Goal: Task Accomplishment & Management: Complete application form

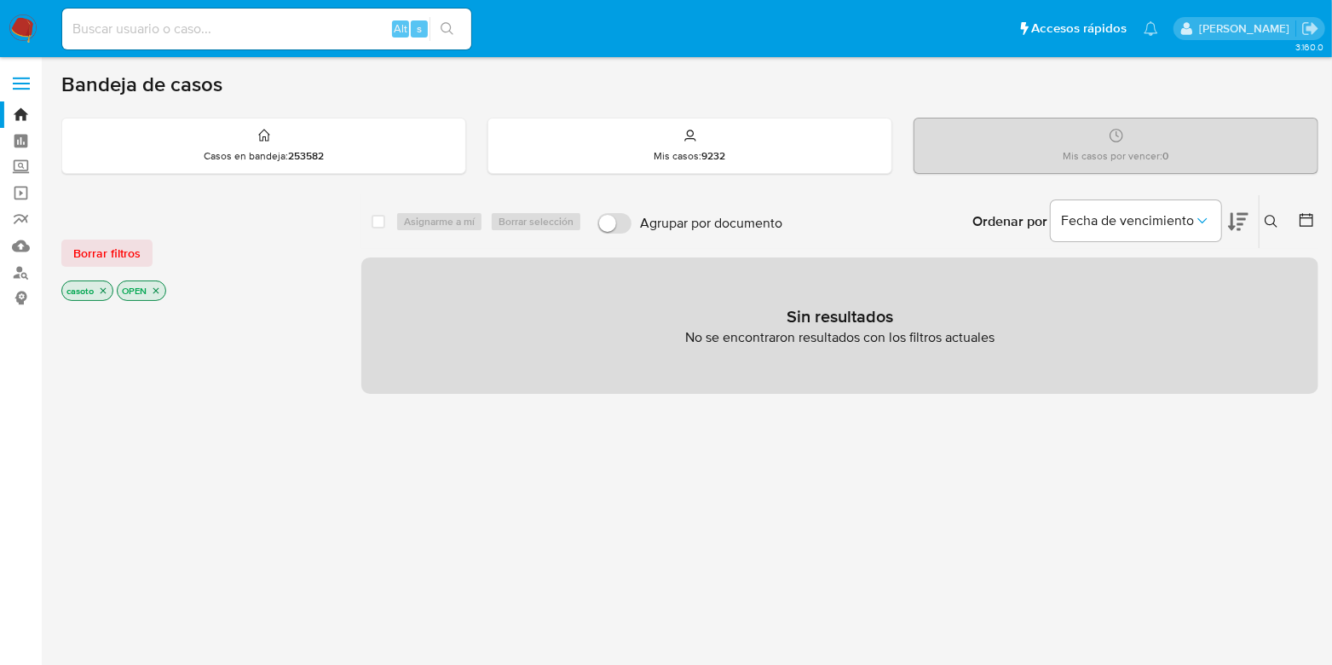
click at [107, 288] on icon "close-filter" at bounding box center [103, 291] width 10 height 10
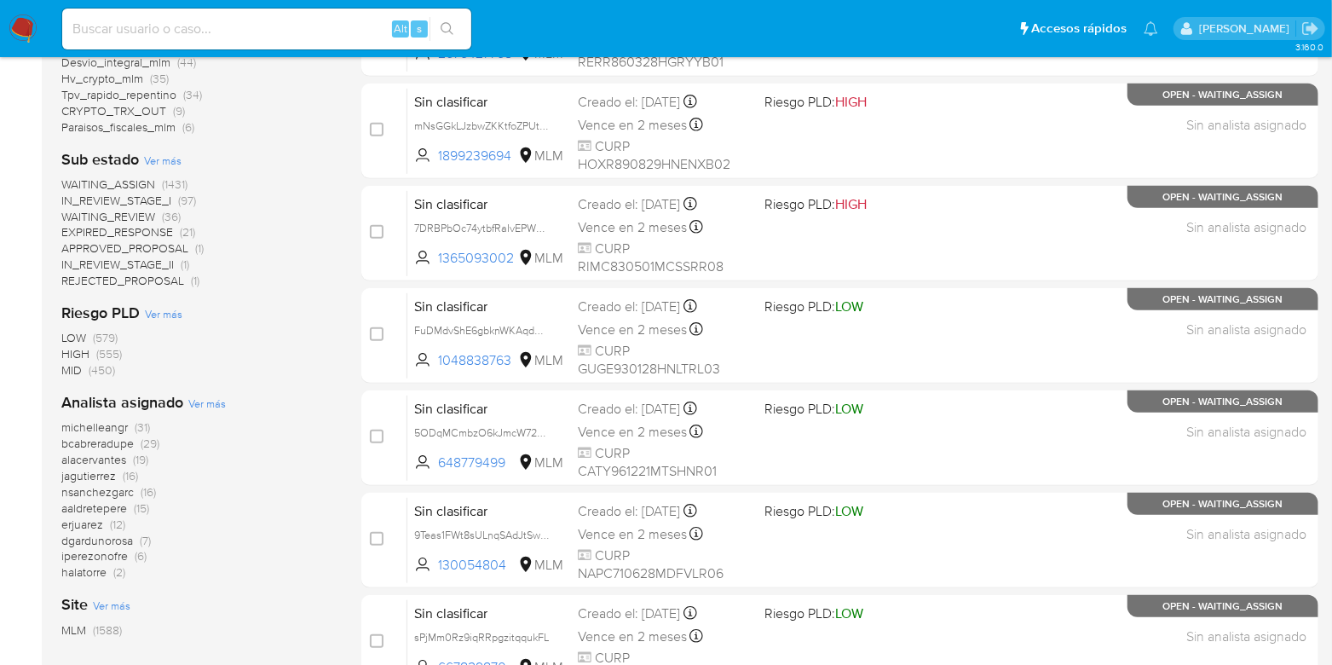
scroll to position [741, 0]
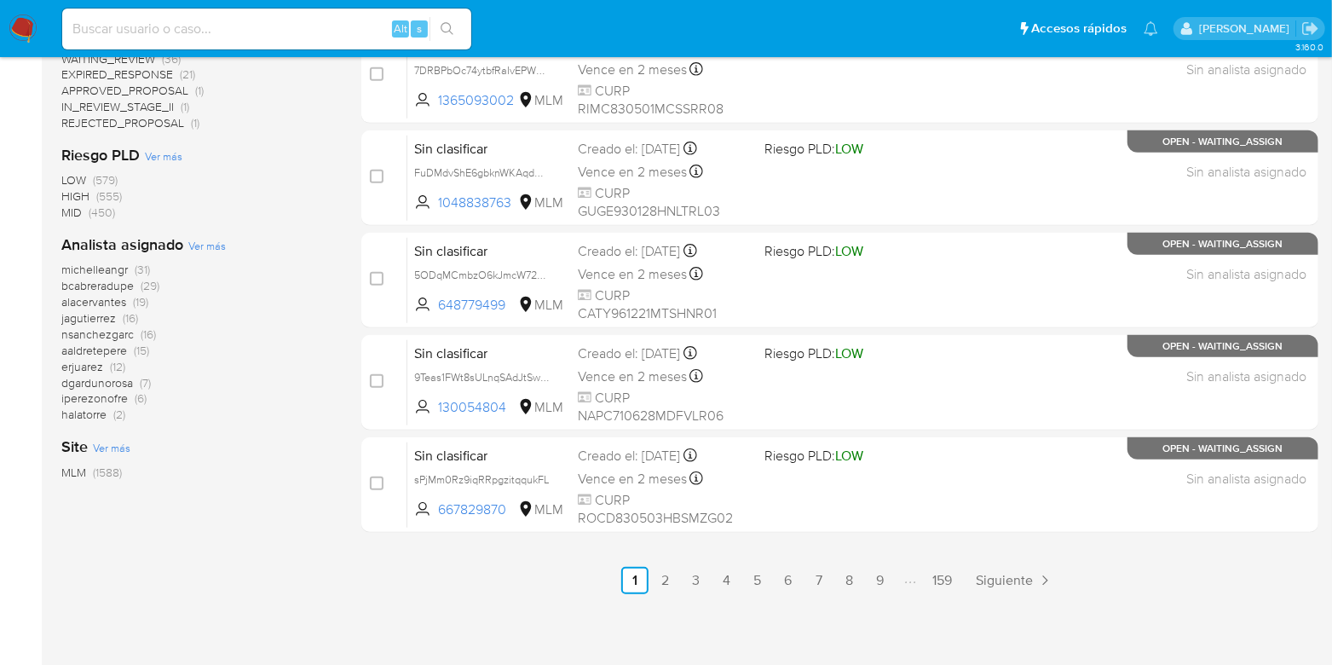
click at [97, 411] on span "halatorre" at bounding box center [83, 414] width 45 height 17
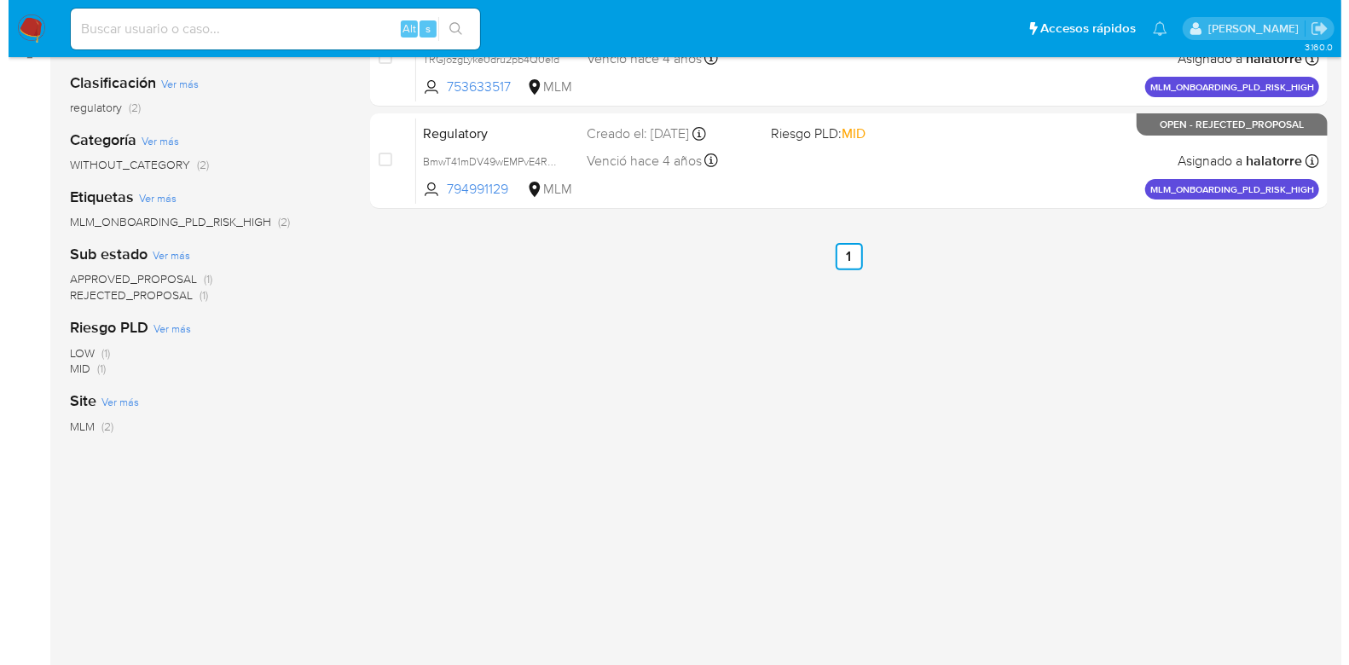
scroll to position [52, 0]
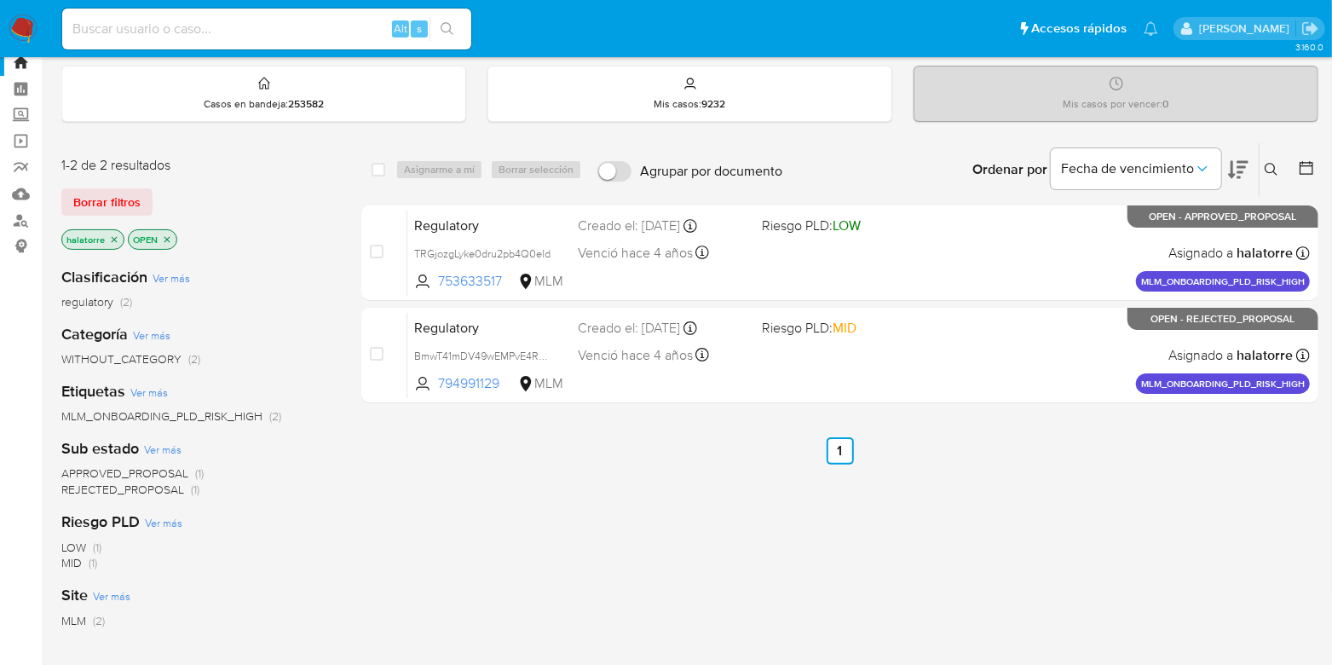
click at [1263, 163] on button at bounding box center [1274, 169] width 28 height 20
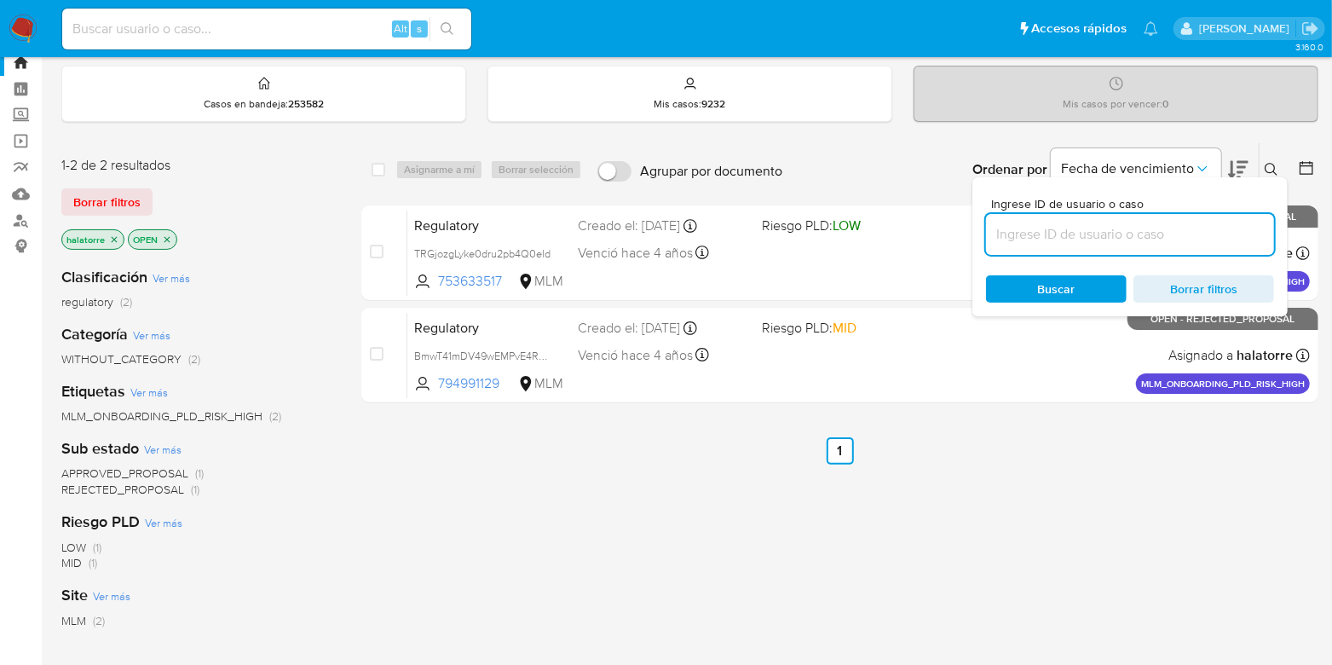
click at [1059, 234] on input at bounding box center [1130, 234] width 288 height 22
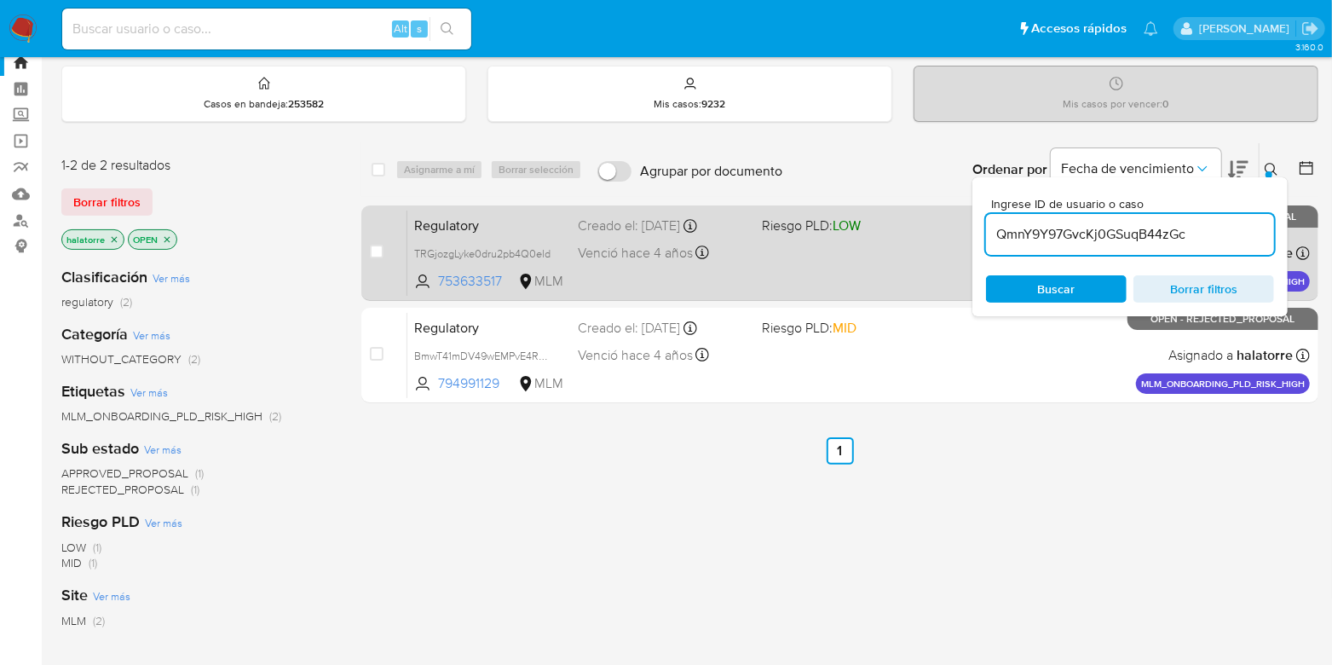
type input "QmnY9Y97GvcKj0GSuqB44zGc"
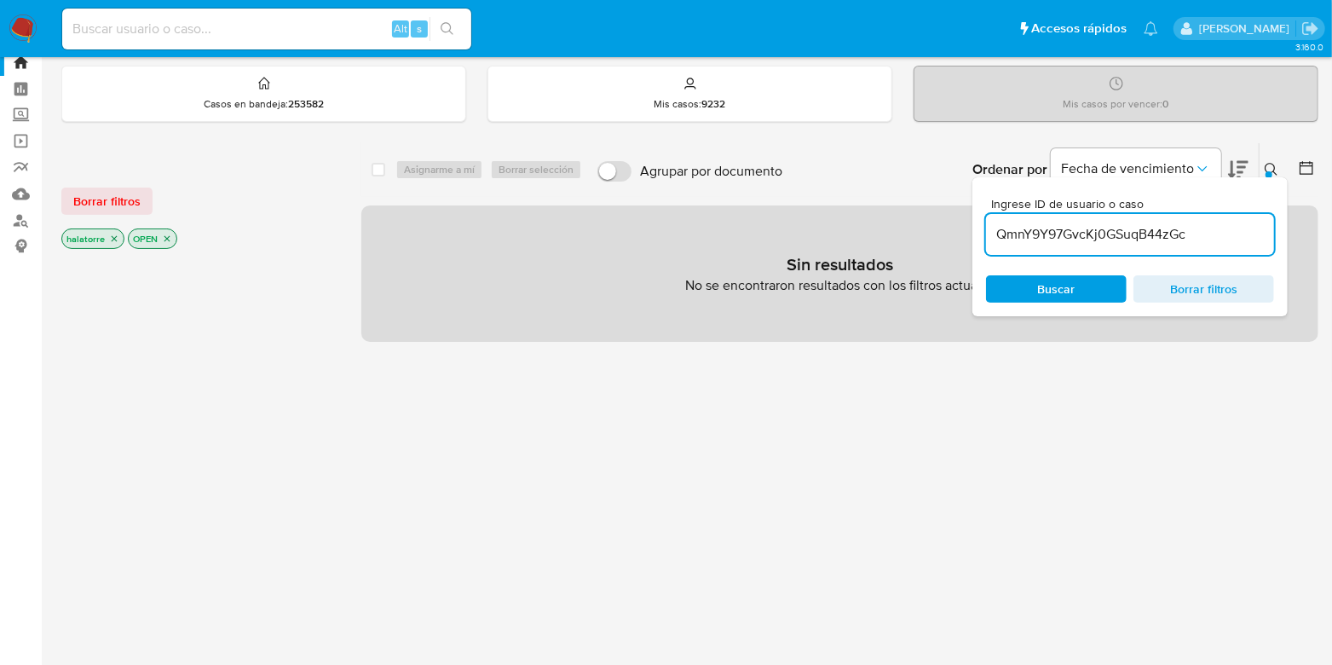
click at [113, 238] on icon "close-filter" at bounding box center [114, 239] width 10 height 10
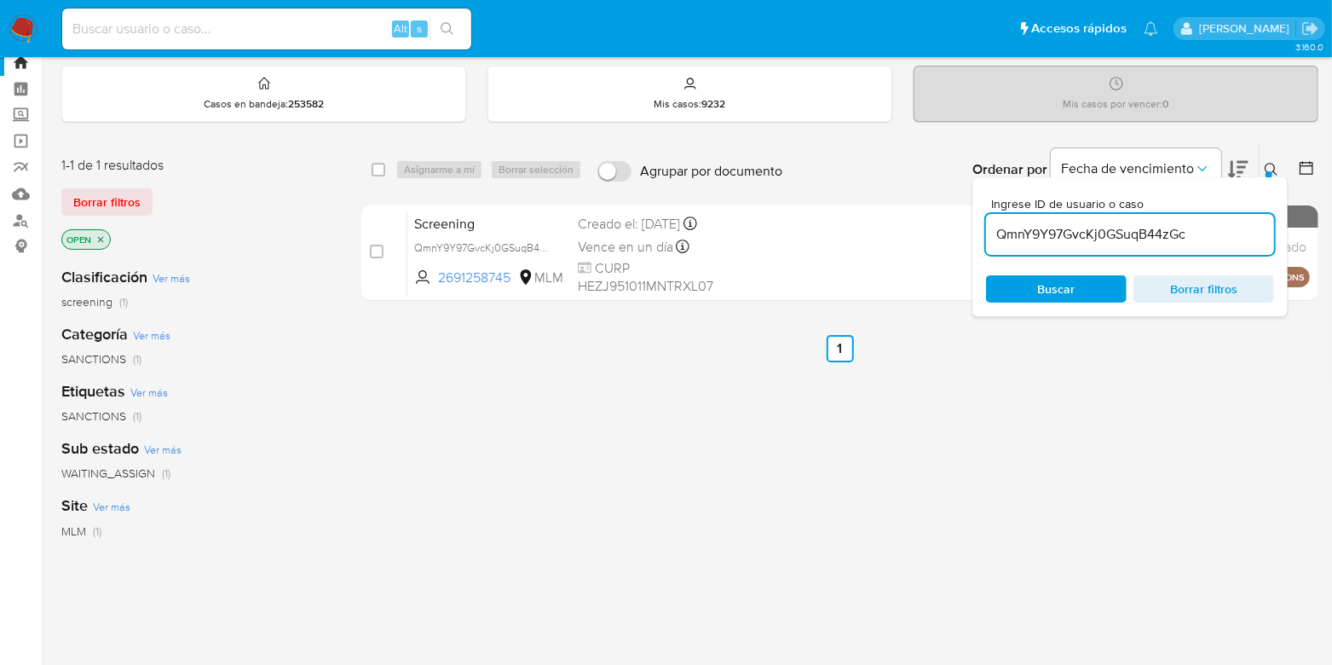
click at [1270, 159] on button at bounding box center [1274, 169] width 28 height 20
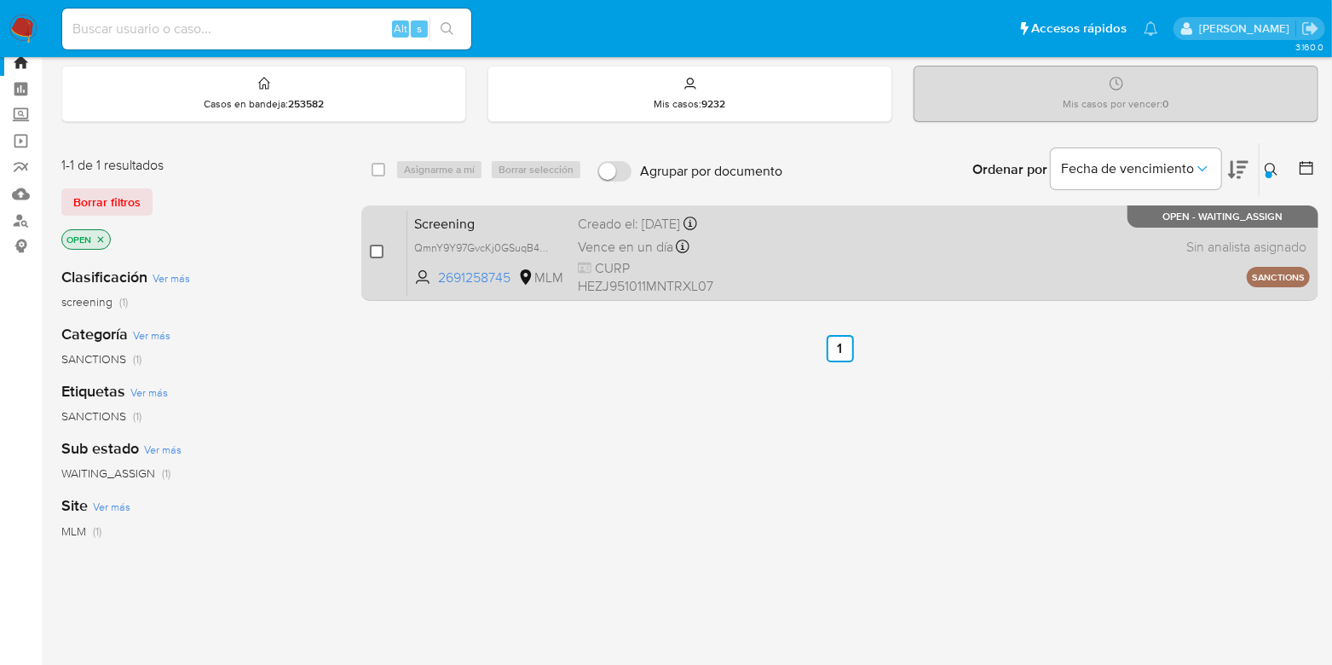
click at [380, 254] on input "checkbox" at bounding box center [377, 252] width 14 height 14
checkbox input "true"
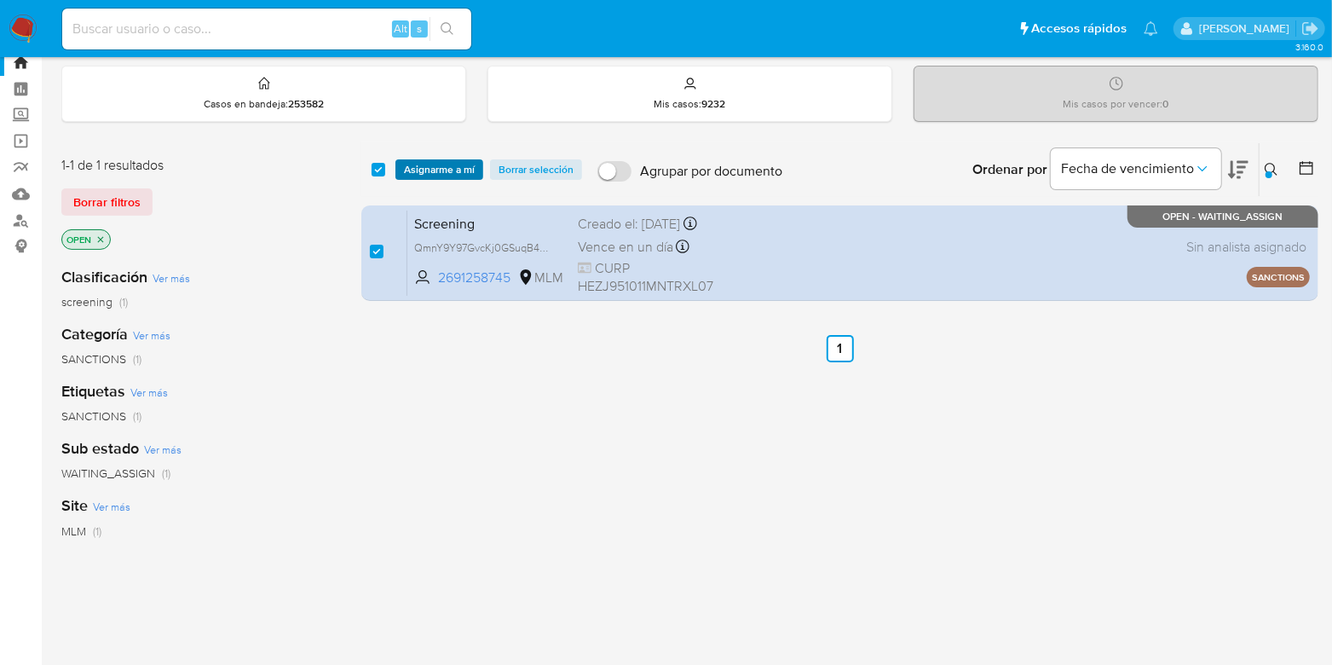
click at [439, 173] on span "Asignarme a mí" at bounding box center [439, 169] width 71 height 17
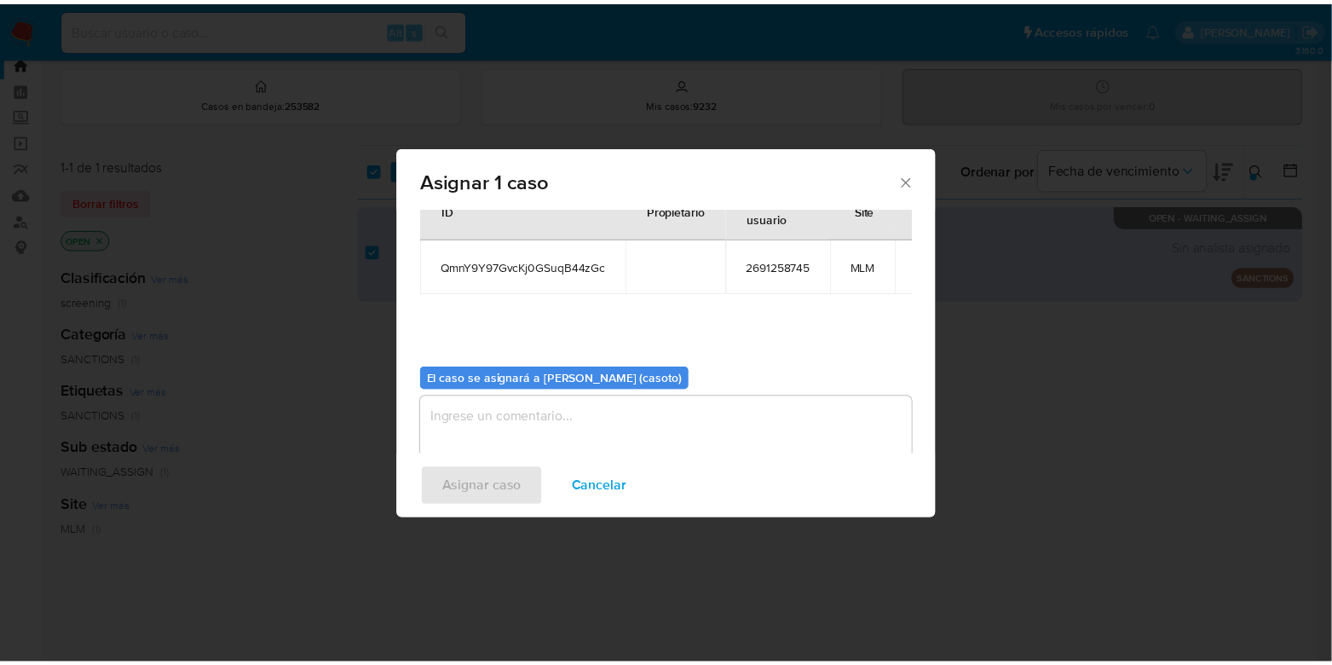
scroll to position [88, 0]
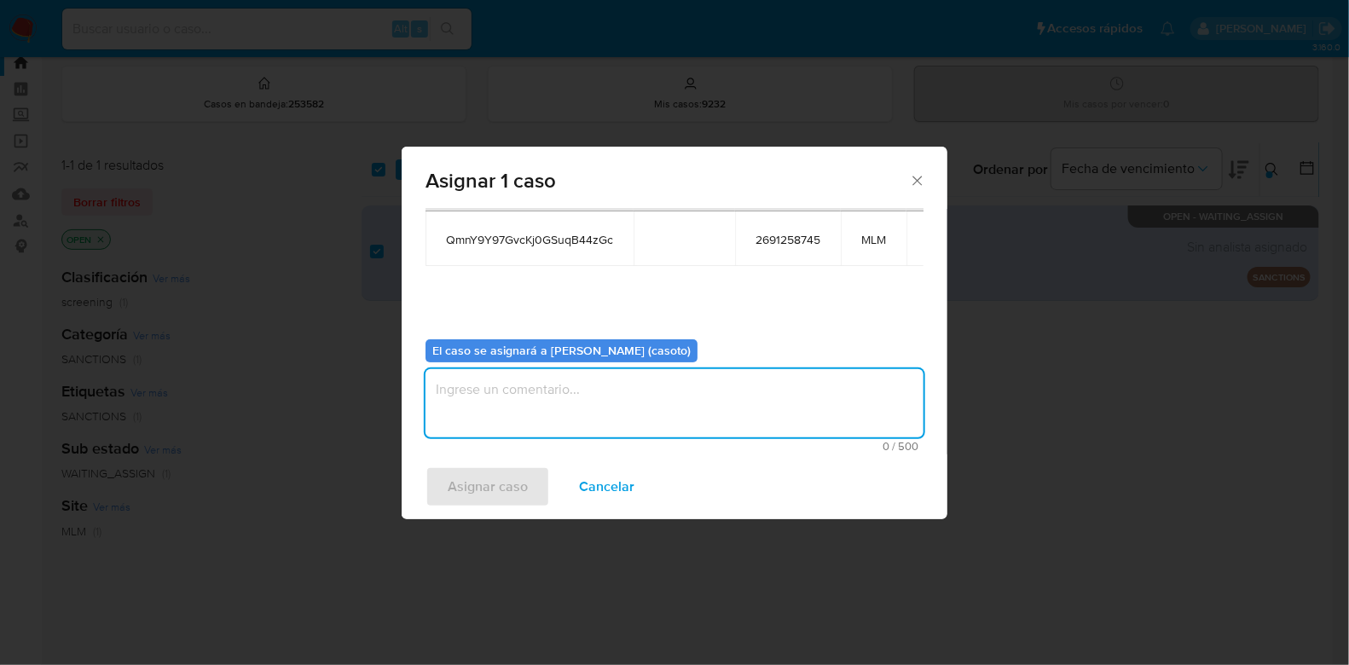
click at [594, 389] on textarea "assign-modal" at bounding box center [674, 403] width 498 height 68
type textarea "l1"
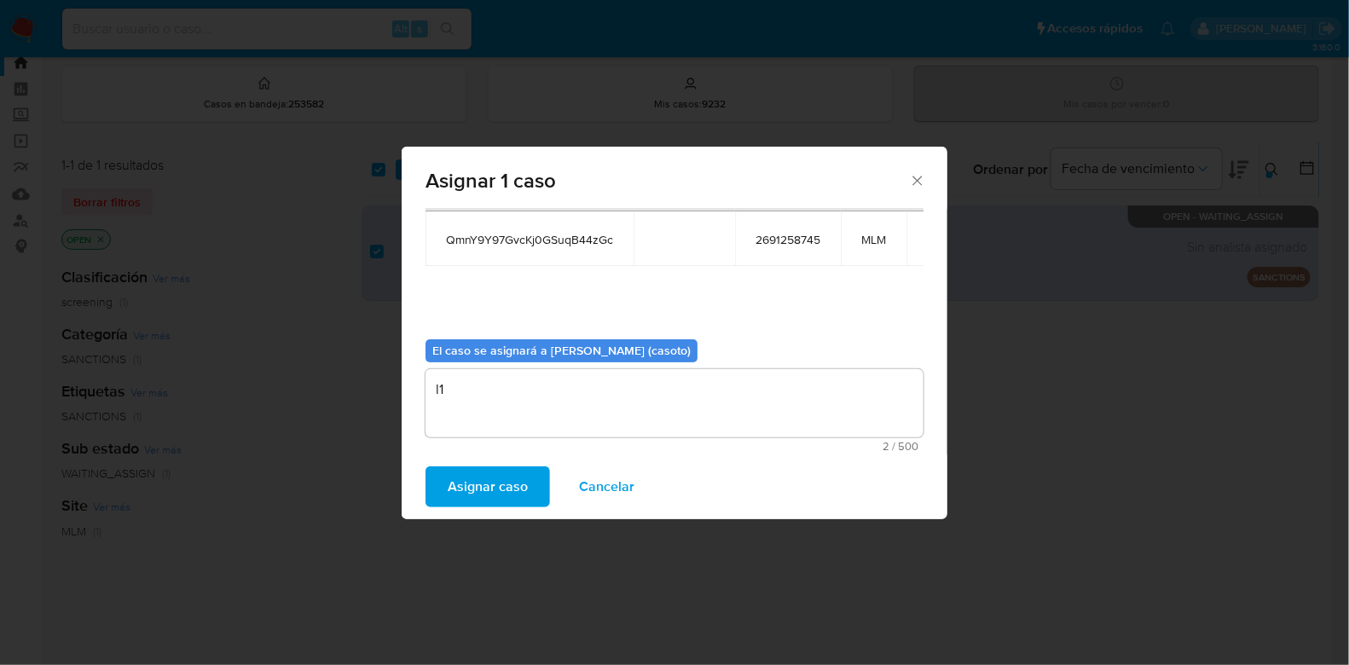
click at [520, 483] on span "Asignar caso" at bounding box center [488, 487] width 80 height 38
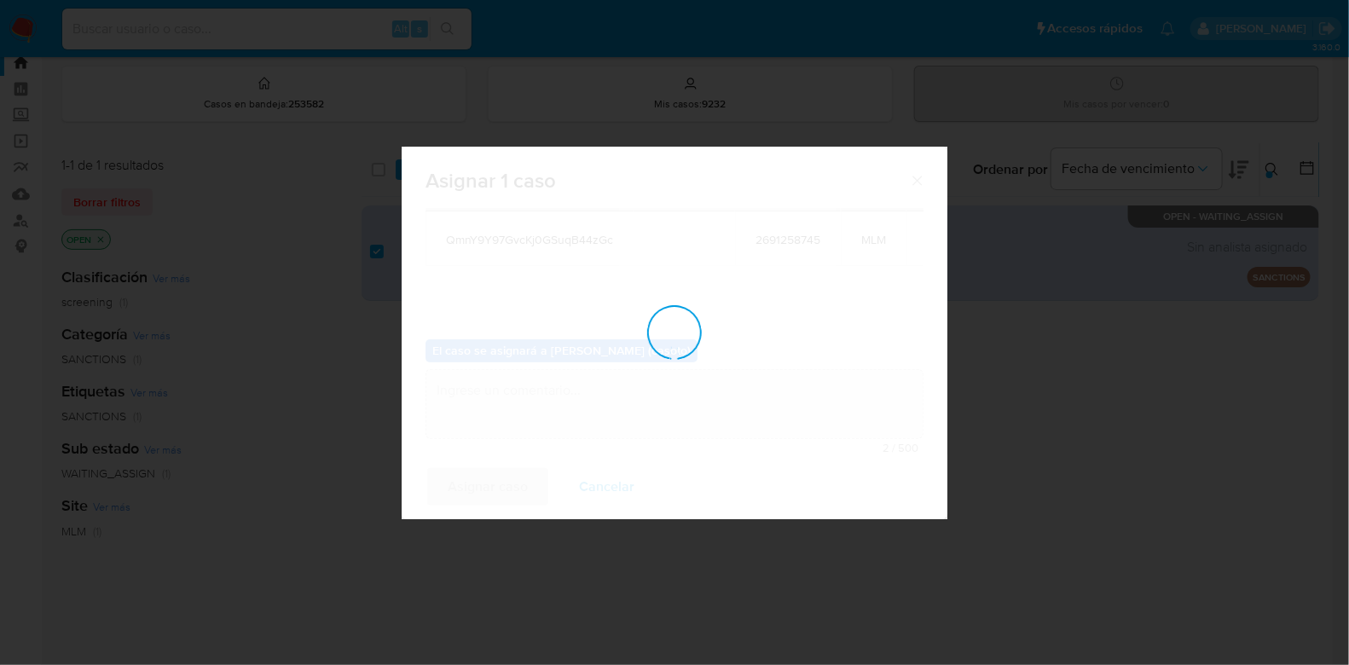
checkbox input "false"
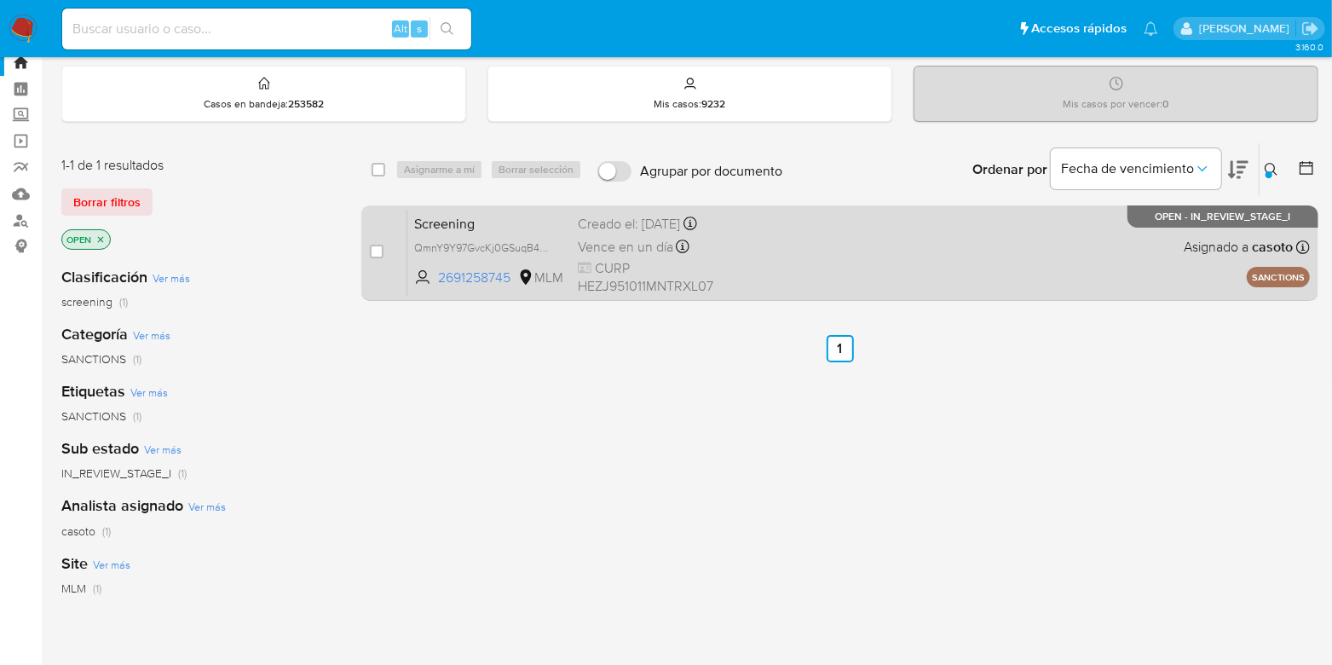
click at [928, 270] on div "Screening QmnY9Y97GvcKj0GSuqB44zGc 2691258745 MLM Creado el: 16/09/2025 Creado …" at bounding box center [858, 253] width 903 height 86
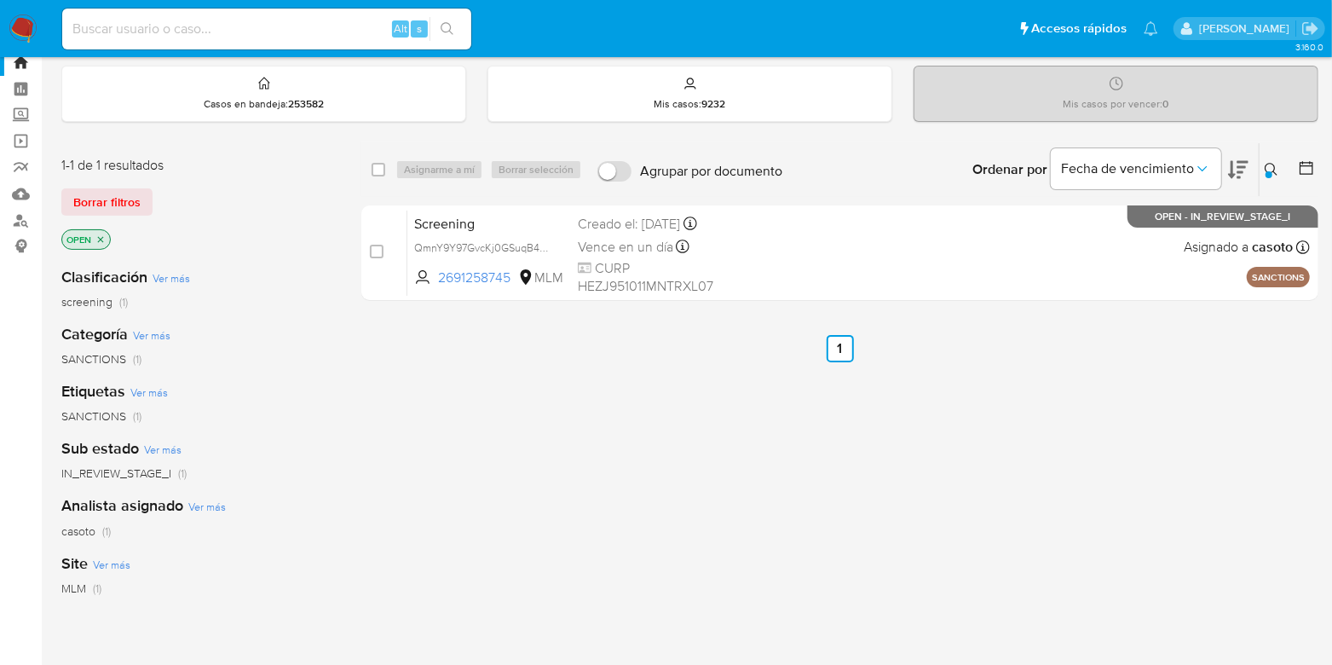
click at [1274, 168] on icon at bounding box center [1271, 169] width 13 height 13
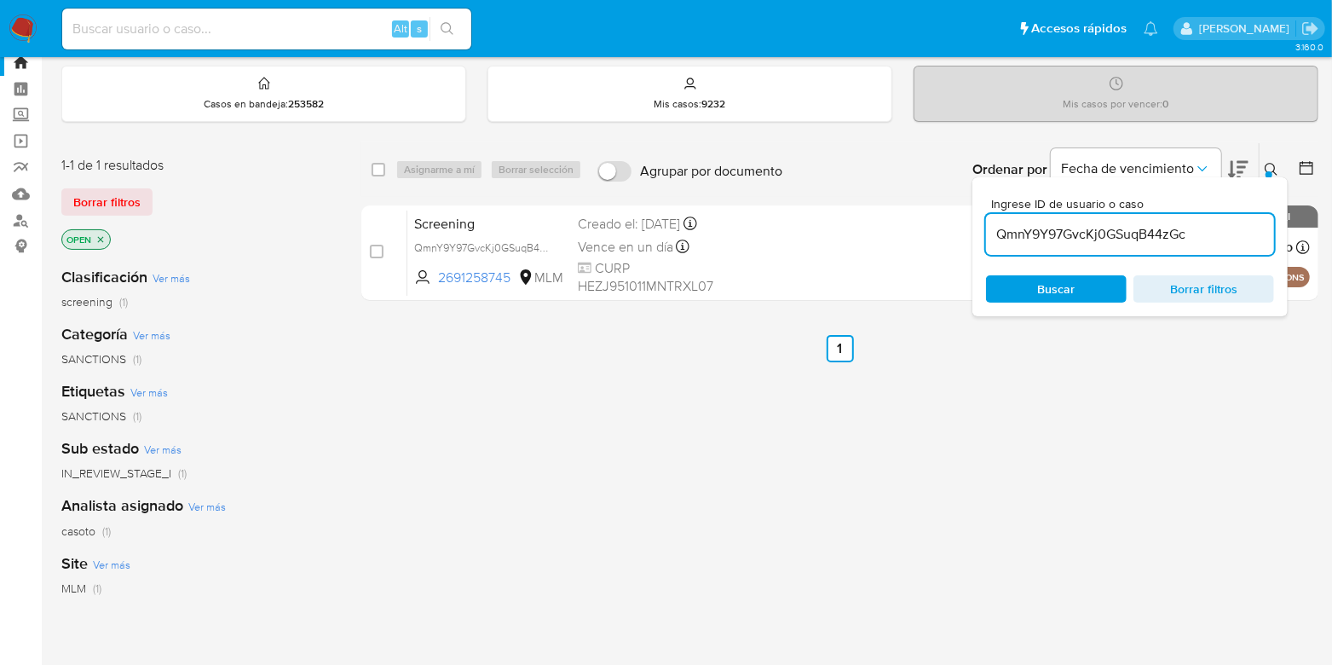
click at [1183, 239] on input "QmnY9Y97GvcKj0GSuqB44zGc" at bounding box center [1130, 234] width 288 height 22
type input "JHDlgzOiWNSA70j0W50Tqr2L"
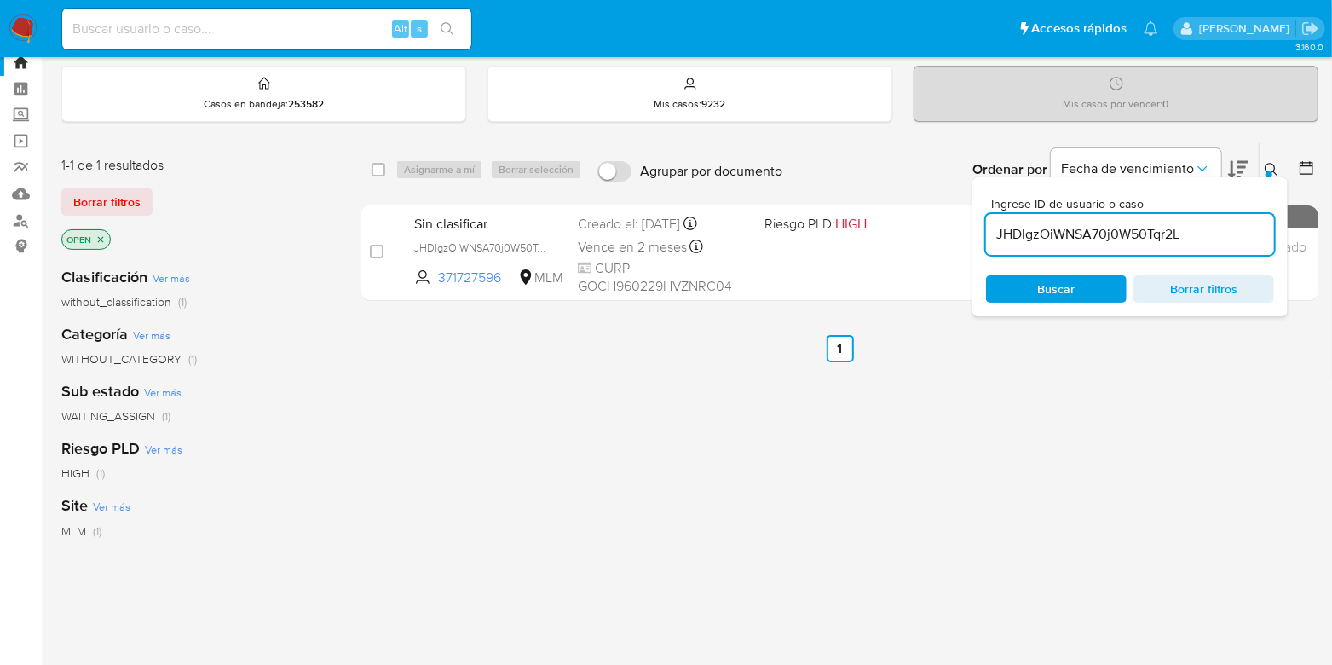
click at [1266, 167] on icon at bounding box center [1271, 169] width 13 height 13
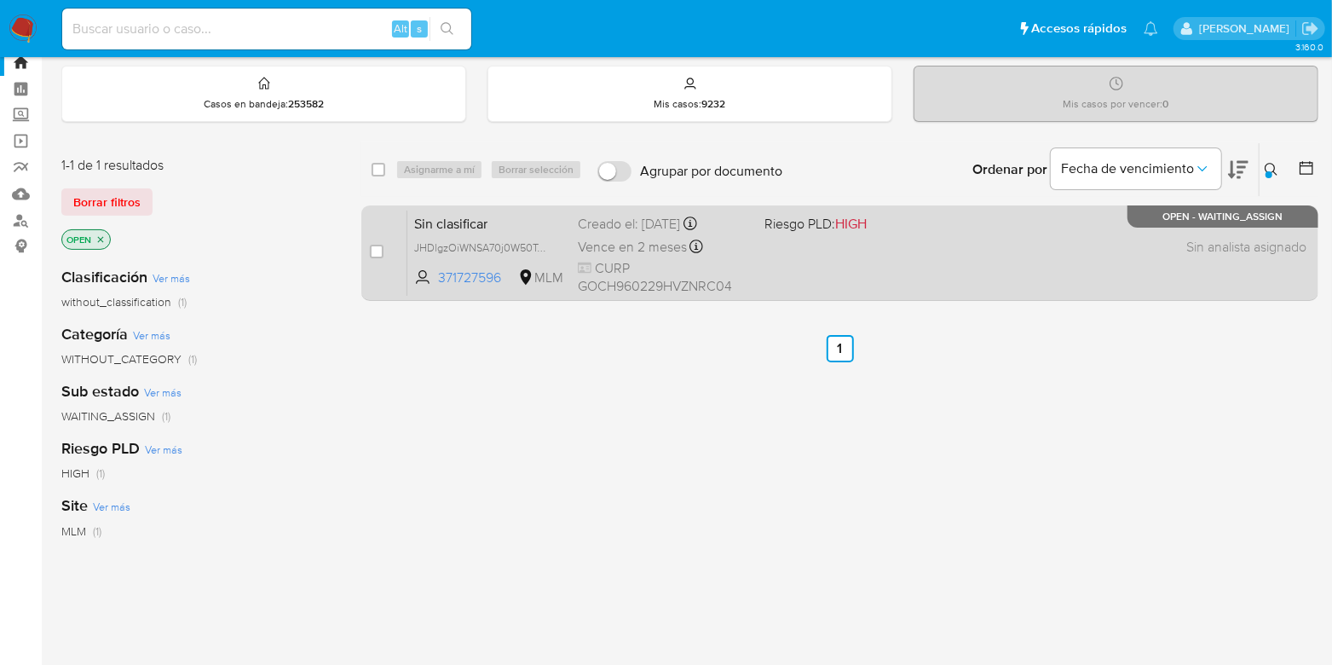
click at [756, 262] on div "Sin clasificar JHDlgzOiWNSA70j0W50Tqr2L 371727596 MLM Riesgo PLD: HIGH Creado e…" at bounding box center [858, 253] width 903 height 86
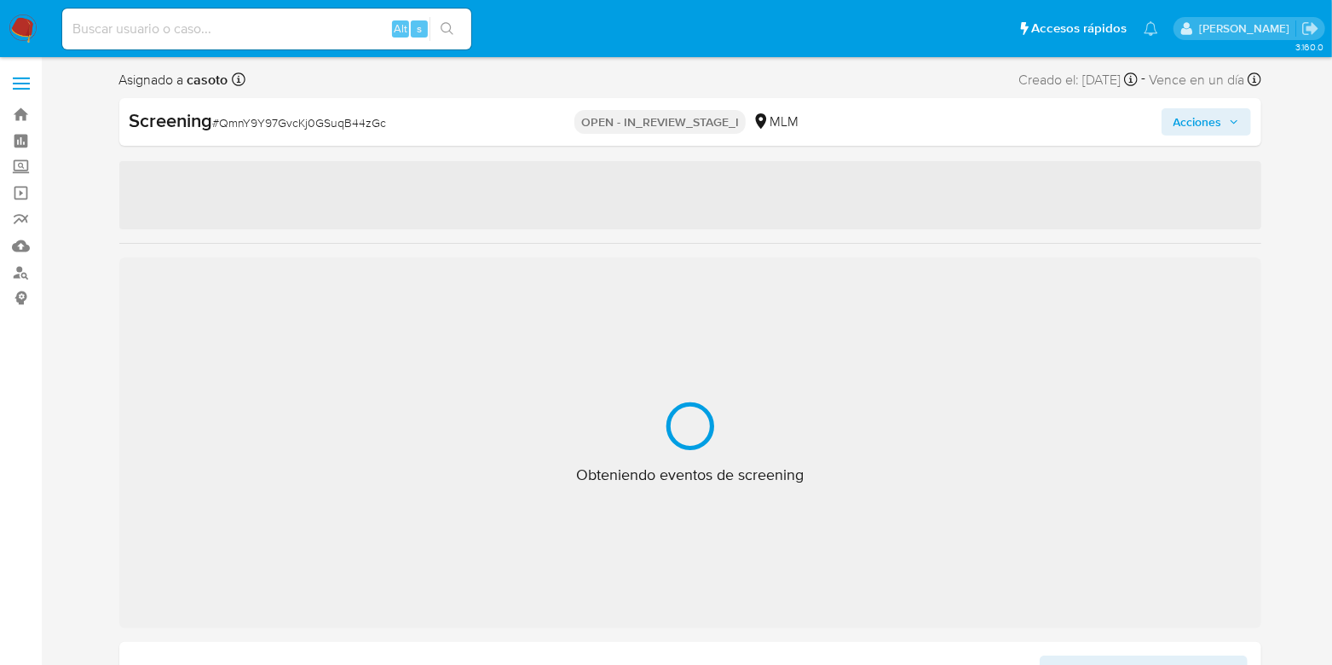
select select "10"
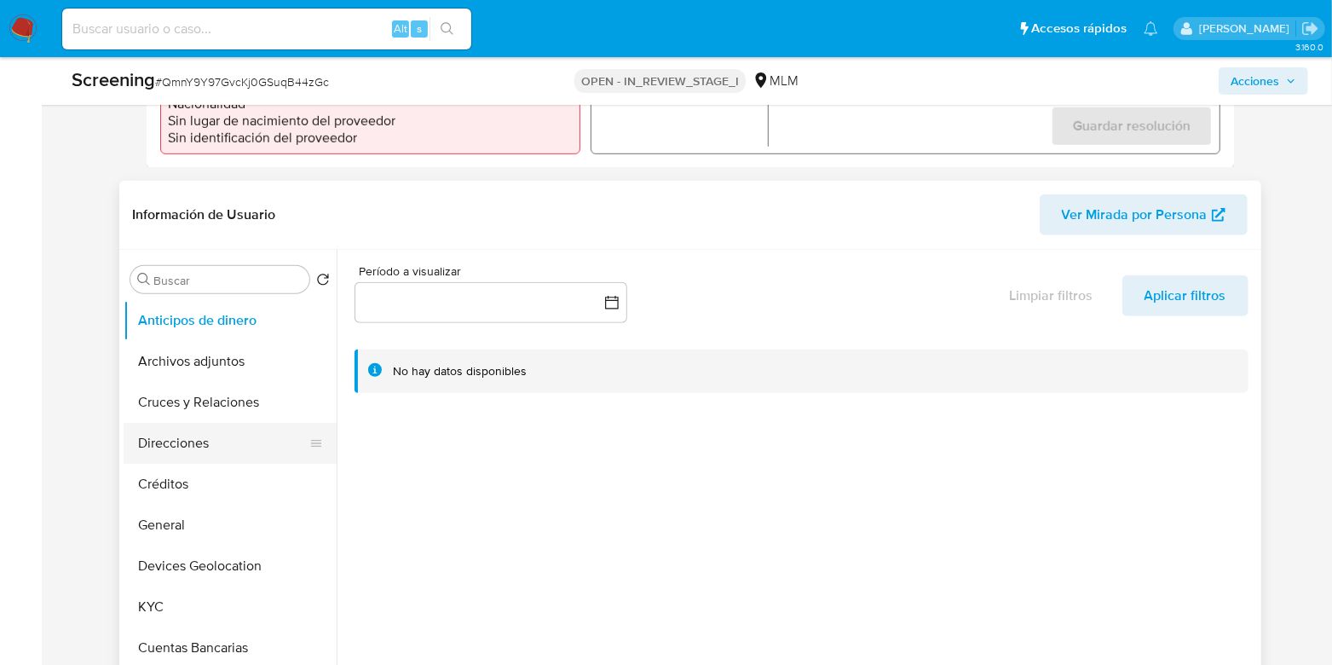
scroll to position [639, 0]
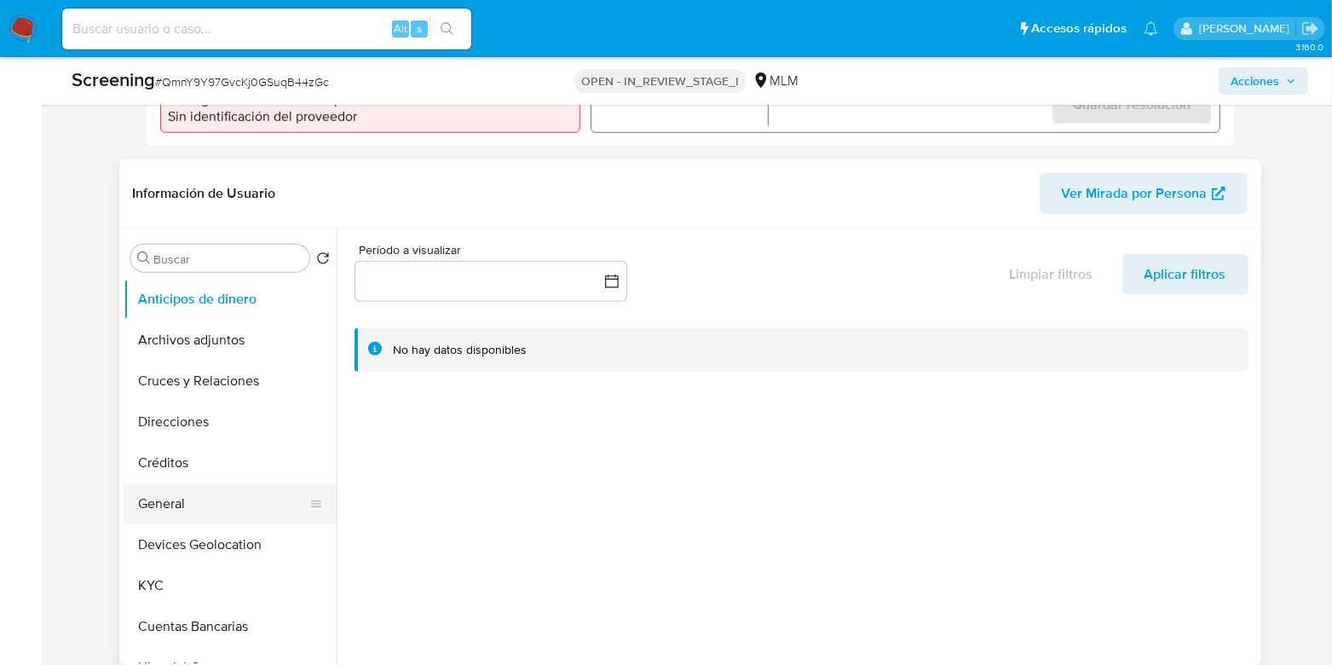
click at [179, 504] on button "General" at bounding box center [223, 503] width 199 height 41
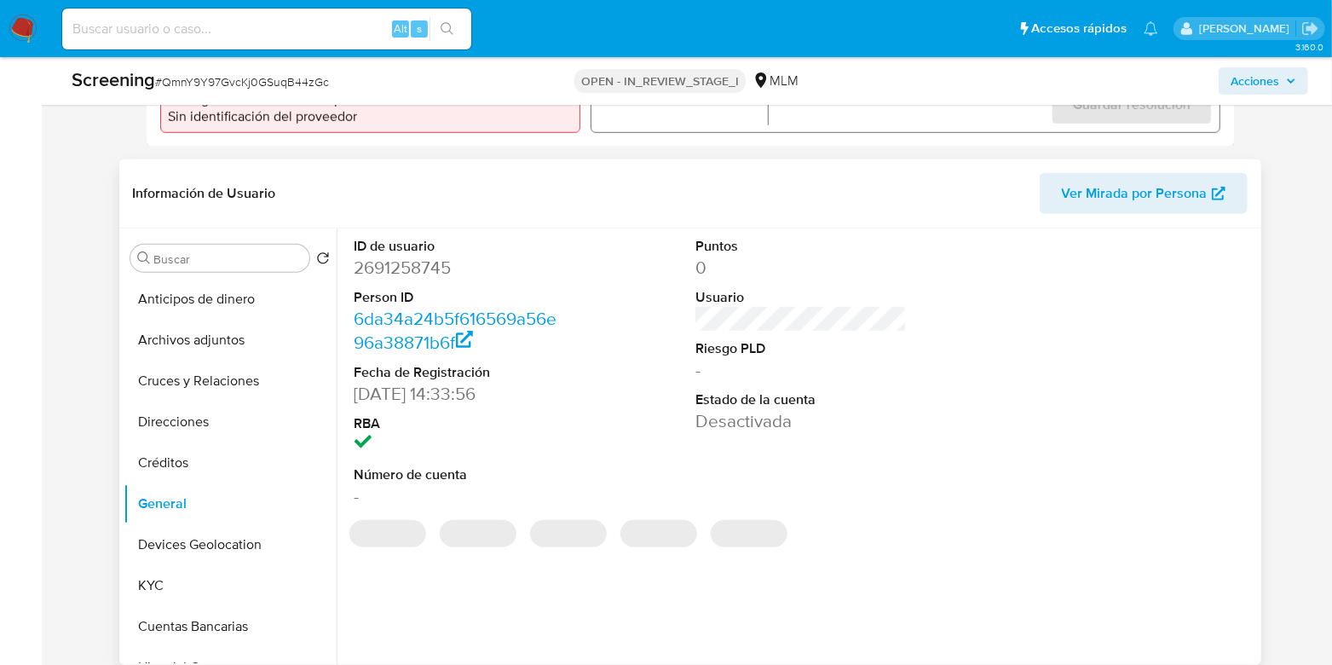
click at [386, 280] on dd "2691258745" at bounding box center [460, 268] width 211 height 24
copy dd "2691258745"
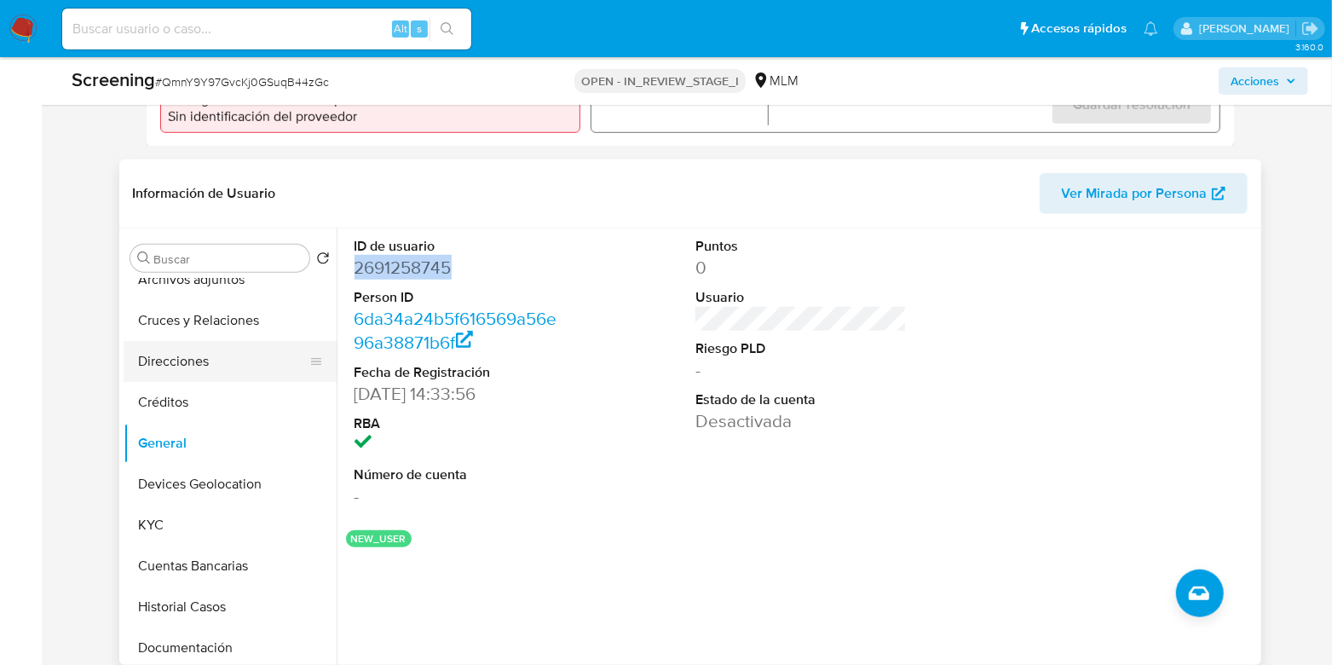
scroll to position [106, 0]
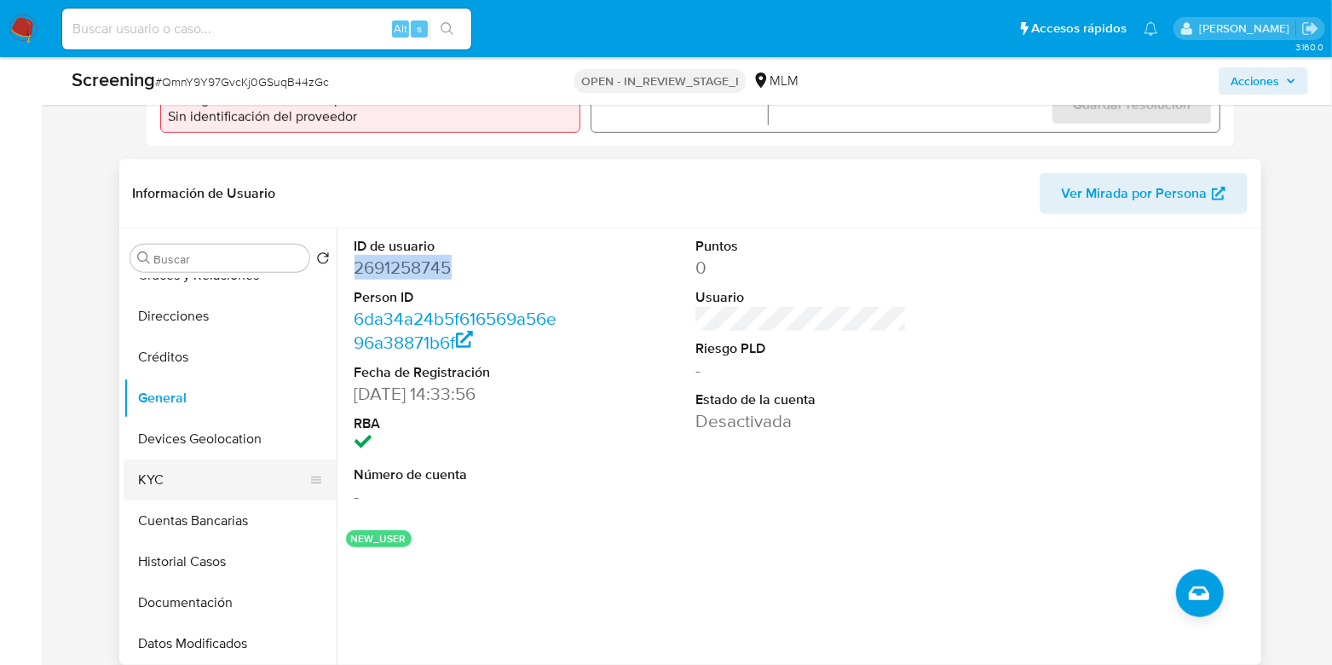
click at [189, 494] on button "KYC" at bounding box center [223, 480] width 199 height 41
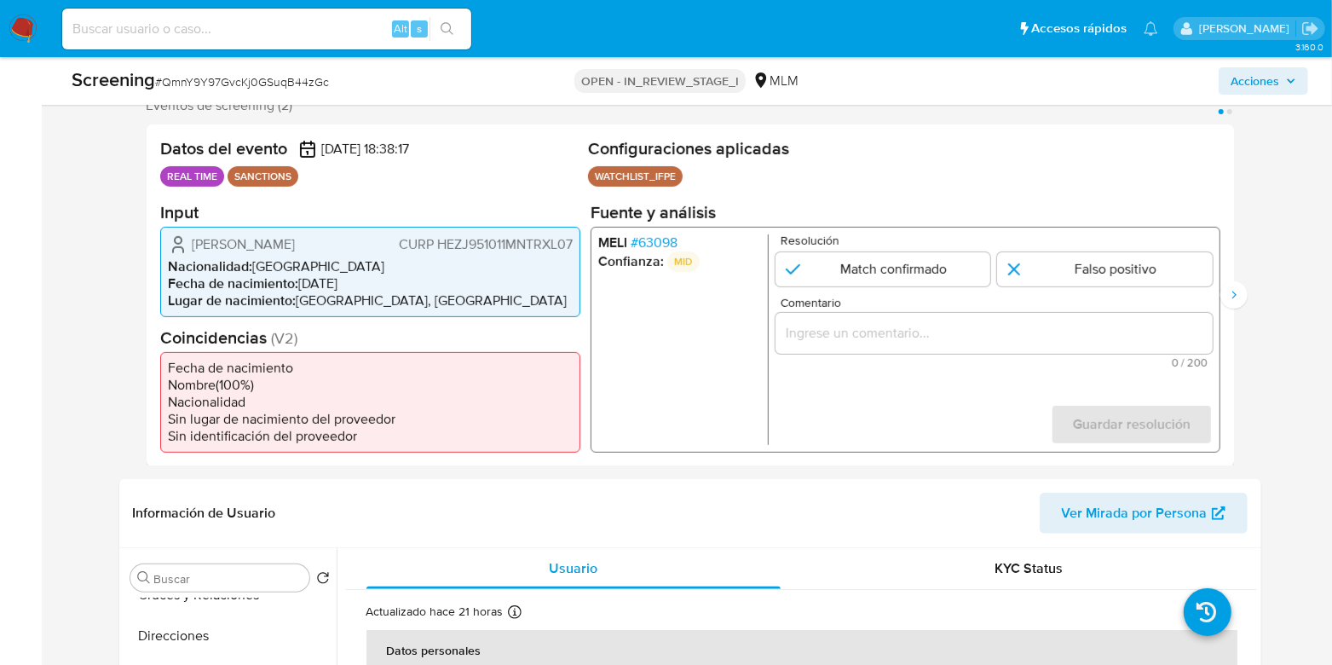
scroll to position [212, 0]
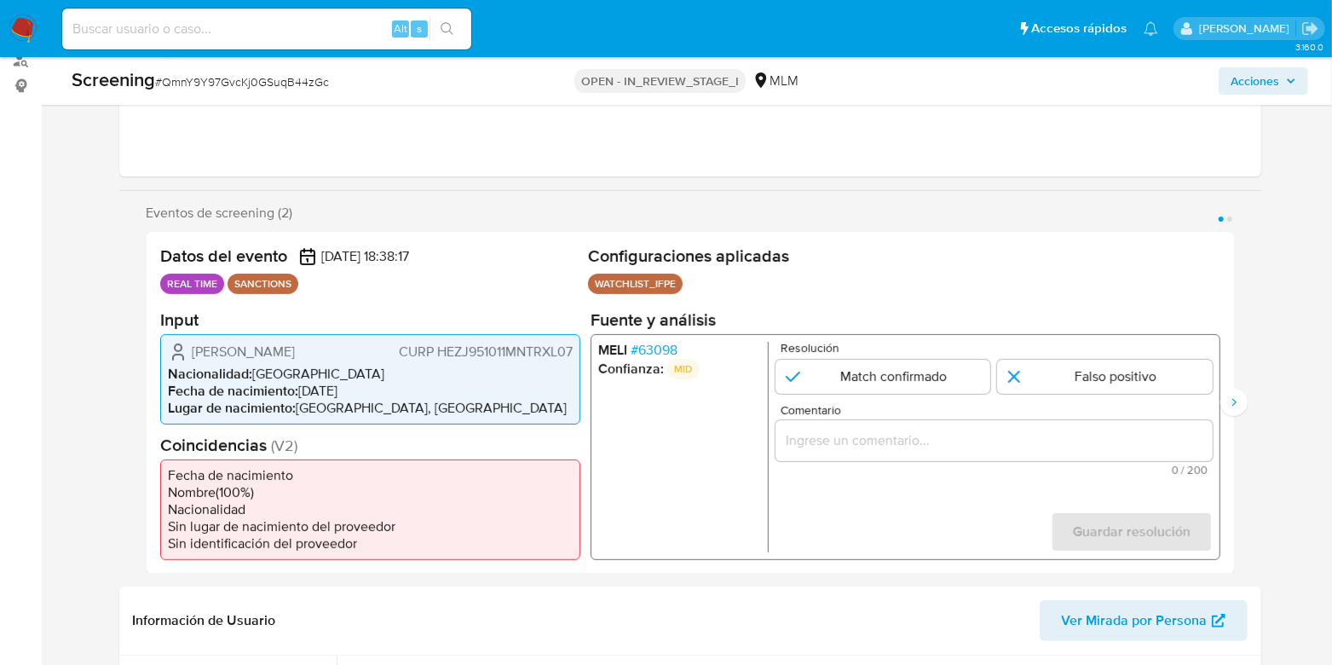
click at [652, 349] on span "# 63098" at bounding box center [653, 349] width 47 height 17
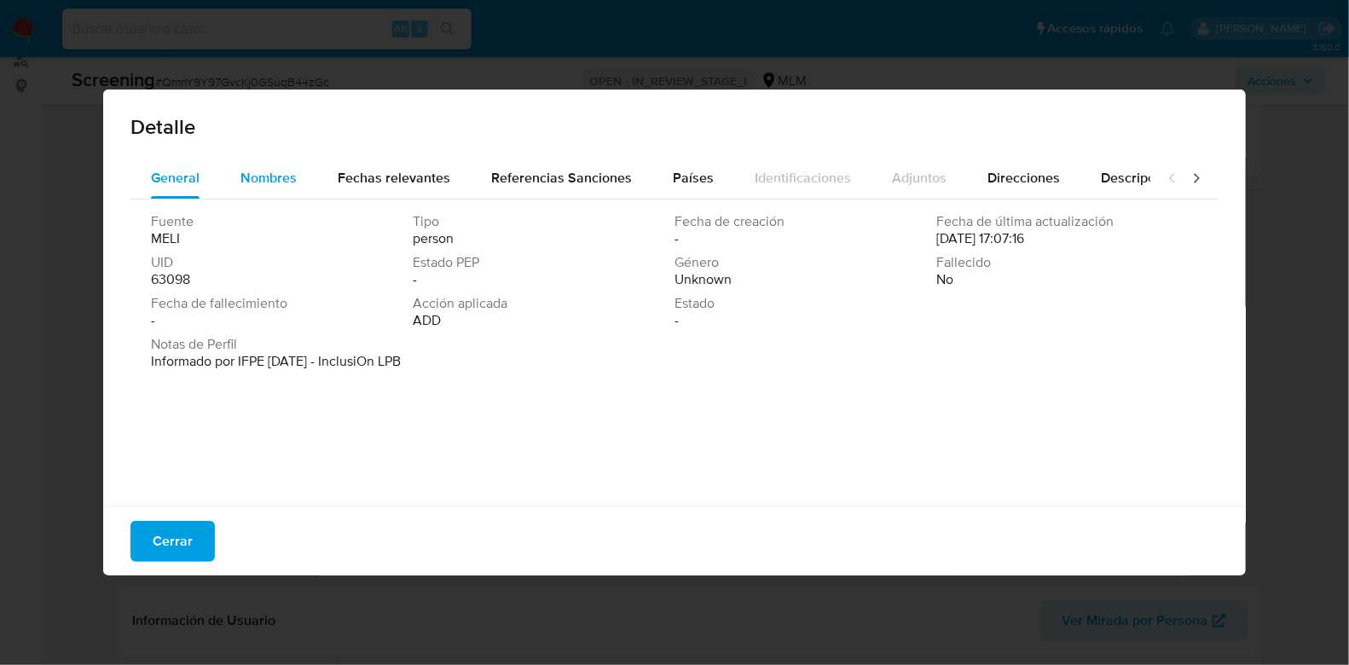
click at [265, 183] on span "Nombres" at bounding box center [268, 178] width 56 height 20
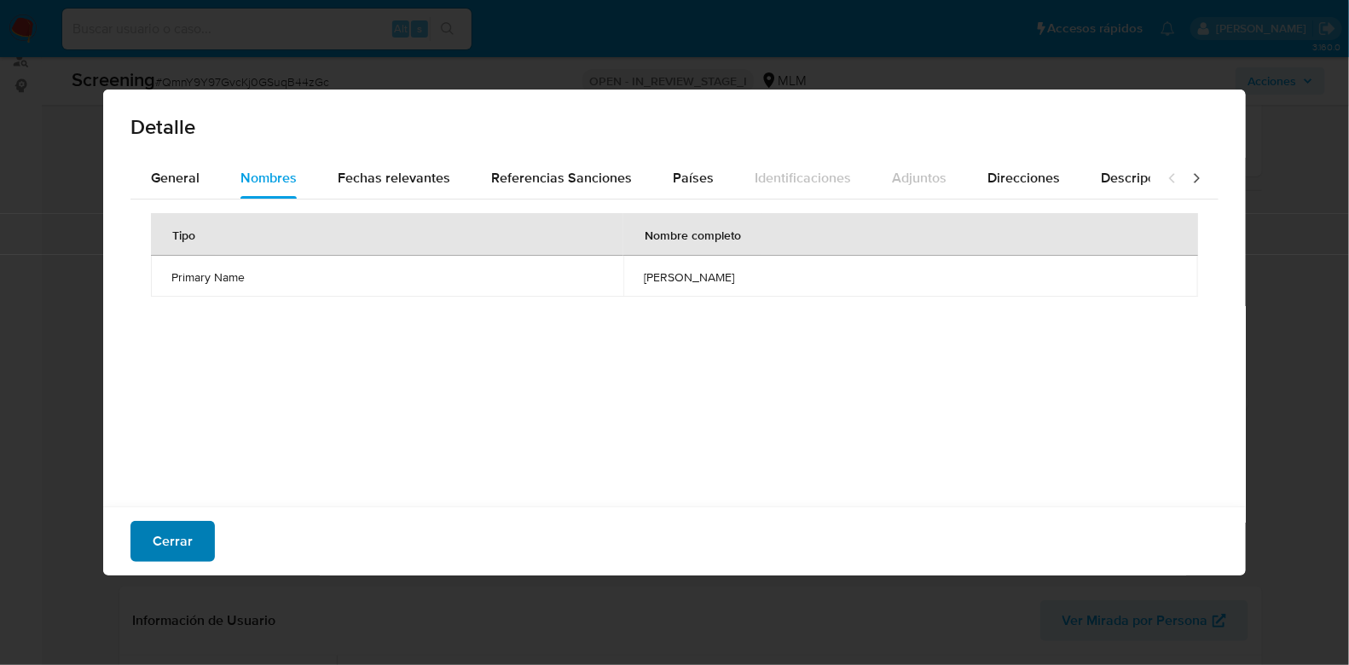
click at [188, 530] on span "Cerrar" at bounding box center [173, 542] width 40 height 38
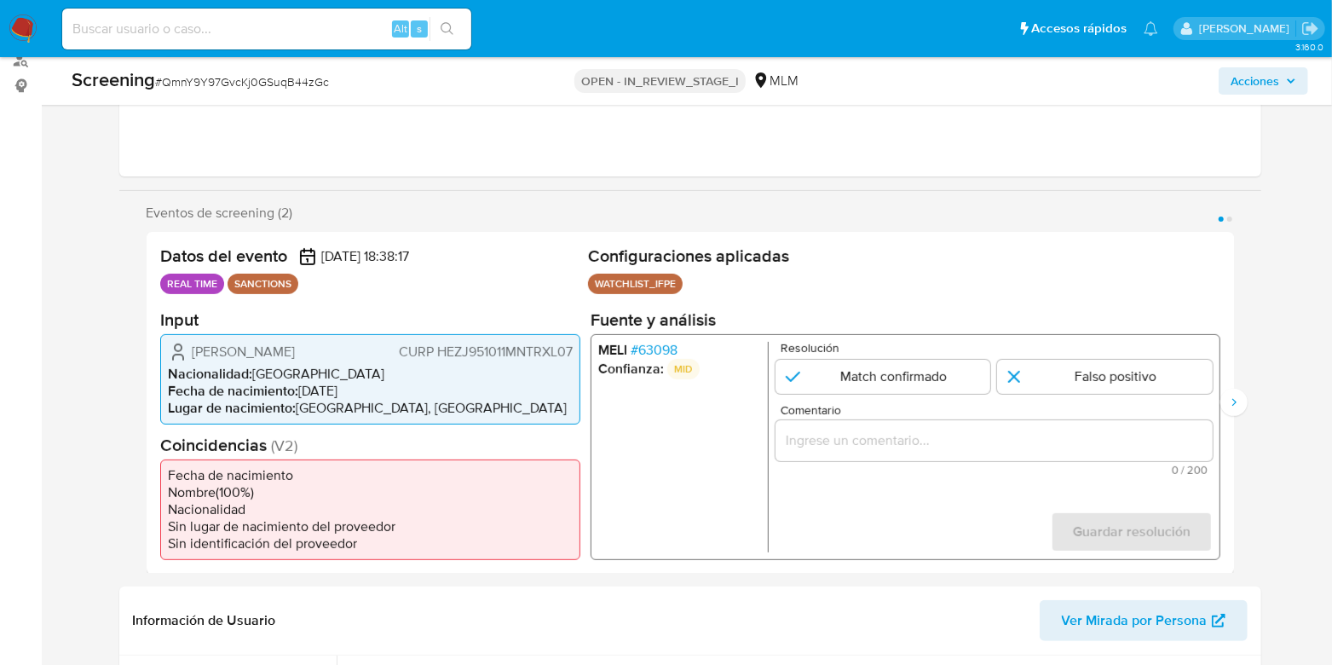
click at [644, 346] on span "# 63098" at bounding box center [653, 349] width 47 height 17
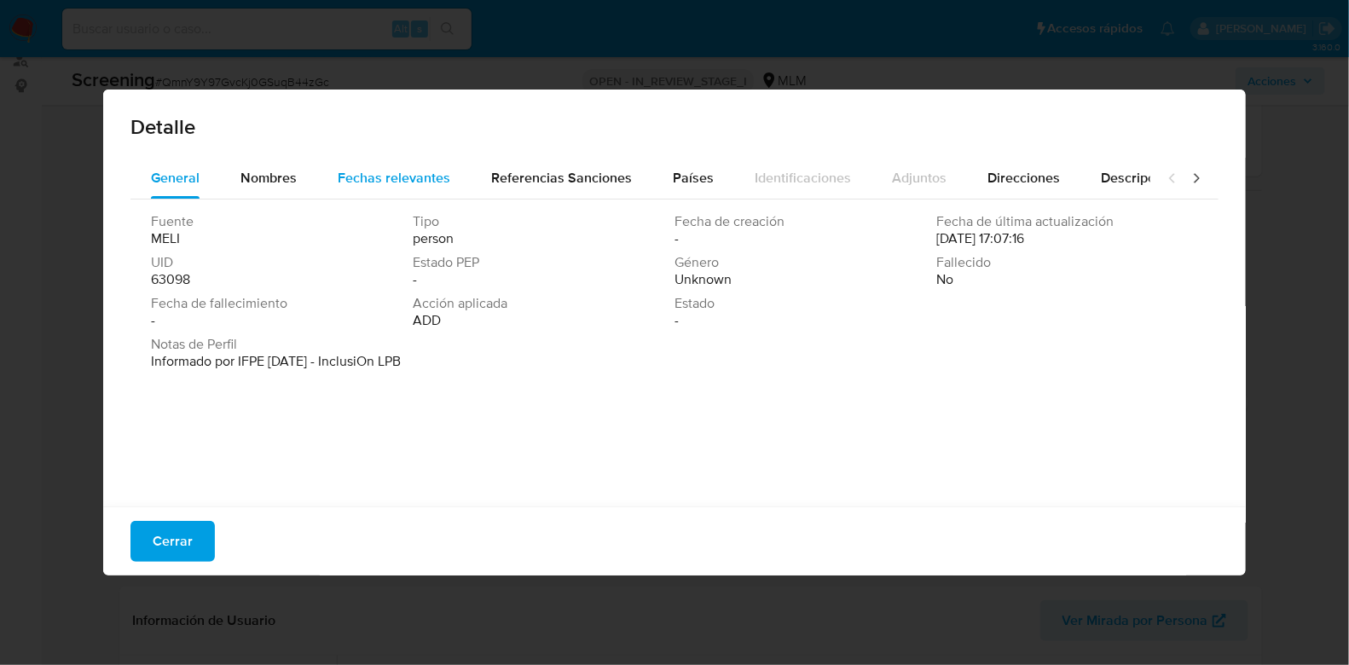
click at [413, 179] on span "Fechas relevantes" at bounding box center [394, 178] width 113 height 20
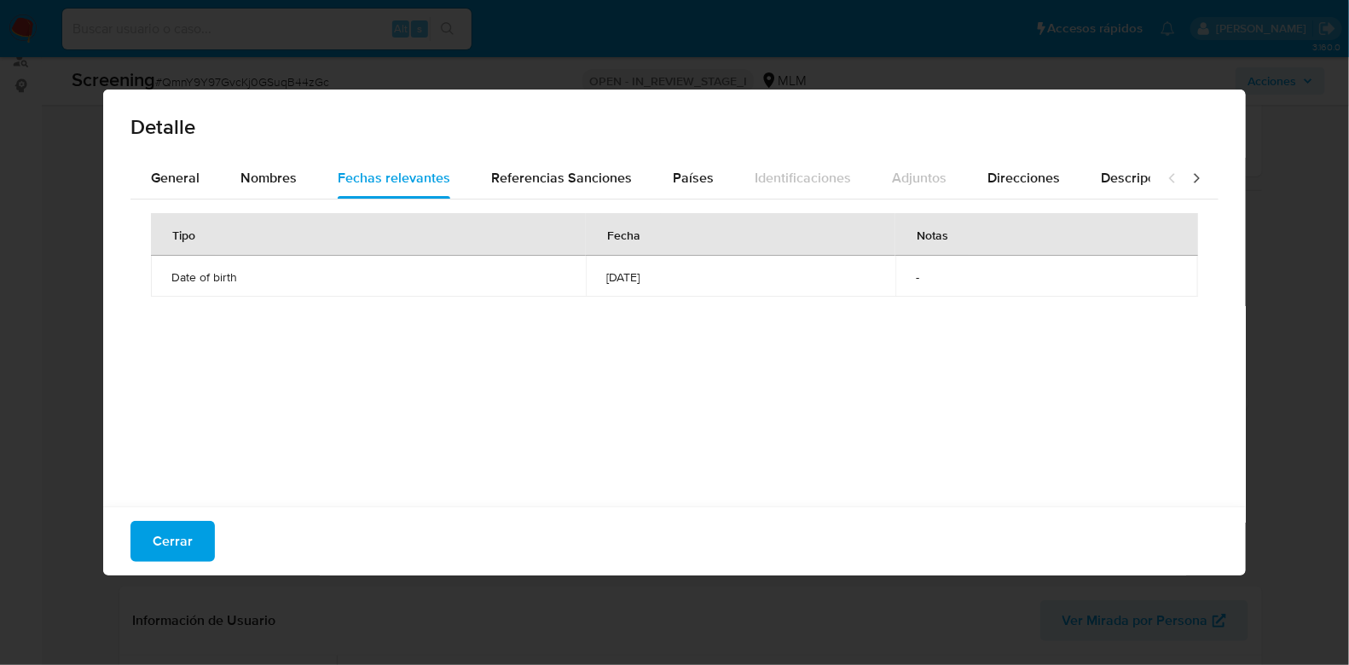
click at [210, 605] on div "Detalle General Nombres Fechas relevantes Referencias Sanciones Países Identifi…" at bounding box center [674, 332] width 1349 height 665
click at [169, 526] on span "Cerrar" at bounding box center [173, 542] width 40 height 38
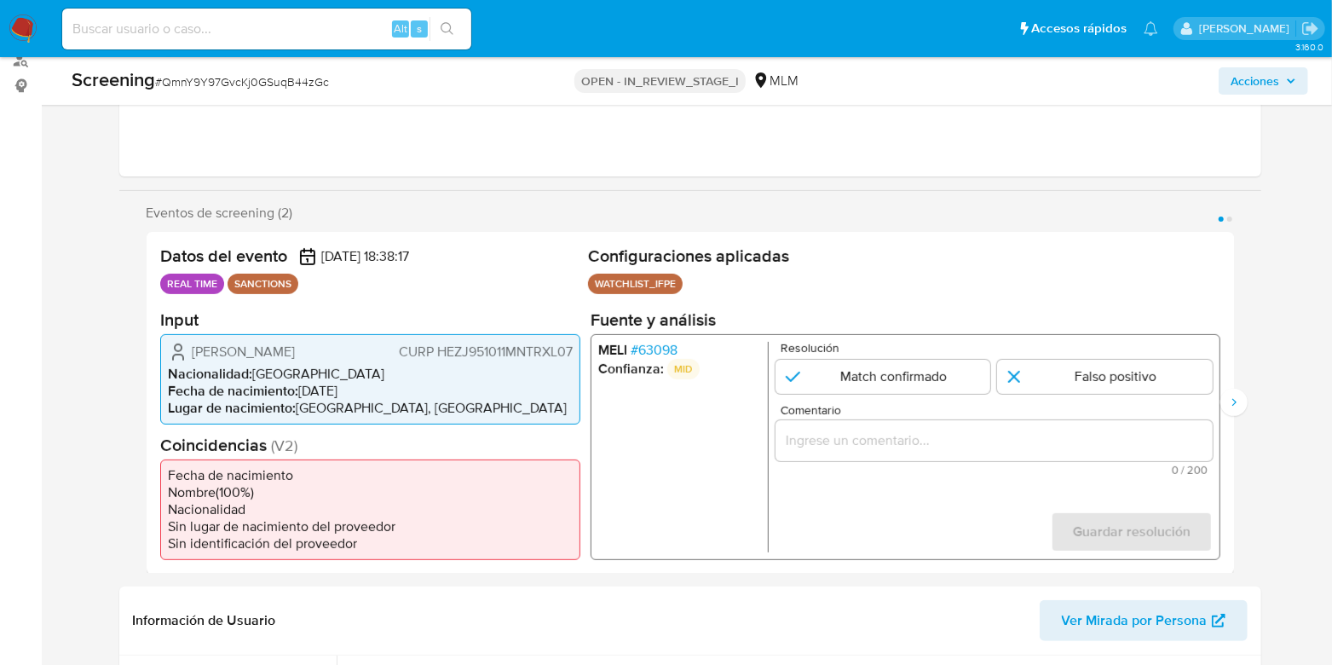
drag, startPoint x: 230, startPoint y: 370, endPoint x: 190, endPoint y: 353, distance: 43.5
click at [192, 353] on span "Juliana Guadalupe Hernandez Zuñiga" at bounding box center [243, 351] width 103 height 17
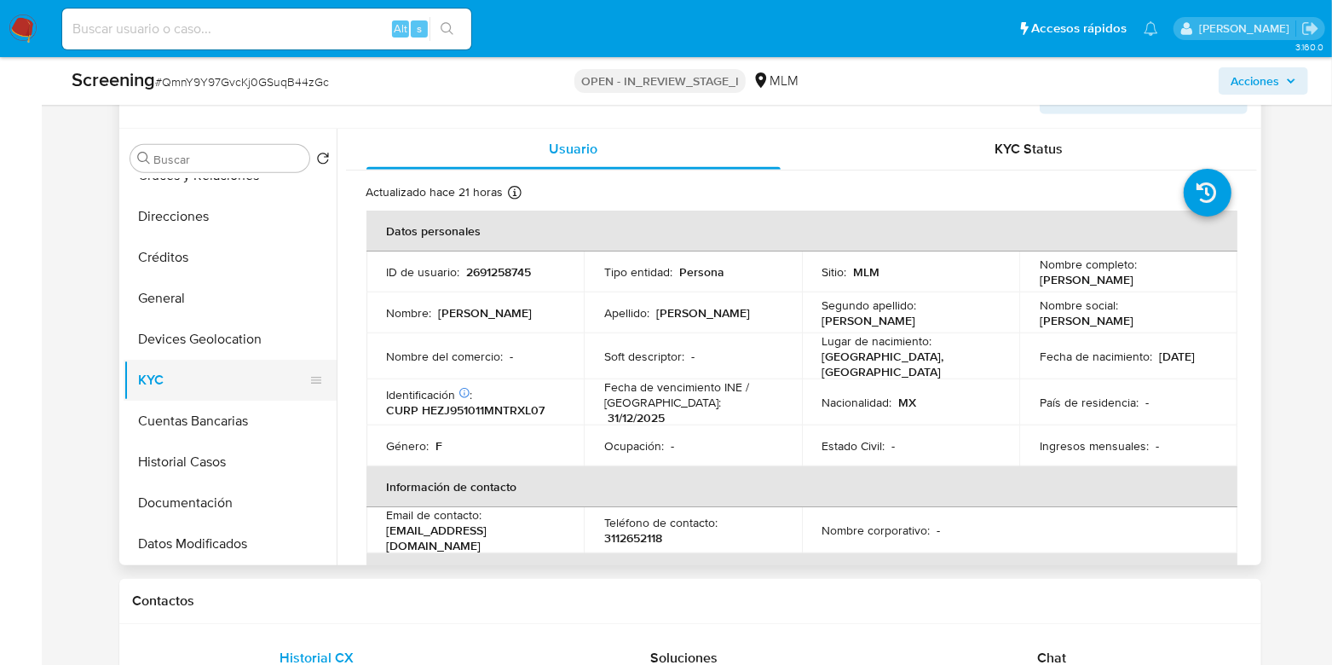
scroll to position [745, 0]
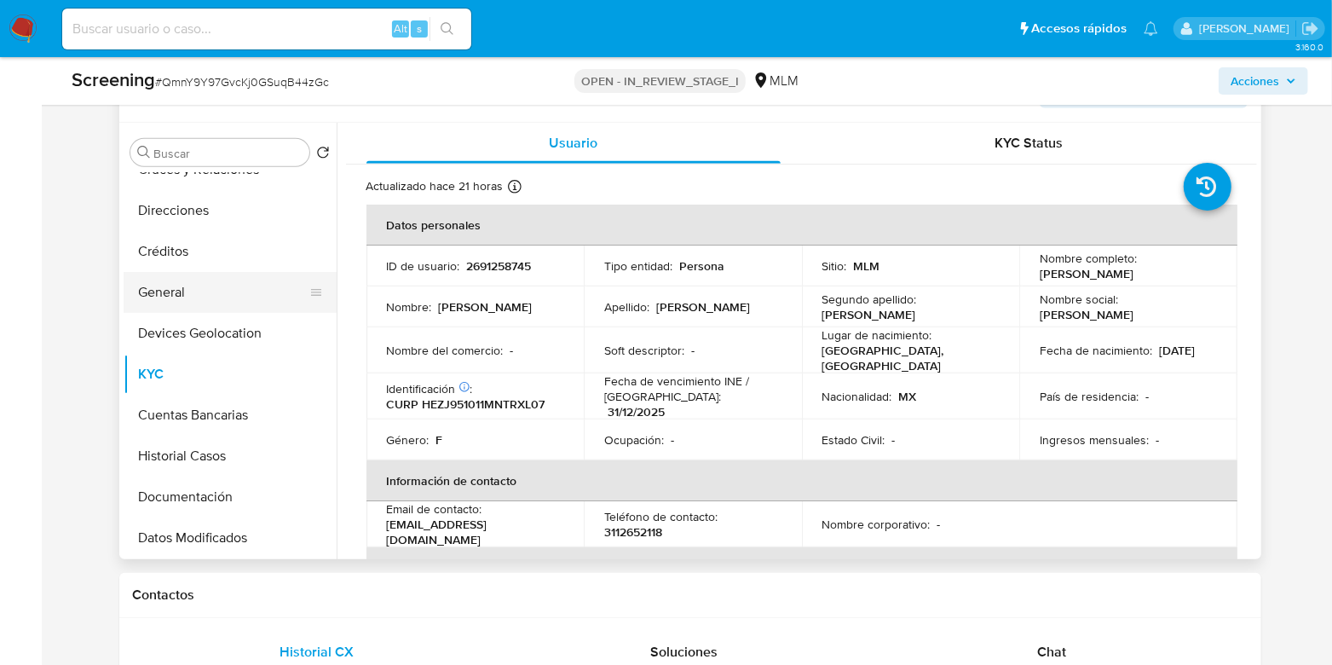
click at [166, 313] on button "General" at bounding box center [223, 292] width 199 height 41
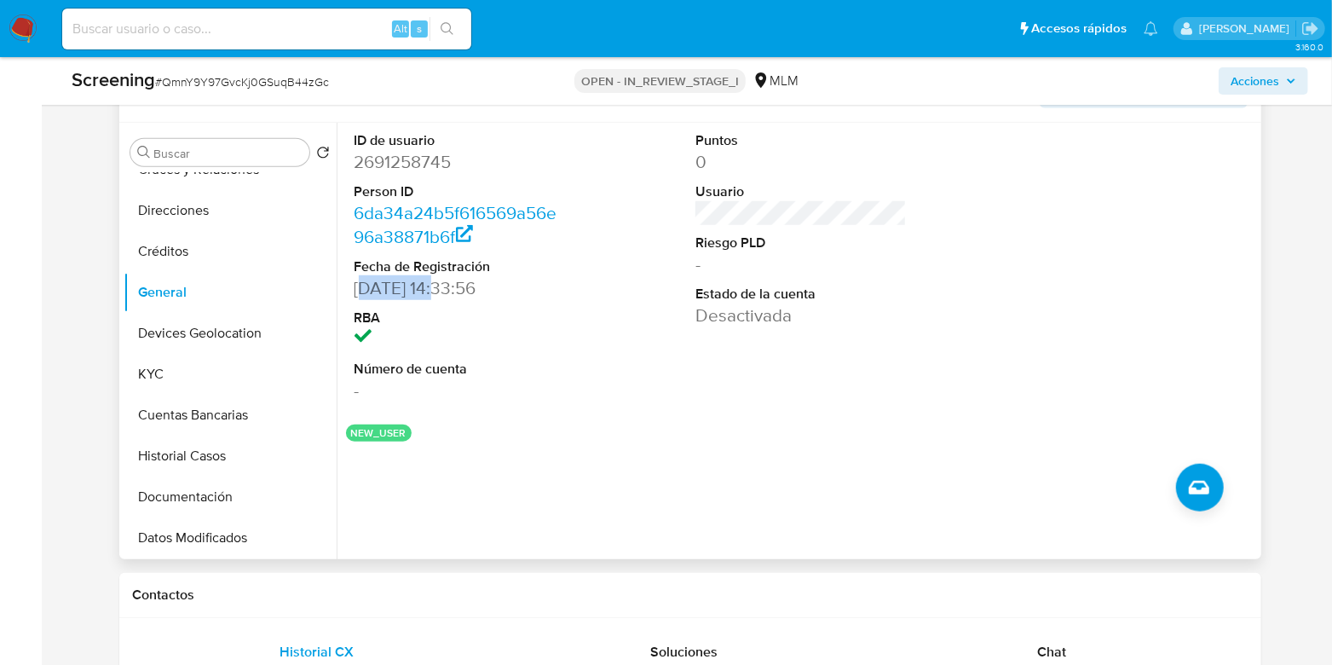
drag, startPoint x: 443, startPoint y: 303, endPoint x: 359, endPoint y: 298, distance: 84.6
click at [359, 298] on dd "16/09/2025 14:33:56" at bounding box center [460, 288] width 211 height 24
copy dd "16/09/2025"
click at [156, 386] on button "KYC" at bounding box center [223, 374] width 199 height 41
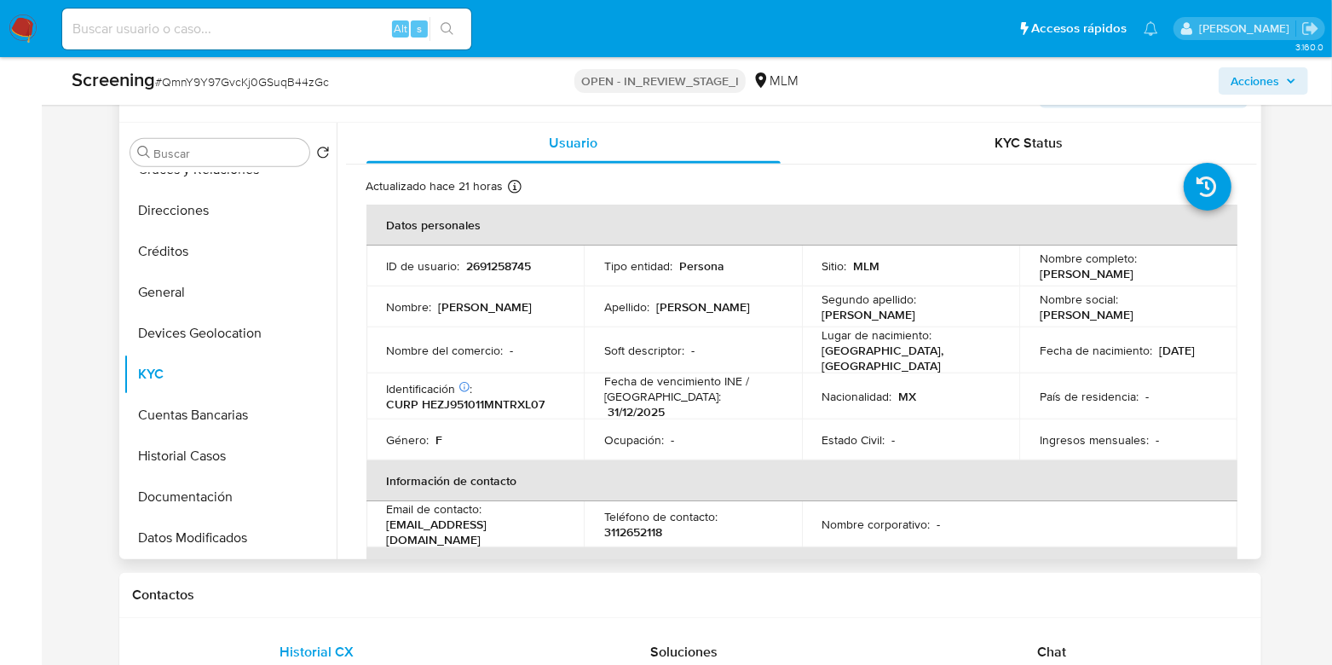
drag, startPoint x: 1093, startPoint y: 373, endPoint x: 1032, endPoint y: 386, distance: 62.9
click at [1033, 373] on td "Fecha de nacimiento : 11/10/1995" at bounding box center [1129, 350] width 218 height 46
copy p "11/10/1995"
drag, startPoint x: 548, startPoint y: 408, endPoint x: 422, endPoint y: 416, distance: 126.4
click at [422, 412] on div "Identificación CIC: 135431712 : CURP HEZJ951011MNTRXL07" at bounding box center [475, 396] width 177 height 31
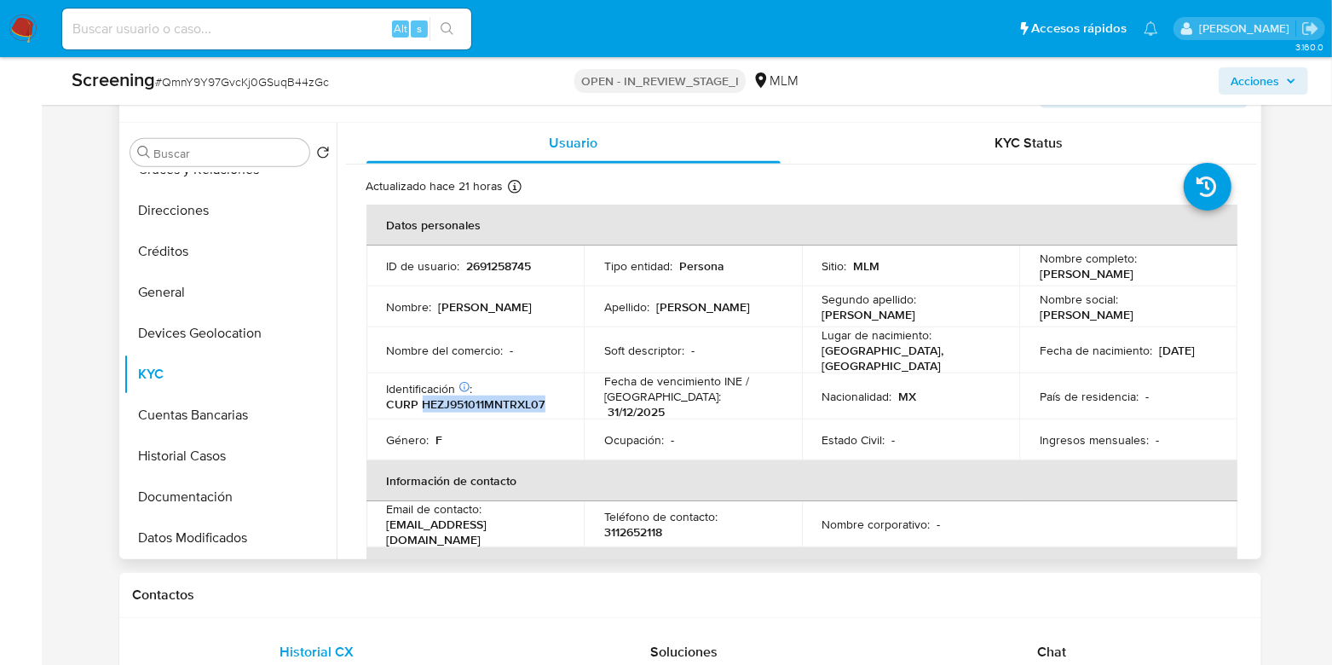
copy p "HEZJ951011MNTRXL07"
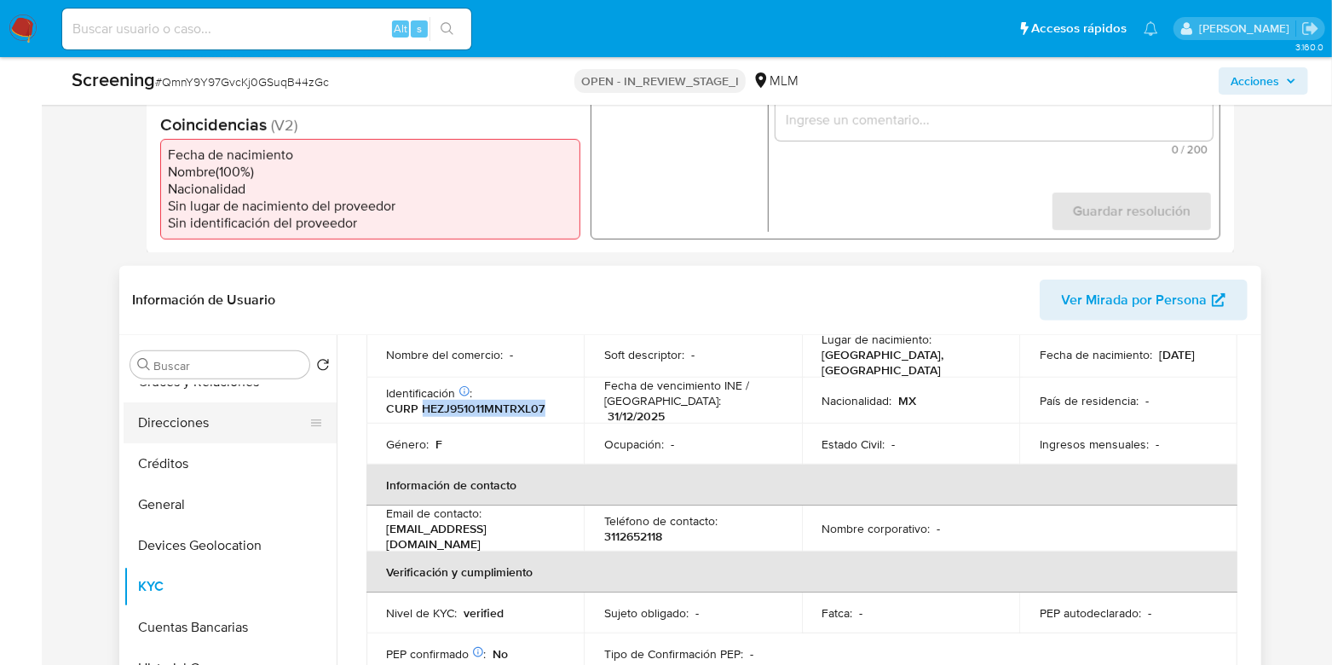
scroll to position [212, 0]
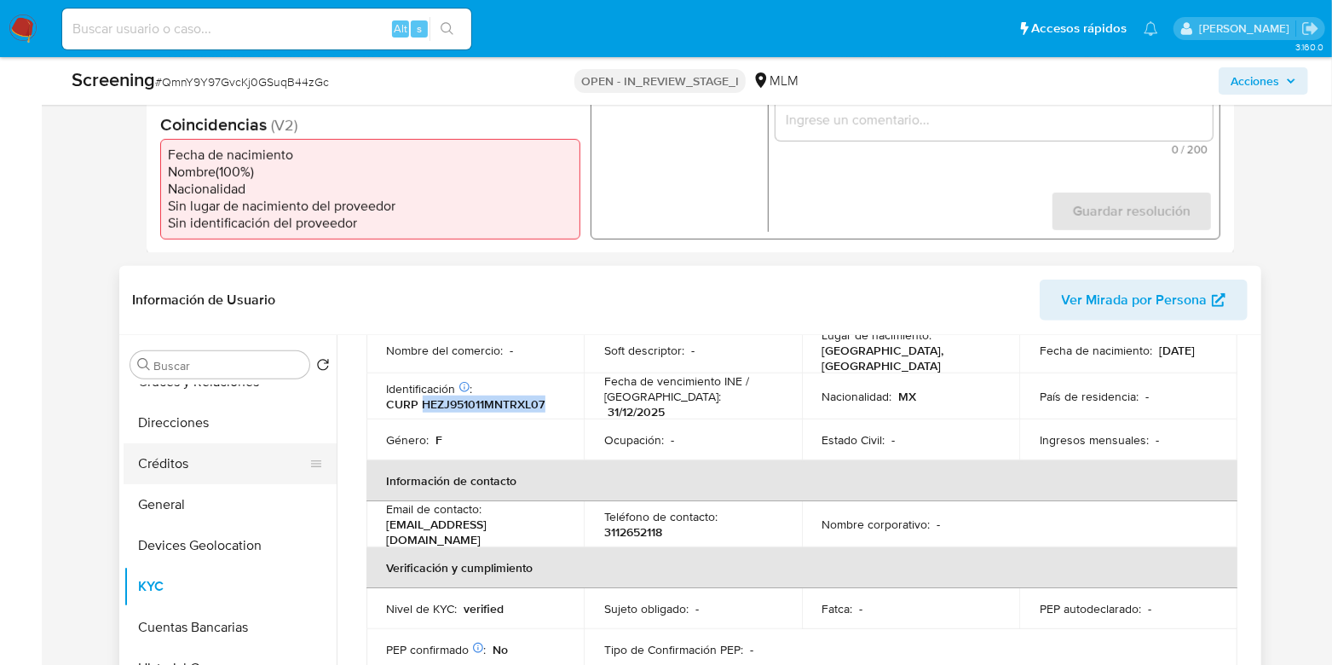
drag, startPoint x: 201, startPoint y: 508, endPoint x: 302, endPoint y: 484, distance: 103.4
click at [200, 509] on button "General" at bounding box center [230, 504] width 213 height 41
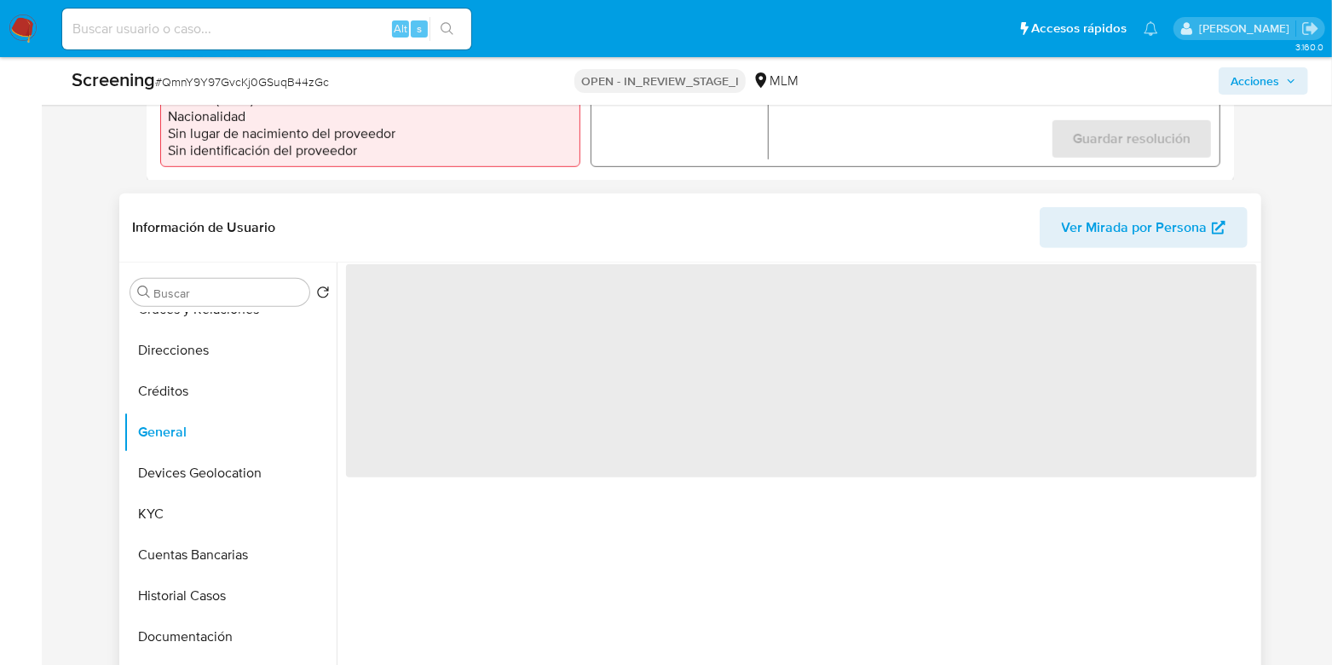
scroll to position [639, 0]
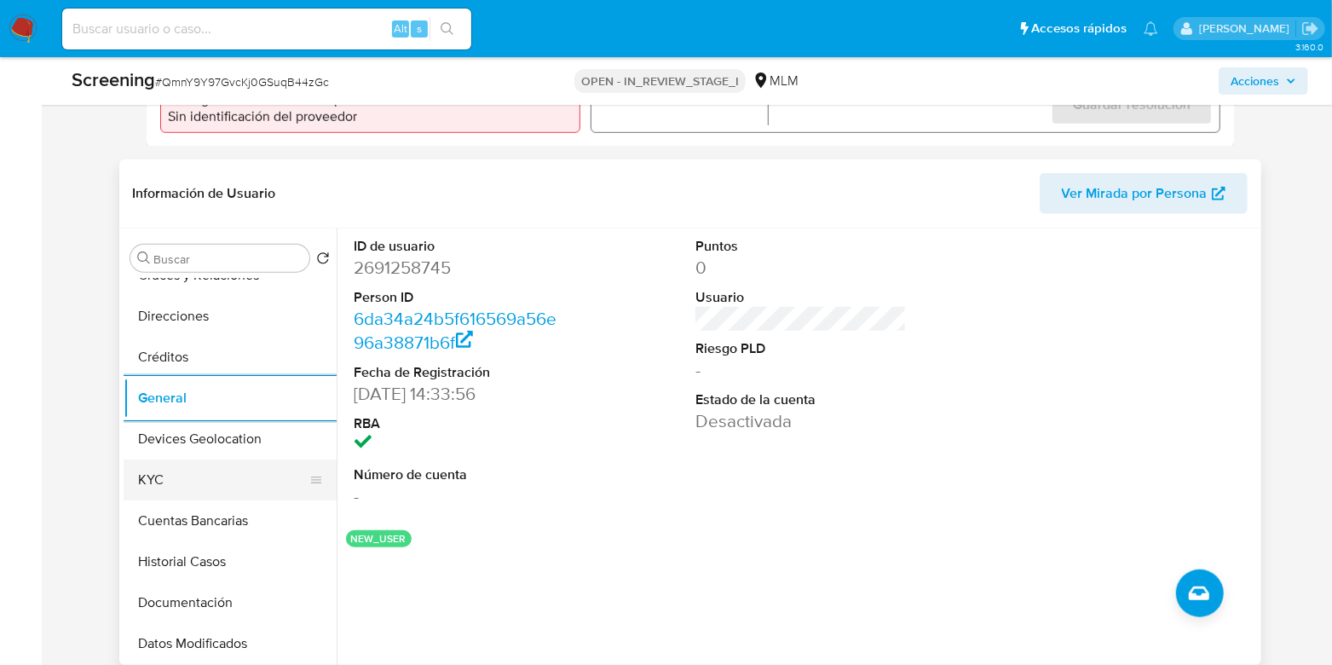
click at [161, 494] on button "KYC" at bounding box center [223, 480] width 199 height 41
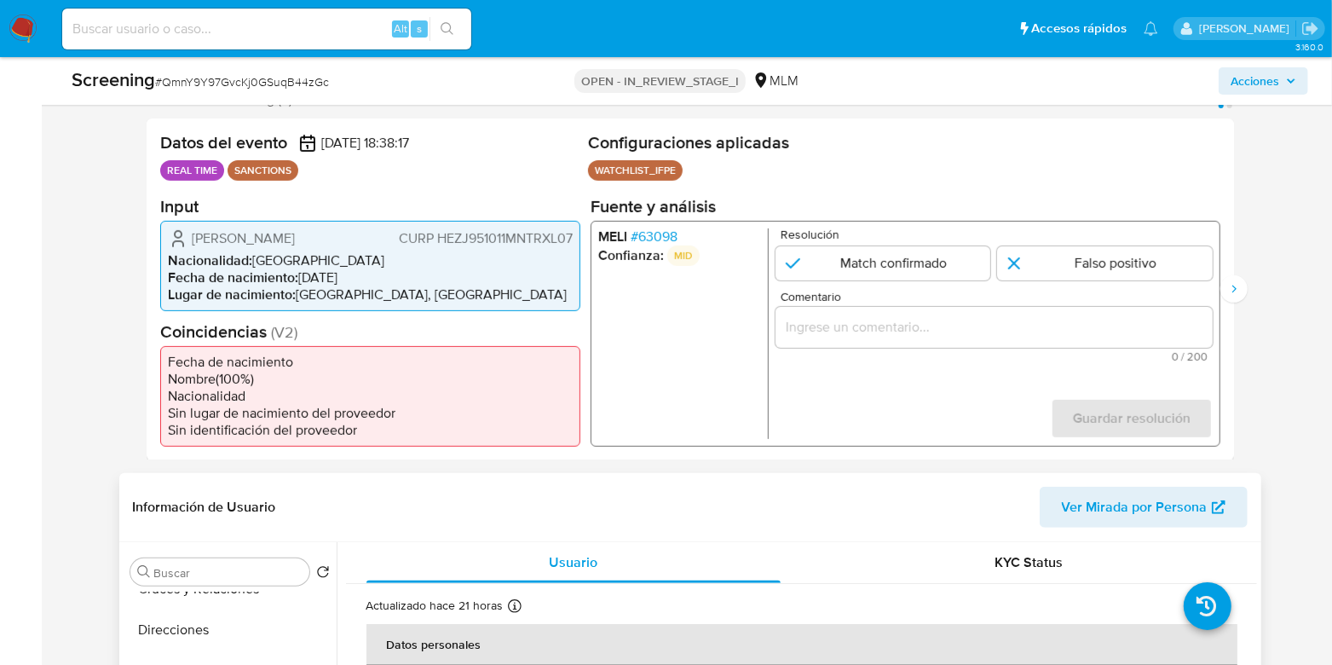
scroll to position [320, 0]
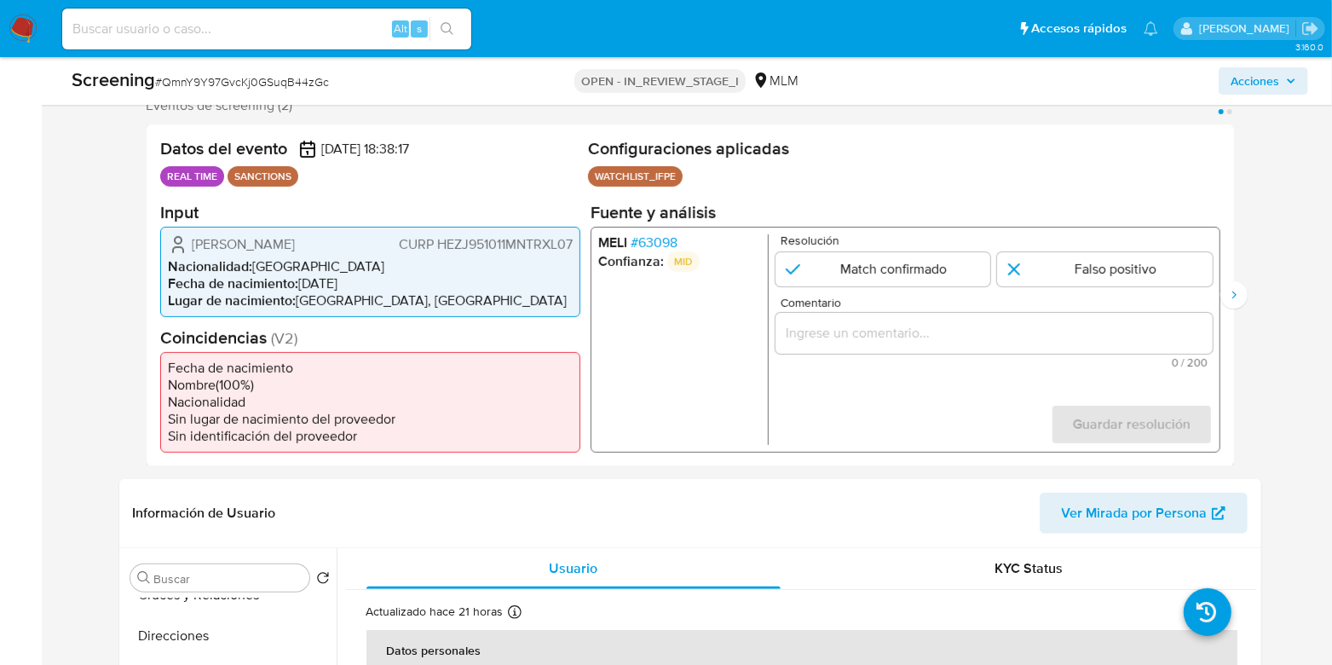
click at [887, 332] on input "Comentario" at bounding box center [993, 332] width 437 height 22
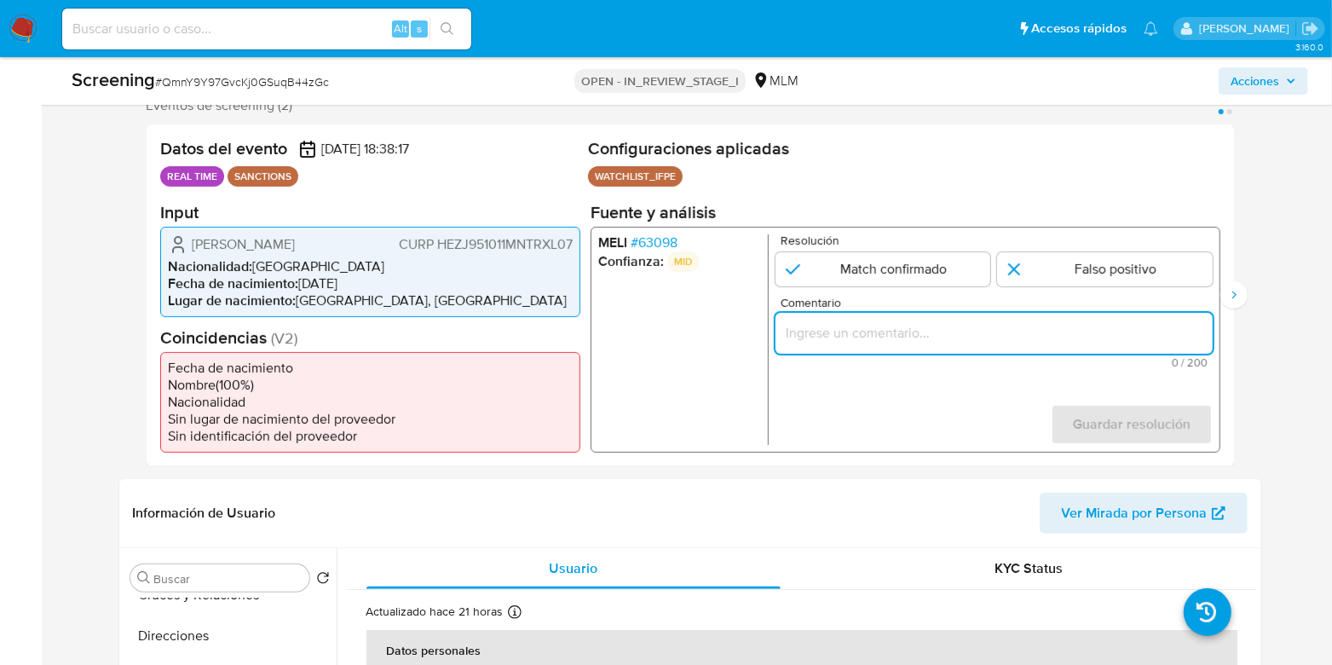
paste input "SE CONFIRMA COINCIDENCIA EN LISTA DE SANCIONES POR FECHA DE NACIMIENTO Y NOMBRE…"
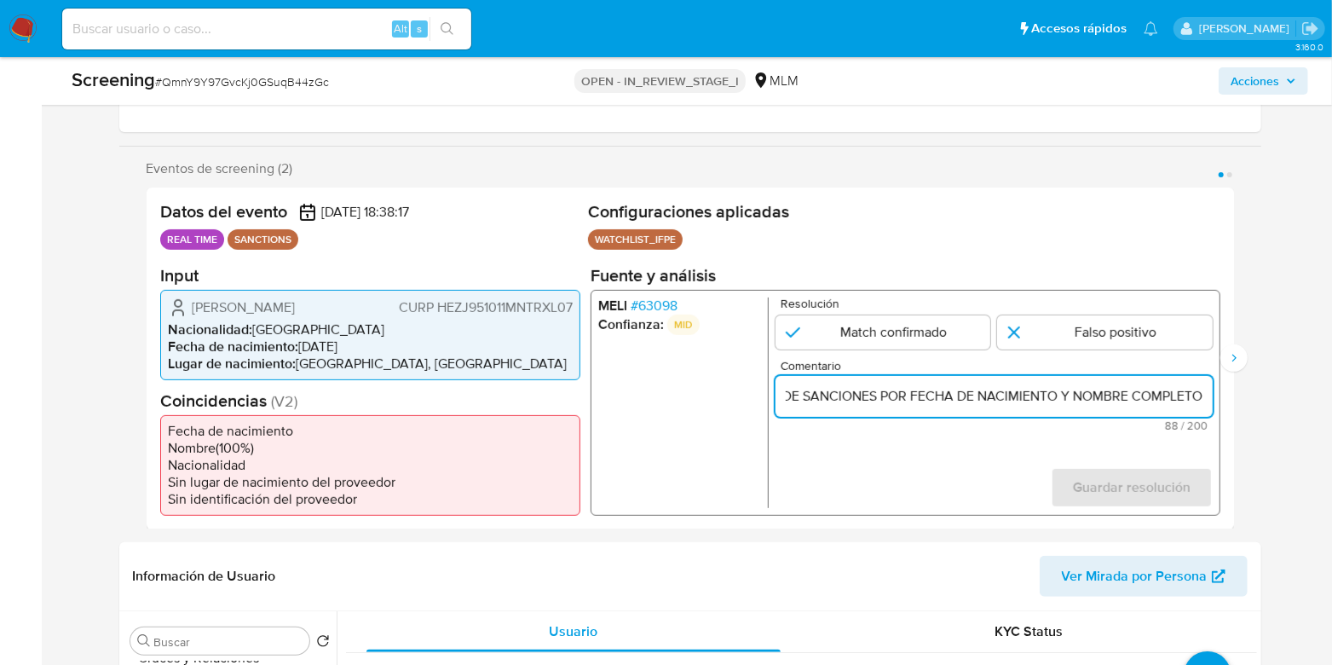
scroll to position [212, 0]
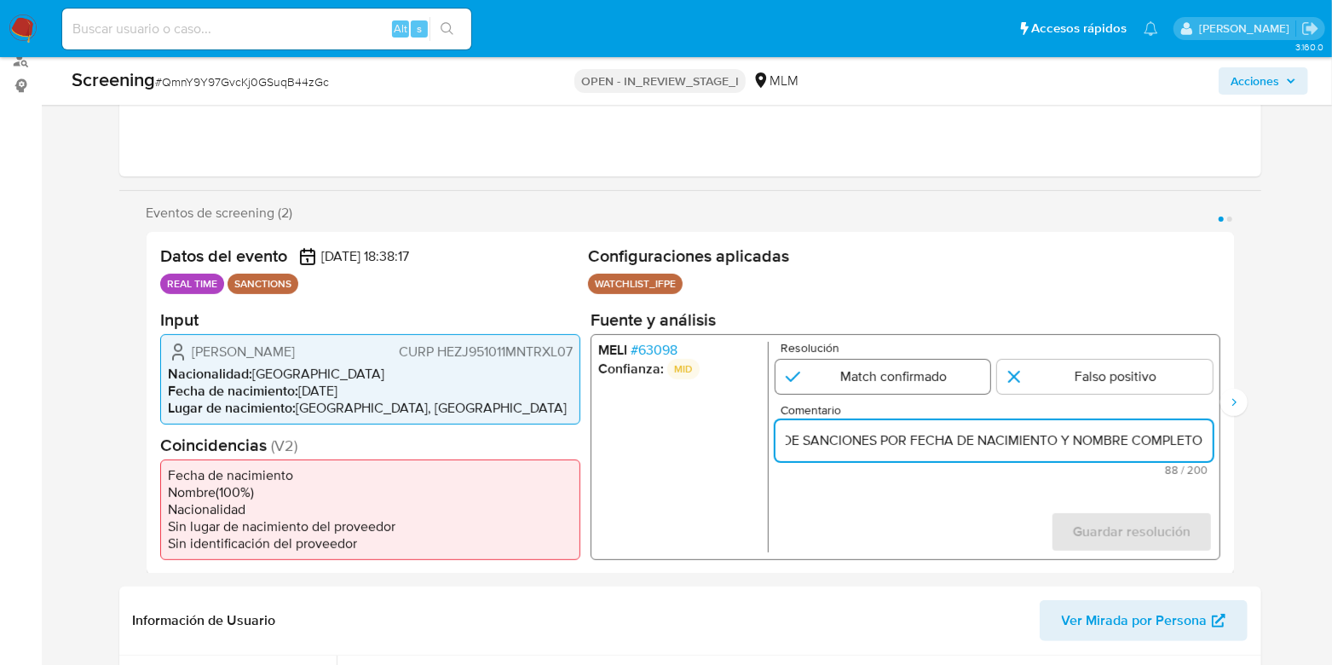
type input "SE CONFIRMA COINCIDENCIA EN LISTA DE SANCIONES POR FECHA DE NACIMIENTO Y NOMBRE…"
click at [886, 373] on input "1 de 2" at bounding box center [883, 376] width 216 height 34
radio input "true"
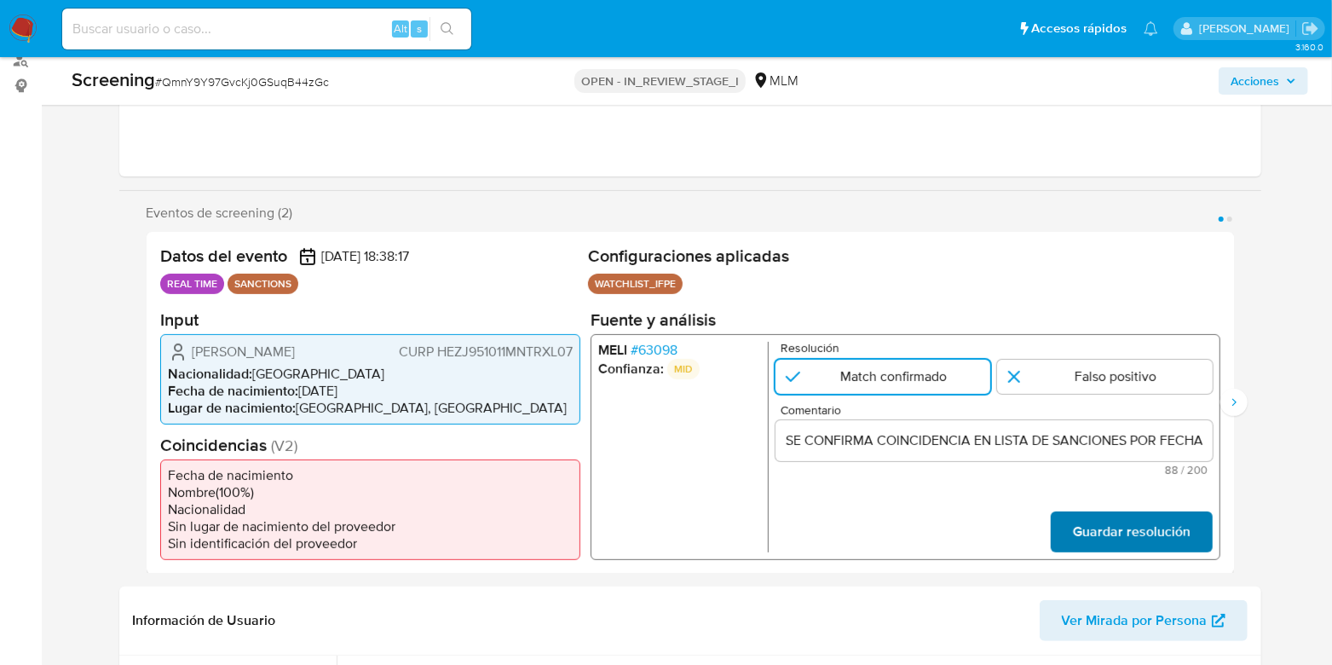
click at [1076, 547] on span "Guardar resolución" at bounding box center [1131, 531] width 118 height 38
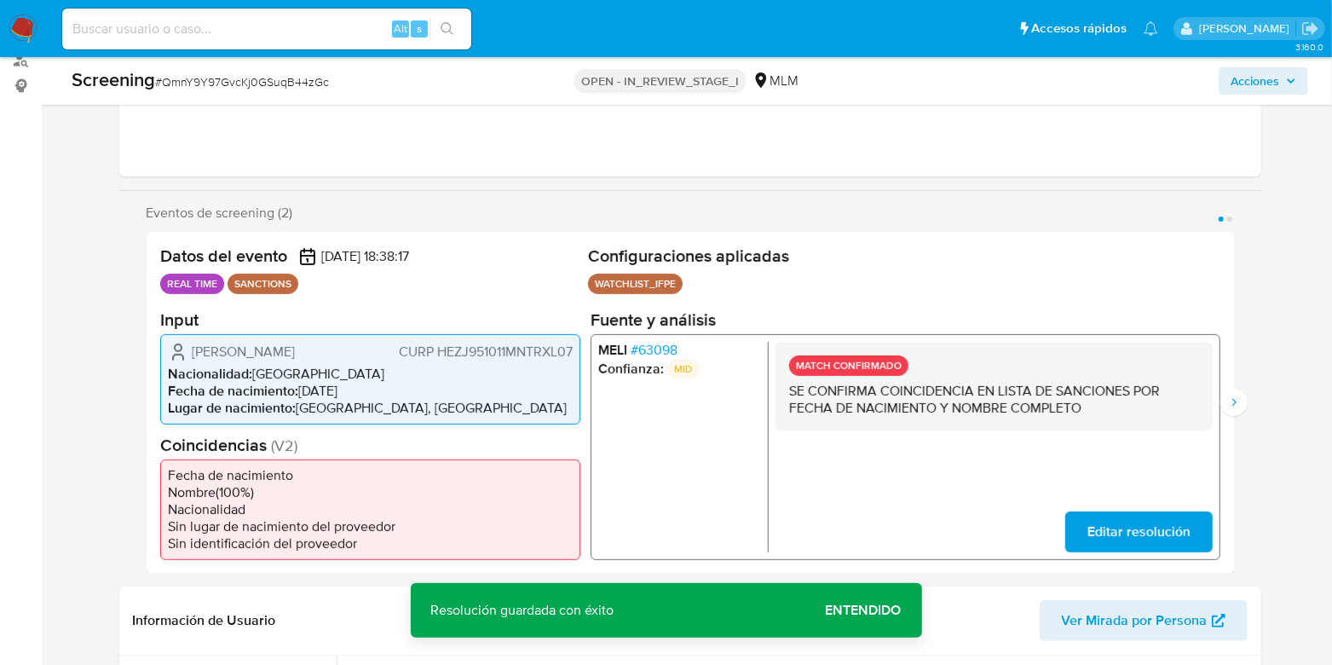
drag, startPoint x: 1080, startPoint y: 400, endPoint x: 809, endPoint y: 396, distance: 271.1
click at [789, 389] on p "SE CONFIRMA COINCIDENCIA EN LISTA DE SANCIONES POR FECHA DE NACIMIENTO Y NOMBRE…" at bounding box center [994, 399] width 410 height 34
click at [1236, 409] on icon "Siguiente" at bounding box center [1235, 403] width 14 height 14
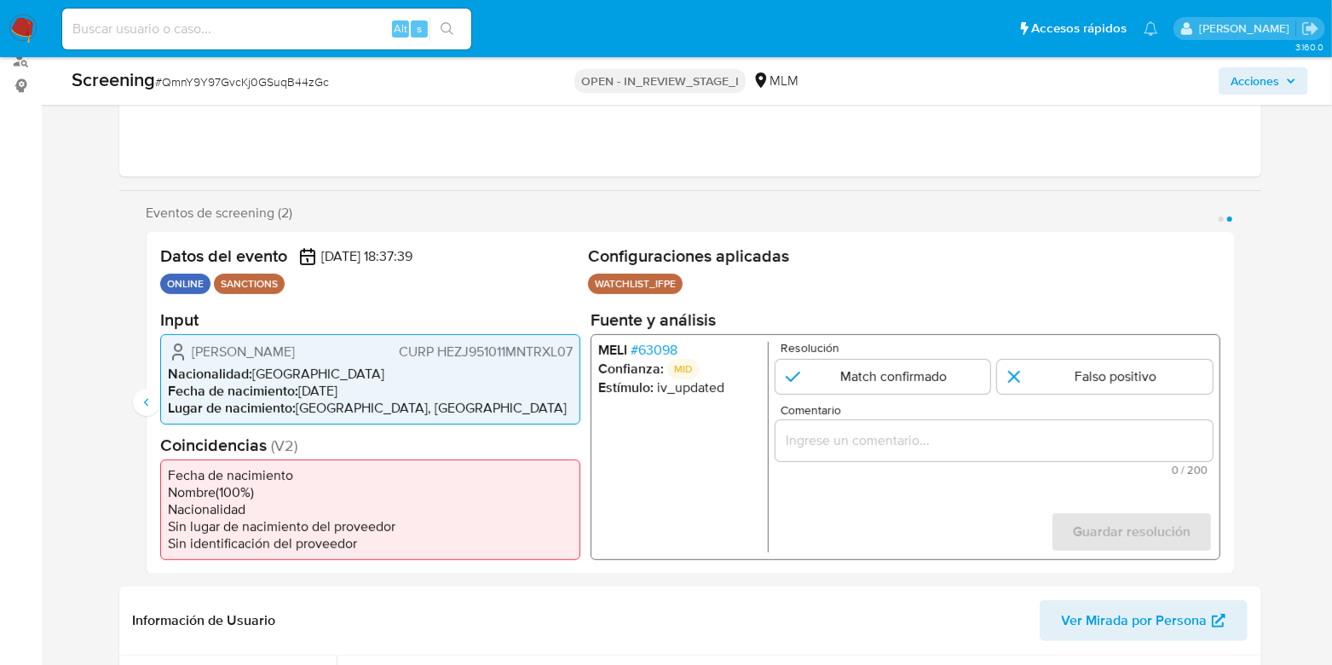
click at [659, 352] on span "# 63098" at bounding box center [653, 349] width 47 height 17
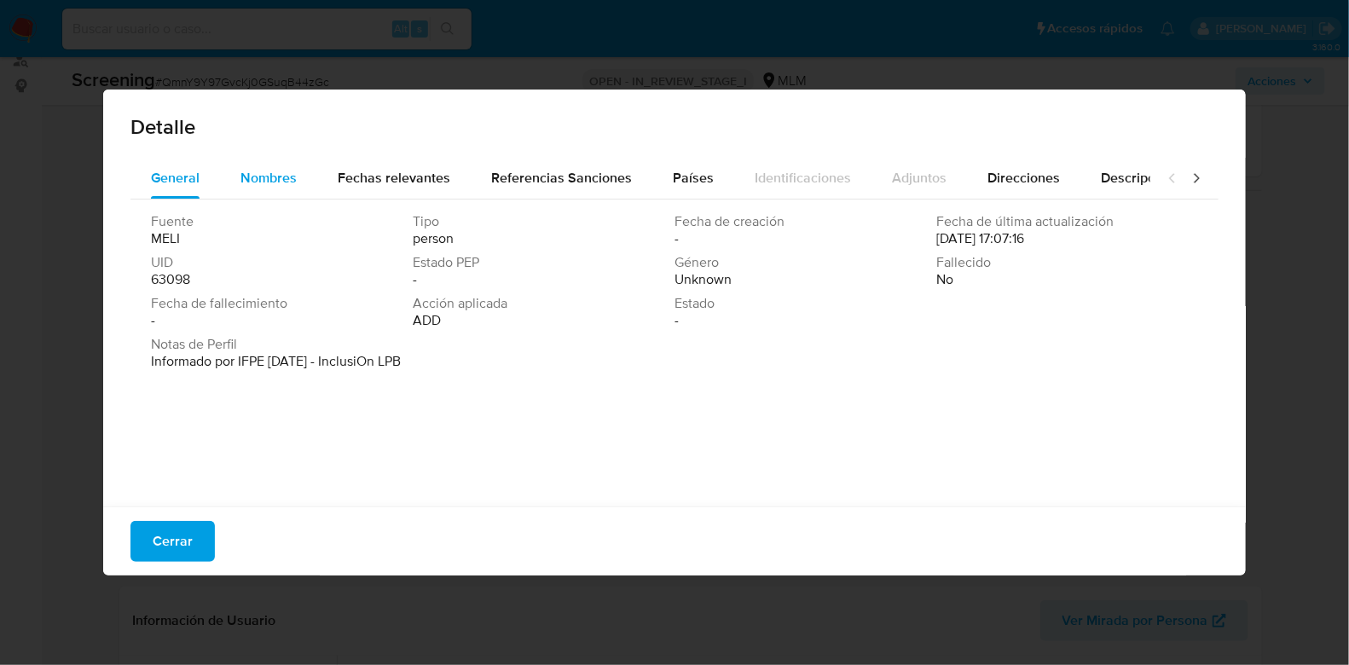
click at [273, 179] on span "Nombres" at bounding box center [268, 178] width 56 height 20
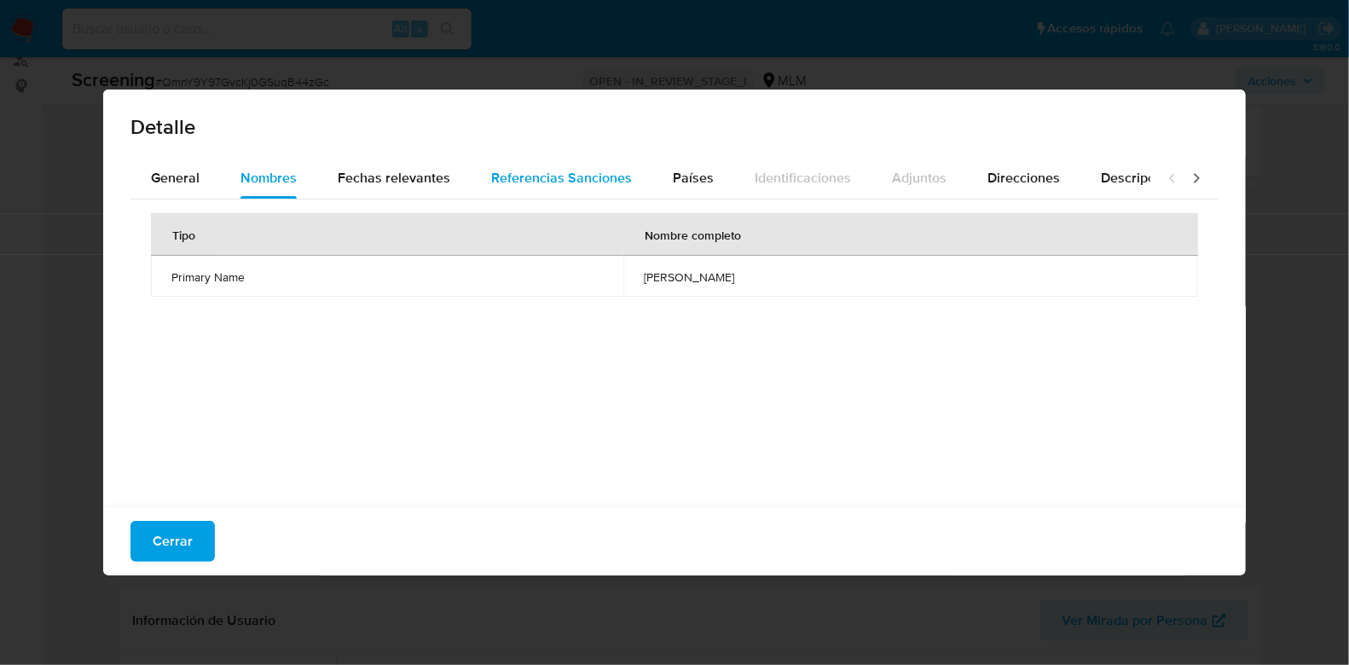
click at [498, 176] on span "Referencias Sanciones" at bounding box center [561, 178] width 141 height 20
drag, startPoint x: 281, startPoint y: 187, endPoint x: 311, endPoint y: 194, distance: 30.6
click at [281, 189] on div "Nombres" at bounding box center [268, 178] width 56 height 41
click at [431, 191] on div "Fechas relevantes" at bounding box center [394, 178] width 113 height 41
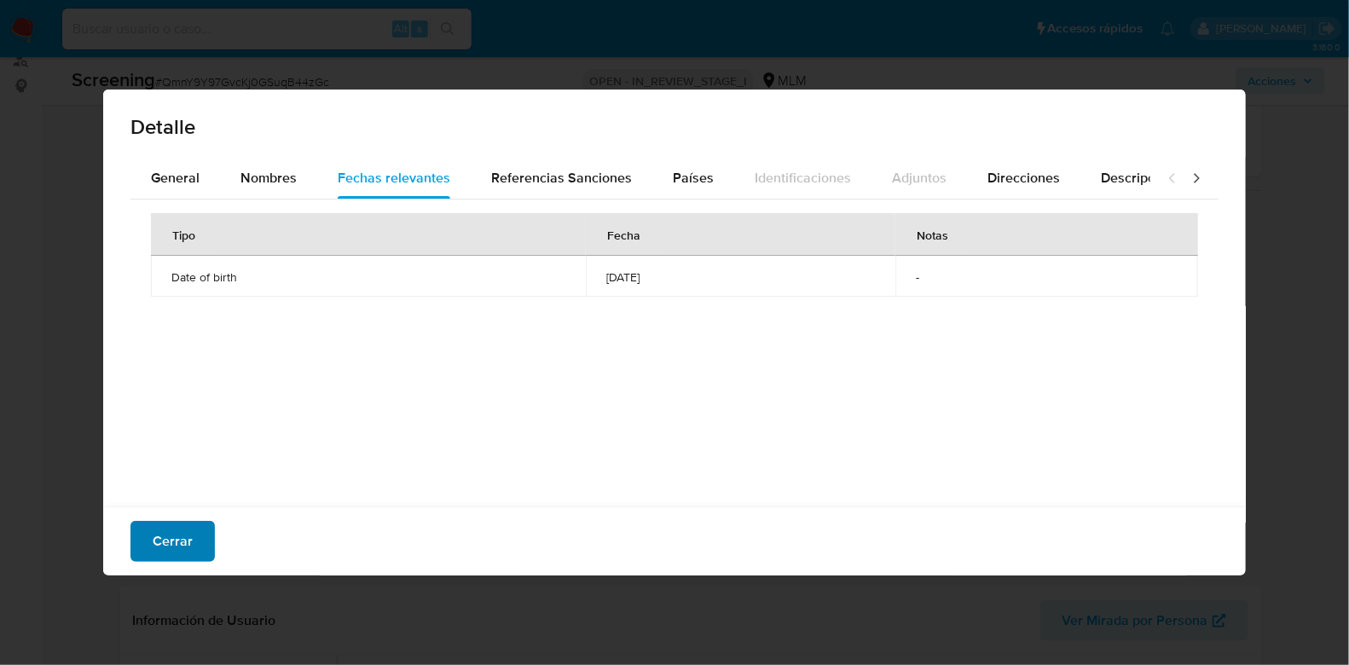
click at [180, 546] on span "Cerrar" at bounding box center [173, 542] width 40 height 38
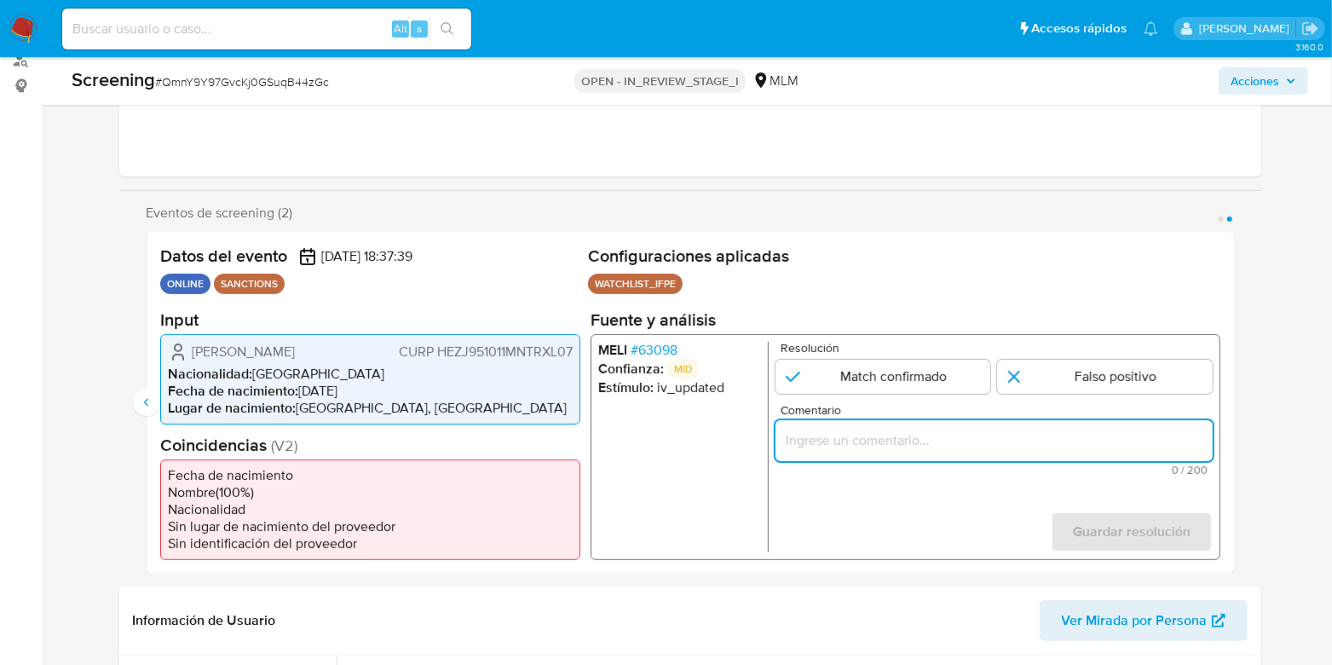
click at [811, 439] on input "Comentario" at bounding box center [993, 440] width 437 height 22
paste input "SE CONFIRMA COINCIDENCIA EN LISTA DE SANCIONES POR FECHA DE NACIMIENTO Y NOMBRE…"
type input "SE CONFIRMA COINCIDENCIA EN LISTA DE SANCIONES POR FECHA DE NACIMIENTO Y NOMBRE…"
click at [863, 336] on div "MELI # 63098 Confianza: MID Estímulo : iv_updated Resolución Match confirmado F…" at bounding box center [905, 446] width 630 height 226
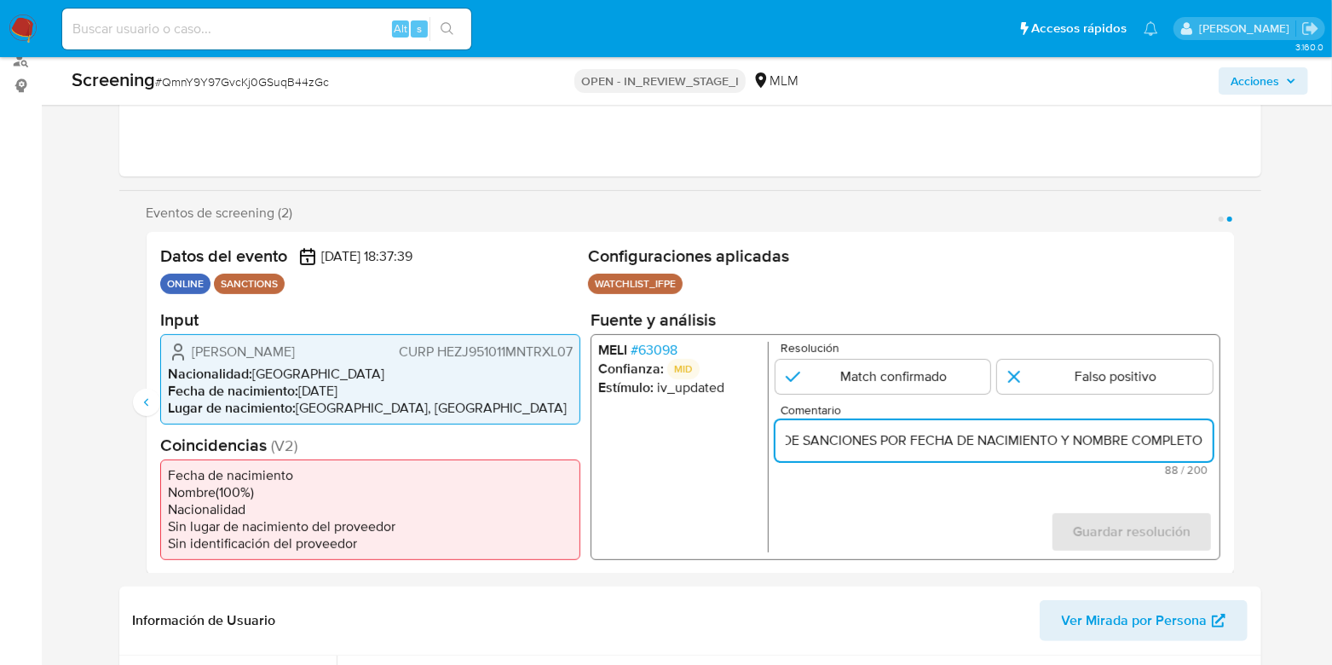
scroll to position [0, 0]
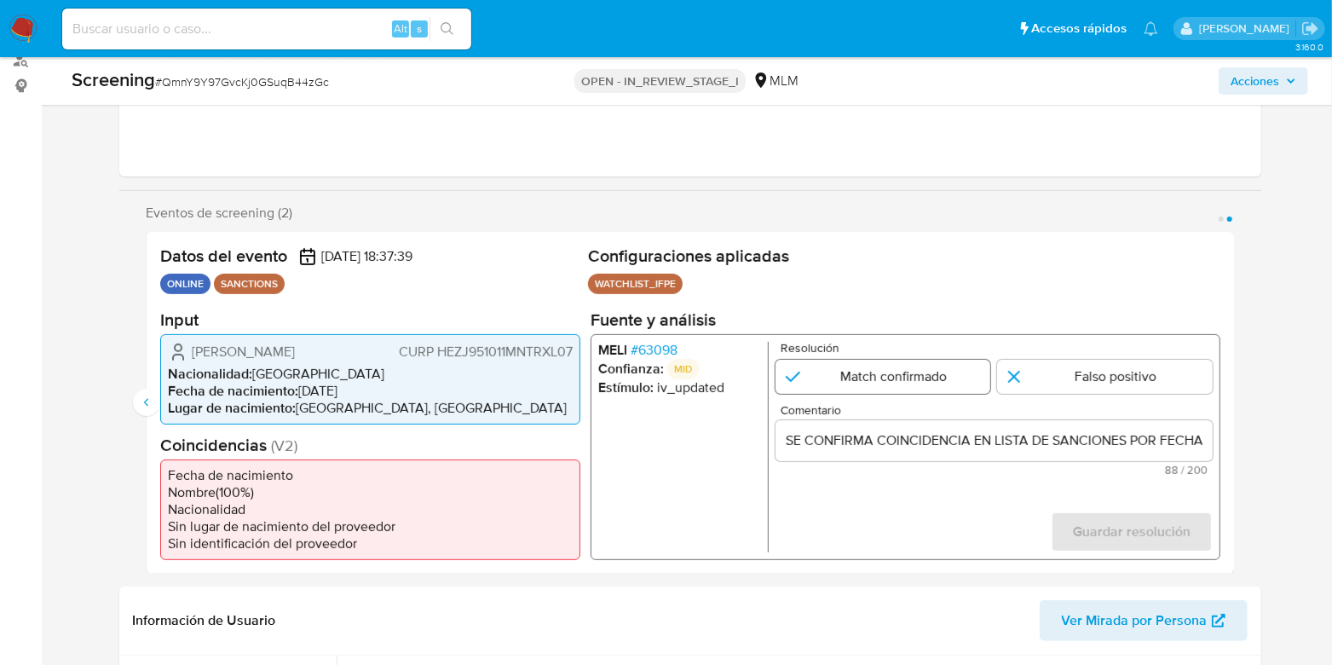
click at [865, 366] on input "2 de 2" at bounding box center [883, 376] width 216 height 34
radio input "true"
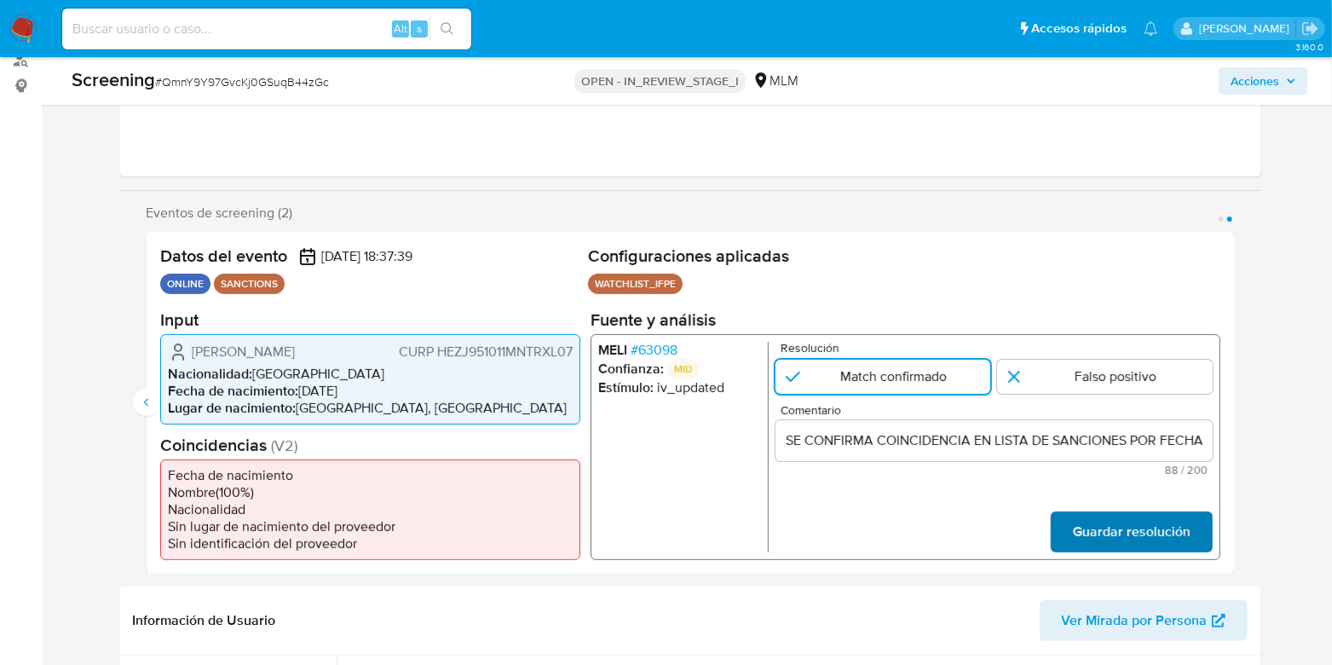
click at [1095, 539] on span "Guardar resolución" at bounding box center [1131, 531] width 118 height 38
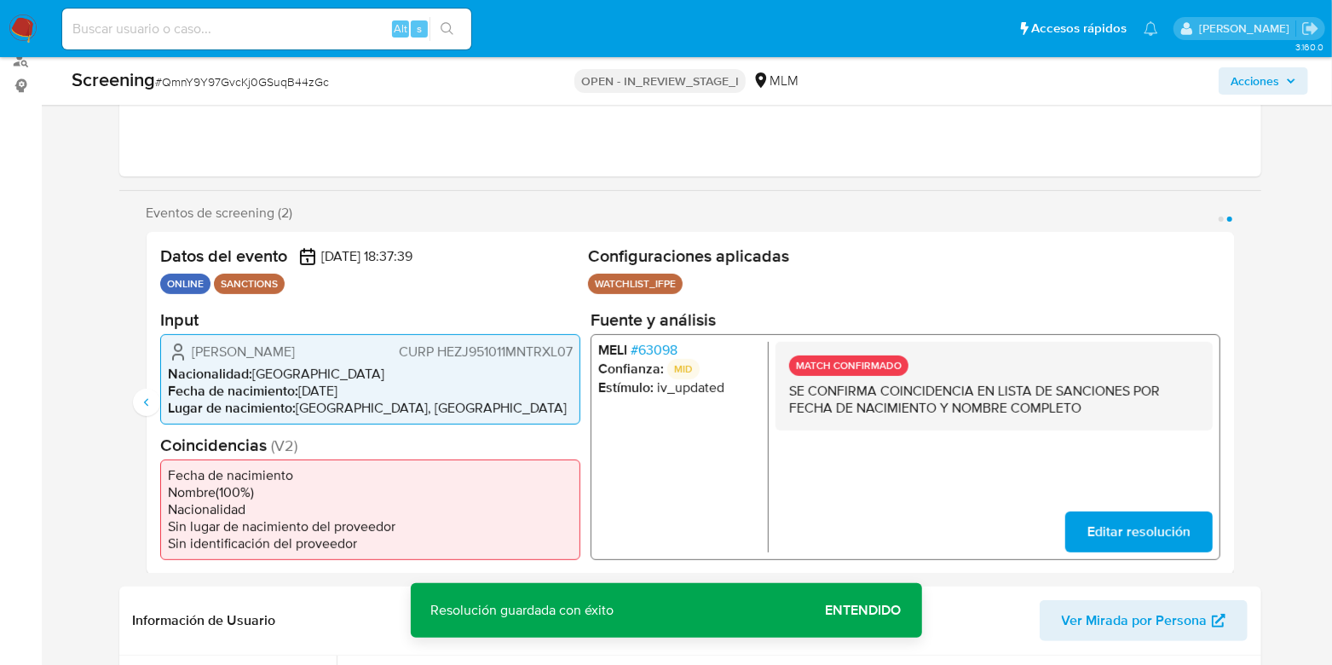
drag, startPoint x: 1097, startPoint y: 406, endPoint x: 784, endPoint y: 394, distance: 313.1
click at [784, 394] on div "MATCH CONFIRMADO SE CONFIRMA COINCIDENCIA EN LISTA DE SANCIONES POR FECHA DE NA…" at bounding box center [993, 385] width 437 height 89
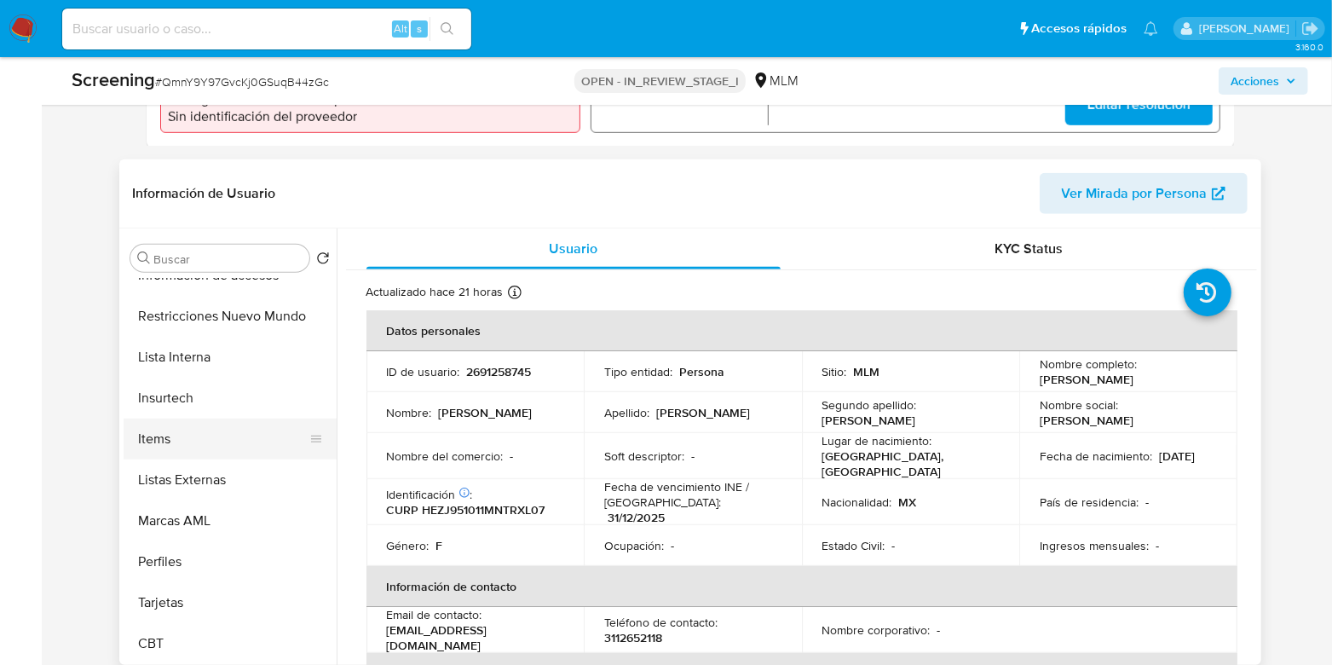
scroll to position [720, 0]
click at [213, 369] on button "Lista Interna" at bounding box center [223, 357] width 199 height 41
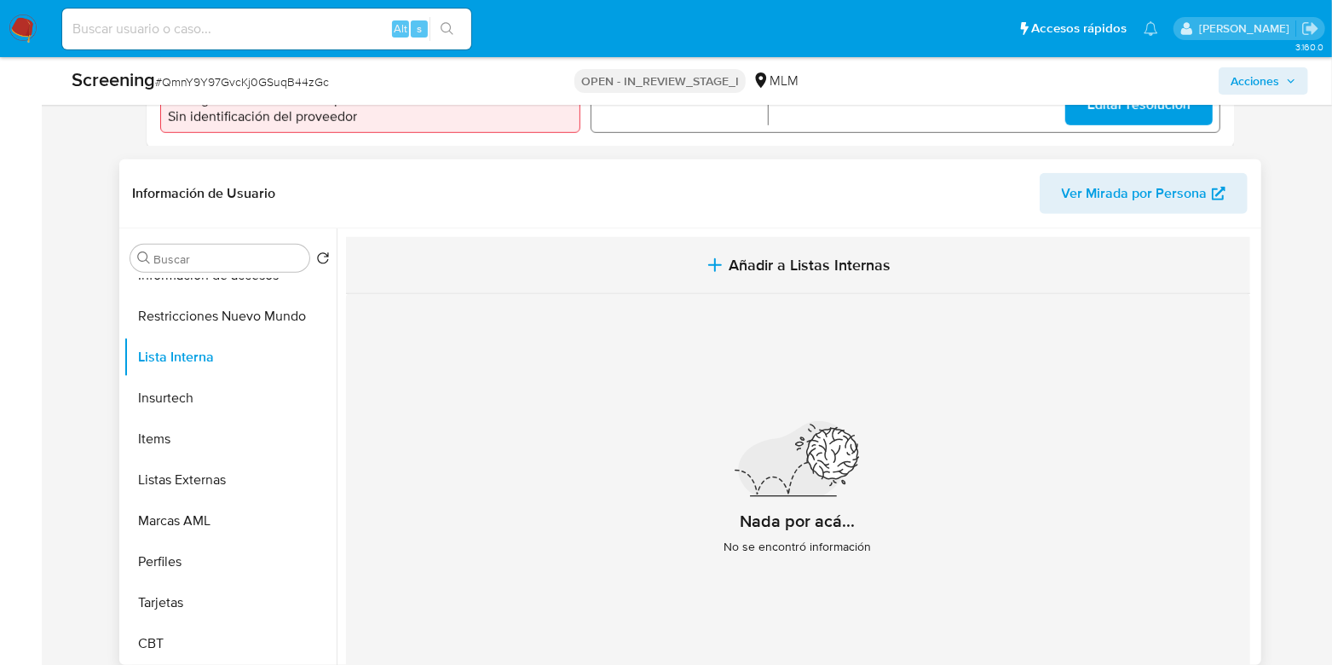
click at [830, 289] on button "Añadir a Listas Internas" at bounding box center [798, 265] width 905 height 57
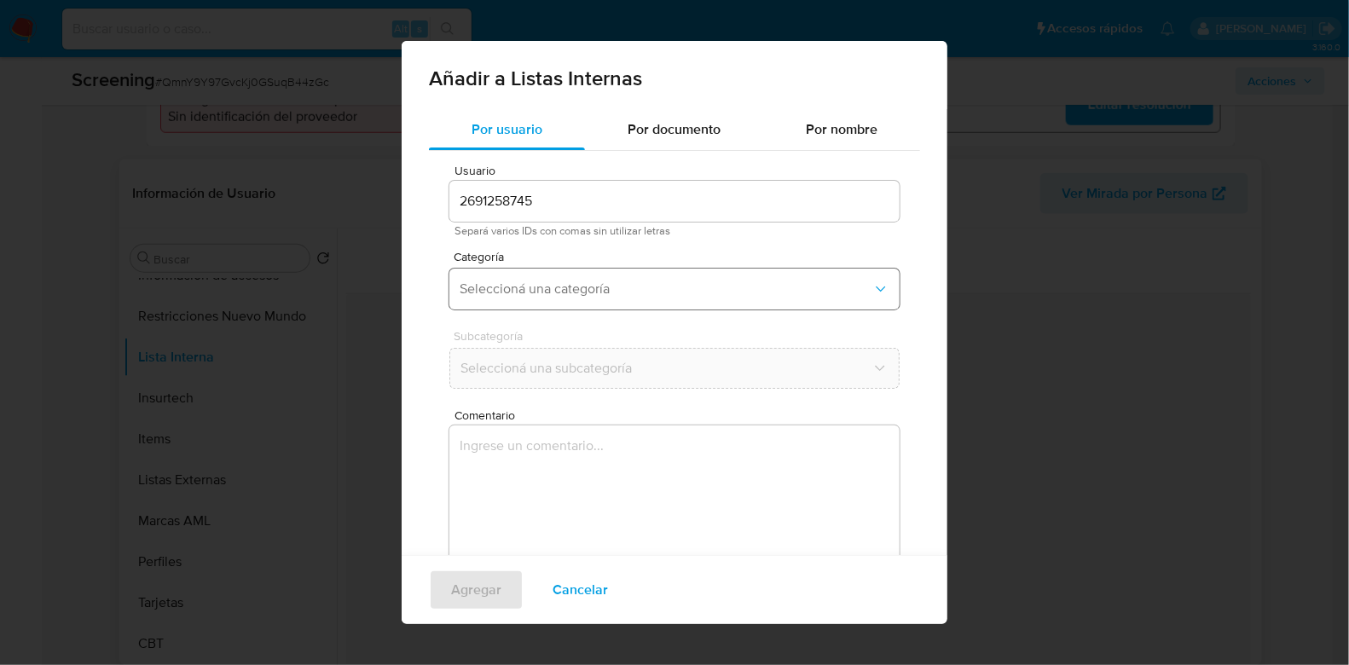
click at [577, 286] on span "Seleccioná una categoría" at bounding box center [666, 288] width 413 height 17
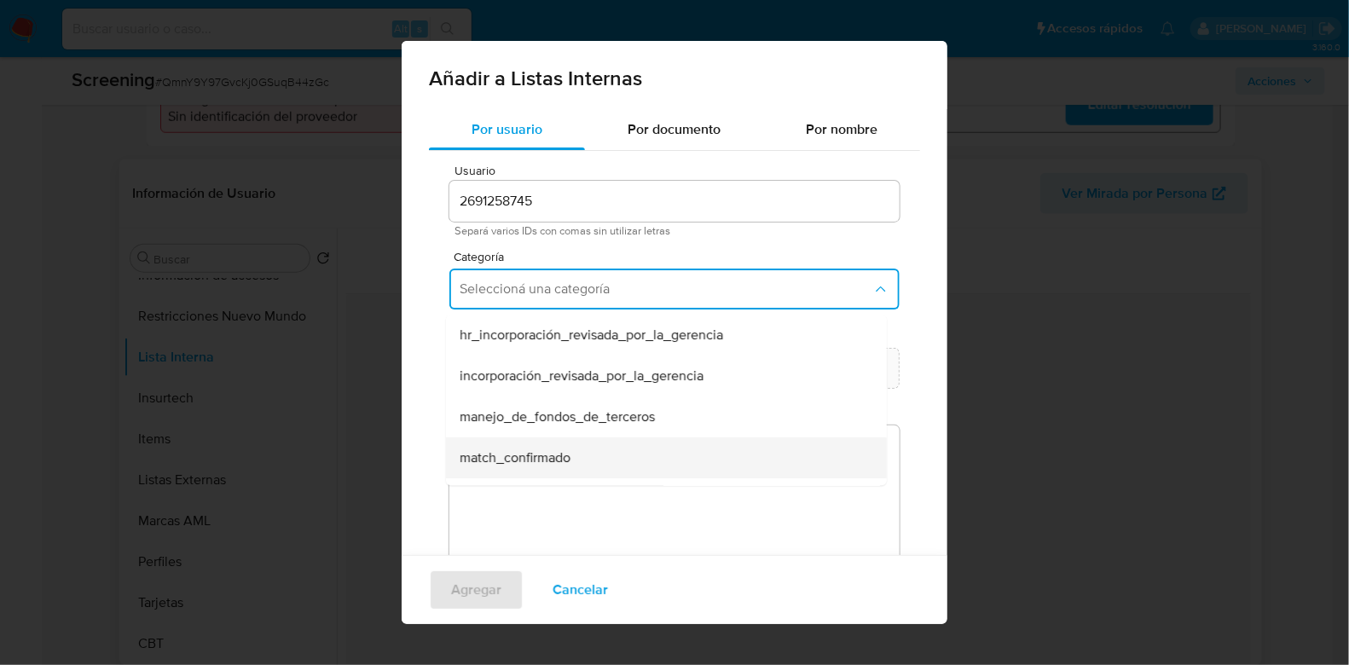
click at [587, 450] on div "match_confirmado" at bounding box center [661, 457] width 403 height 41
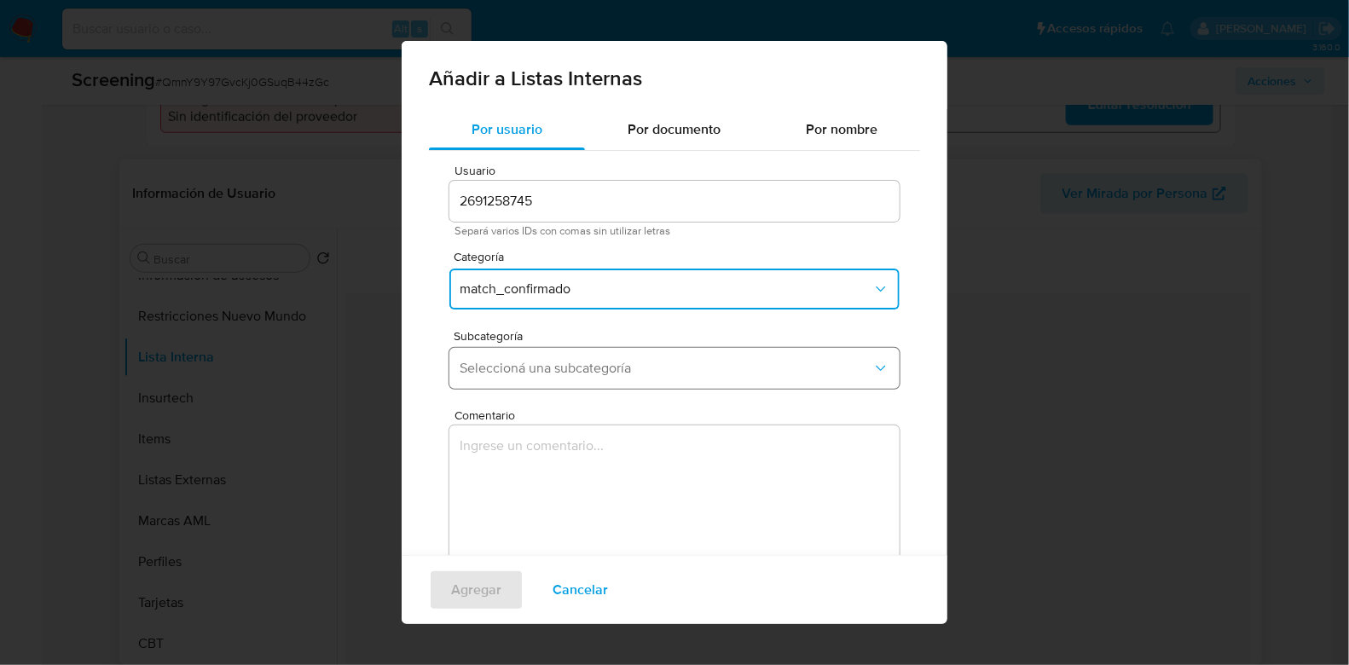
click at [578, 370] on span "Seleccioná una subcategoría" at bounding box center [666, 368] width 413 height 17
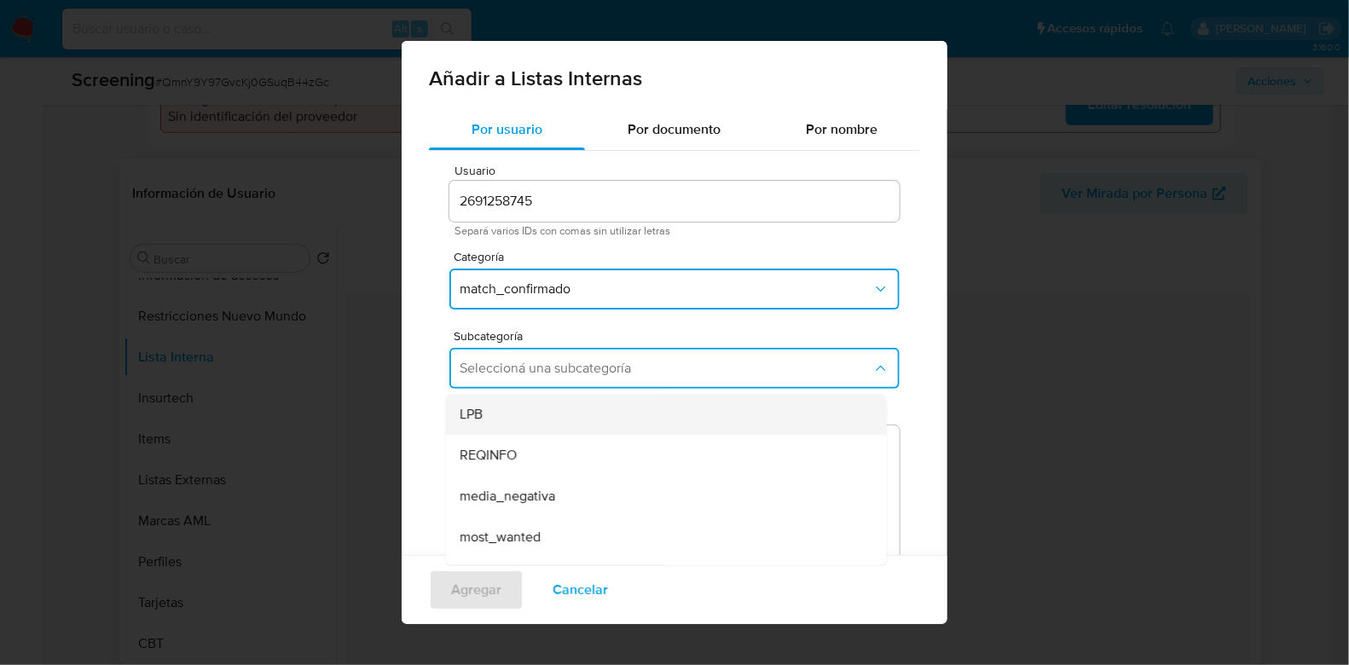
click at [555, 407] on div "LPB" at bounding box center [661, 414] width 403 height 41
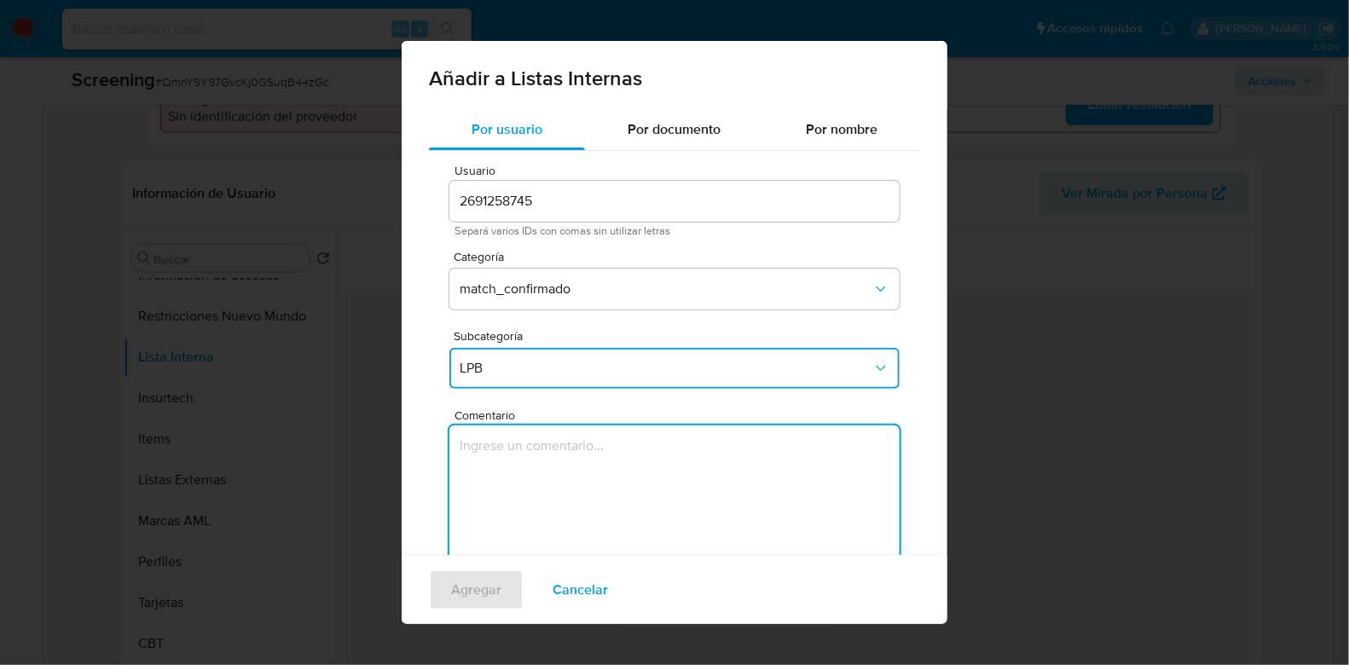
click at [562, 475] on textarea "Comentario" at bounding box center [674, 507] width 450 height 164
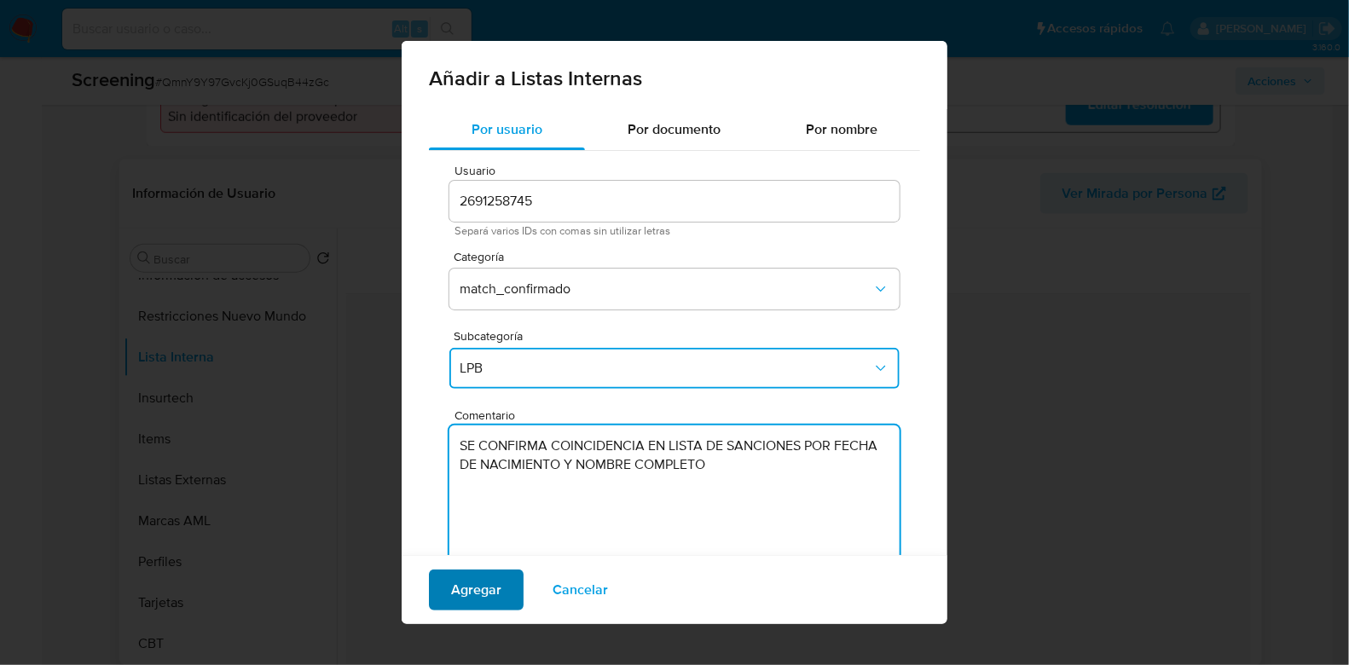
type textarea "SE CONFIRMA COINCIDENCIA EN LISTA DE SANCIONES POR FECHA DE NACIMIENTO Y NOMBRE…"
click at [465, 587] on span "Agregar" at bounding box center [476, 590] width 50 height 38
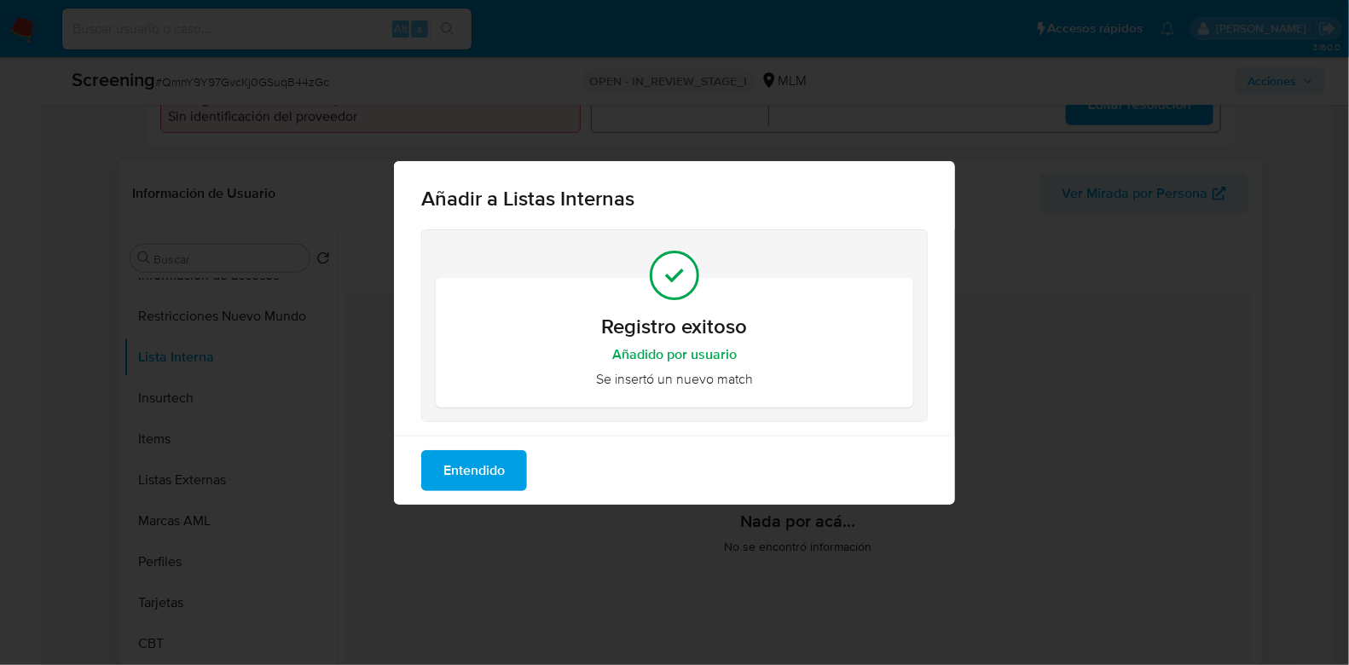
click at [488, 483] on span "Entendido" at bounding box center [473, 471] width 61 height 38
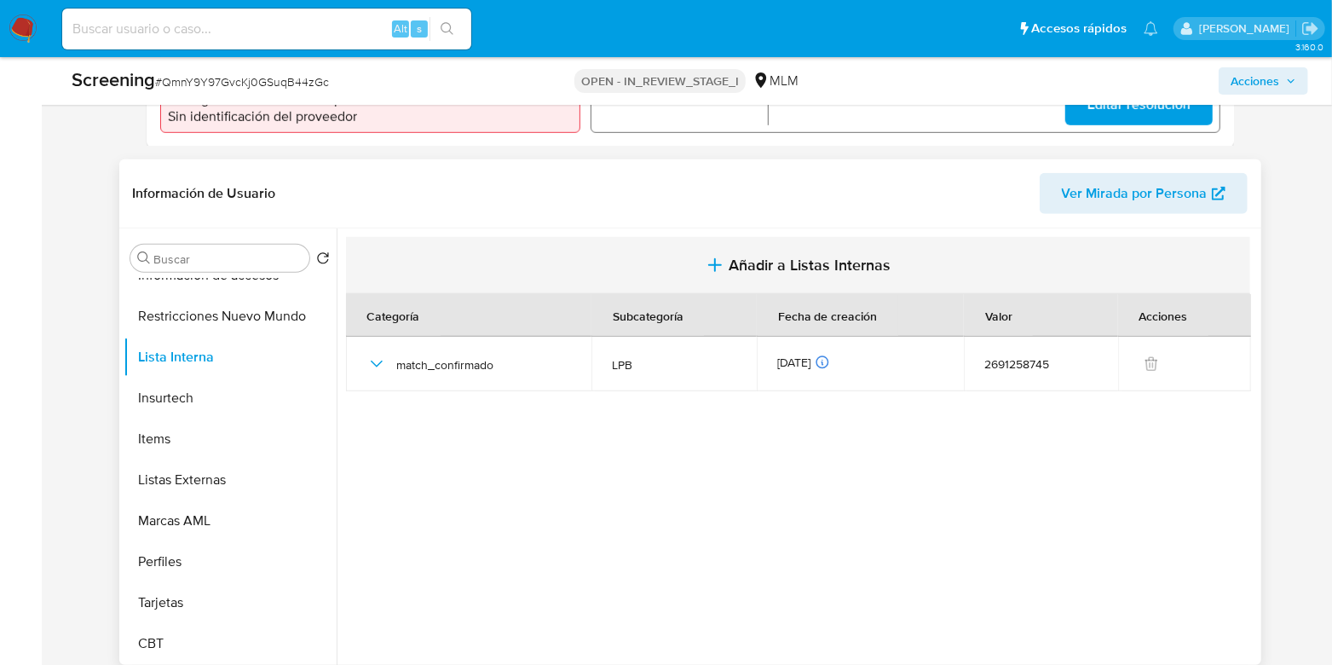
click at [782, 270] on span "Añadir a Listas Internas" at bounding box center [810, 265] width 162 height 19
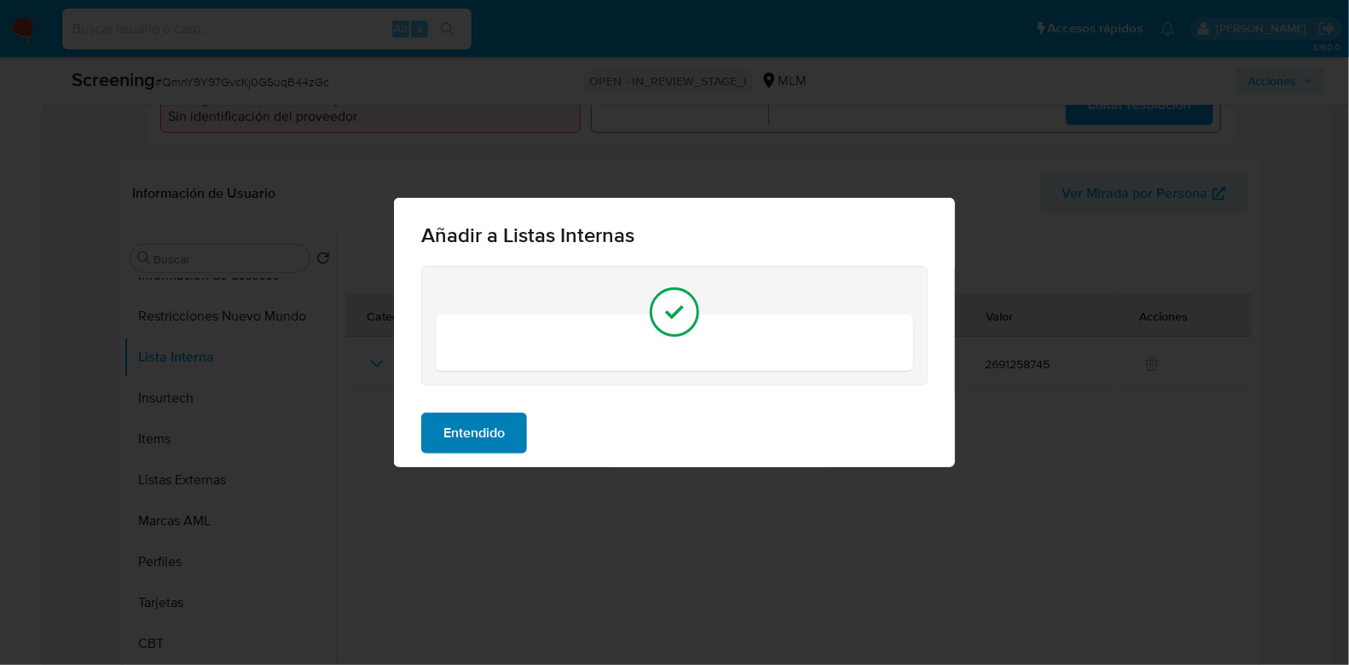
click at [504, 432] on span "Entendido" at bounding box center [473, 433] width 61 height 38
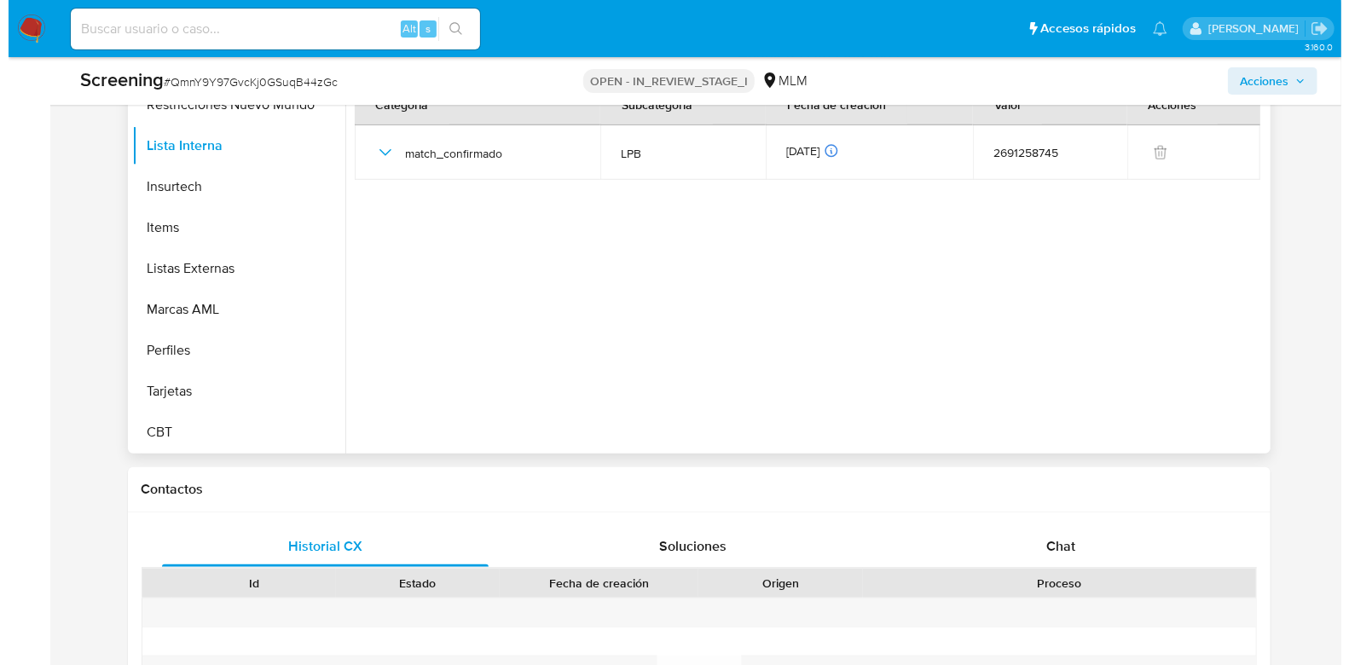
scroll to position [745, 0]
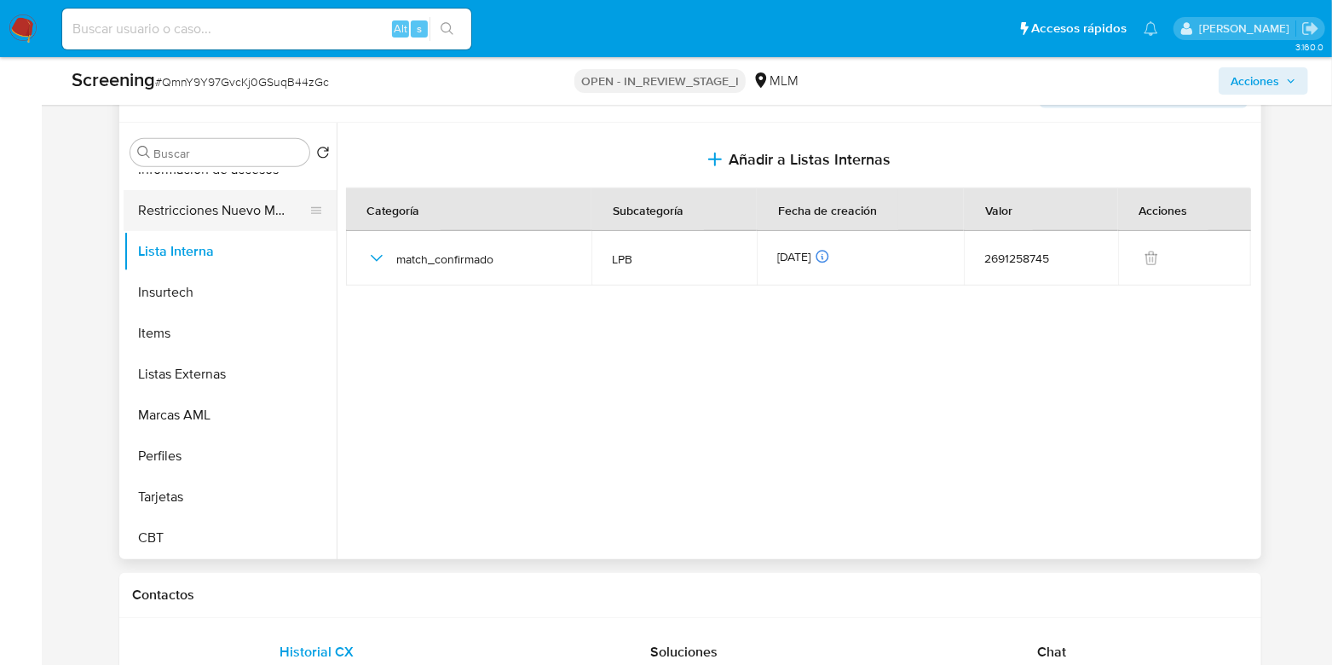
click at [262, 231] on button "Restricciones Nuevo Mundo" at bounding box center [223, 210] width 199 height 41
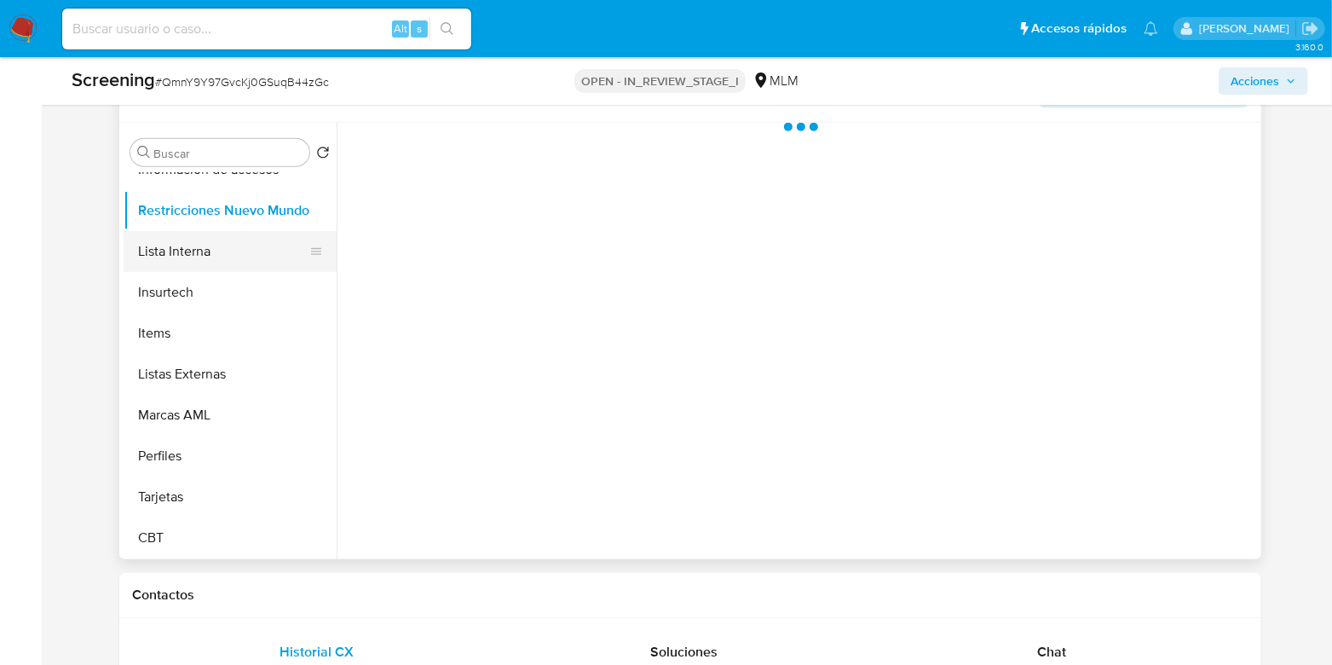
click at [217, 270] on button "Lista Interna" at bounding box center [223, 251] width 199 height 41
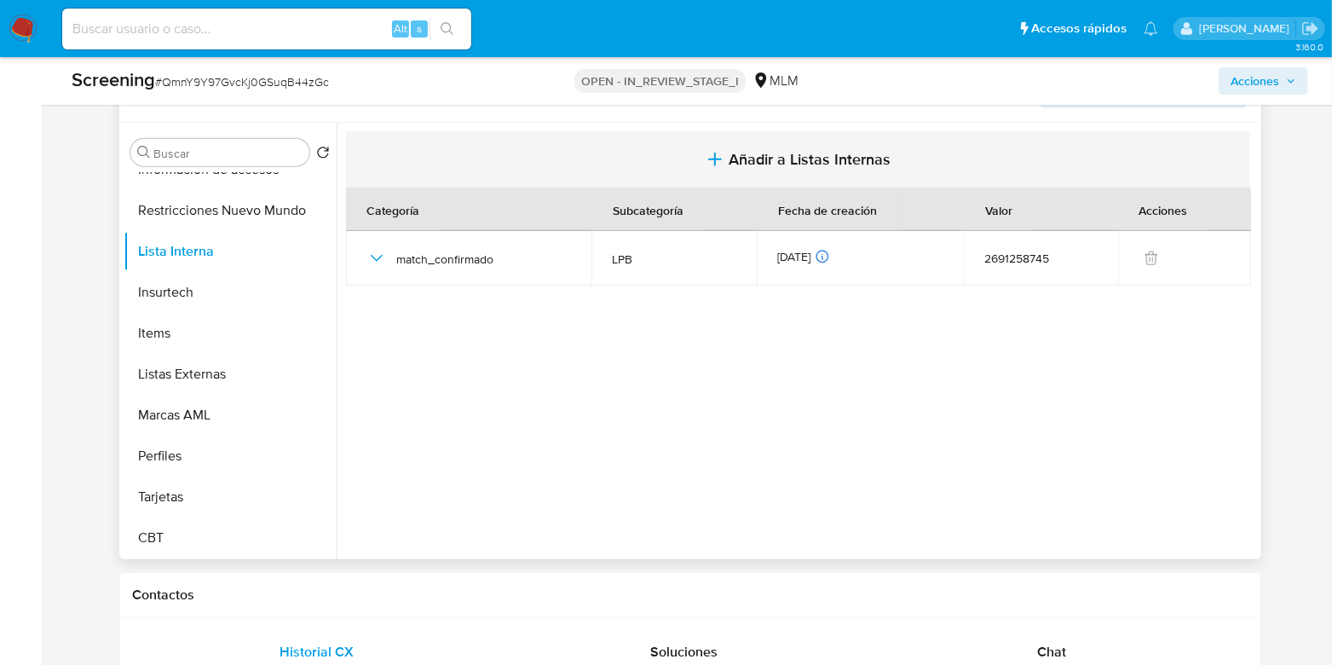
click at [842, 169] on span "Añadir a Listas Internas" at bounding box center [810, 159] width 162 height 19
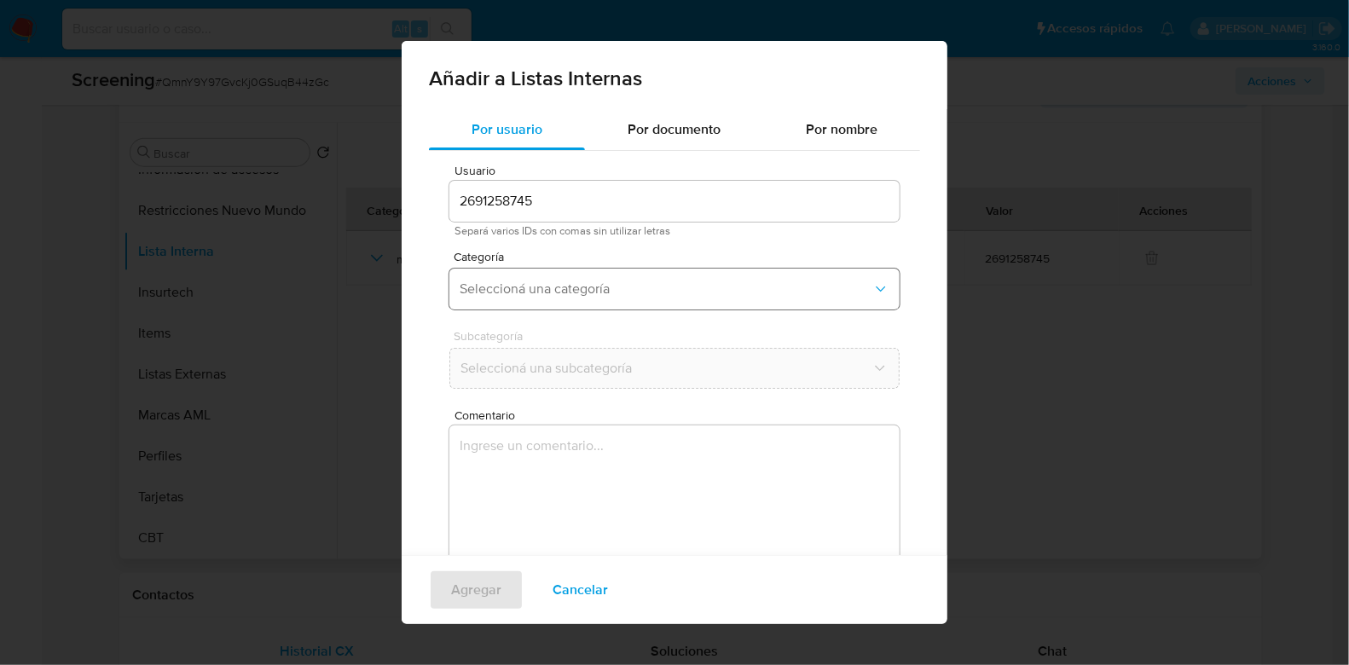
click at [569, 283] on span "Seleccioná una categoría" at bounding box center [666, 288] width 413 height 17
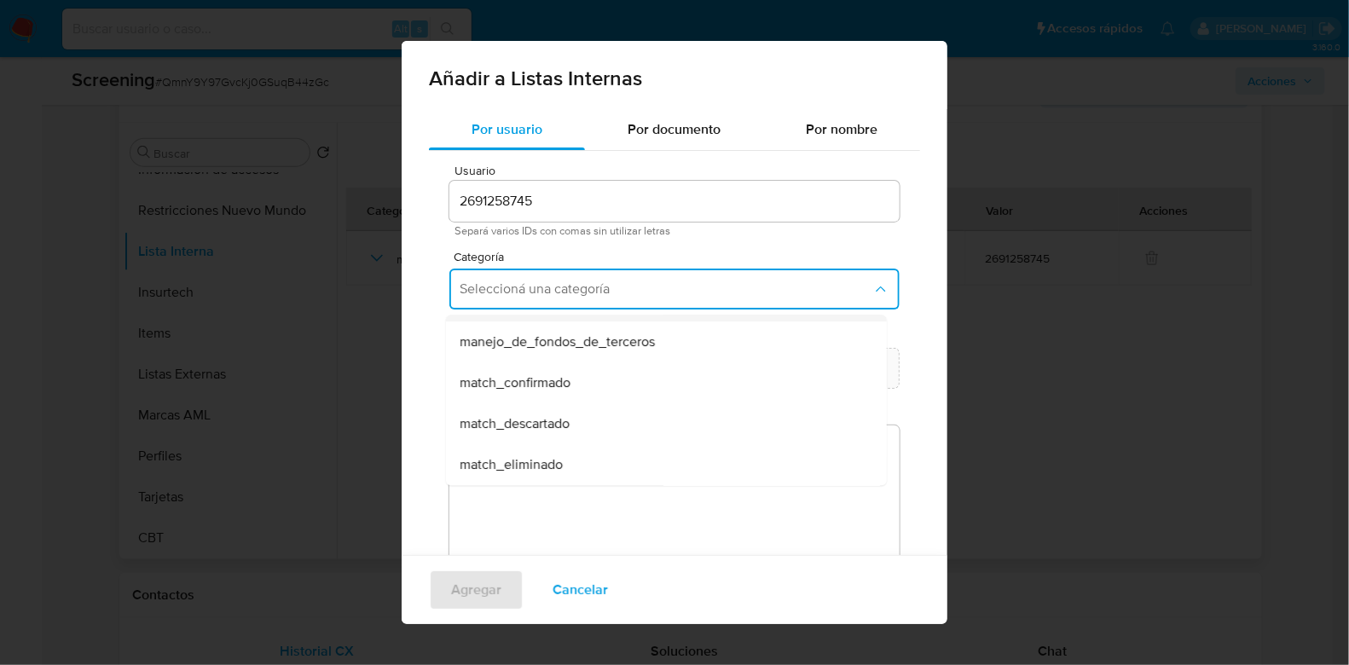
scroll to position [106, 0]
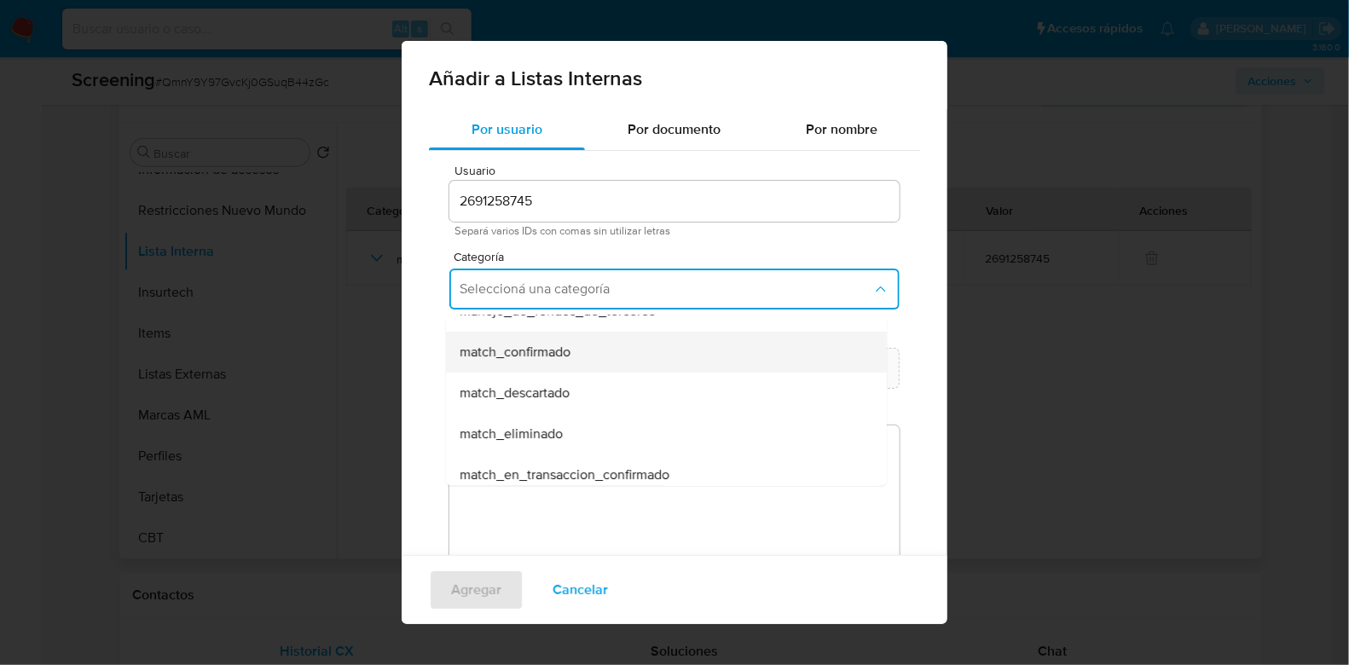
click at [568, 361] on div "match_confirmado" at bounding box center [661, 352] width 403 height 41
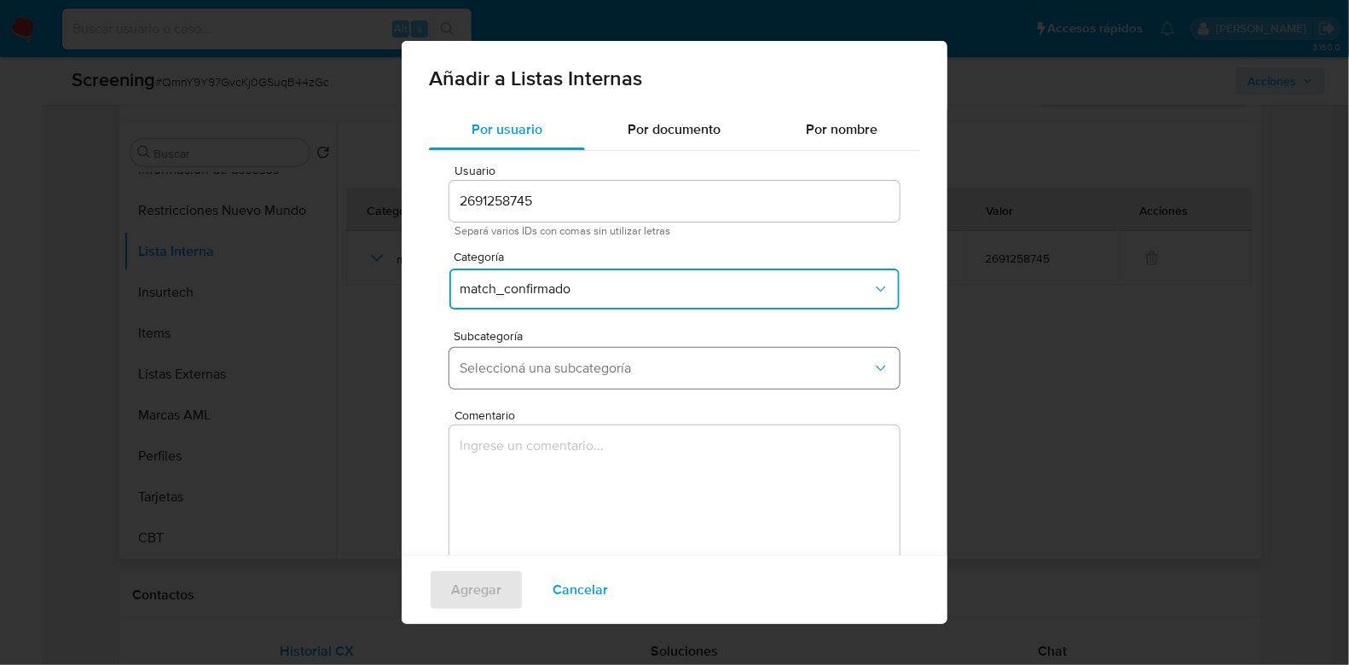
click at [580, 375] on span "Seleccioná una subcategoría" at bounding box center [666, 368] width 413 height 17
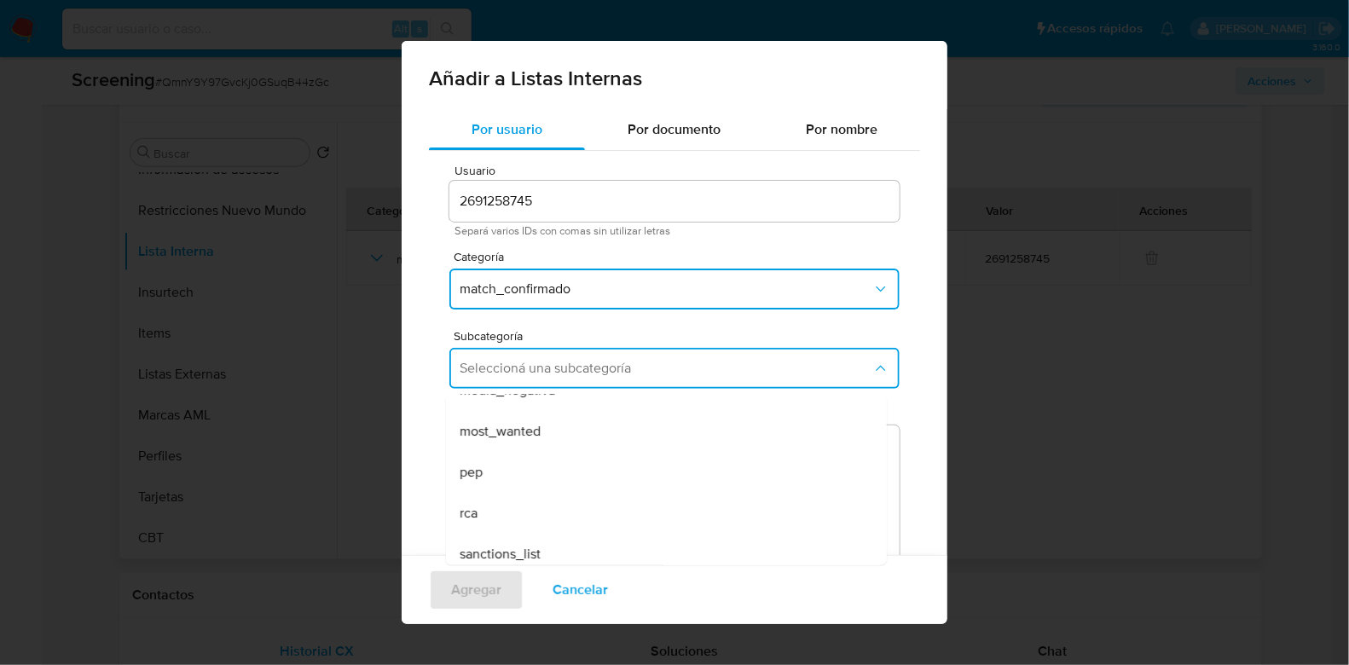
scroll to position [115, 0]
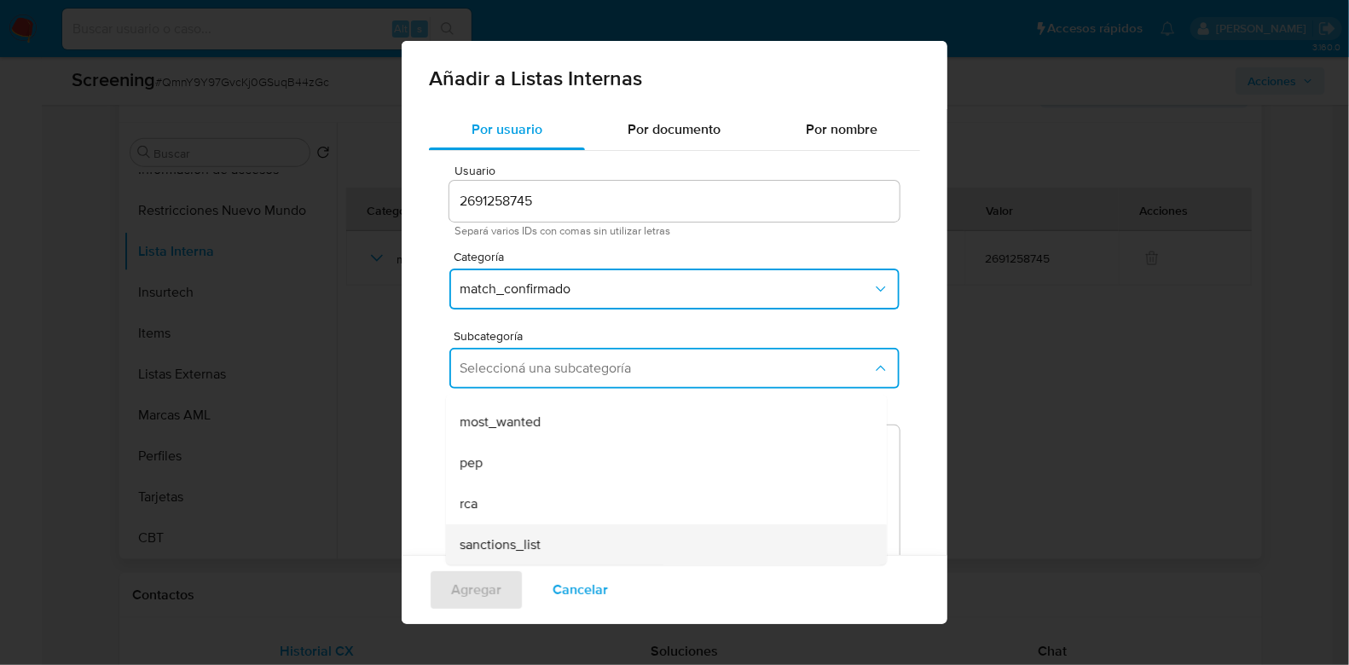
click at [552, 540] on div "sanctions_list" at bounding box center [661, 544] width 403 height 41
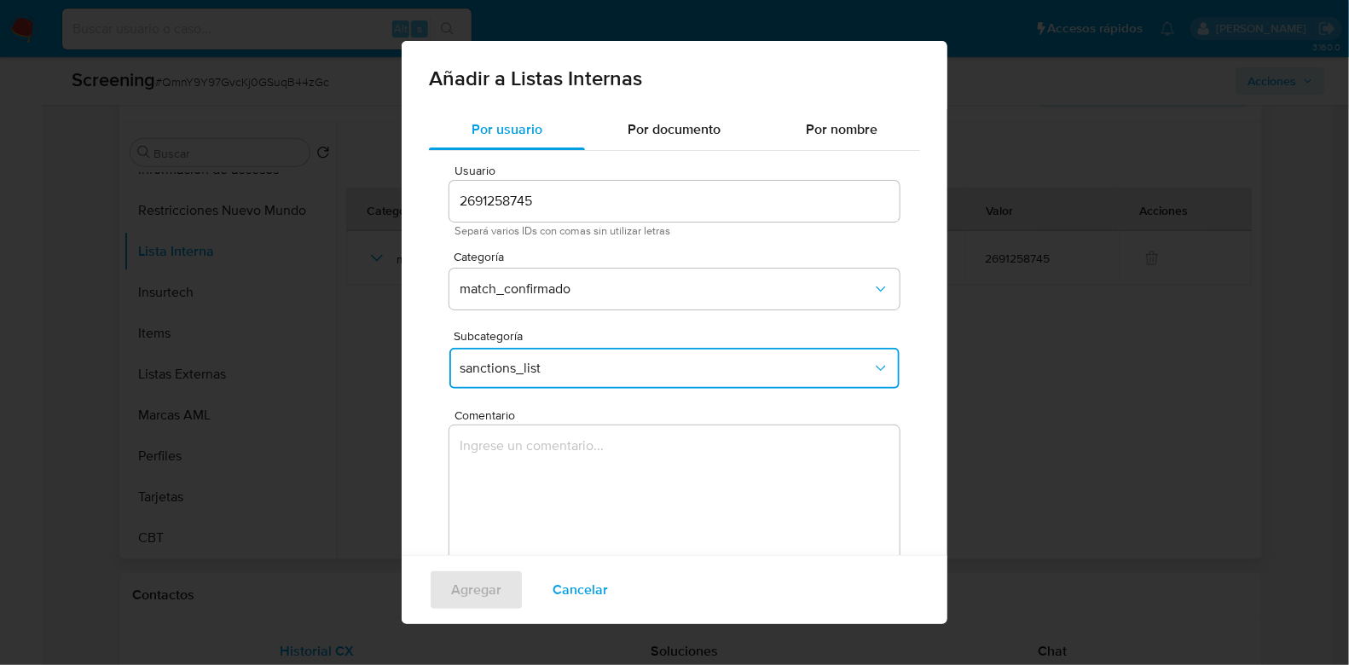
click at [592, 488] on textarea "Comentario" at bounding box center [674, 507] width 450 height 164
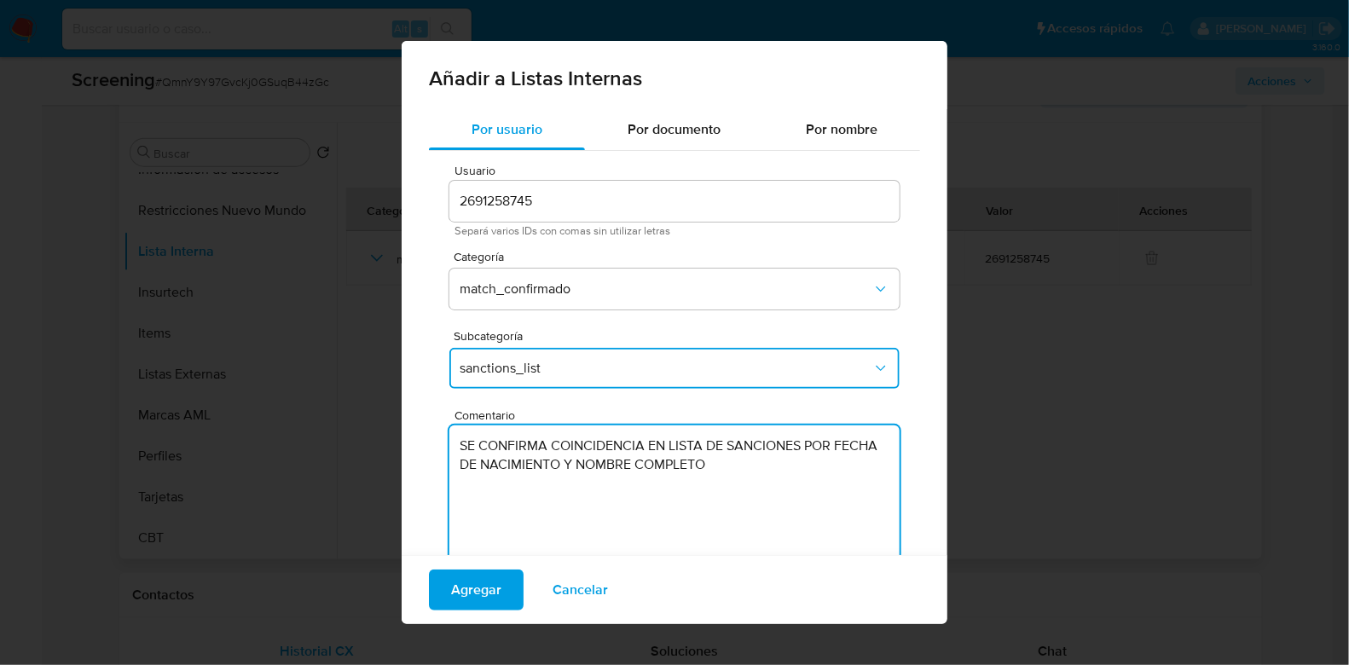
scroll to position [62, 0]
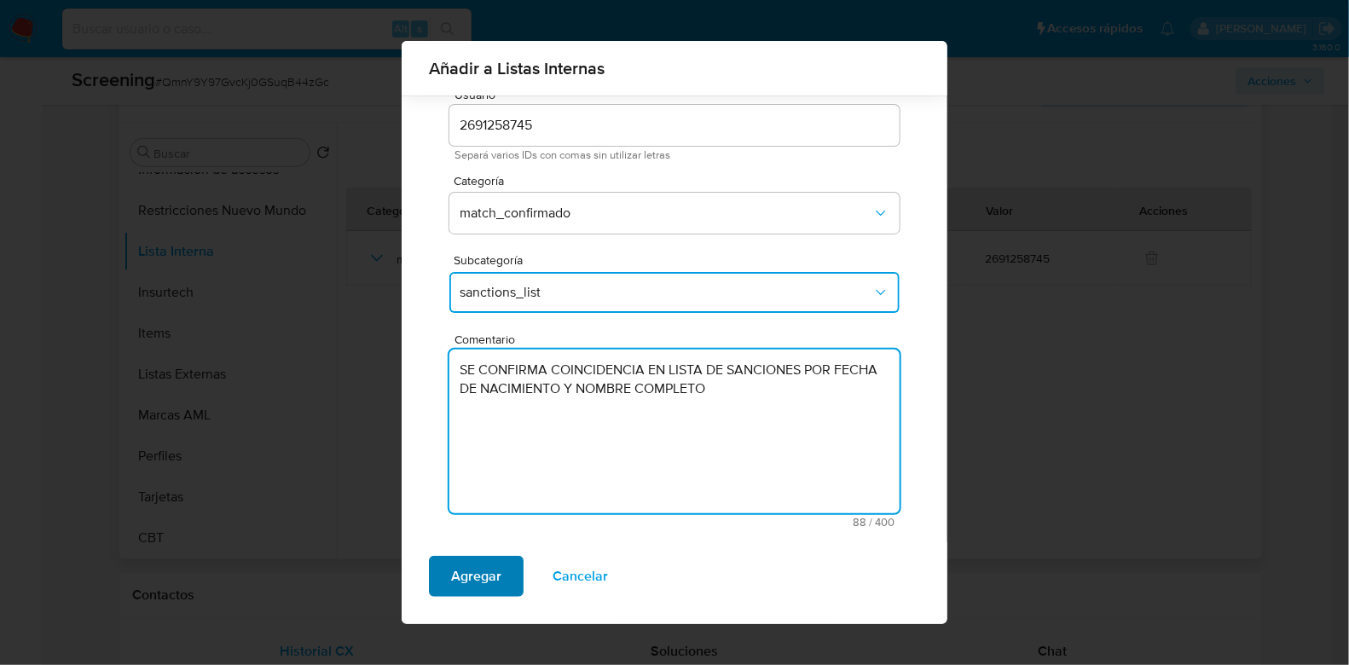
type textarea "SE CONFIRMA COINCIDENCIA EN LISTA DE SANCIONES POR FECHA DE NACIMIENTO Y NOMBRE…"
click at [473, 573] on span "Agregar" at bounding box center [476, 577] width 50 height 38
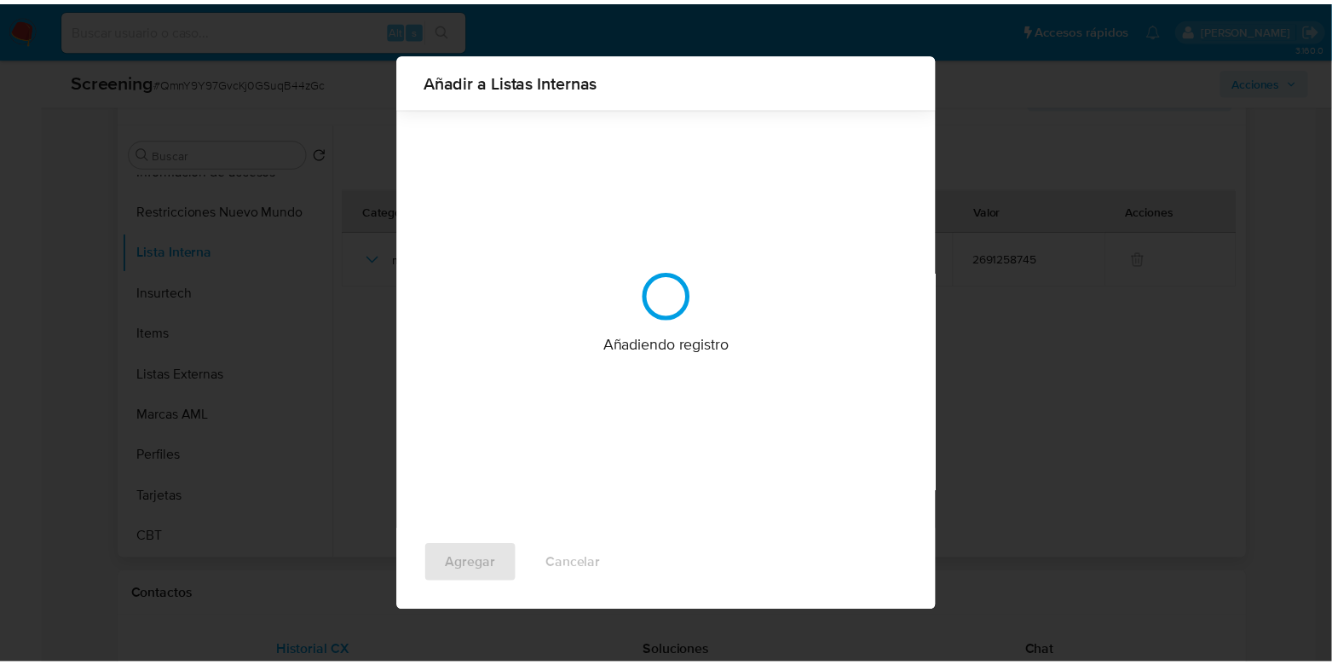
scroll to position [0, 0]
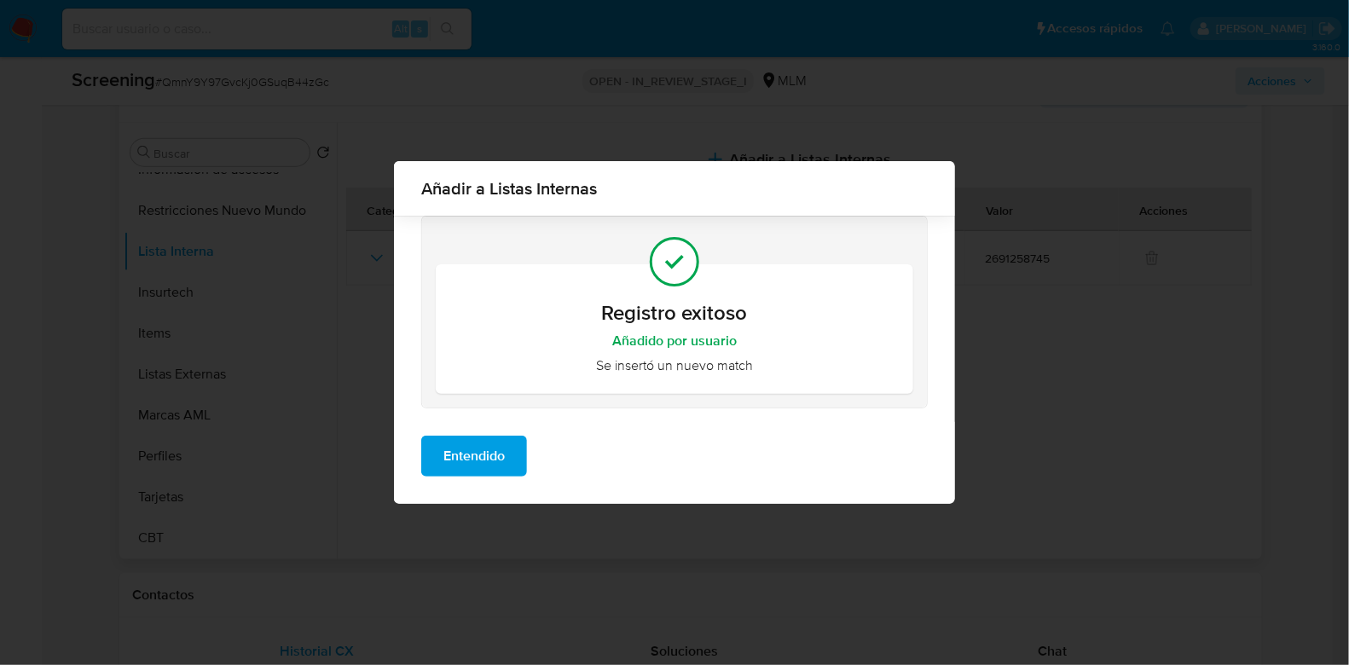
click at [491, 454] on span "Entendido" at bounding box center [473, 456] width 61 height 38
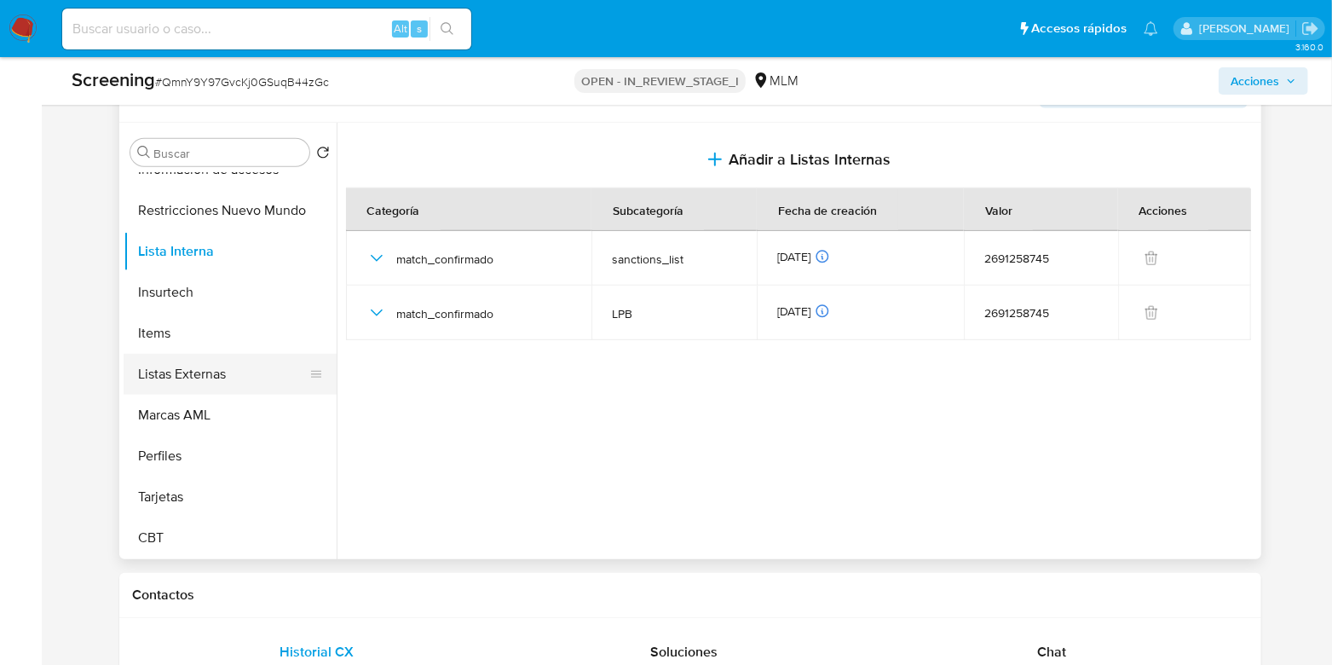
scroll to position [720, 0]
click at [248, 217] on button "Restricciones Nuevo Mundo" at bounding box center [223, 210] width 199 height 41
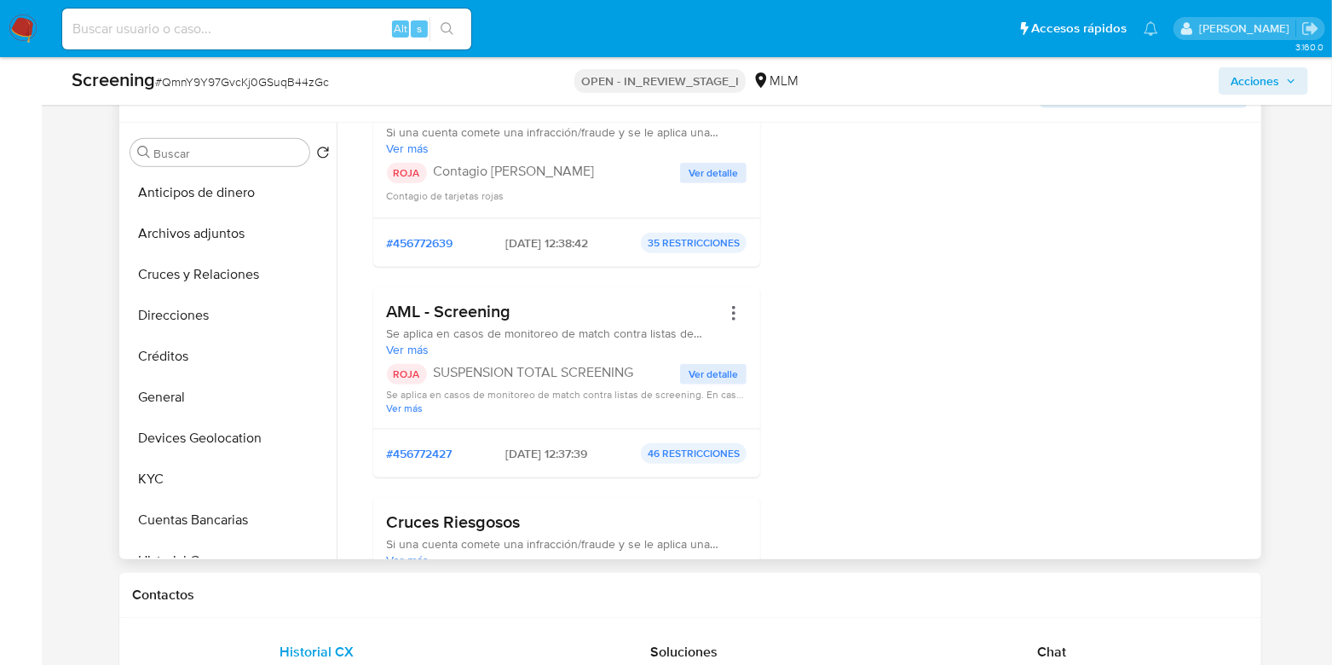
scroll to position [0, 0]
click at [158, 484] on button "KYC" at bounding box center [223, 480] width 199 height 41
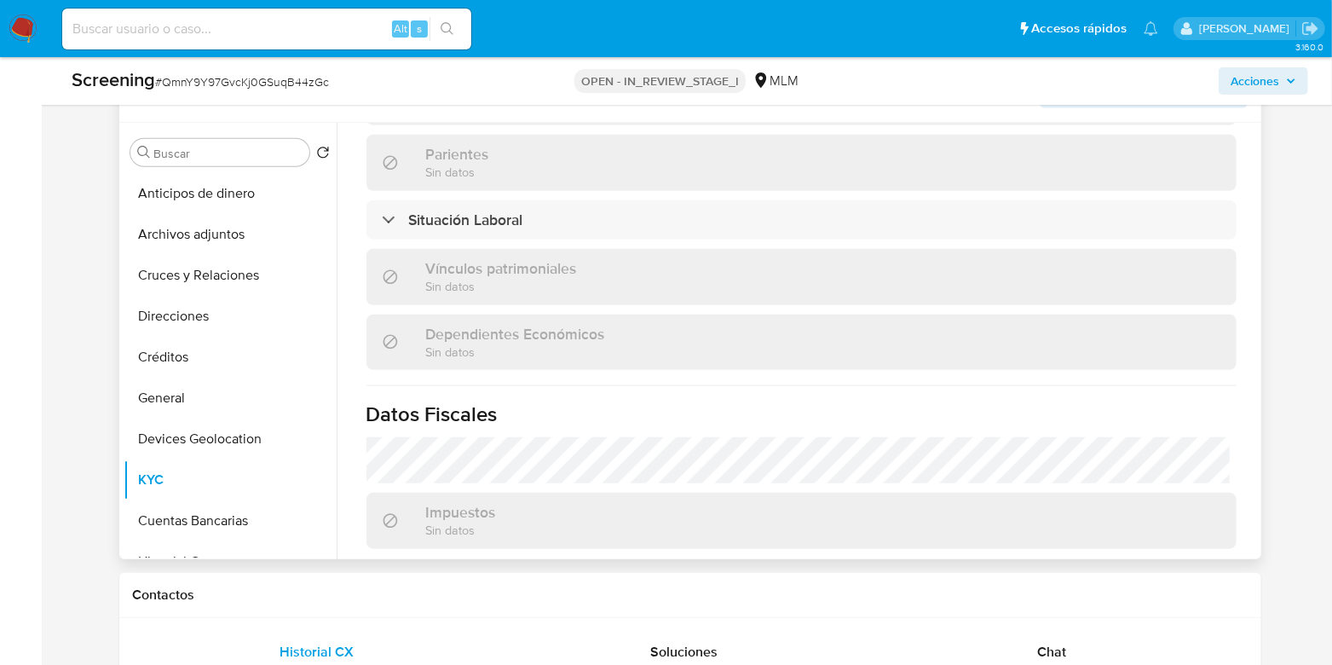
scroll to position [852, 0]
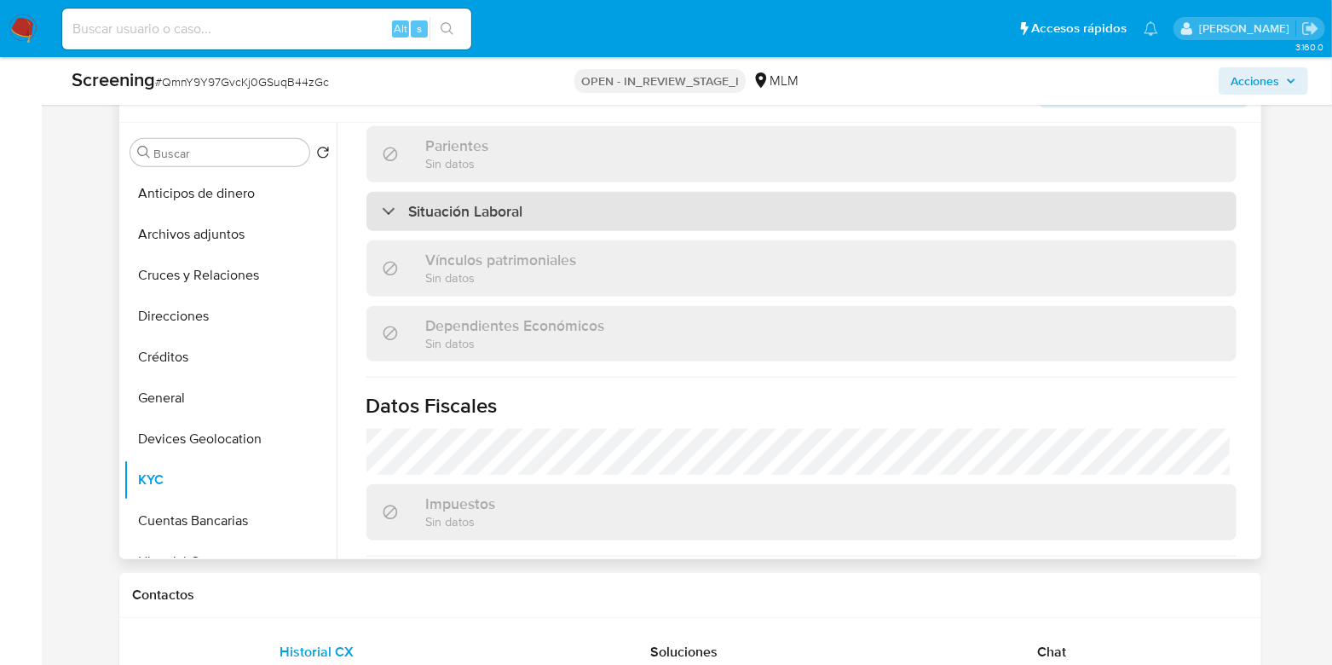
click at [530, 219] on div "Situación Laboral" at bounding box center [802, 211] width 870 height 39
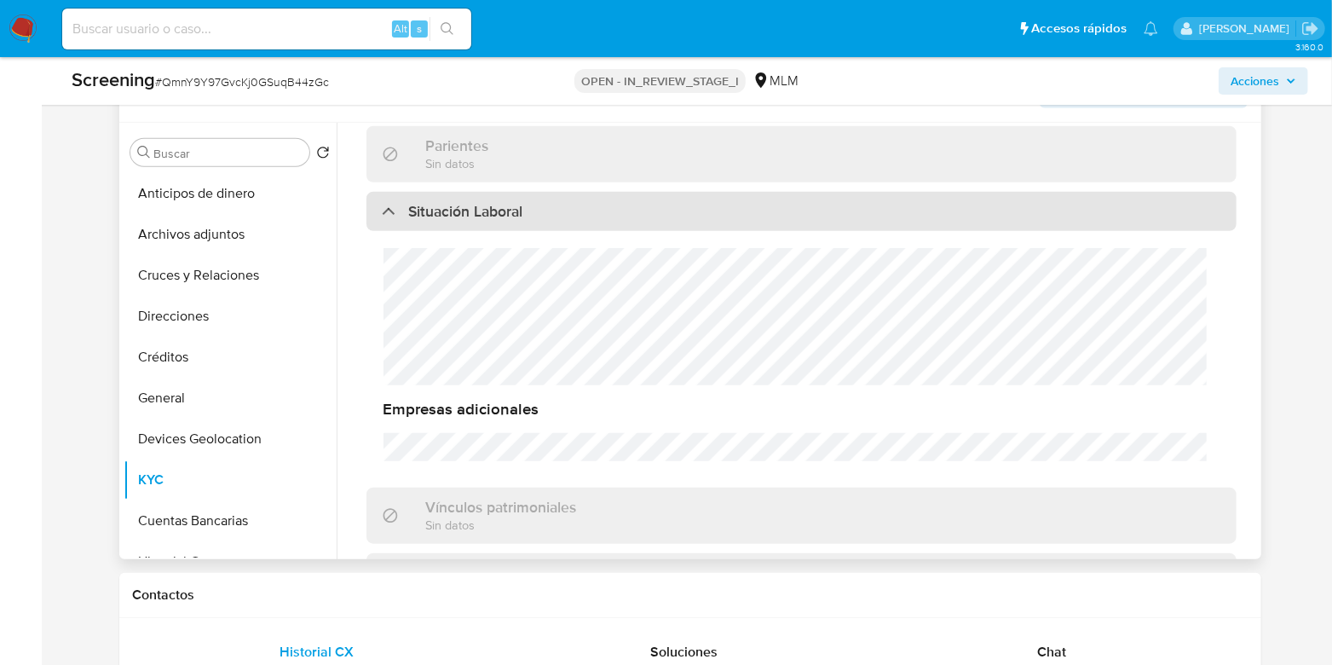
click at [530, 219] on div "Situación Laboral" at bounding box center [802, 211] width 870 height 39
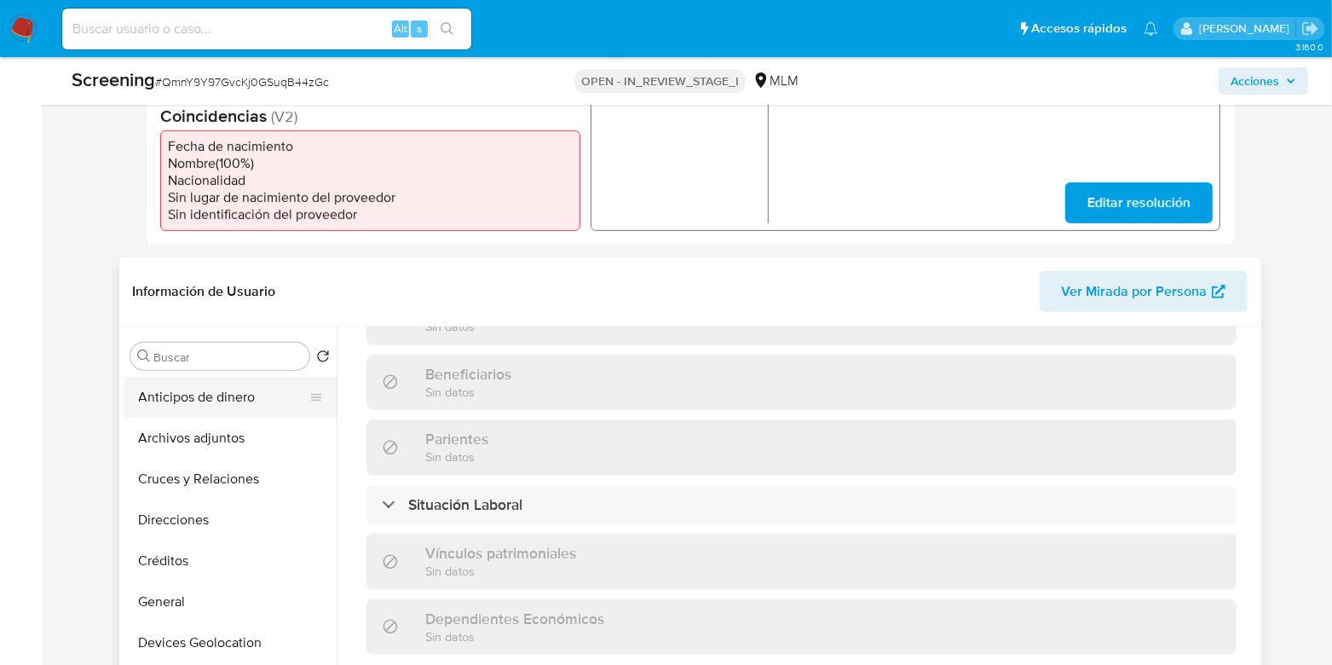
scroll to position [533, 0]
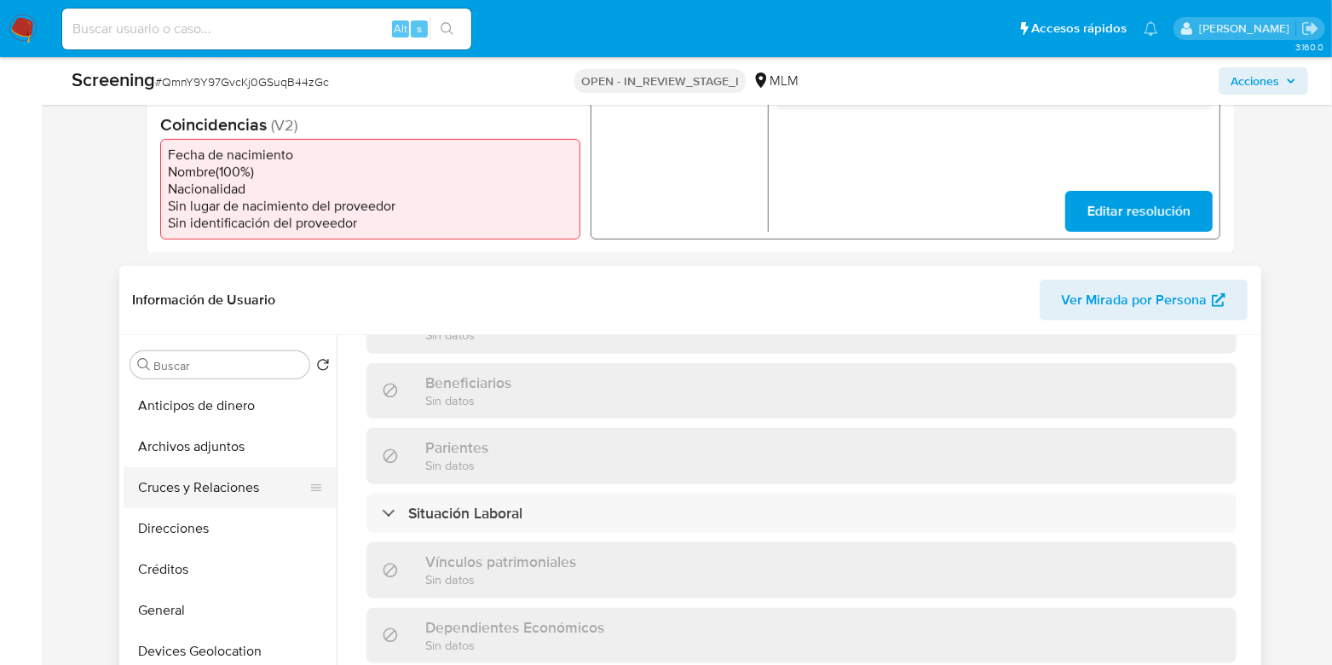
click at [205, 500] on button "Cruces y Relaciones" at bounding box center [223, 487] width 199 height 41
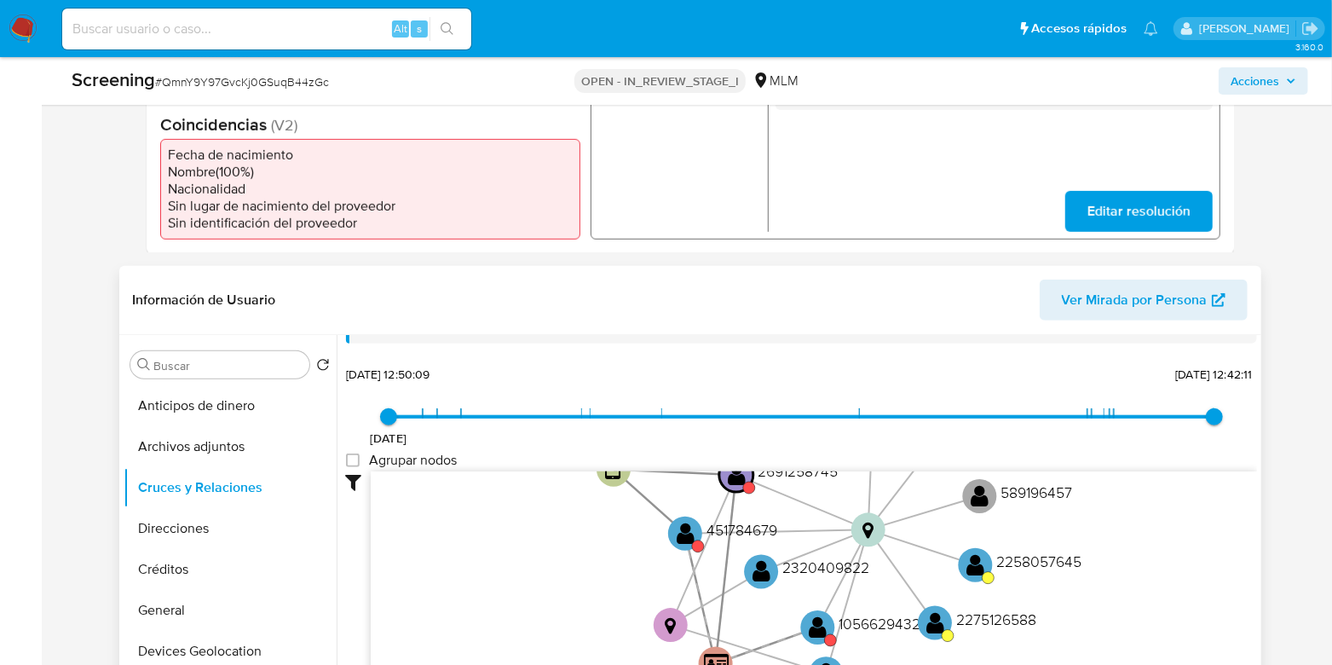
scroll to position [64, 0]
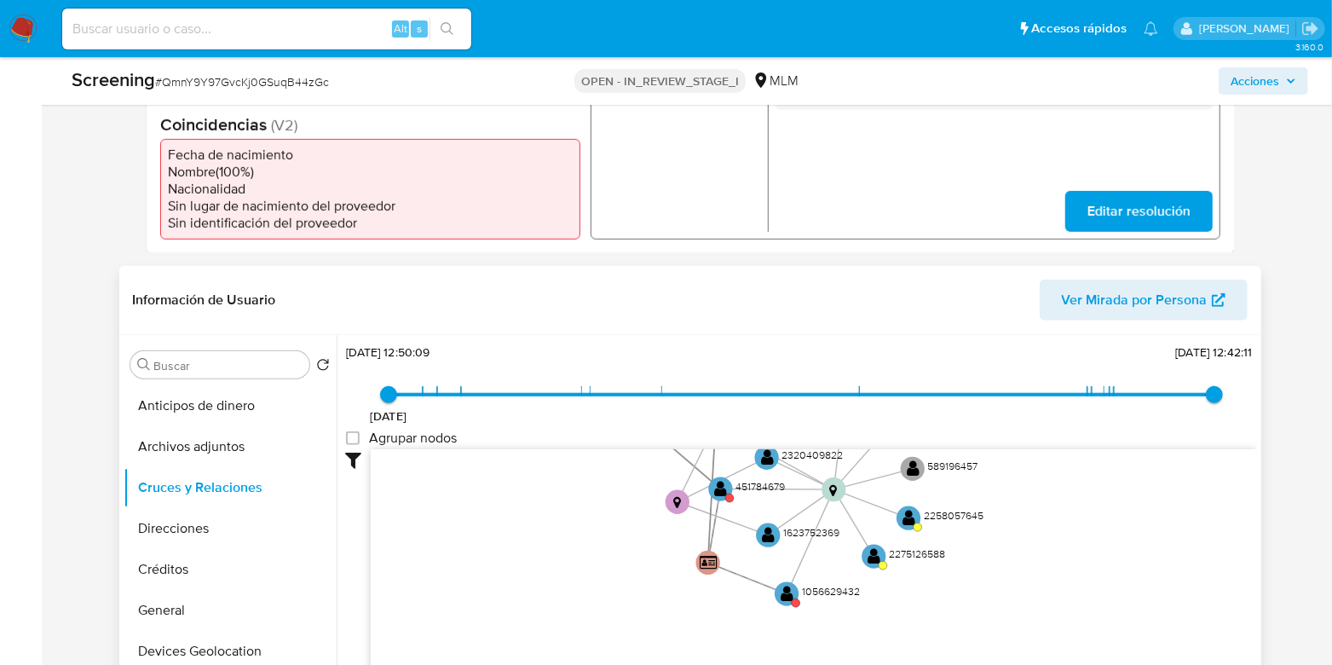
drag, startPoint x: 1089, startPoint y: 530, endPoint x: 1043, endPoint y: 486, distance: 63.9
click at [1043, 486] on icon "user-2691258745  2691258745 device-67e618f28e2798987d8f4faf  user-451784679 …" at bounding box center [814, 572] width 887 height 247
click at [915, 522] on circle at bounding box center [908, 519] width 30 height 30
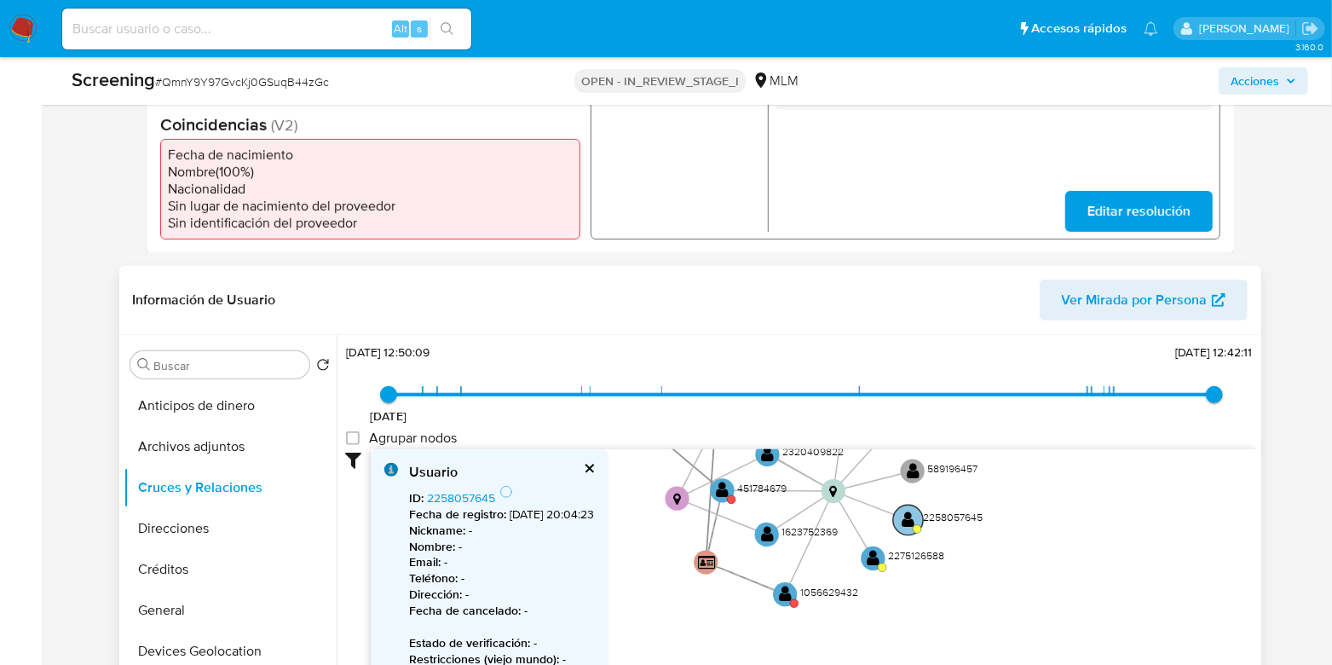
click at [910, 529] on text "" at bounding box center [908, 520] width 13 height 17
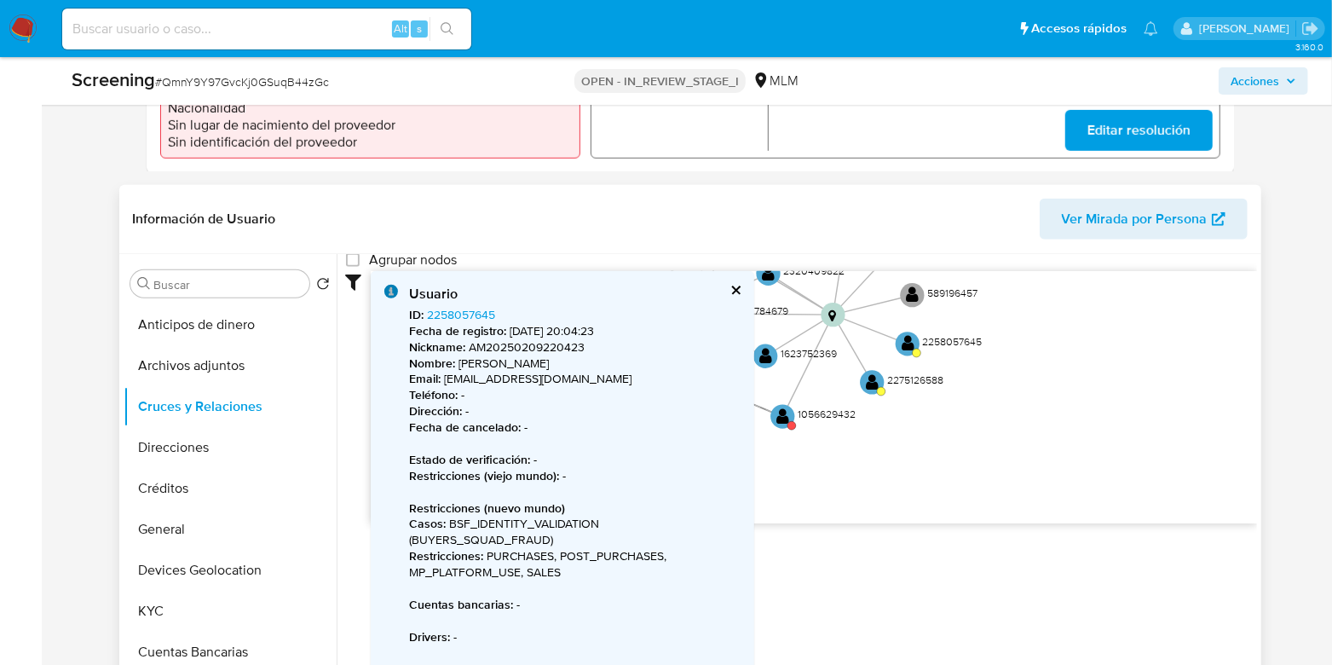
scroll to position [639, 0]
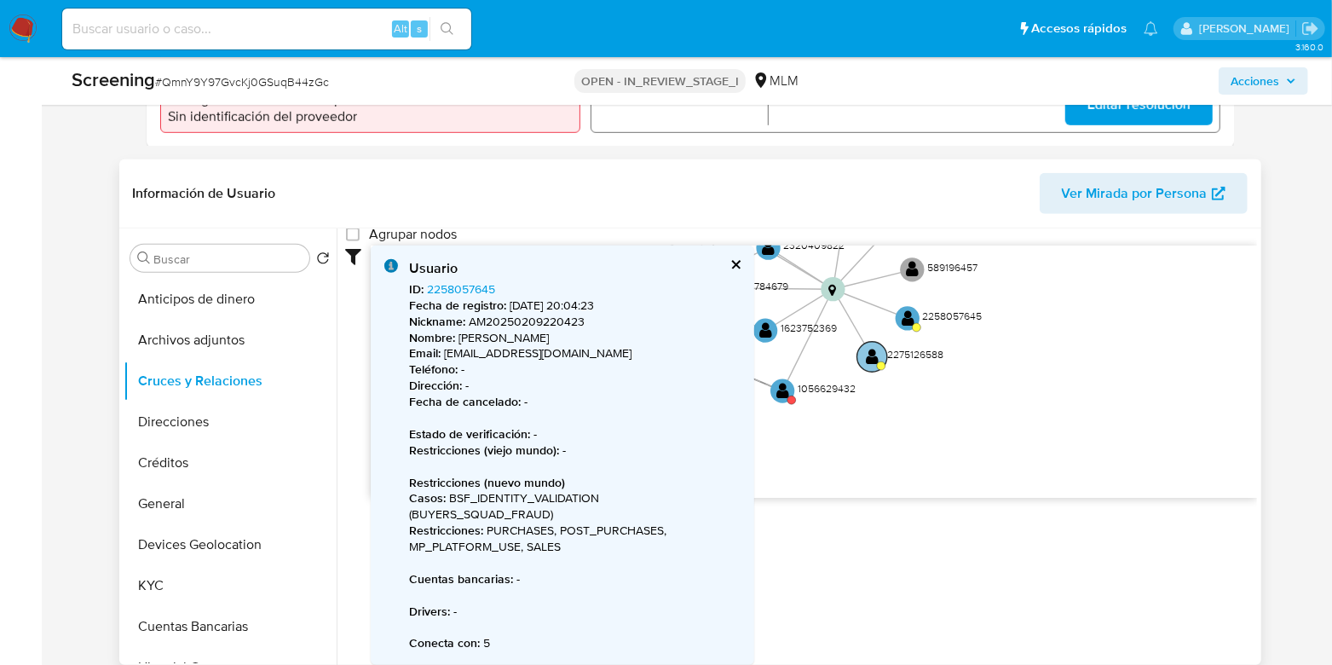
click at [864, 367] on circle at bounding box center [872, 357] width 30 height 30
click at [864, 367] on circle at bounding box center [871, 359] width 30 height 30
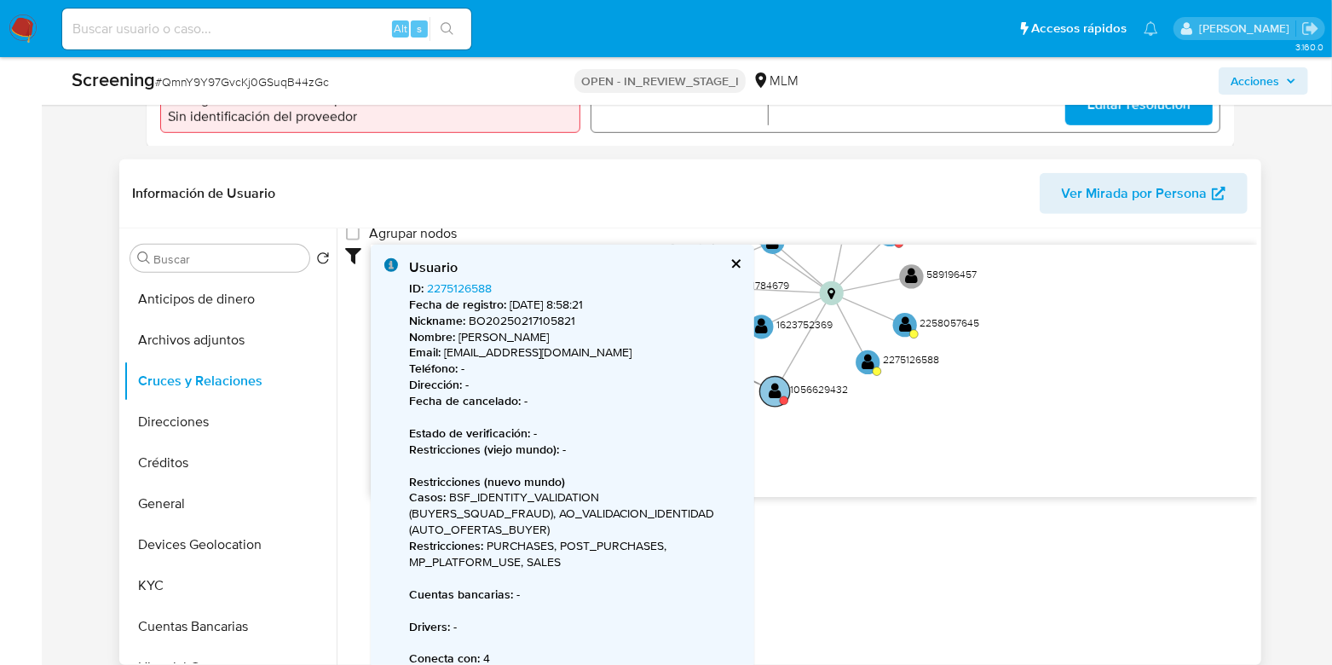
click at [779, 405] on circle at bounding box center [783, 400] width 9 height 9
click at [779, 406] on circle at bounding box center [781, 401] width 9 height 9
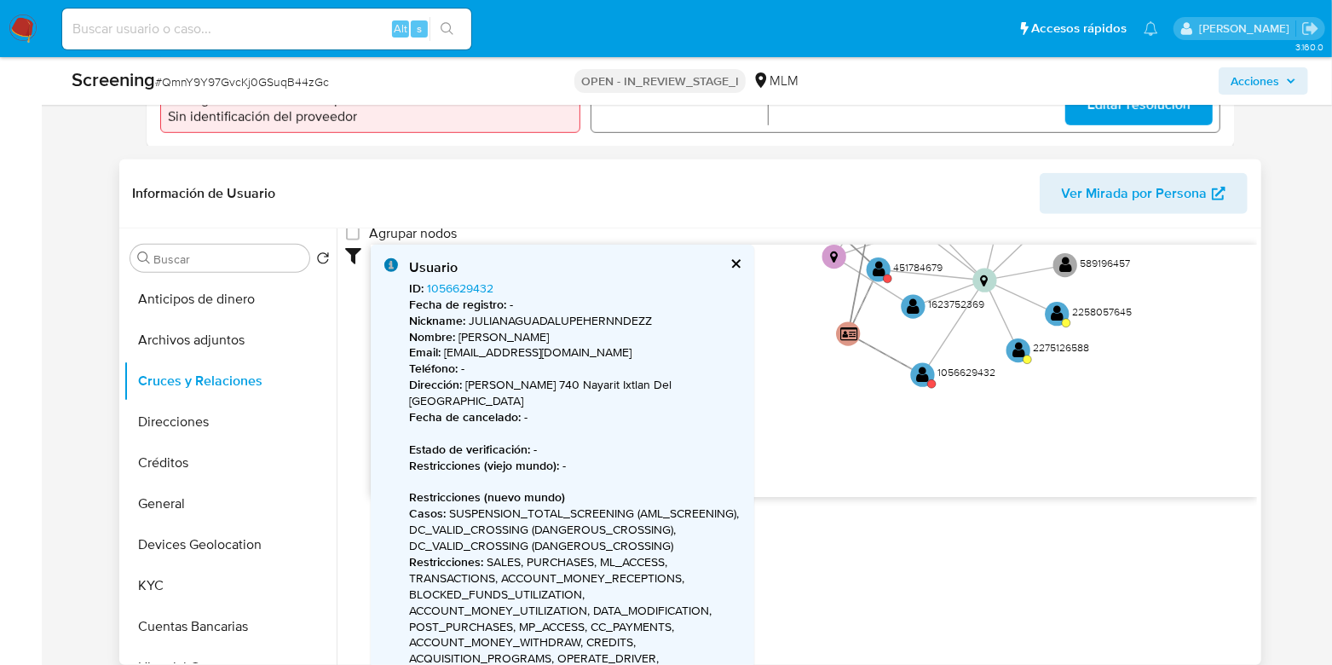
drag, startPoint x: 893, startPoint y: 445, endPoint x: 1007, endPoint y: 428, distance: 115.5
click at [1007, 428] on icon "user-2691258745  2691258745 device-67e618f28e2798987d8f4faf  user-451784679 …" at bounding box center [814, 368] width 887 height 247
click at [907, 315] on text "" at bounding box center [913, 306] width 13 height 17
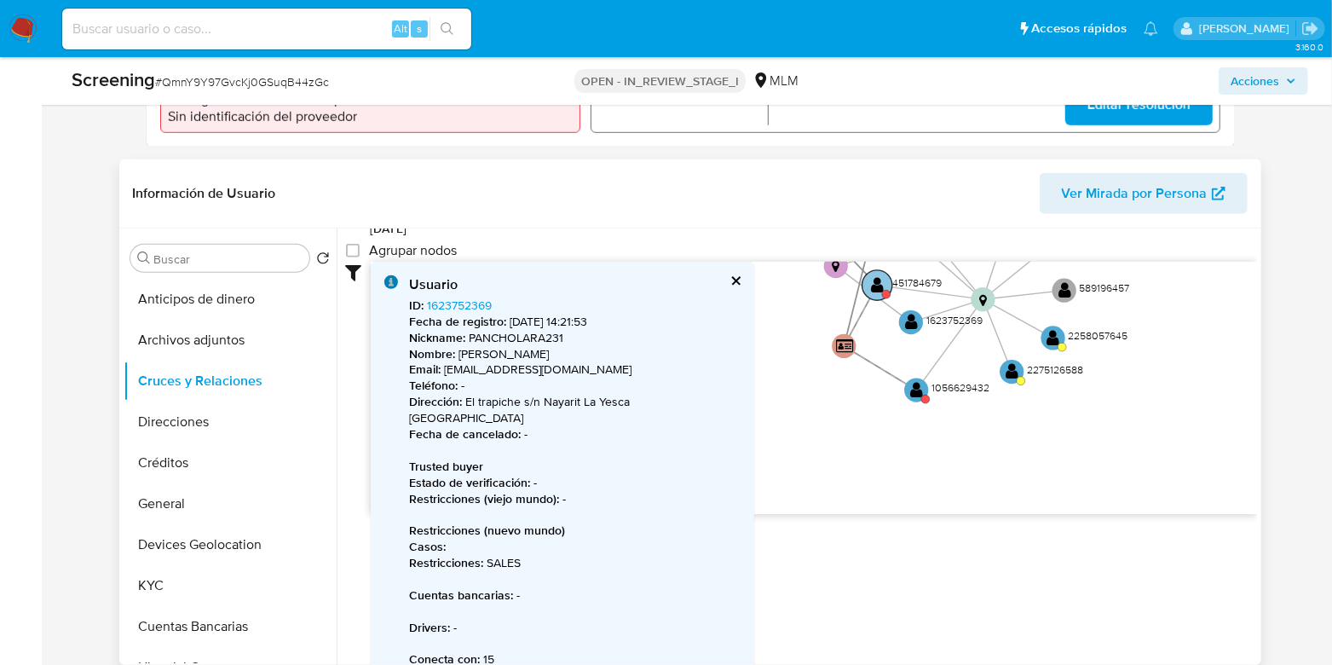
click at [869, 296] on circle at bounding box center [877, 285] width 30 height 30
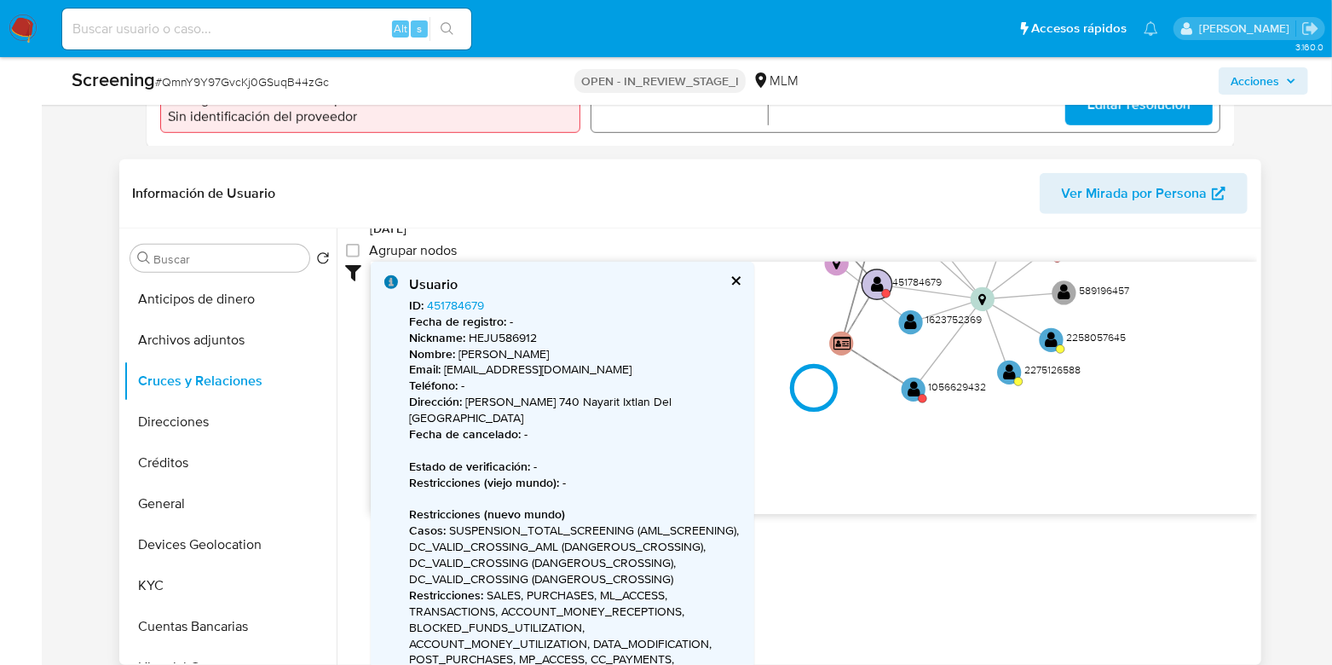
scroll to position [162, 0]
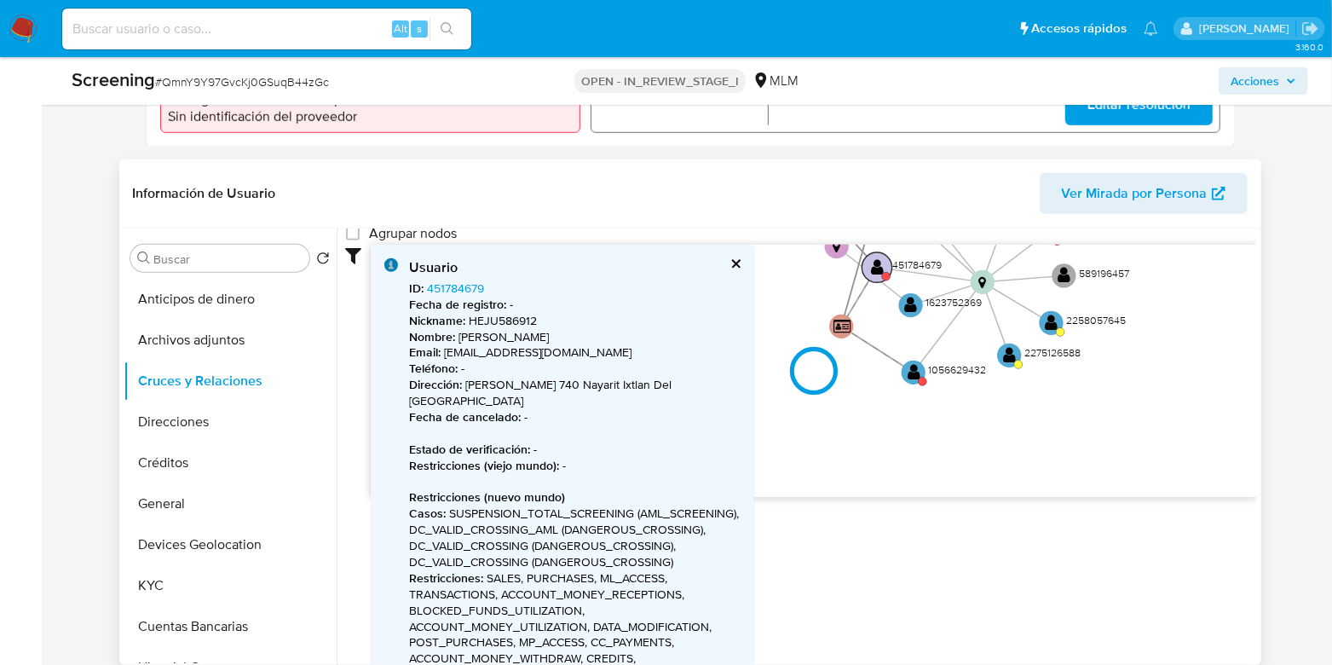
type input "1634078503000"
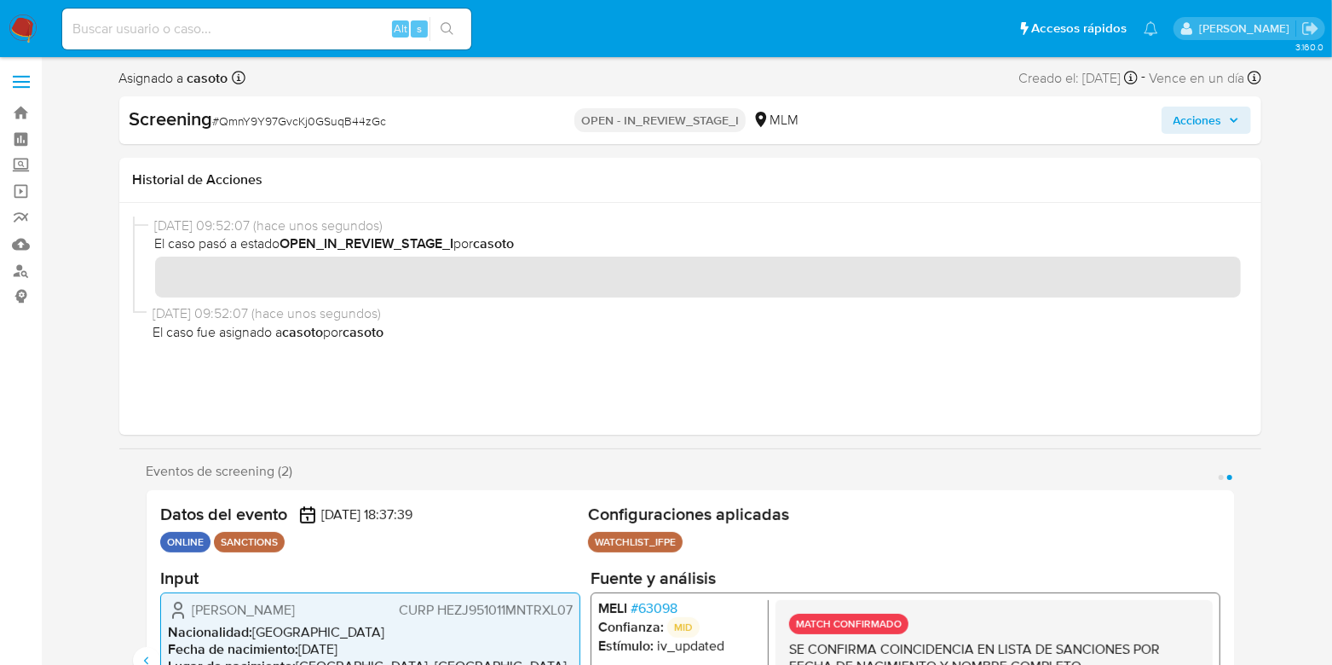
scroll to position [0, 0]
click at [650, 610] on span "# 63098" at bounding box center [653, 609] width 47 height 17
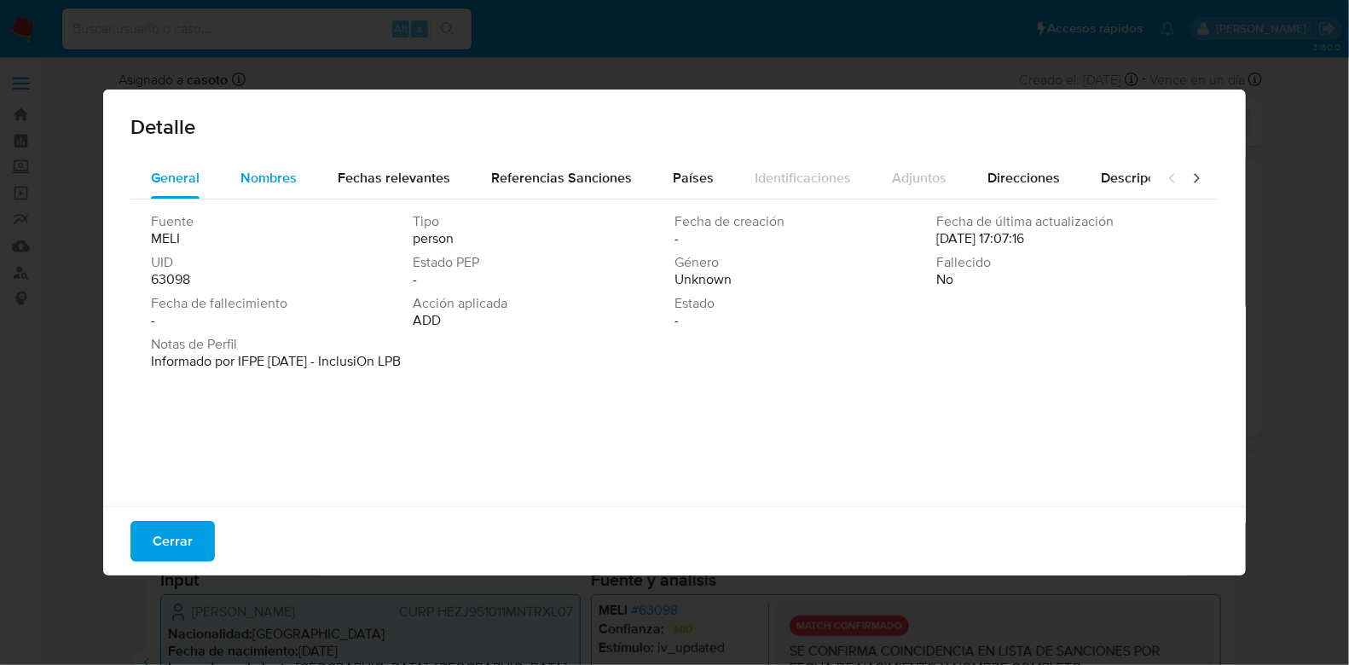
click at [269, 179] on span "Nombres" at bounding box center [268, 178] width 56 height 20
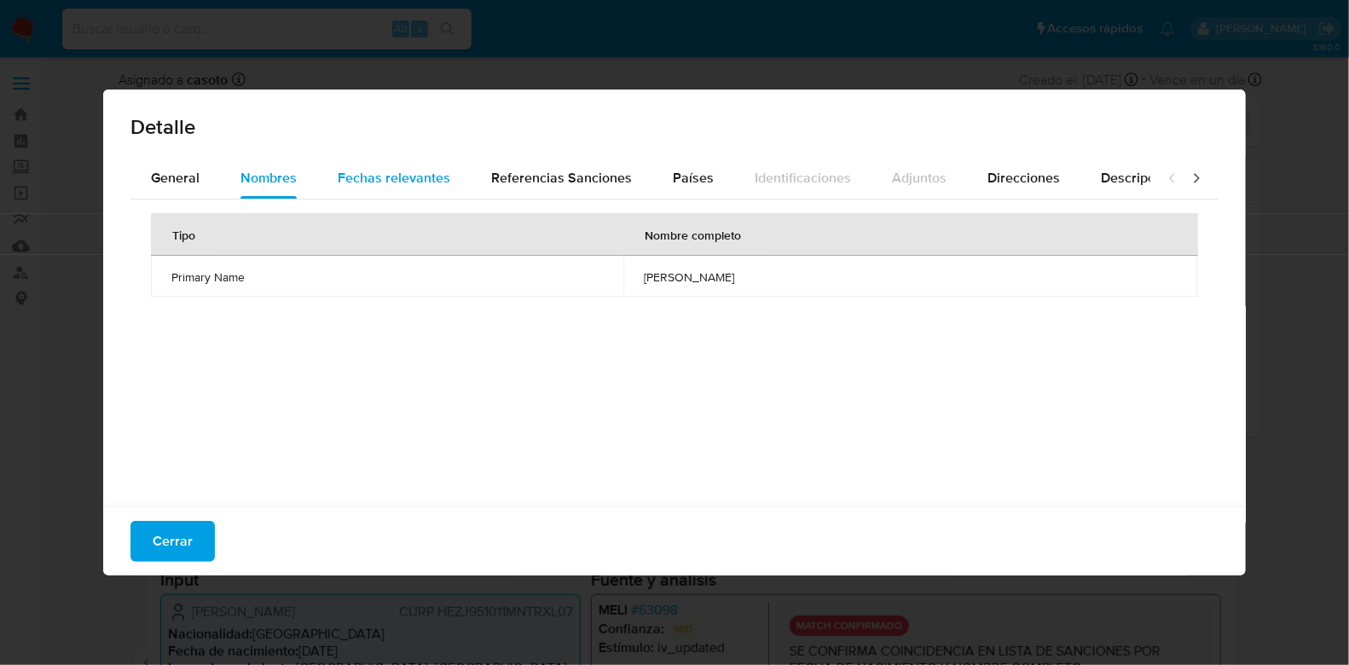
click at [356, 172] on span "Fechas relevantes" at bounding box center [394, 178] width 113 height 20
click at [522, 199] on div "Tipo Fecha Notas Date of birth 1995-10-11 -" at bounding box center [674, 348] width 1088 height 298
click at [614, 185] on span "Referencias Sanciones" at bounding box center [561, 178] width 141 height 20
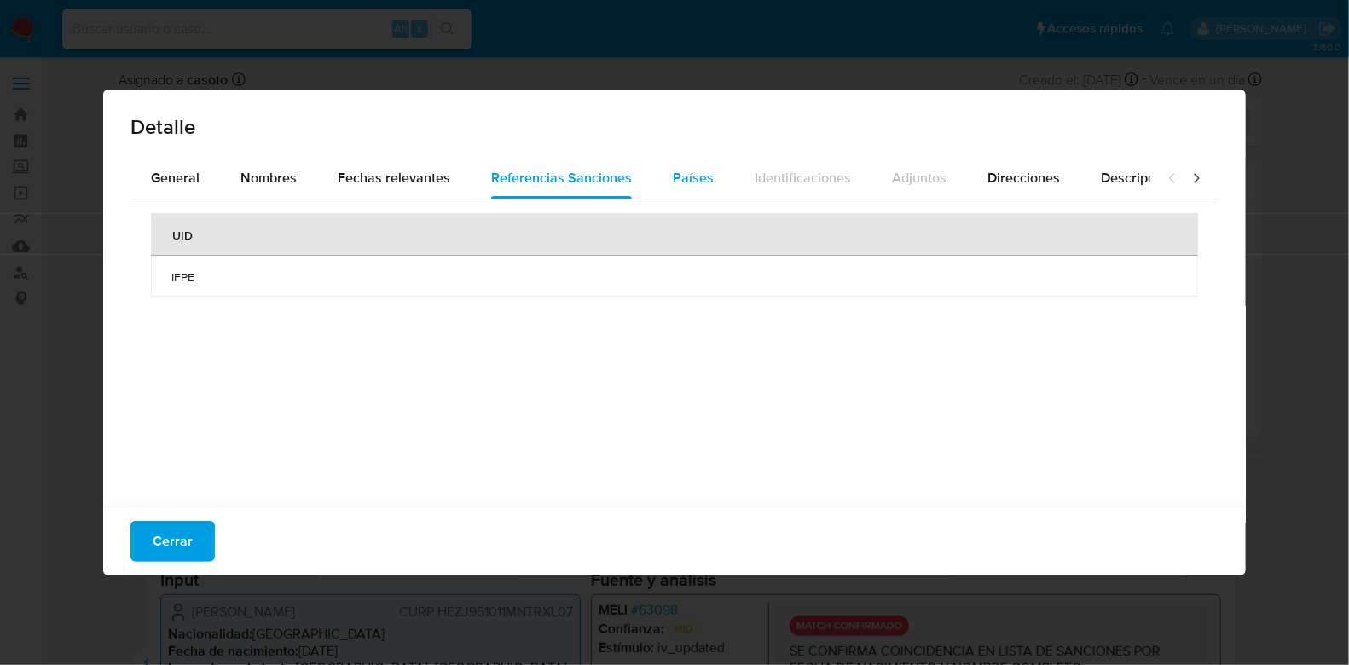
click at [682, 182] on span "Países" at bounding box center [693, 178] width 41 height 20
click at [196, 517] on div "Cerrar" at bounding box center [674, 540] width 1142 height 69
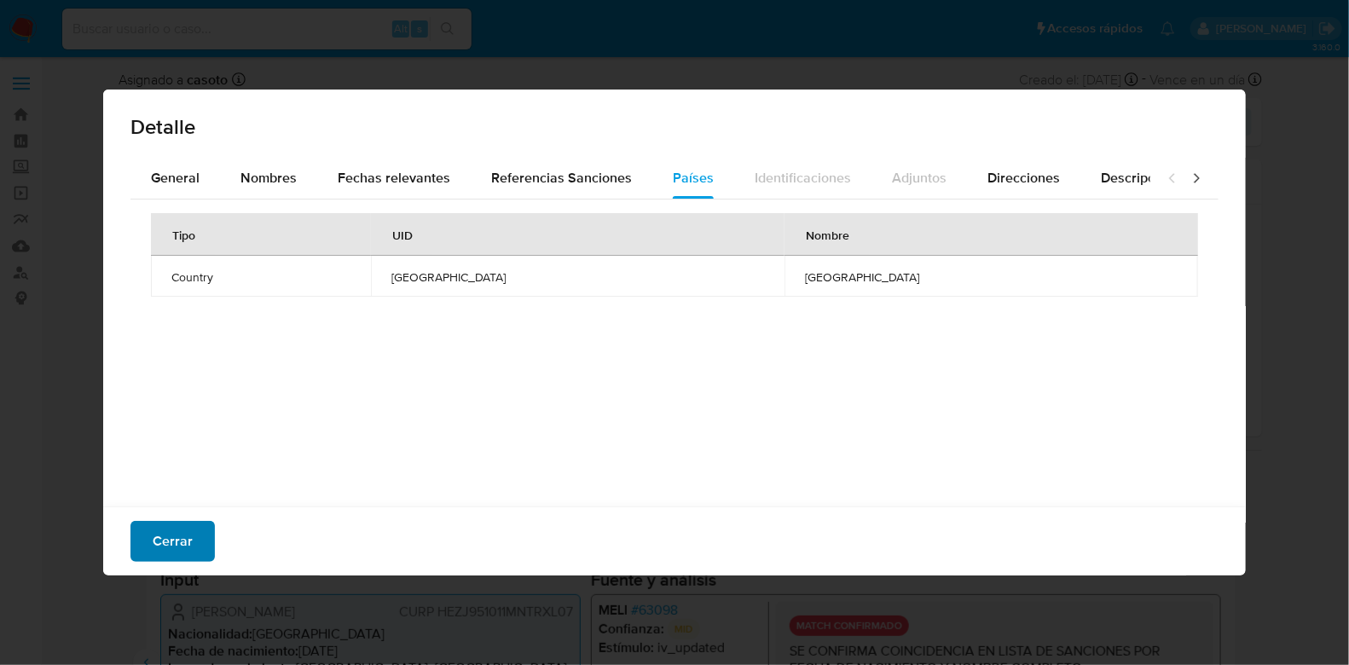
click at [186, 540] on span "Cerrar" at bounding box center [173, 542] width 40 height 38
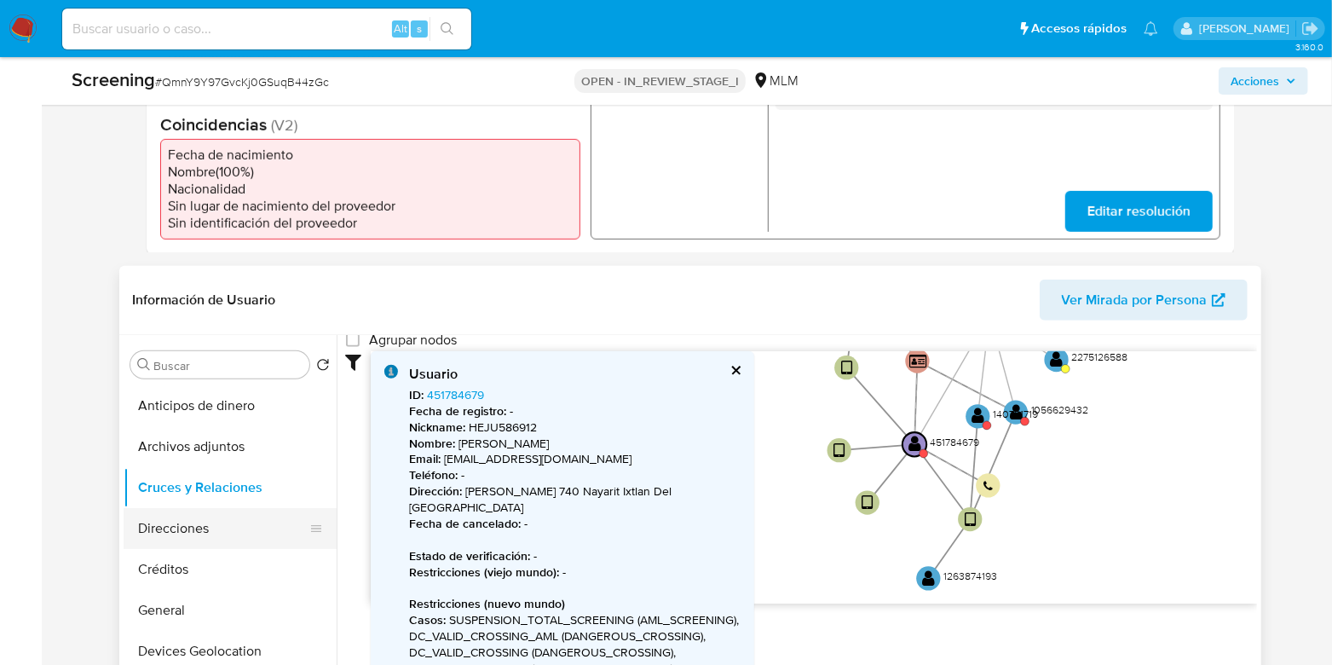
scroll to position [639, 0]
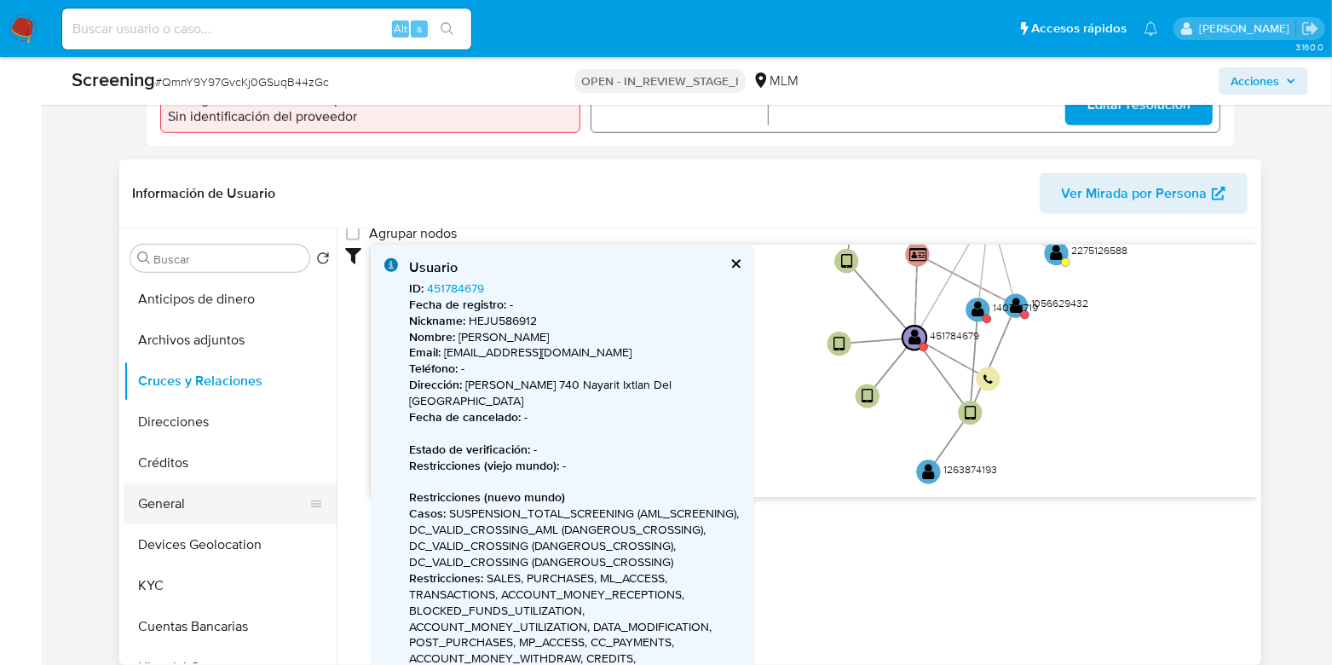
click at [153, 512] on button "General" at bounding box center [223, 503] width 199 height 41
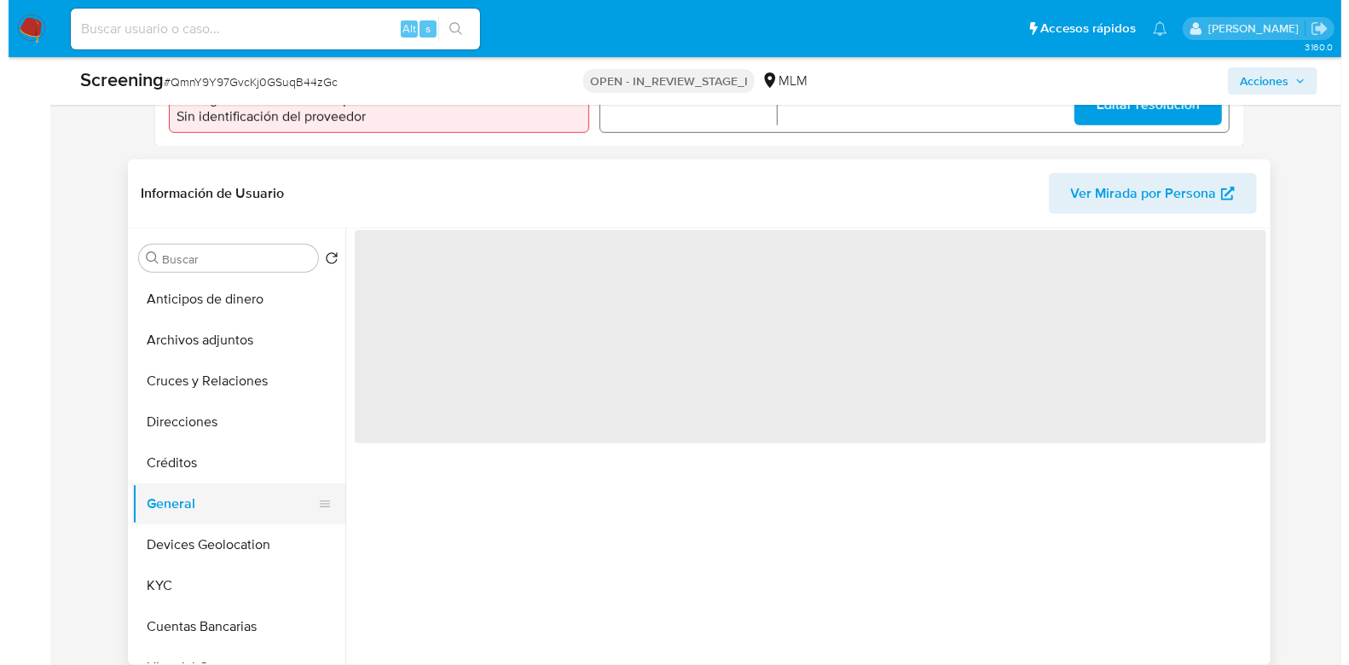
scroll to position [0, 0]
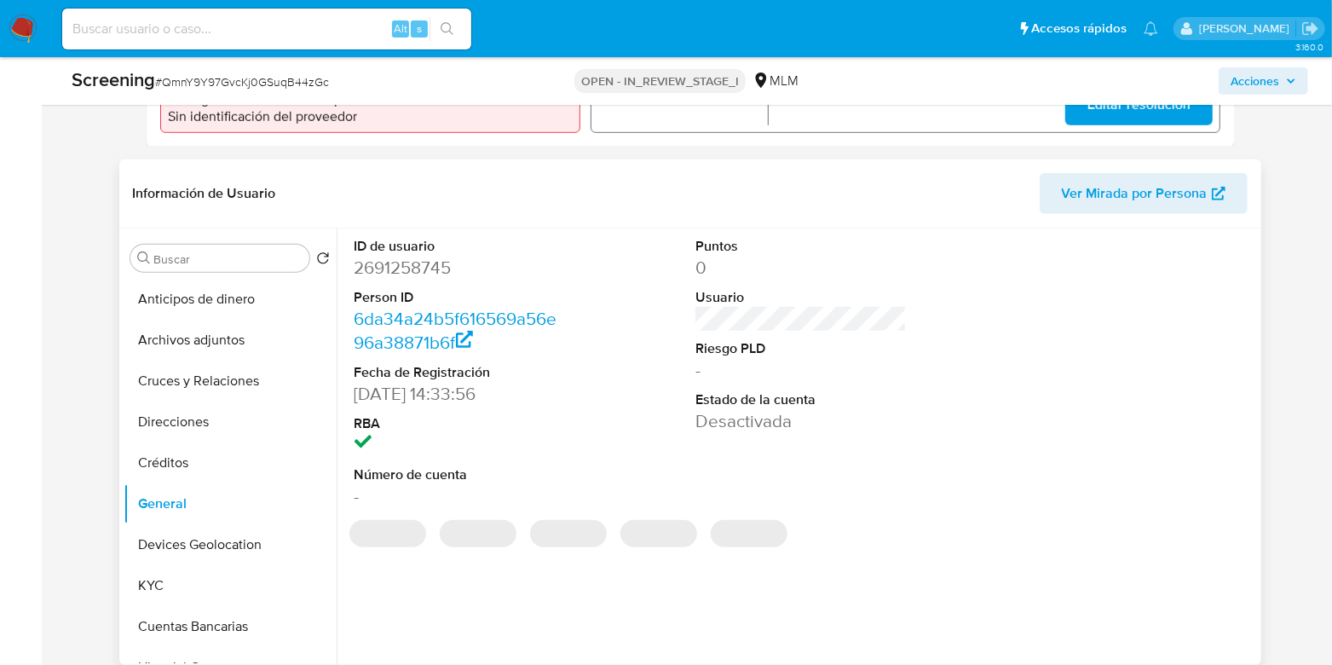
click at [407, 270] on dd "2691258745" at bounding box center [460, 268] width 211 height 24
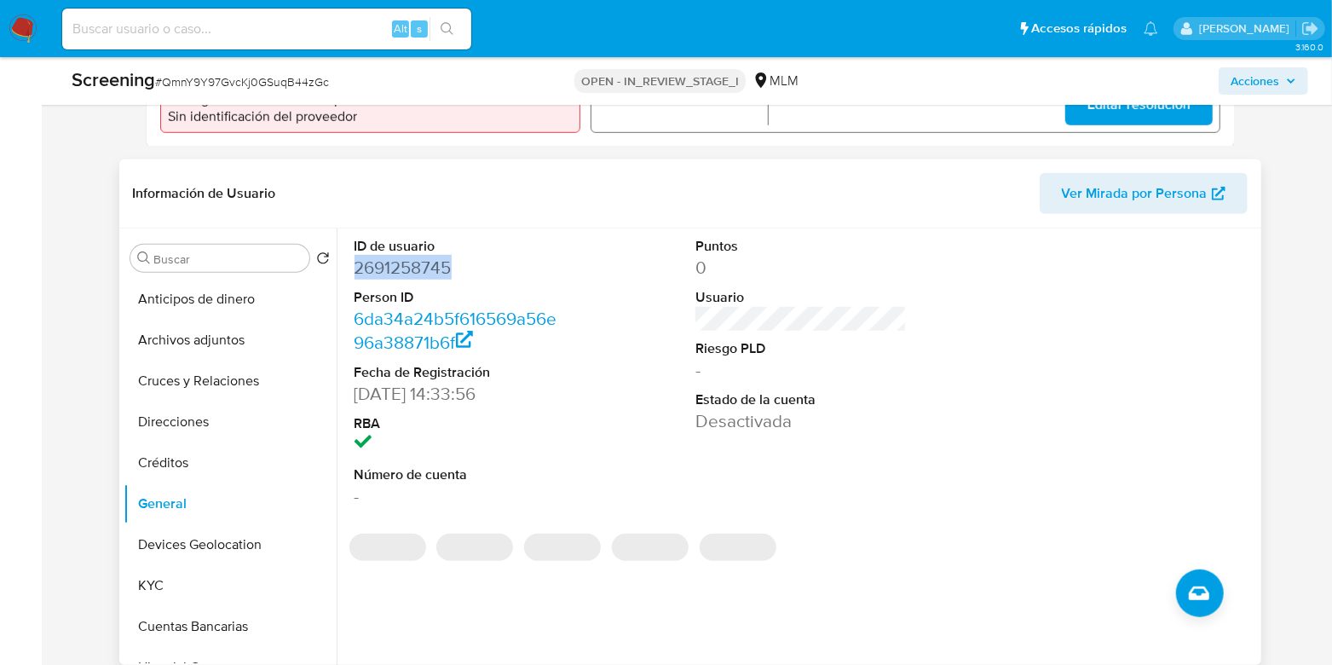
copy dd "2691258745"
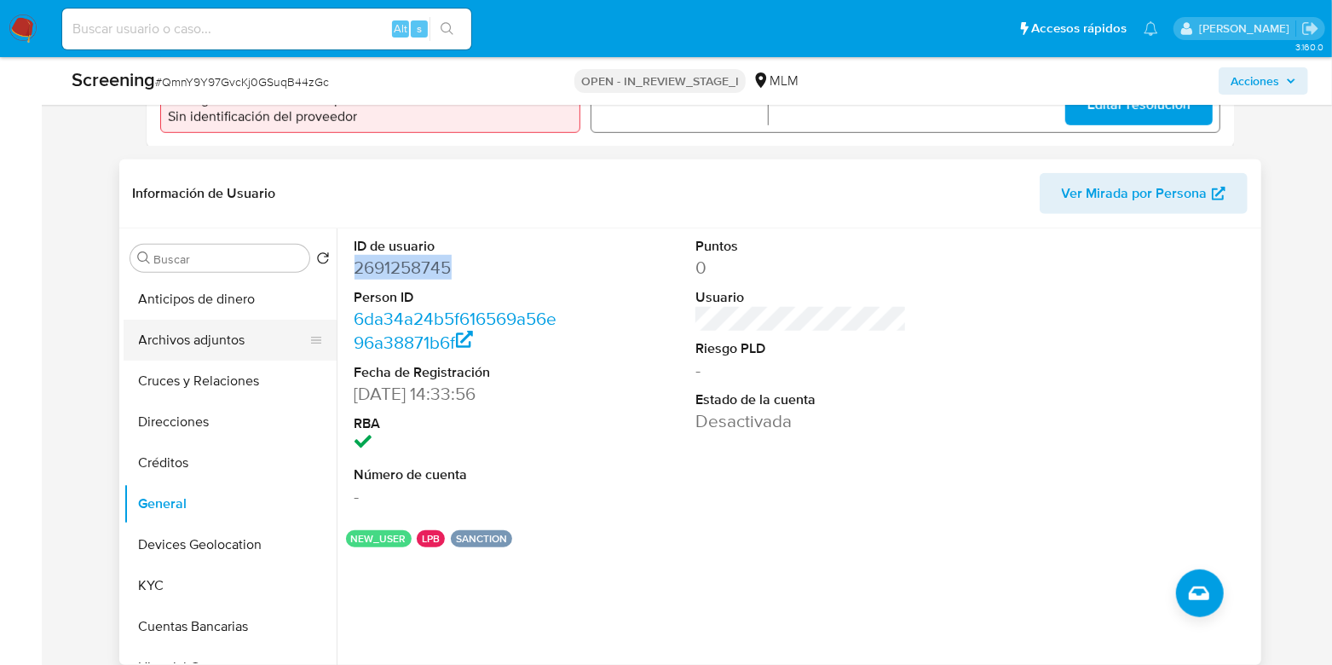
click at [209, 361] on button "Archivos adjuntos" at bounding box center [223, 340] width 199 height 41
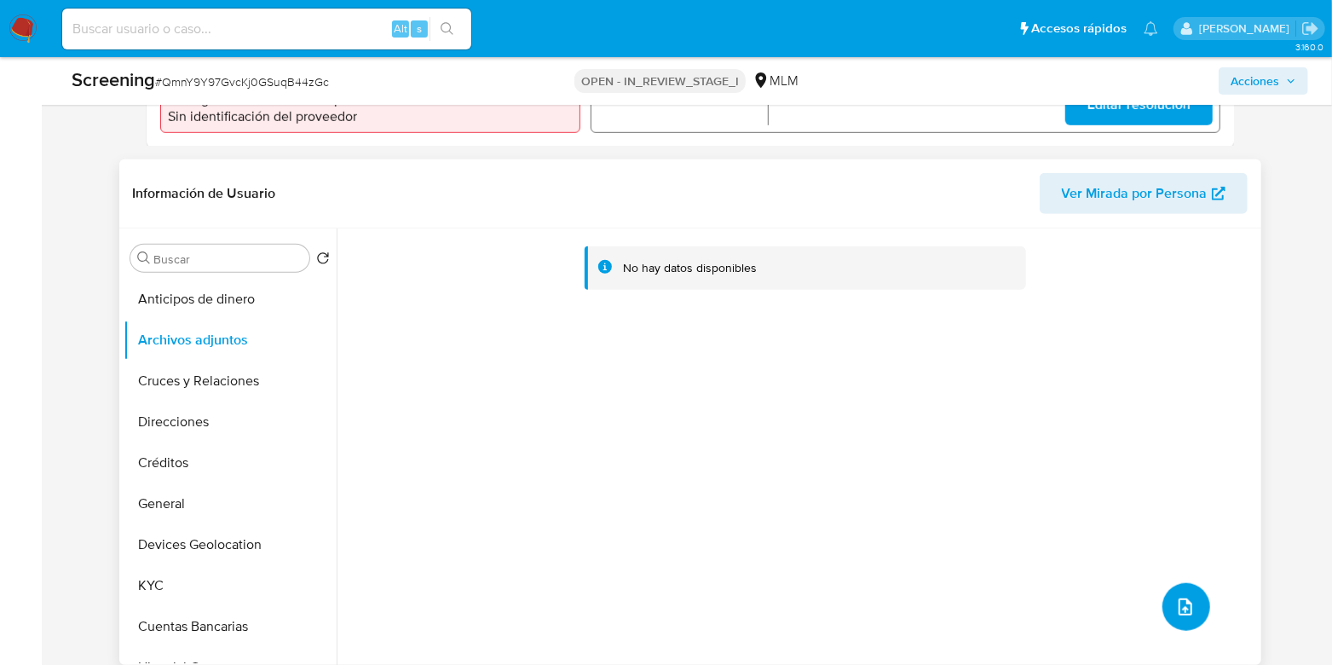
click at [1179, 612] on icon "upload-file" at bounding box center [1186, 606] width 14 height 17
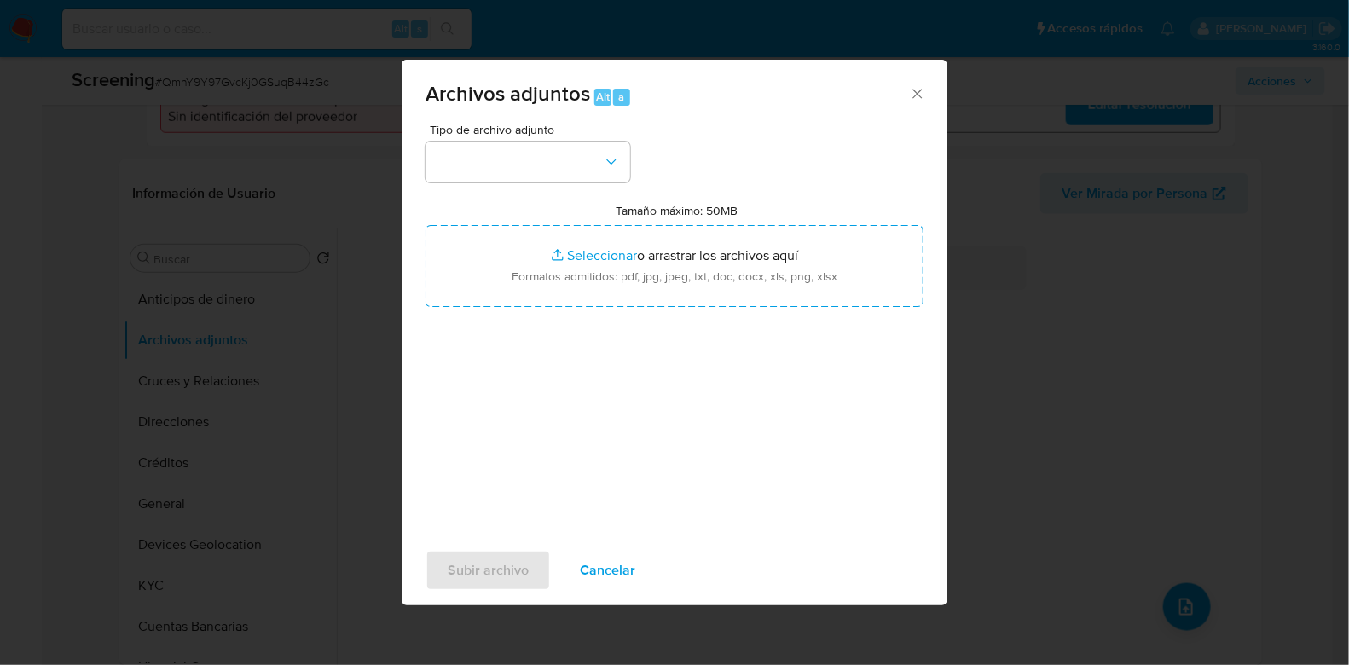
click at [473, 187] on div "Tipo de archivo adjunto Tamaño máximo: 50MB Seleccionar archivos Seleccionar o …" at bounding box center [674, 325] width 498 height 402
click at [477, 181] on button "button" at bounding box center [527, 162] width 205 height 41
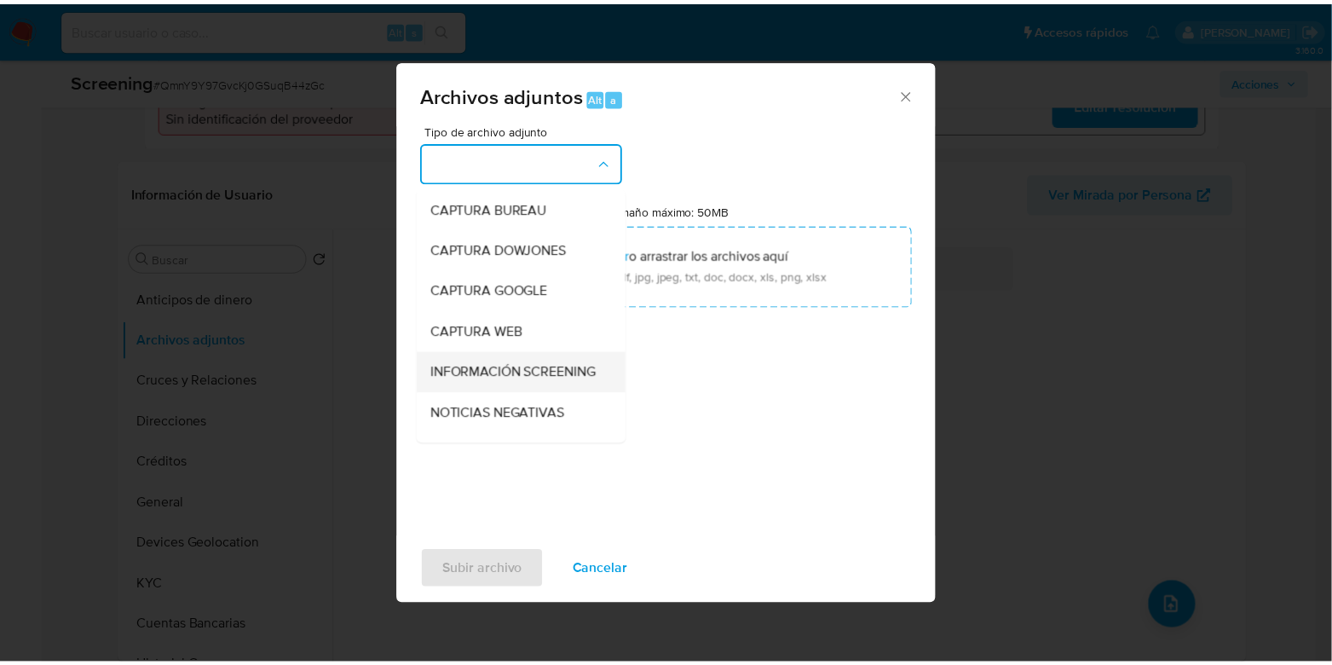
scroll to position [106, 0]
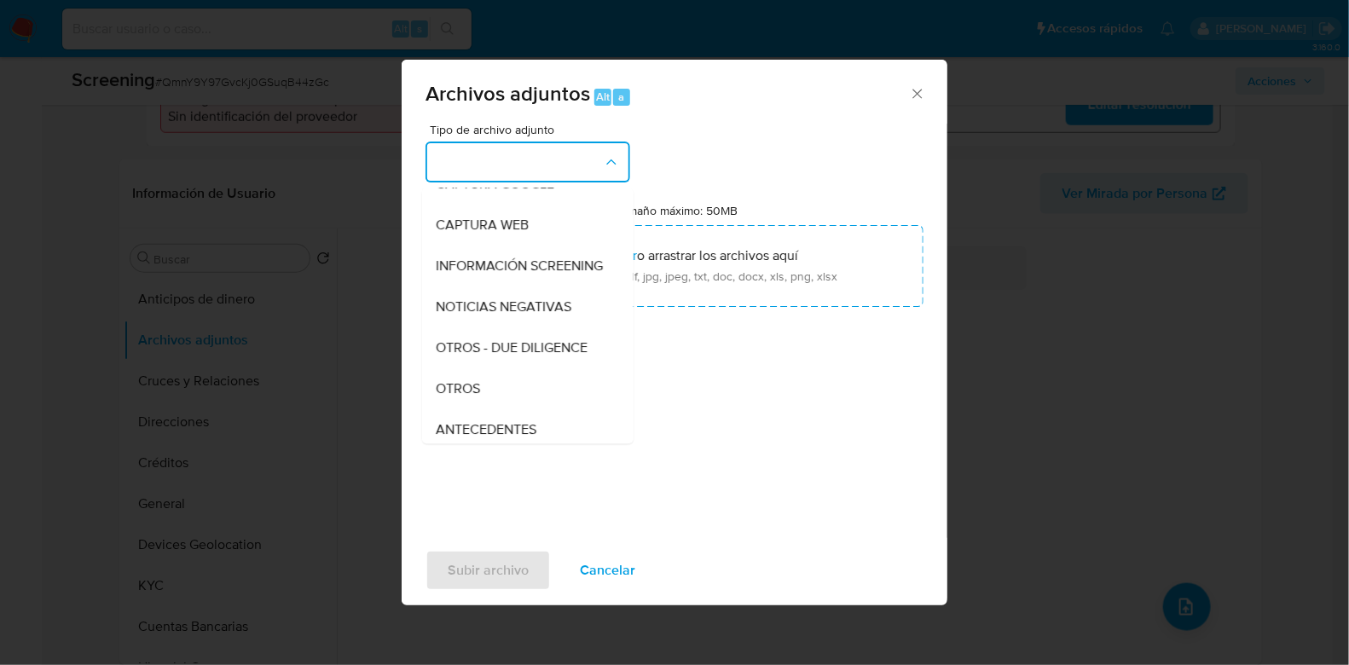
drag, startPoint x: 467, startPoint y: 397, endPoint x: 498, endPoint y: 364, distance: 45.2
click at [466, 397] on span "OTROS" at bounding box center [458, 388] width 44 height 17
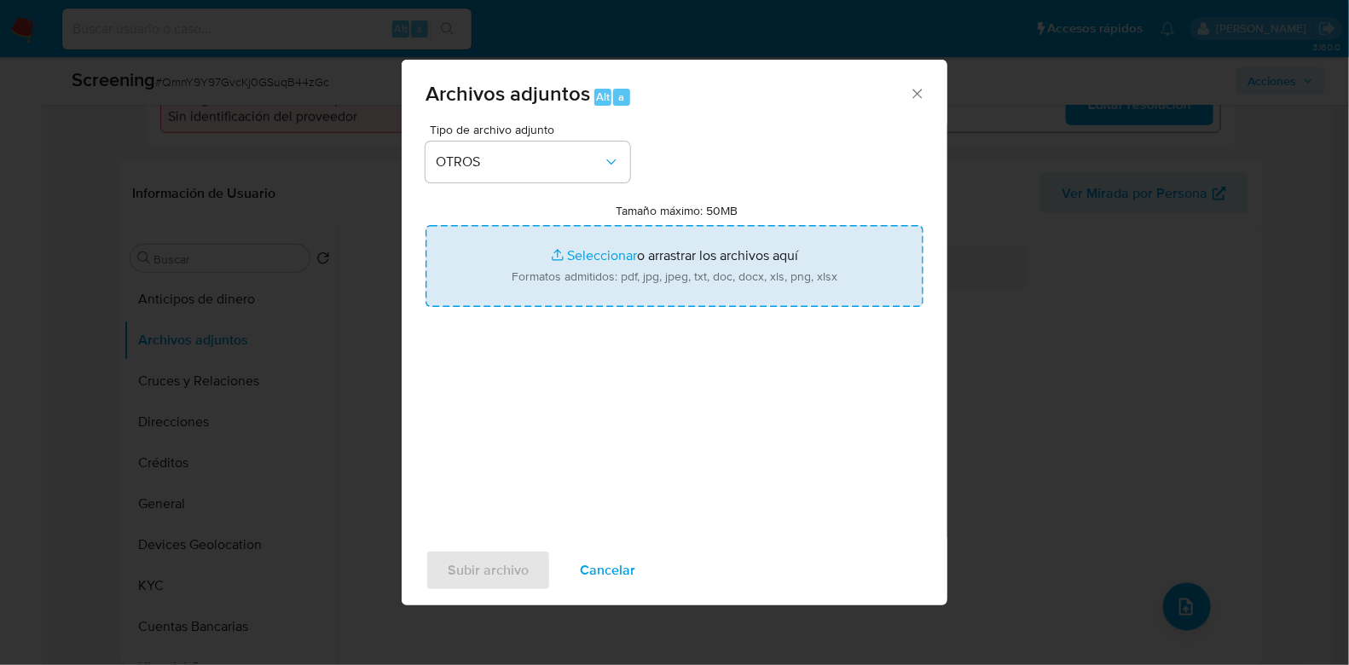
click at [599, 248] on input "Tamaño máximo: 50MB Seleccionar archivos" at bounding box center [674, 266] width 498 height 82
type input "C:\fakepath\2691258745.pdf"
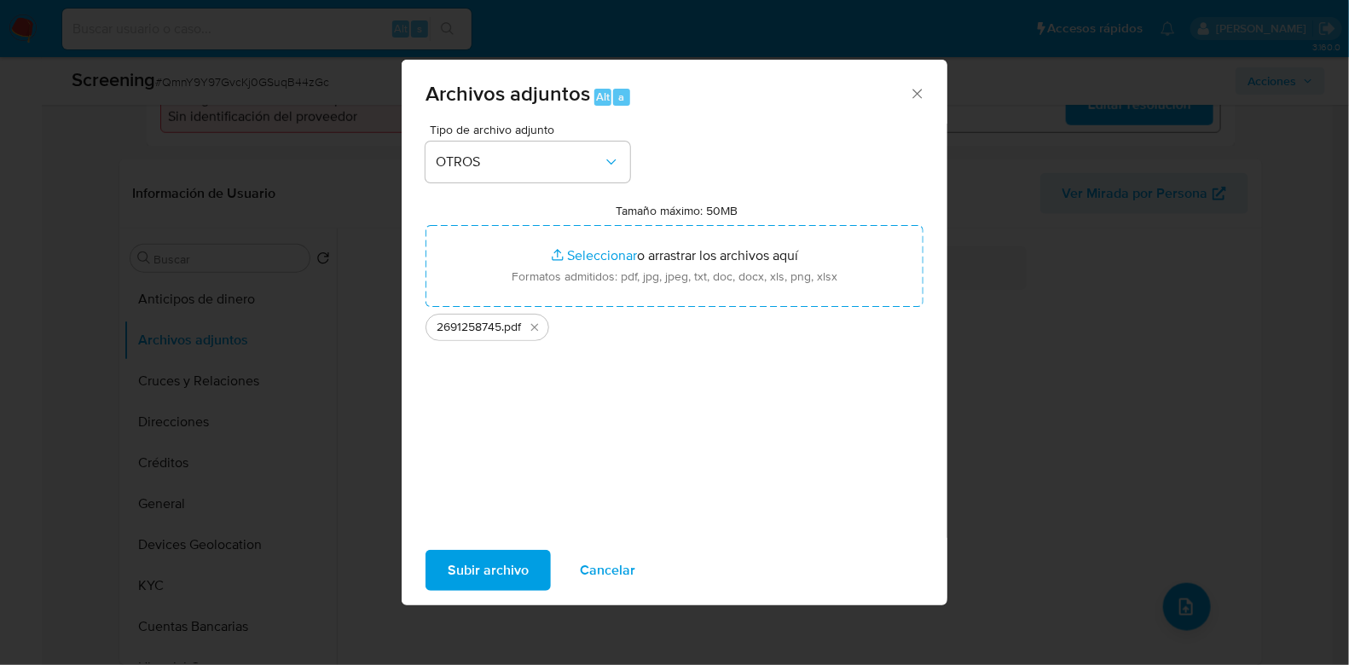
drag, startPoint x: 599, startPoint y: 248, endPoint x: 486, endPoint y: 569, distance: 340.0
click at [486, 569] on span "Subir archivo" at bounding box center [488, 571] width 81 height 38
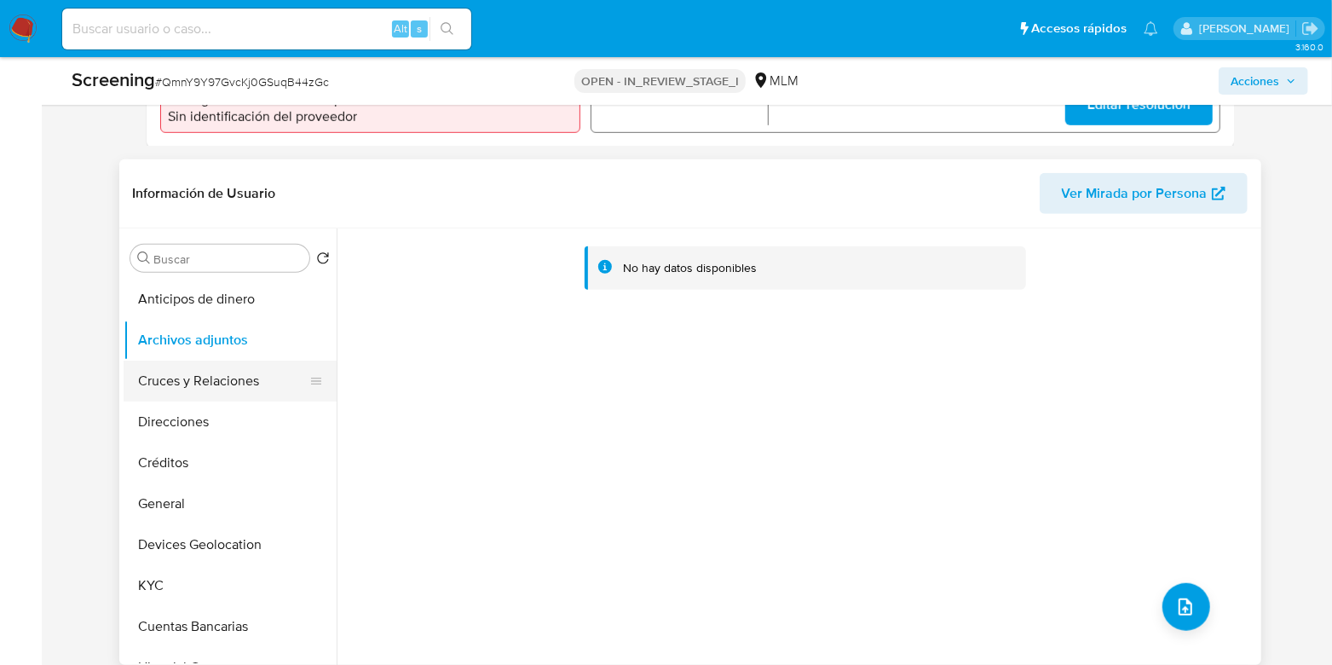
click at [209, 399] on button "Cruces y Relaciones" at bounding box center [223, 381] width 199 height 41
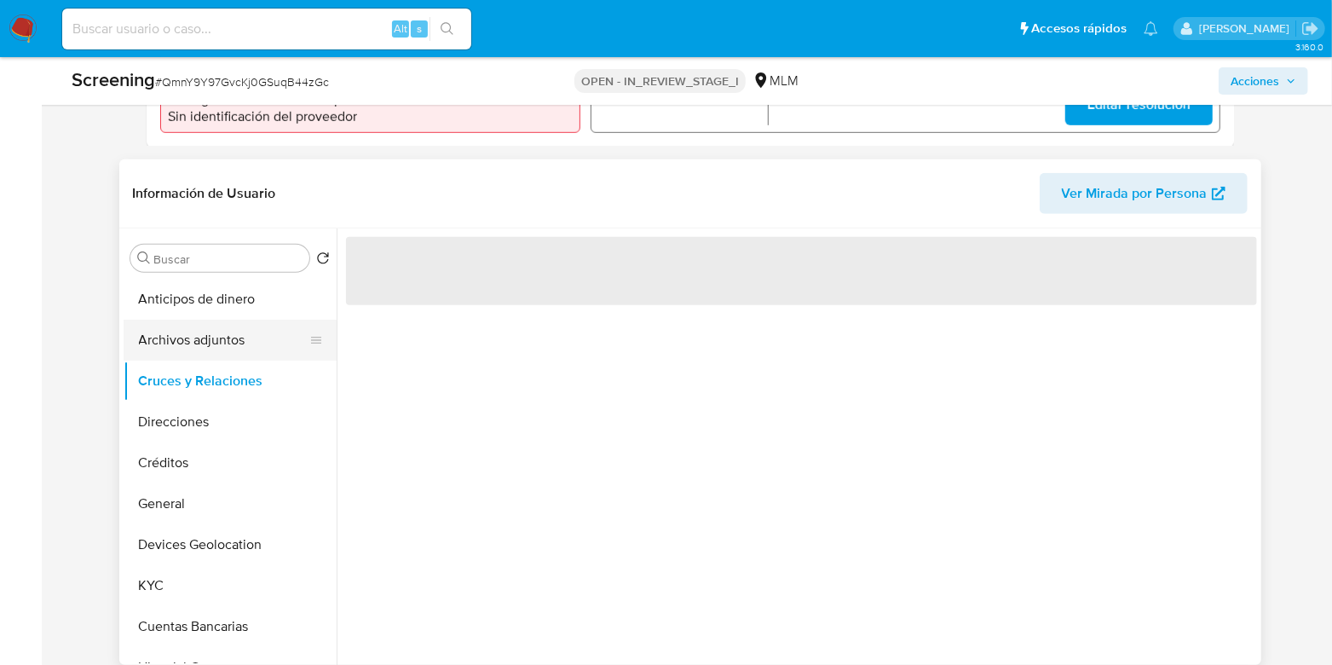
click at [222, 361] on button "Archivos adjuntos" at bounding box center [223, 340] width 199 height 41
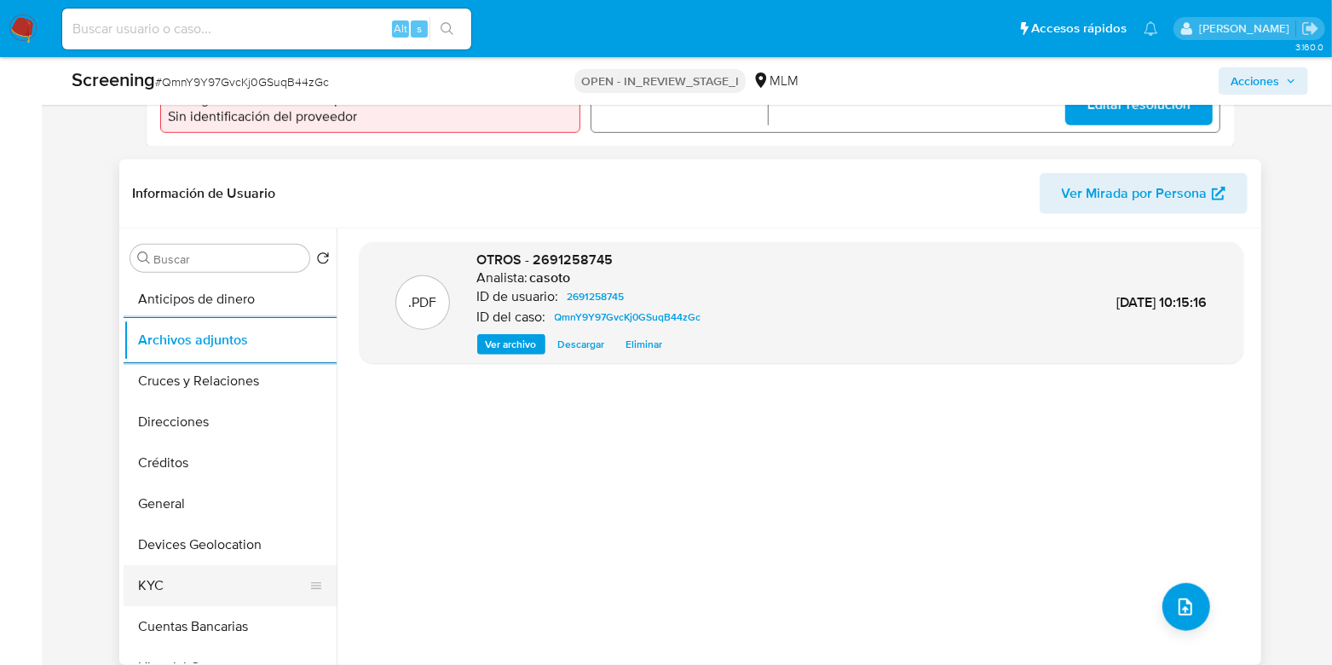
click at [162, 578] on button "KYC" at bounding box center [223, 585] width 199 height 41
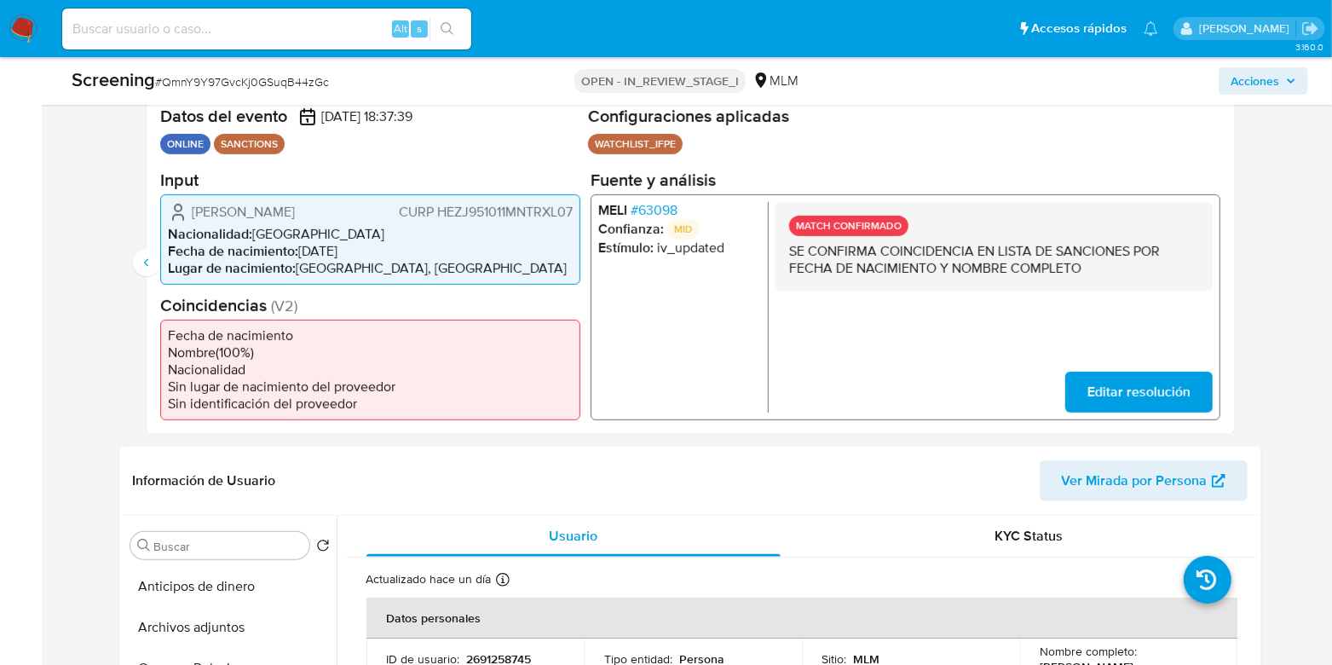
scroll to position [320, 0]
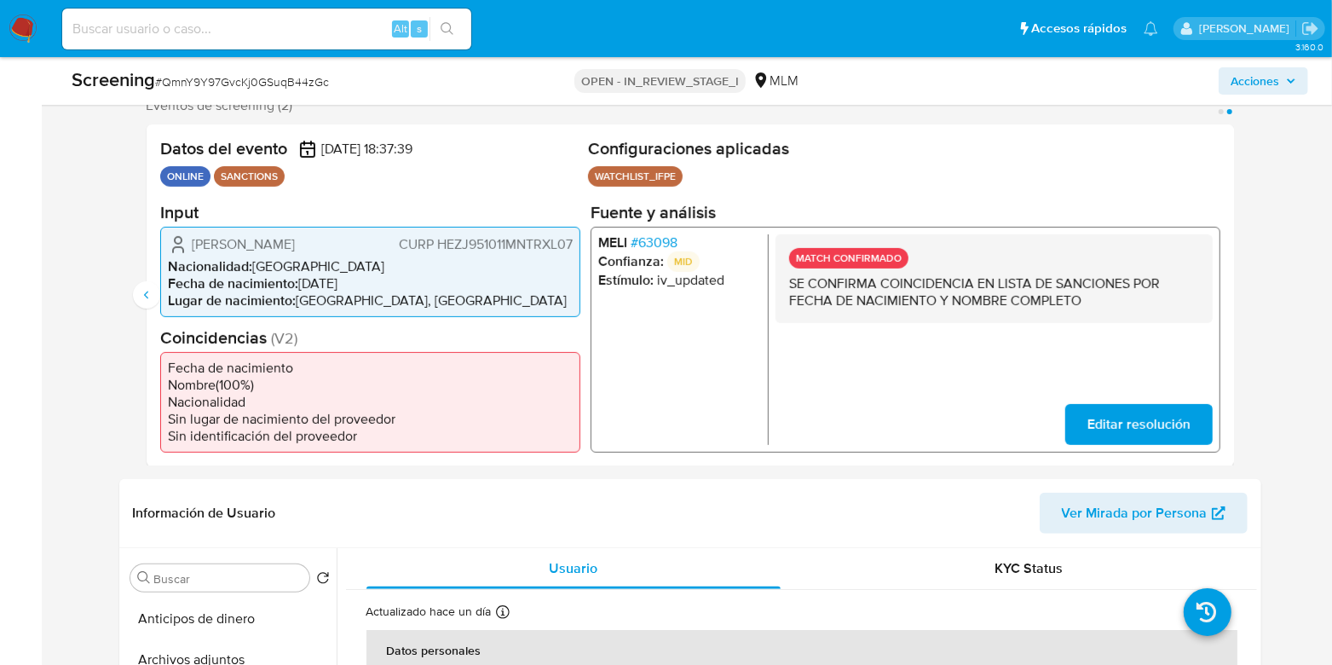
click at [642, 235] on span "# 63098" at bounding box center [653, 242] width 47 height 17
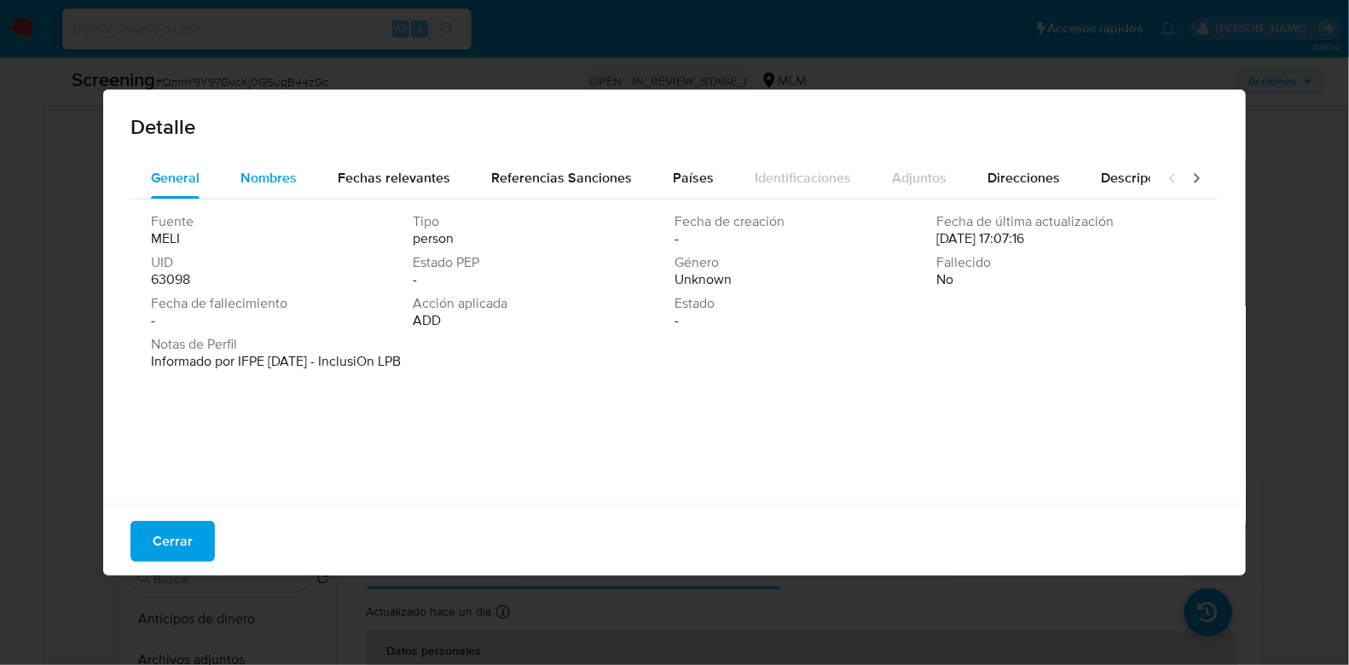
click at [290, 185] on span "Nombres" at bounding box center [268, 178] width 56 height 20
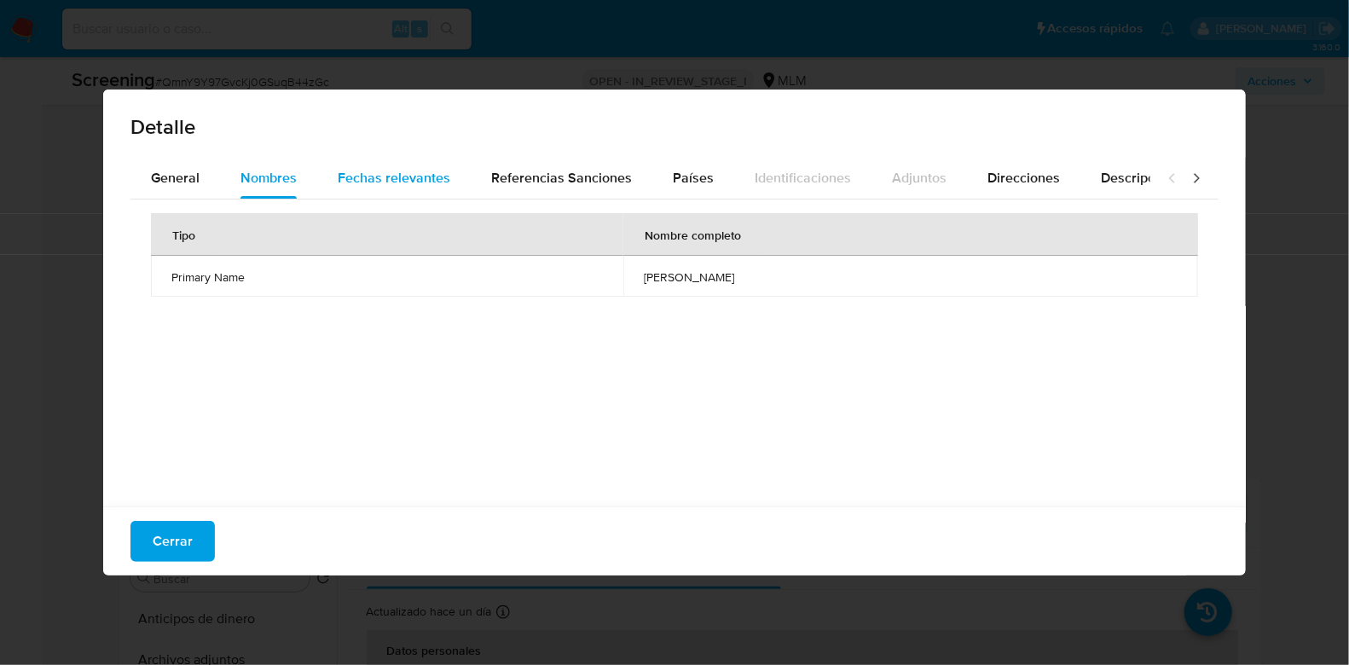
click at [413, 183] on span "Fechas relevantes" at bounding box center [394, 178] width 113 height 20
click at [513, 177] on span "Referencias Sanciones" at bounding box center [561, 178] width 141 height 20
click at [411, 179] on span "Fechas relevantes" at bounding box center [394, 178] width 113 height 20
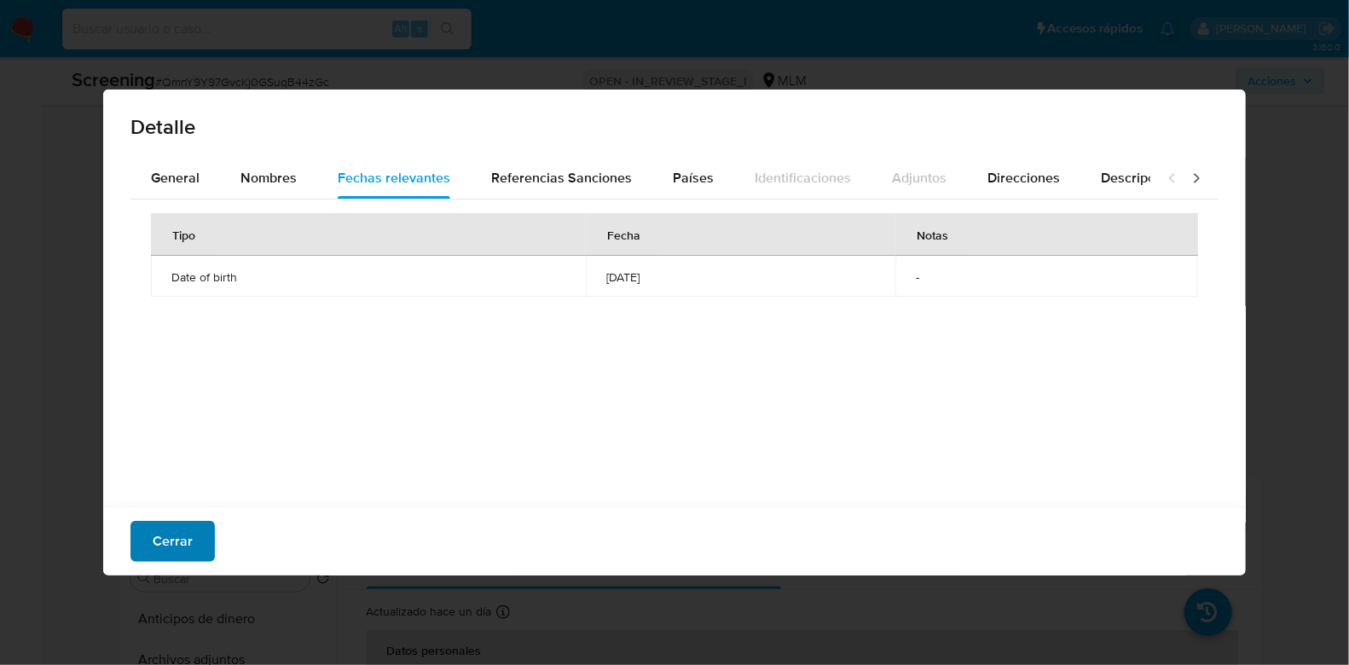
click at [200, 549] on button "Cerrar" at bounding box center [172, 541] width 84 height 41
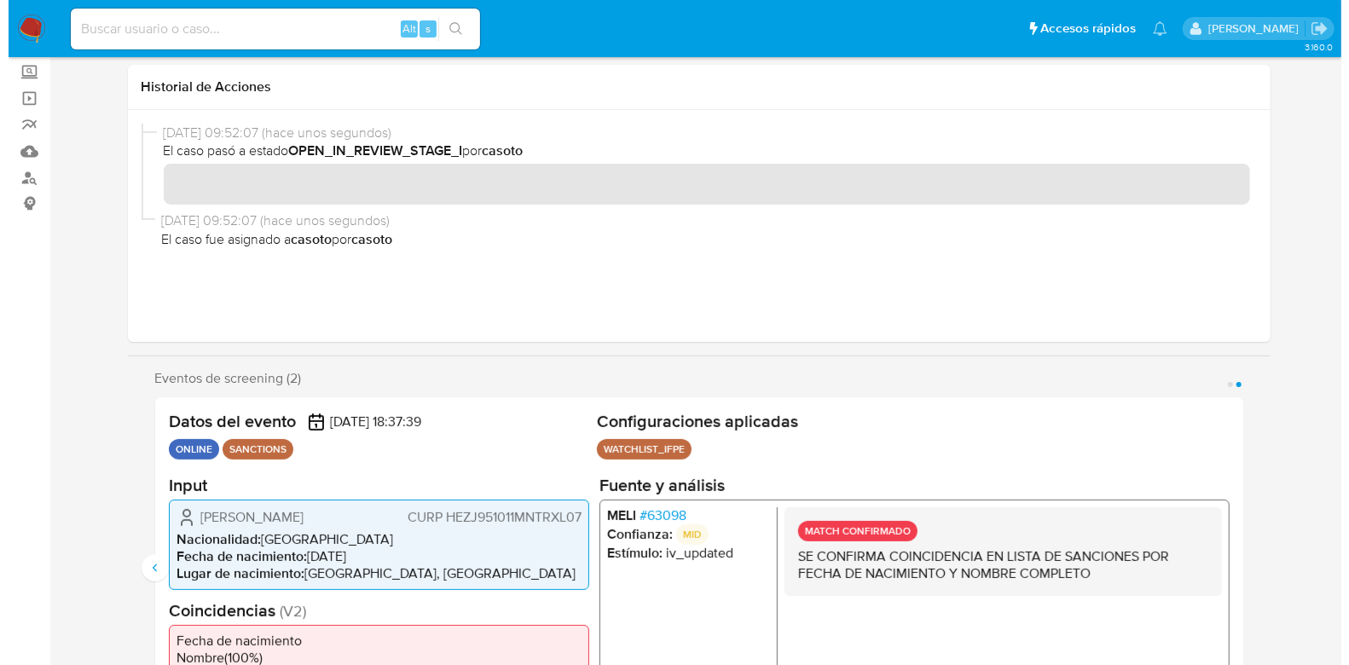
scroll to position [0, 0]
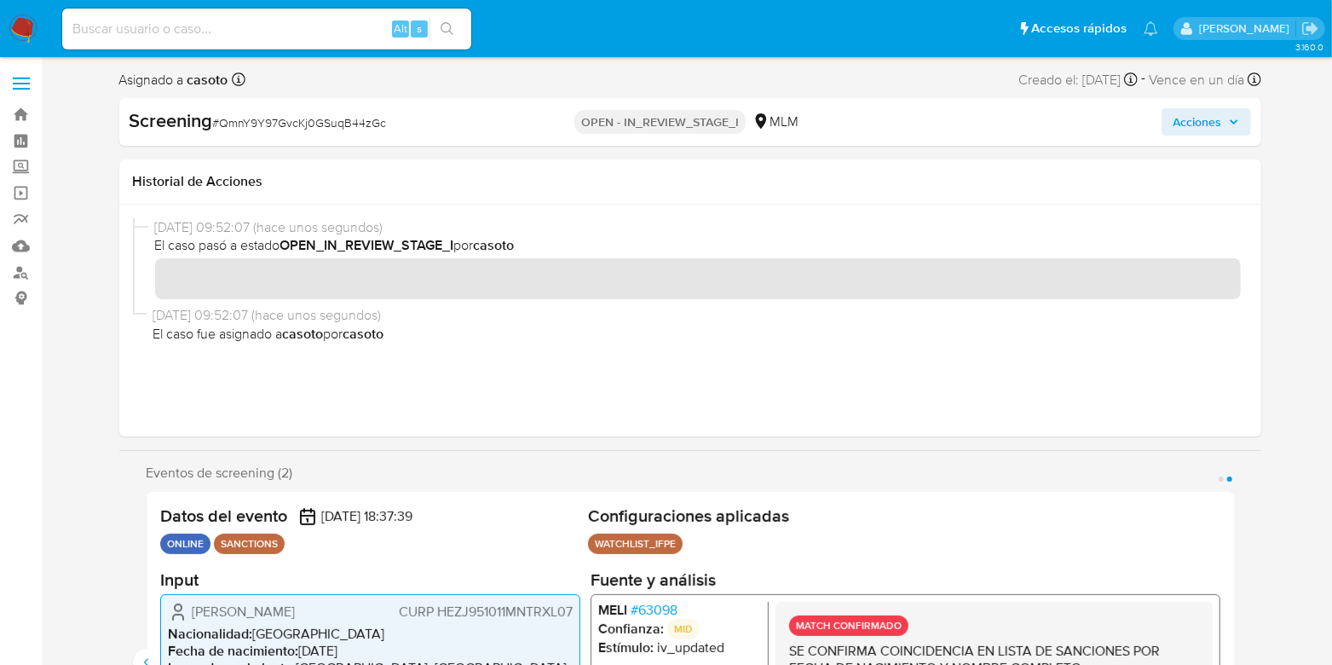
click at [1185, 117] on span "Acciones" at bounding box center [1198, 121] width 49 height 27
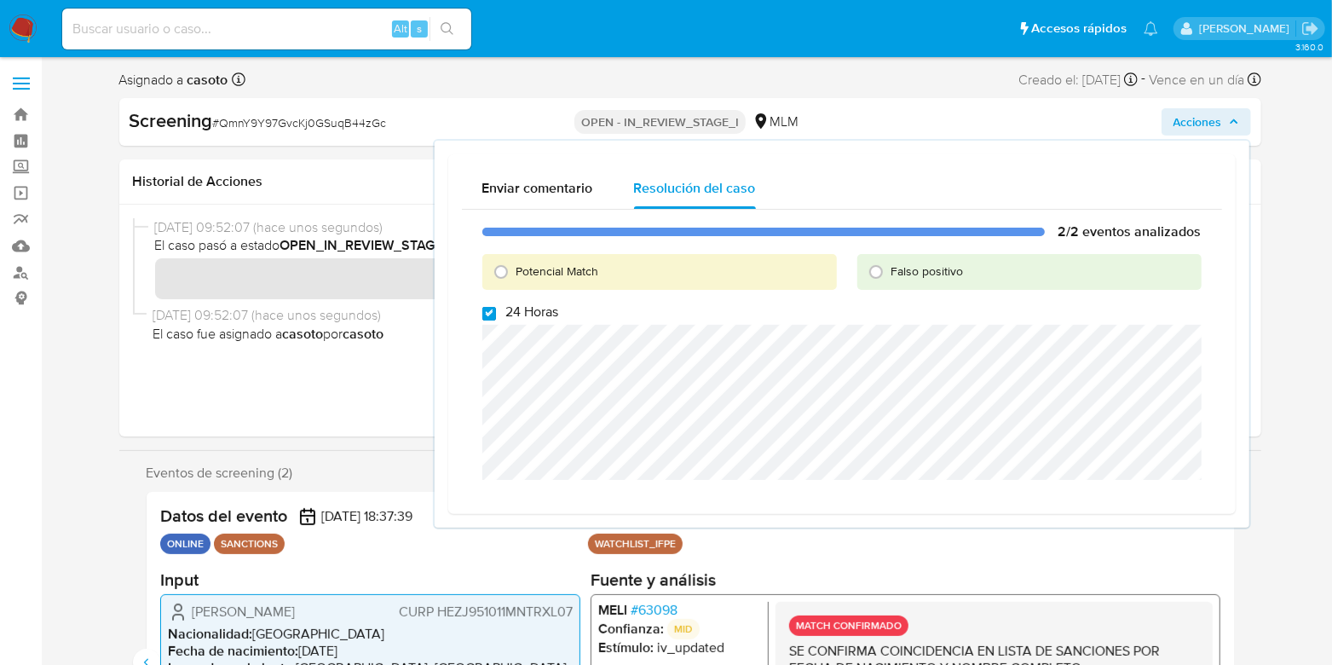
click at [490, 310] on input "24 Horas" at bounding box center [490, 314] width 14 height 14
checkbox input "false"
click at [501, 269] on input "Potencial Match" at bounding box center [501, 271] width 27 height 27
radio input "true"
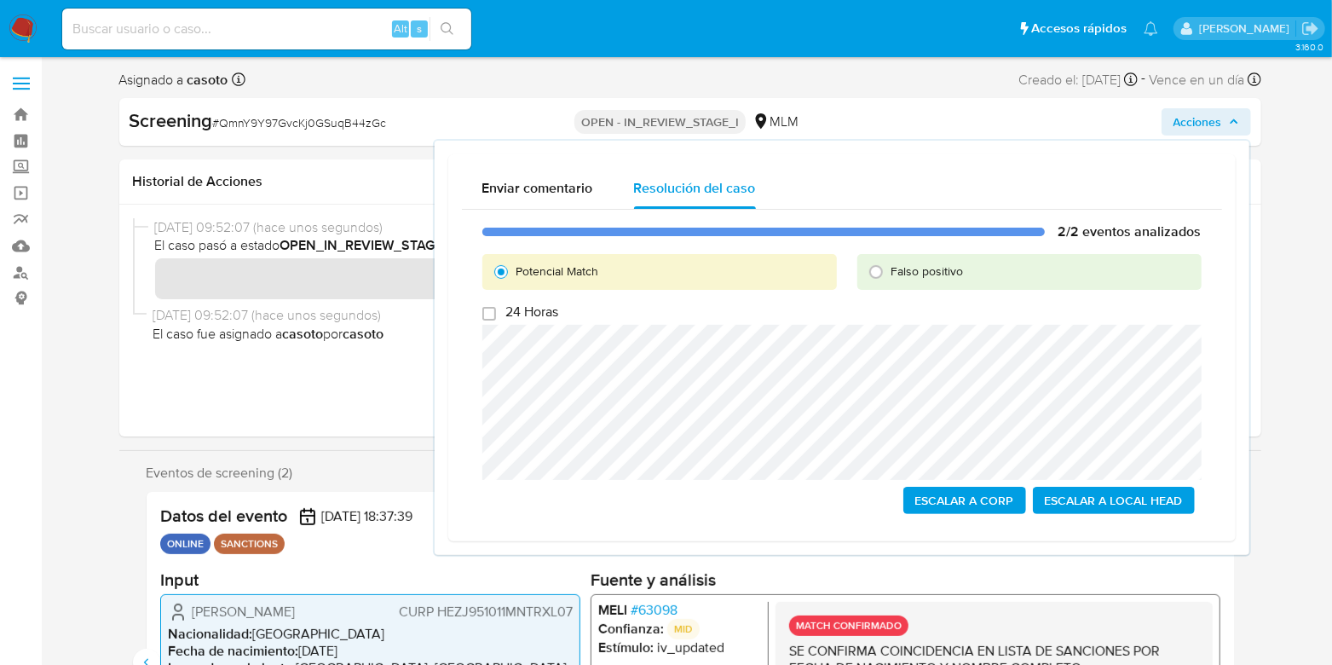
click at [1113, 501] on span "Escalar a Local Head" at bounding box center [1114, 500] width 138 height 24
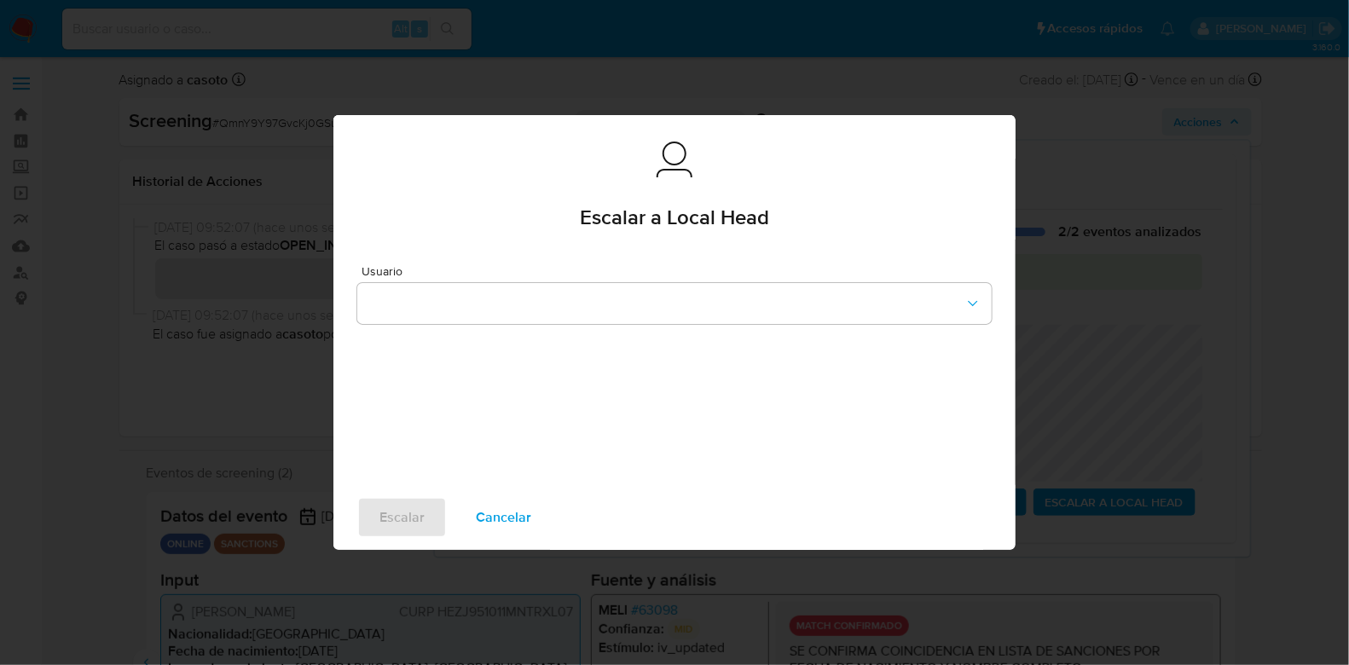
click at [513, 518] on span "Cancelar" at bounding box center [503, 518] width 55 height 38
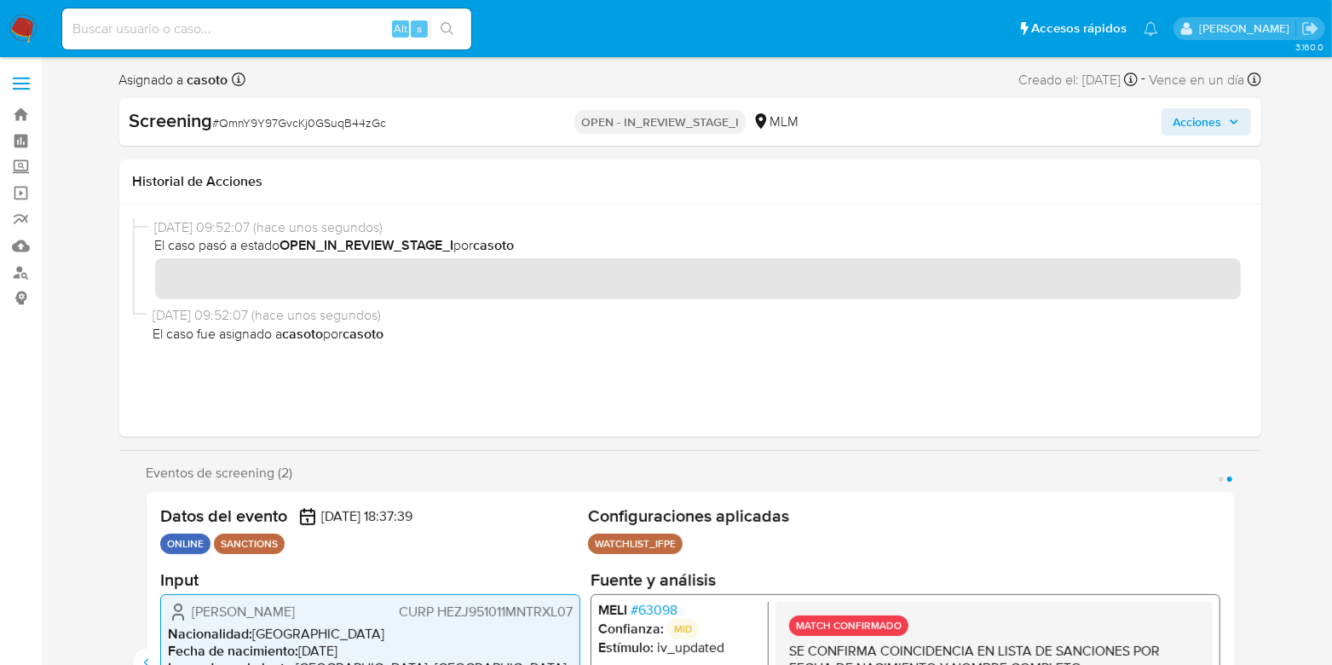
click at [1208, 127] on span "Acciones" at bounding box center [1198, 121] width 49 height 27
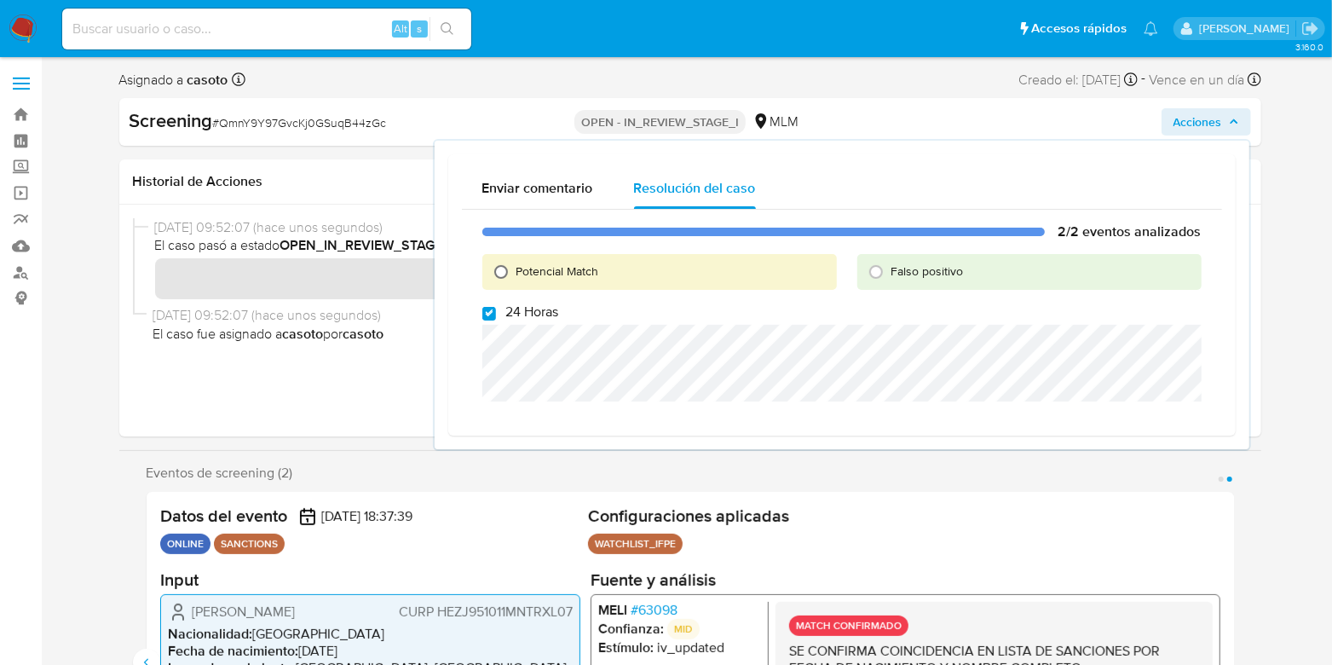
click at [494, 269] on input "Potencial Match" at bounding box center [501, 271] width 27 height 27
radio input "true"
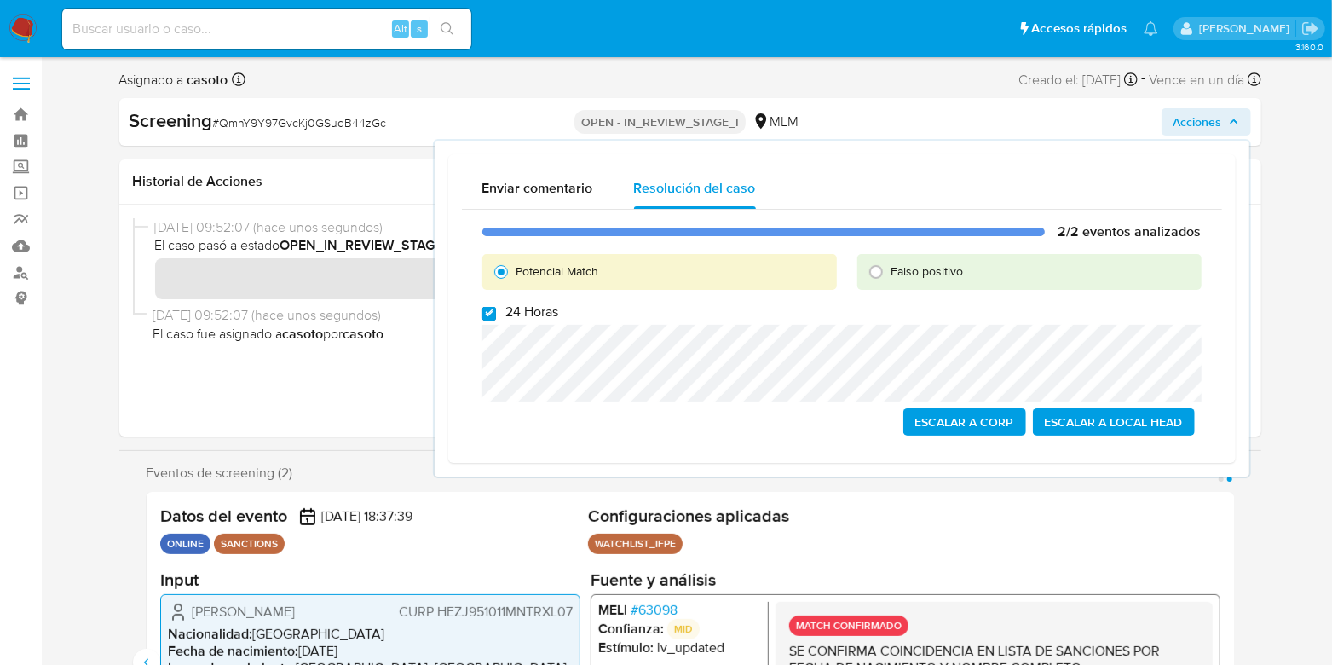
click at [483, 310] on input "24 Horas" at bounding box center [490, 314] width 14 height 14
checkbox input "false"
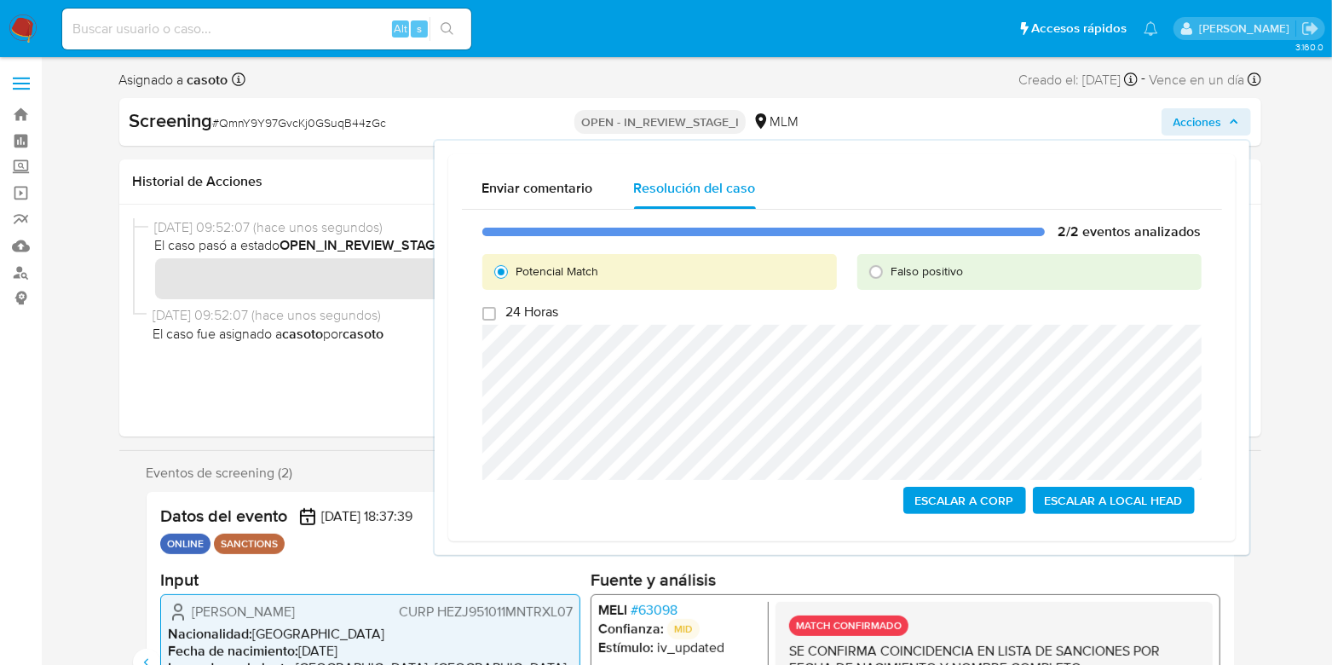
click at [1068, 496] on span "Escalar a Local Head" at bounding box center [1114, 500] width 138 height 24
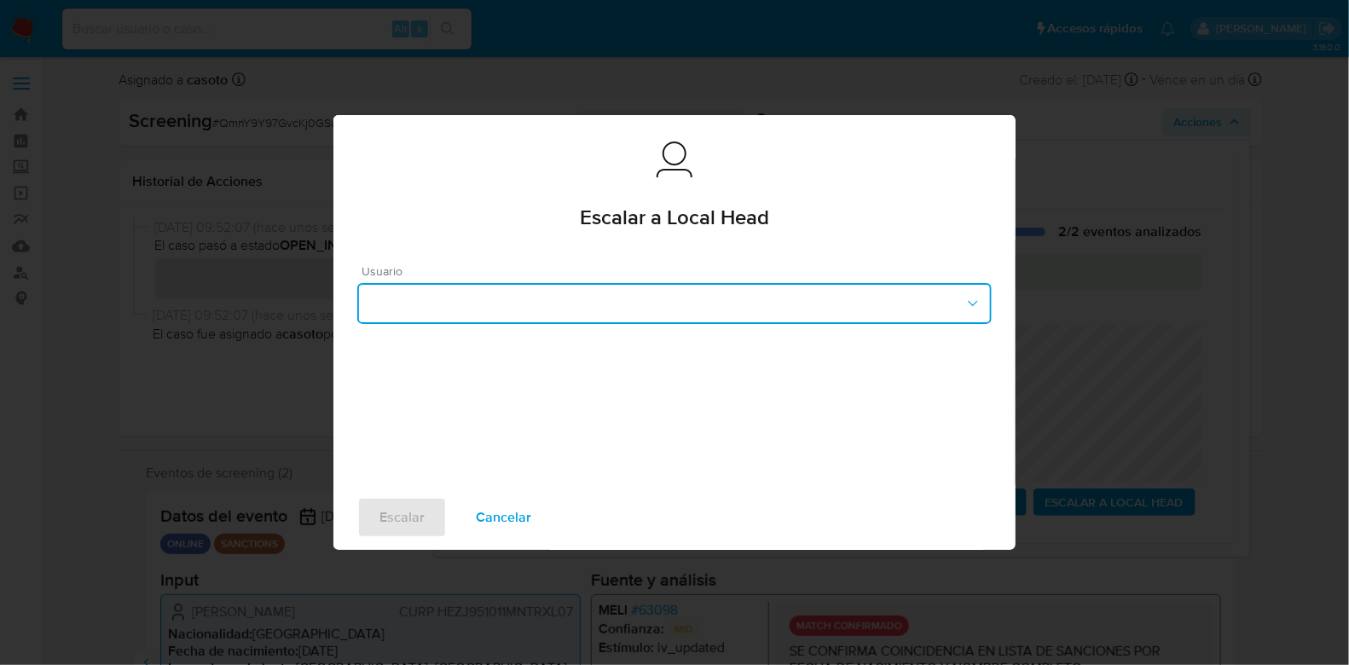
click at [644, 305] on button "button" at bounding box center [674, 303] width 634 height 41
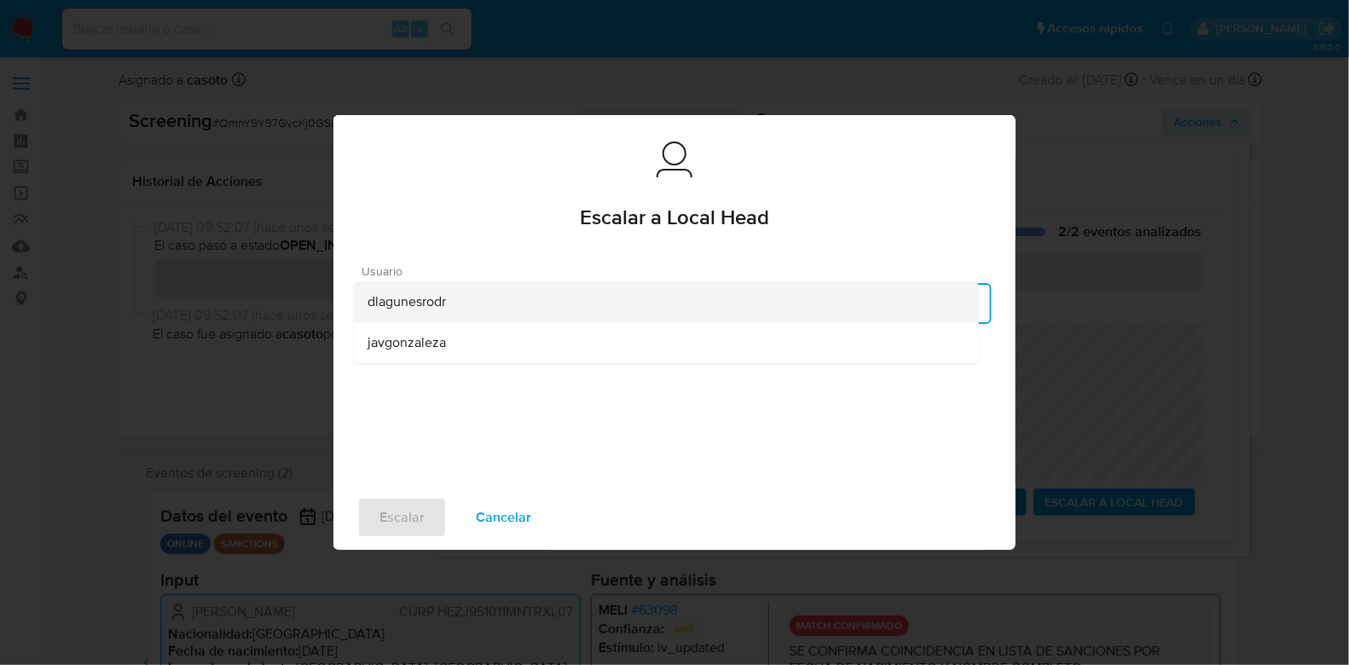
click at [558, 312] on div "dlagunesrodr" at bounding box center [666, 301] width 598 height 41
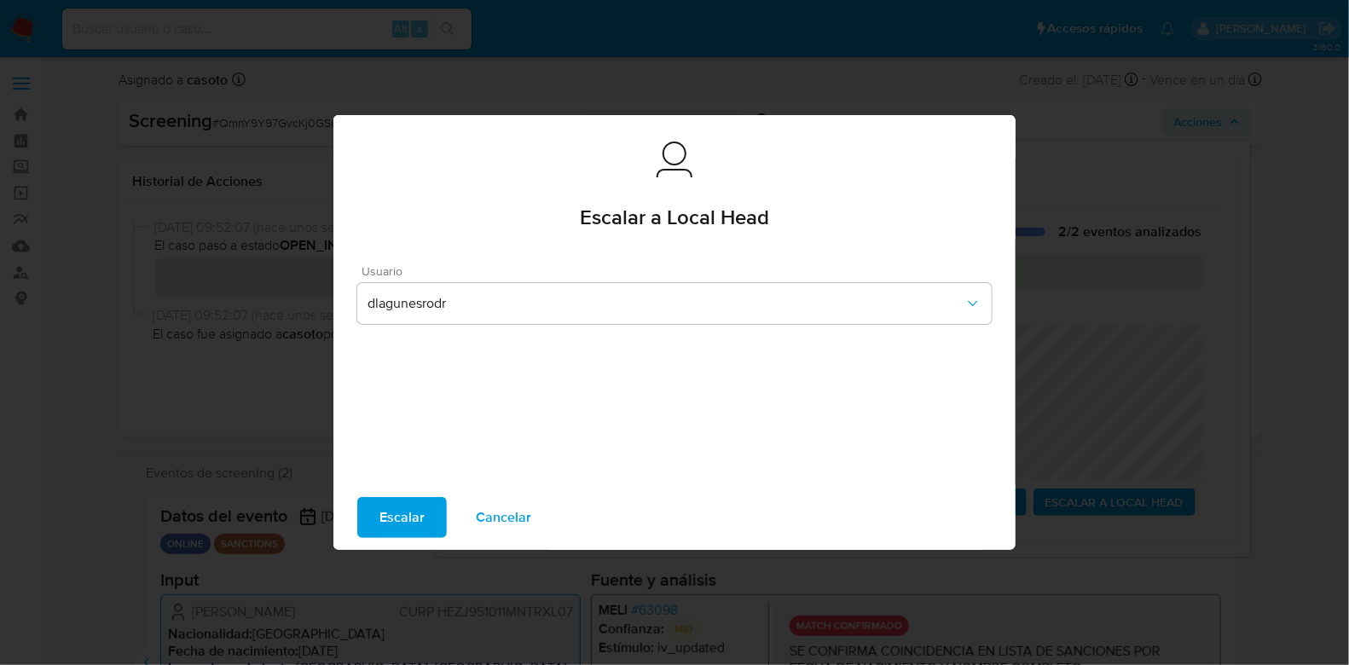
click at [388, 513] on span "Escalar" at bounding box center [401, 518] width 45 height 38
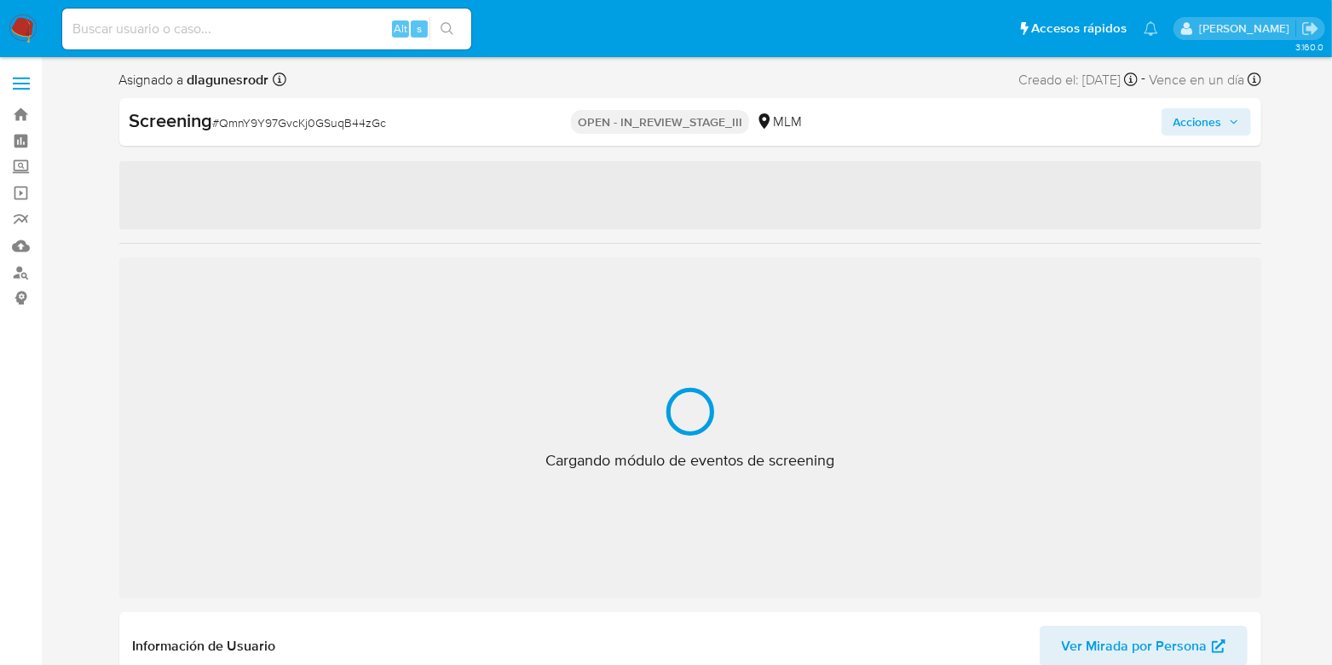
select select "10"
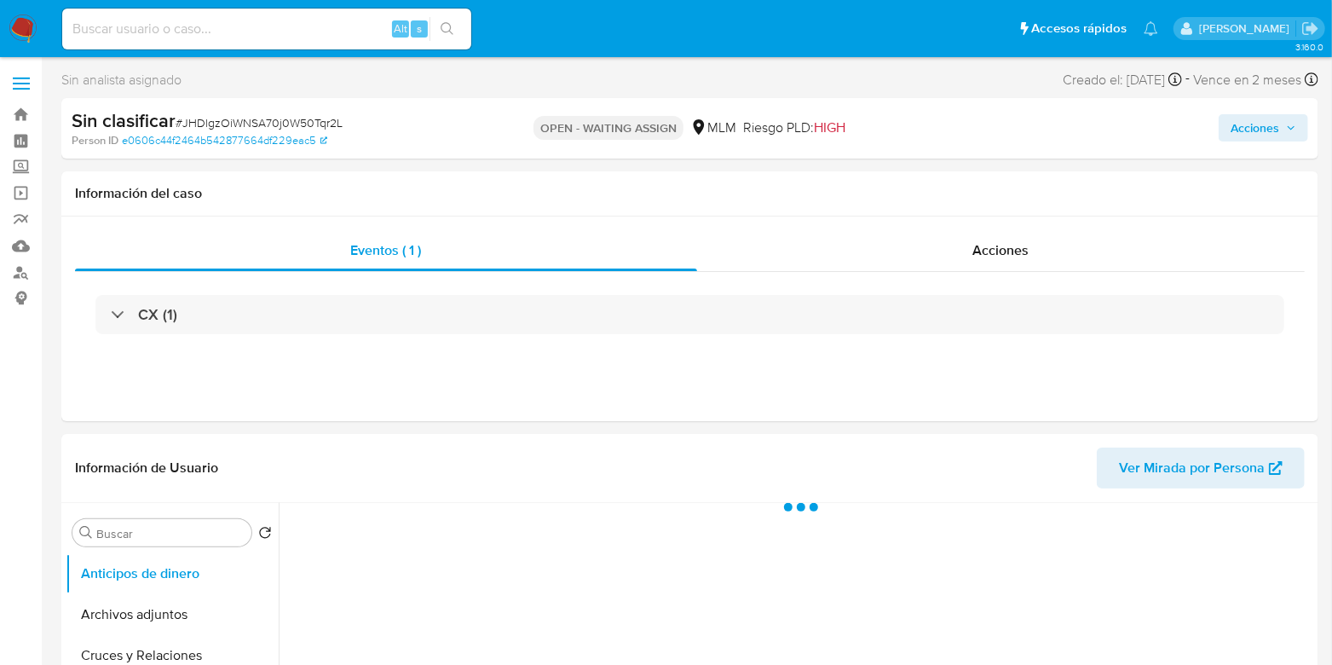
select select "10"
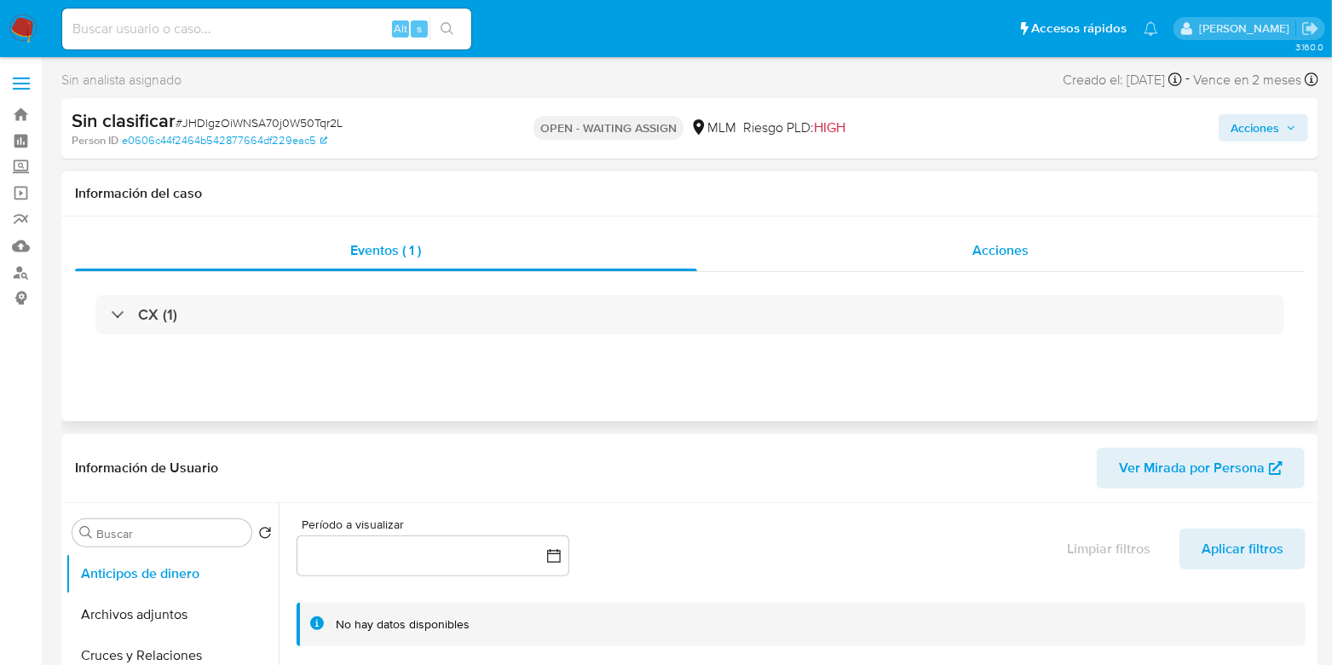
click at [977, 262] on div "Acciones" at bounding box center [1001, 250] width 608 height 41
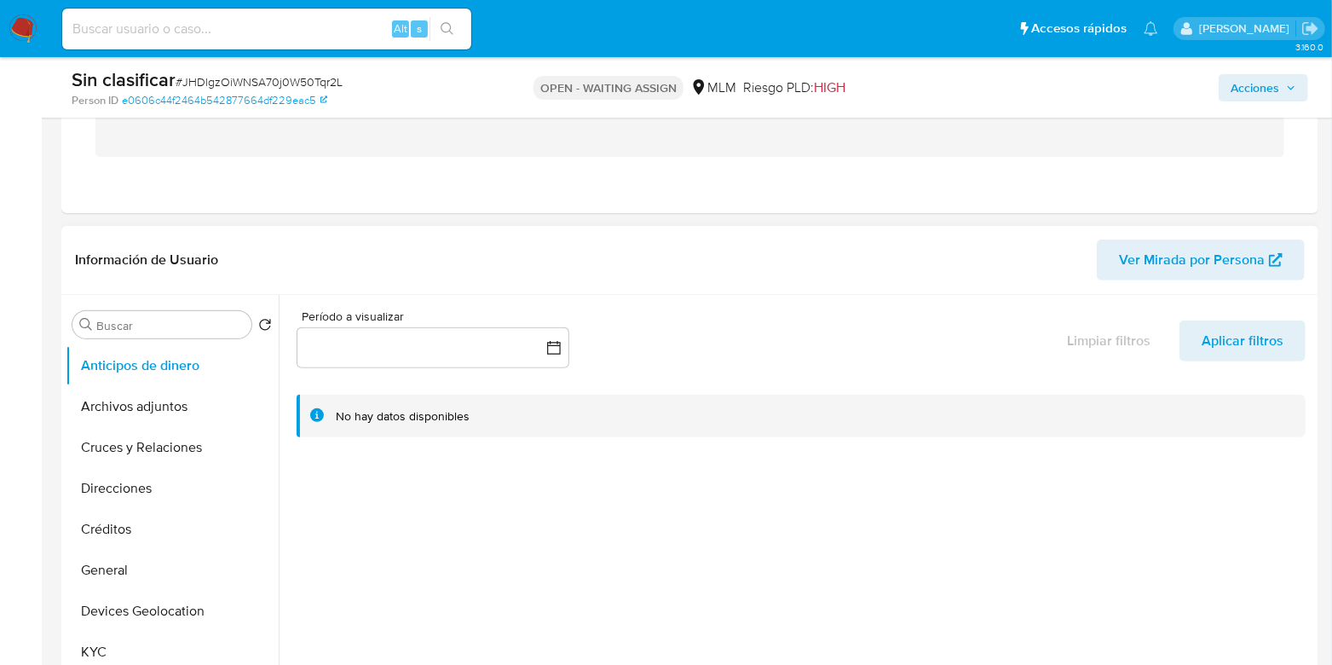
scroll to position [320, 0]
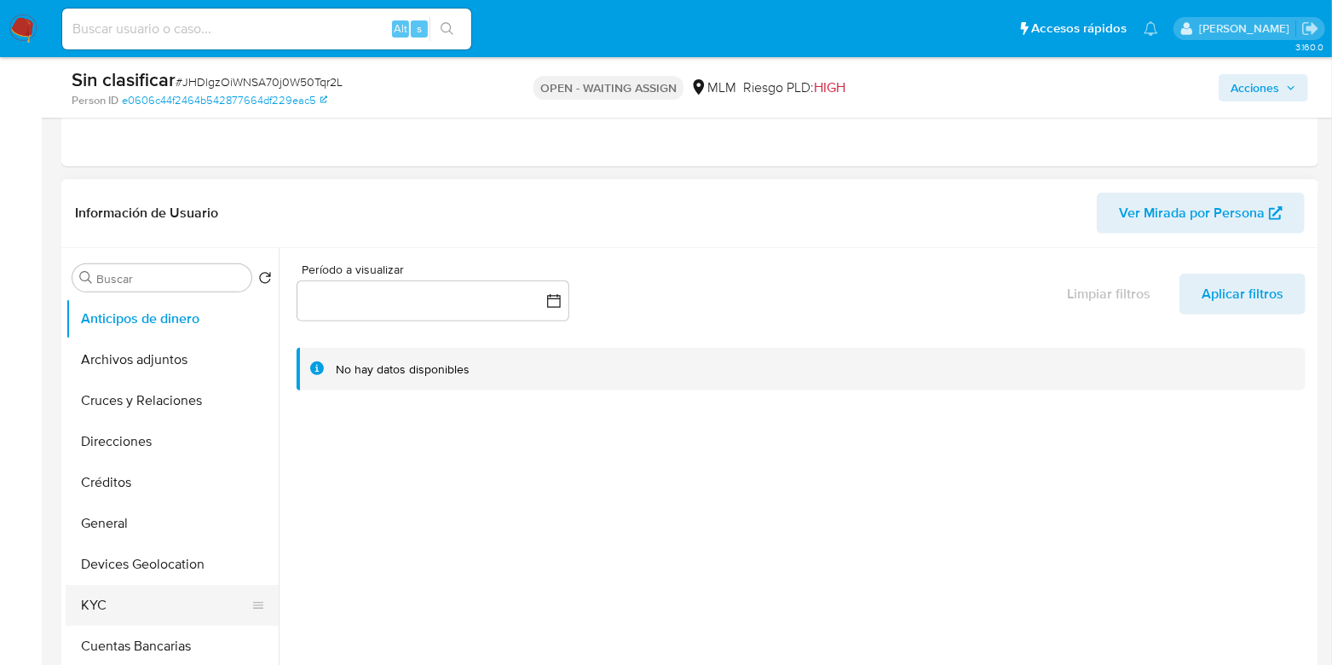
click at [119, 592] on button "KYC" at bounding box center [165, 605] width 199 height 41
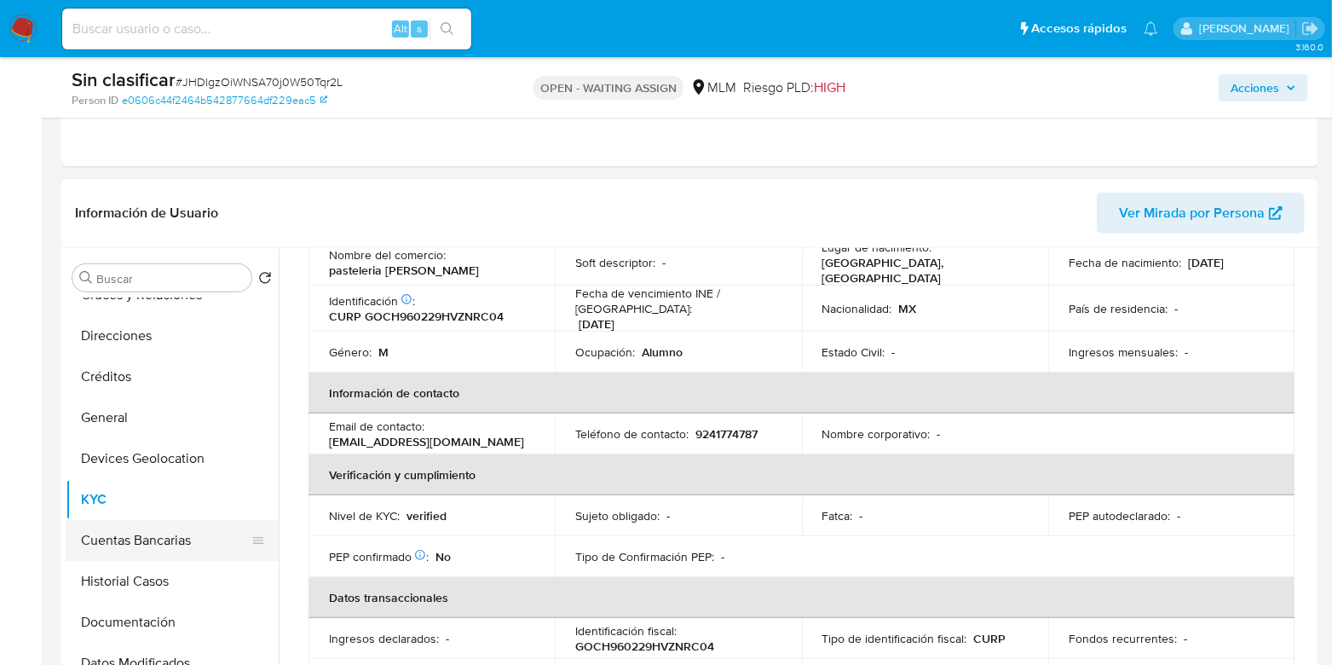
scroll to position [212, 0]
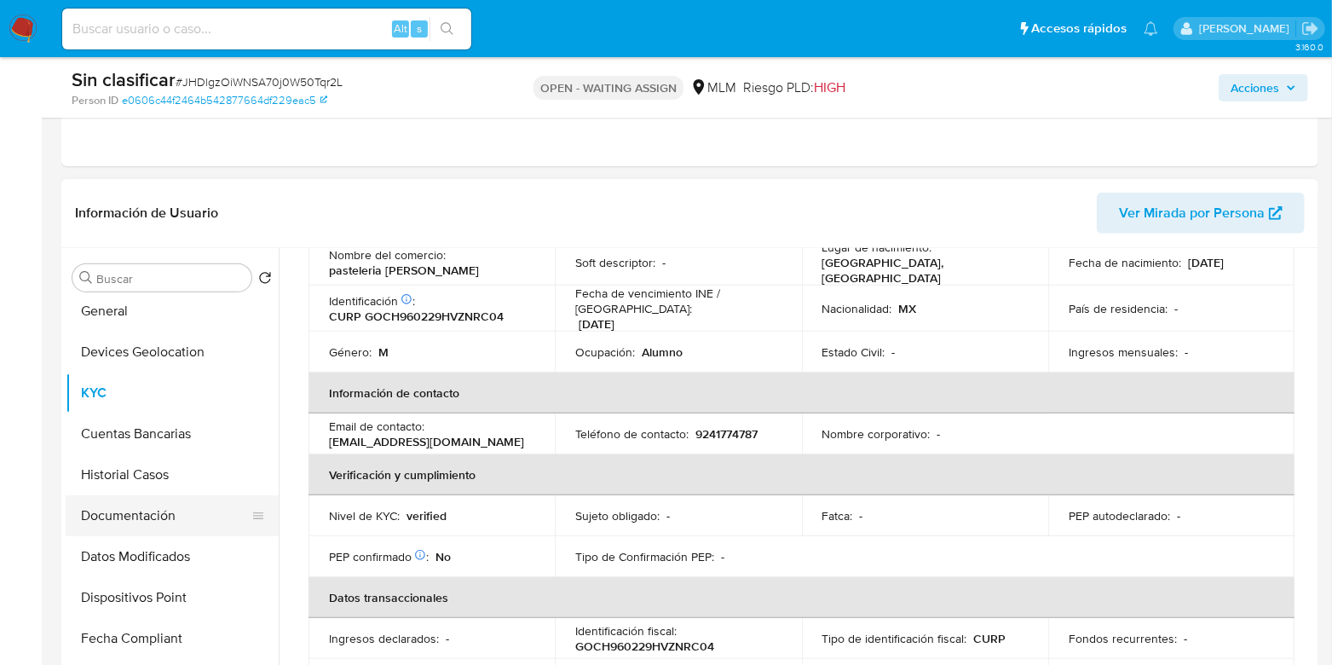
click at [149, 516] on button "Documentación" at bounding box center [165, 515] width 199 height 41
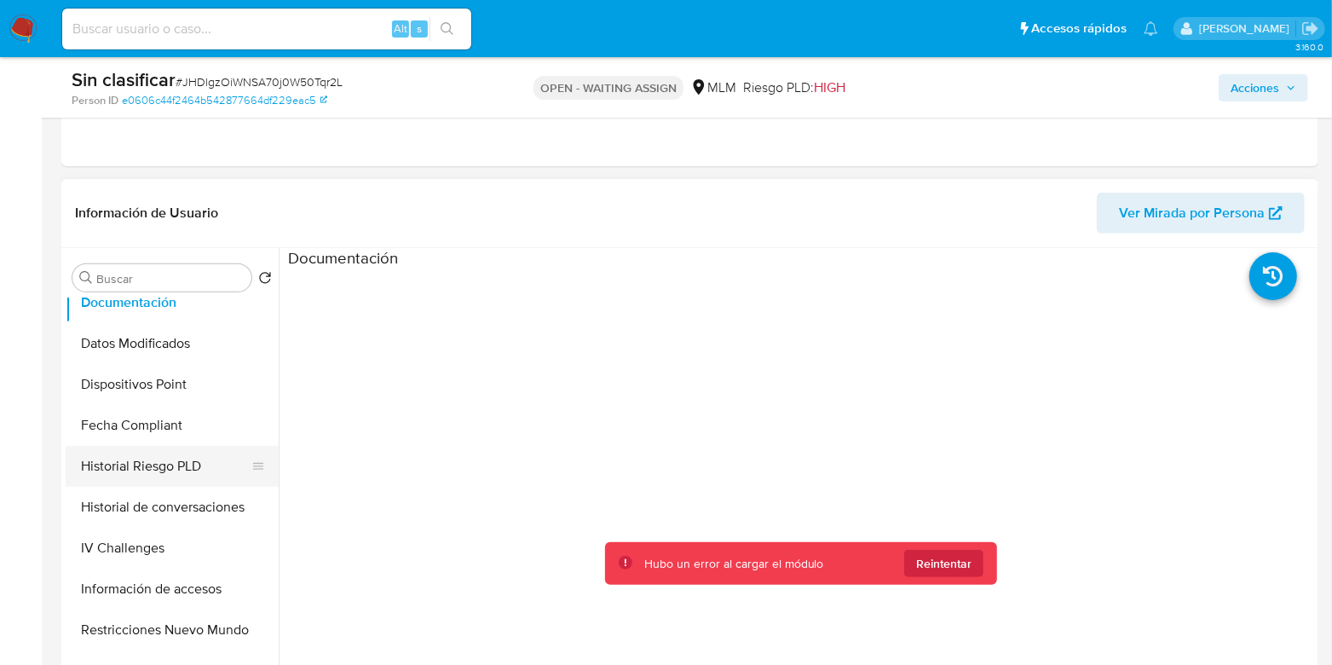
scroll to position [319, 0]
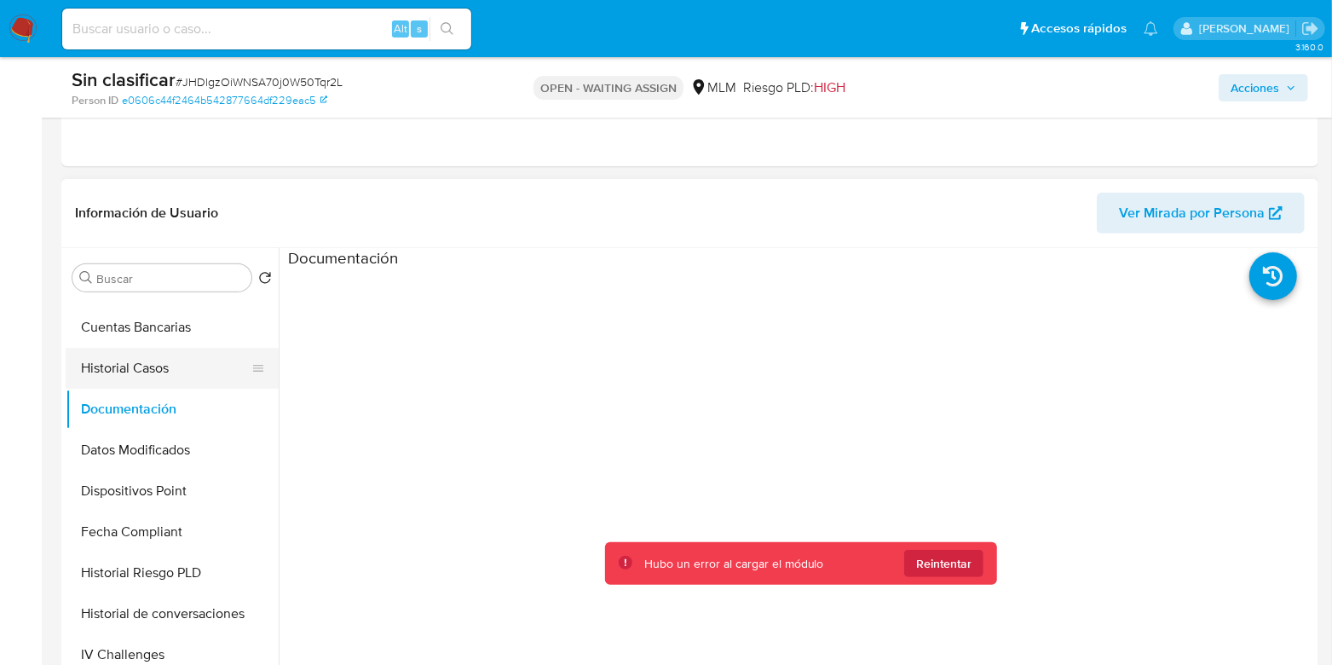
click at [120, 365] on button "Historial Casos" at bounding box center [165, 368] width 199 height 41
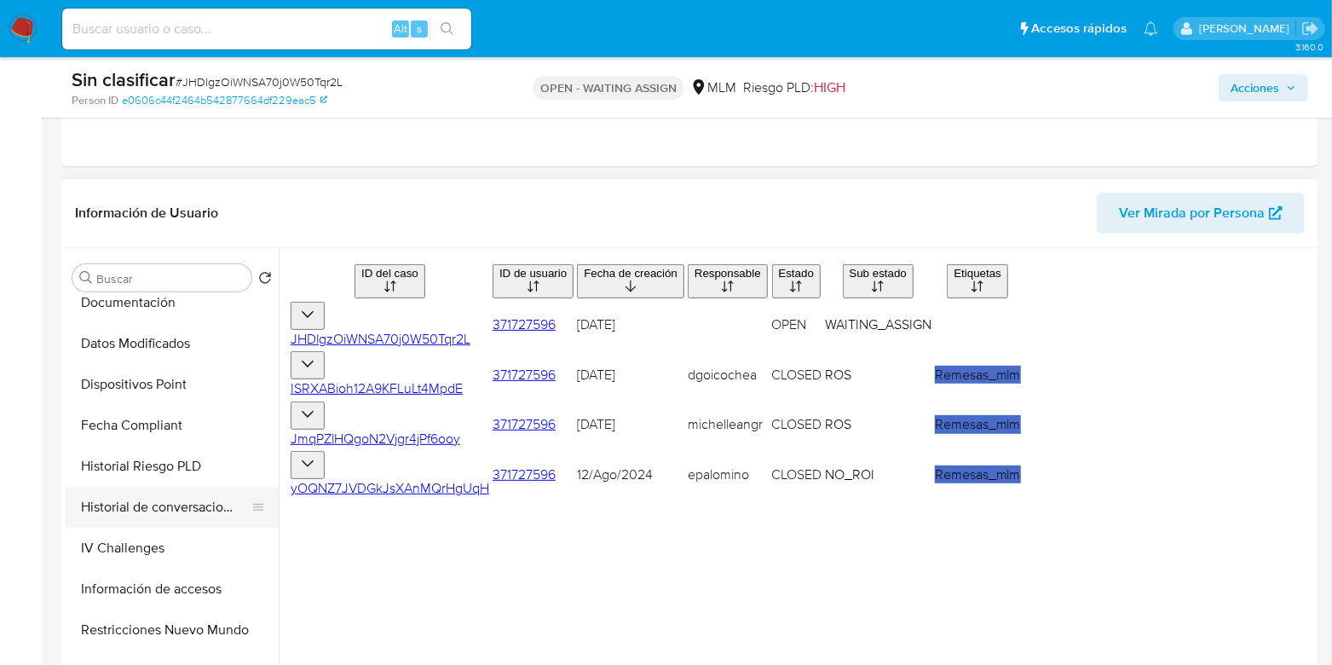
scroll to position [532, 0]
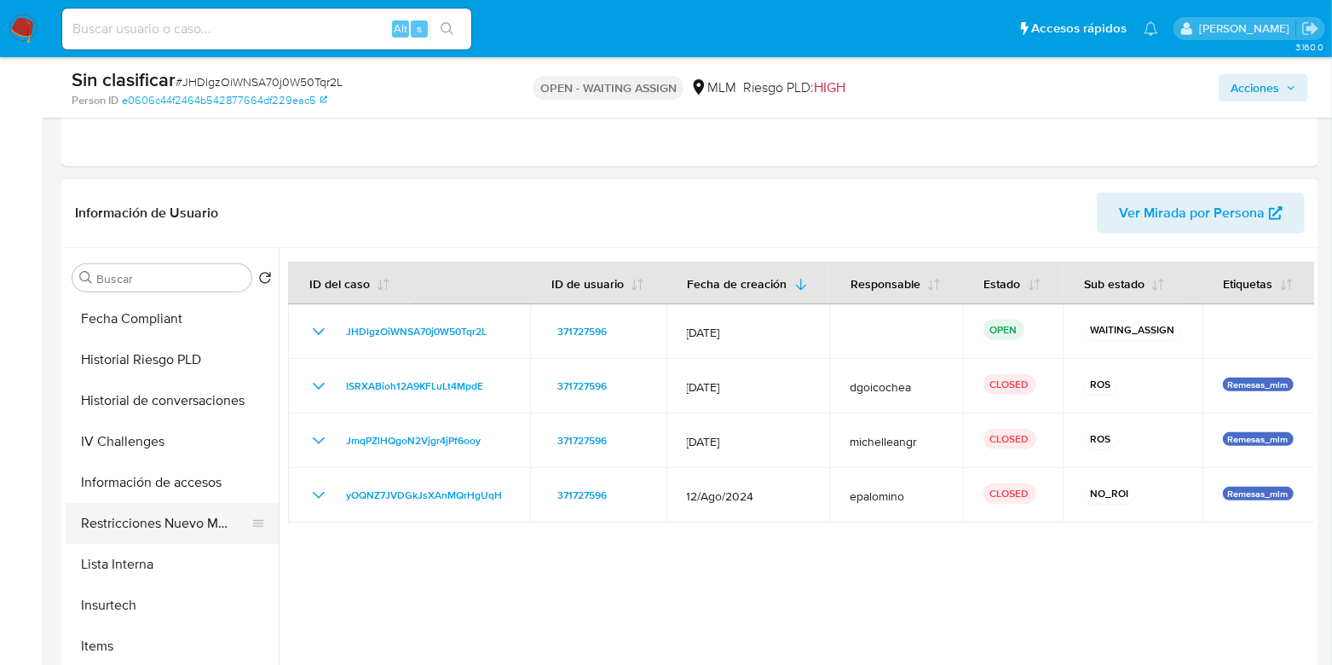
click at [159, 529] on button "Restricciones Nuevo Mundo" at bounding box center [165, 523] width 199 height 41
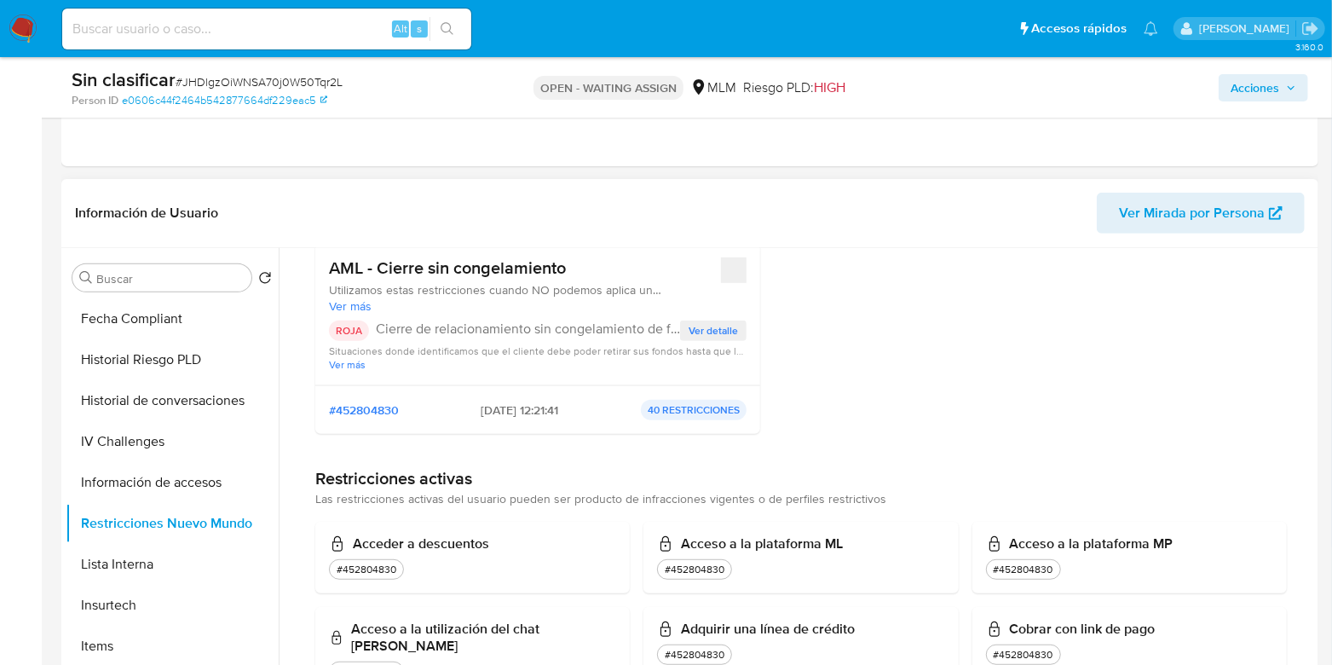
scroll to position [106, 0]
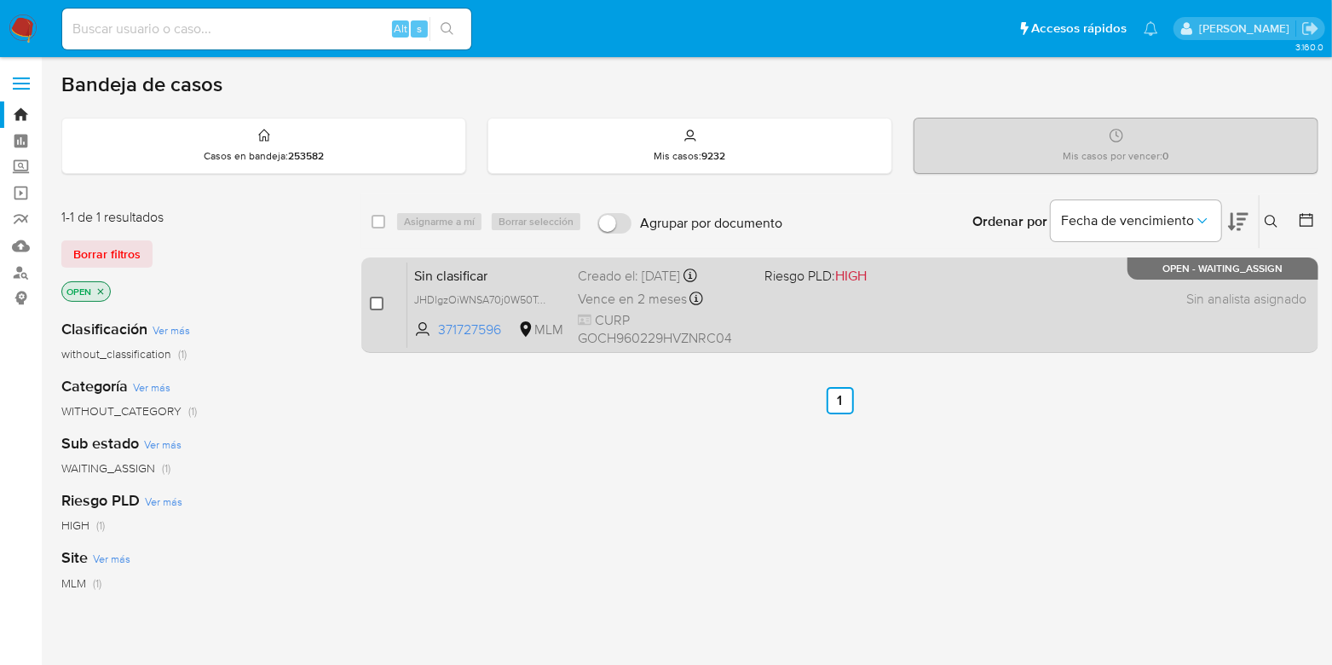
click at [371, 302] on input "checkbox" at bounding box center [377, 304] width 14 height 14
checkbox input "true"
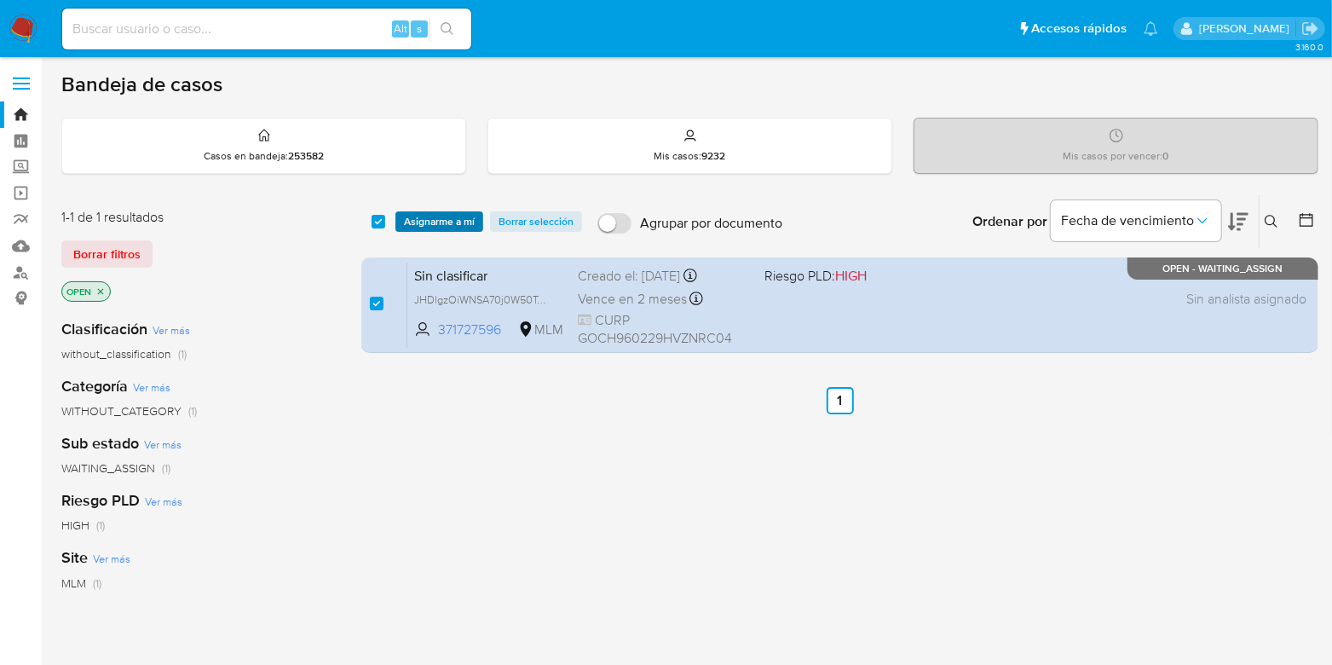
click at [433, 228] on span "Asignarme a mí" at bounding box center [439, 221] width 71 height 17
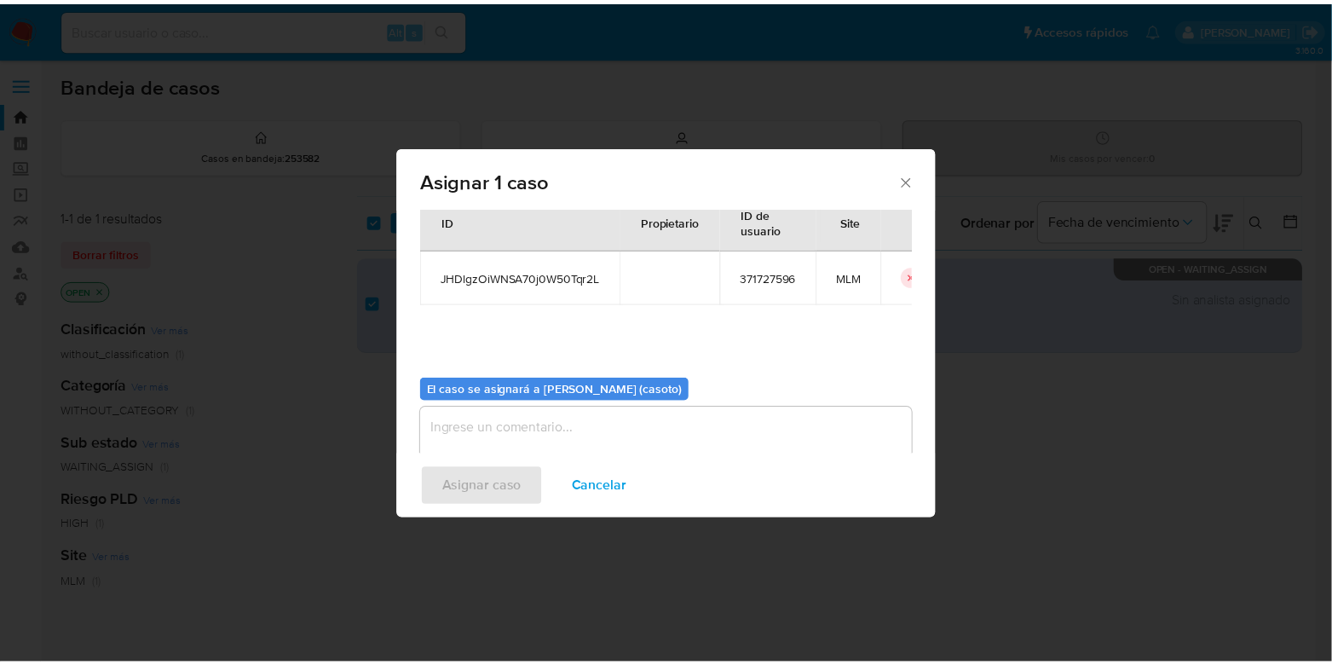
scroll to position [88, 0]
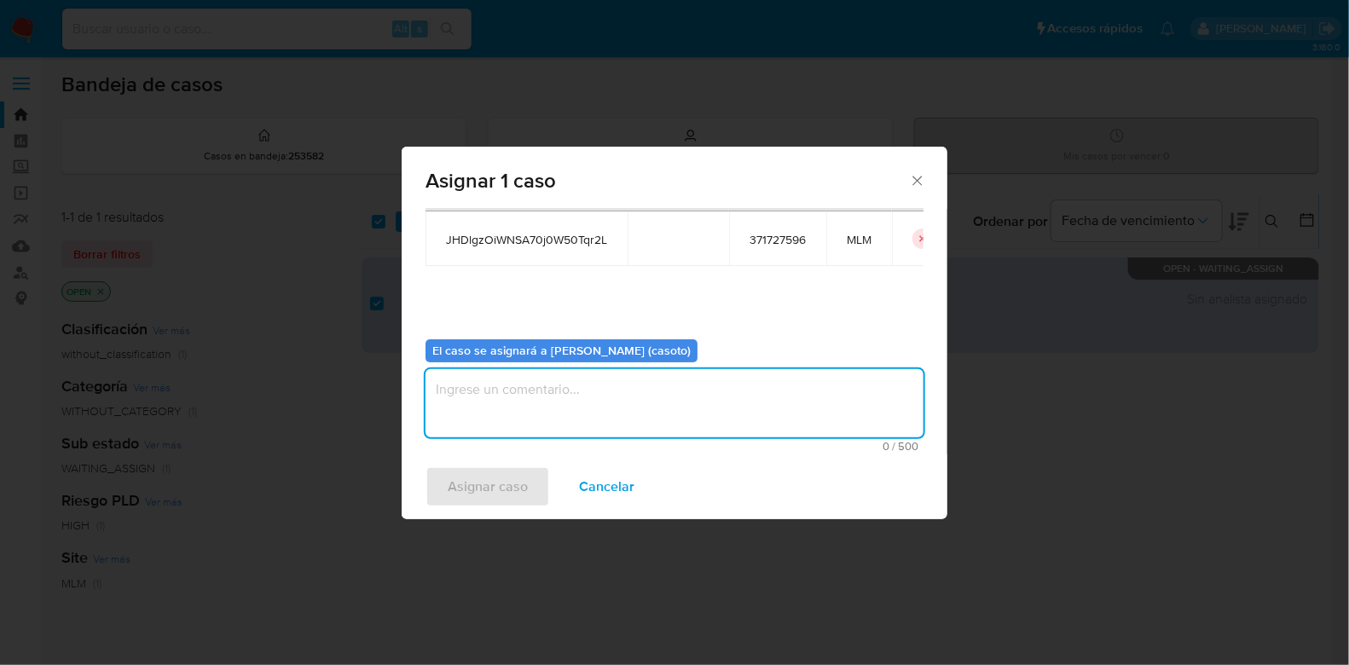
click at [505, 420] on textarea "assign-modal" at bounding box center [674, 403] width 498 height 68
type textarea "l1"
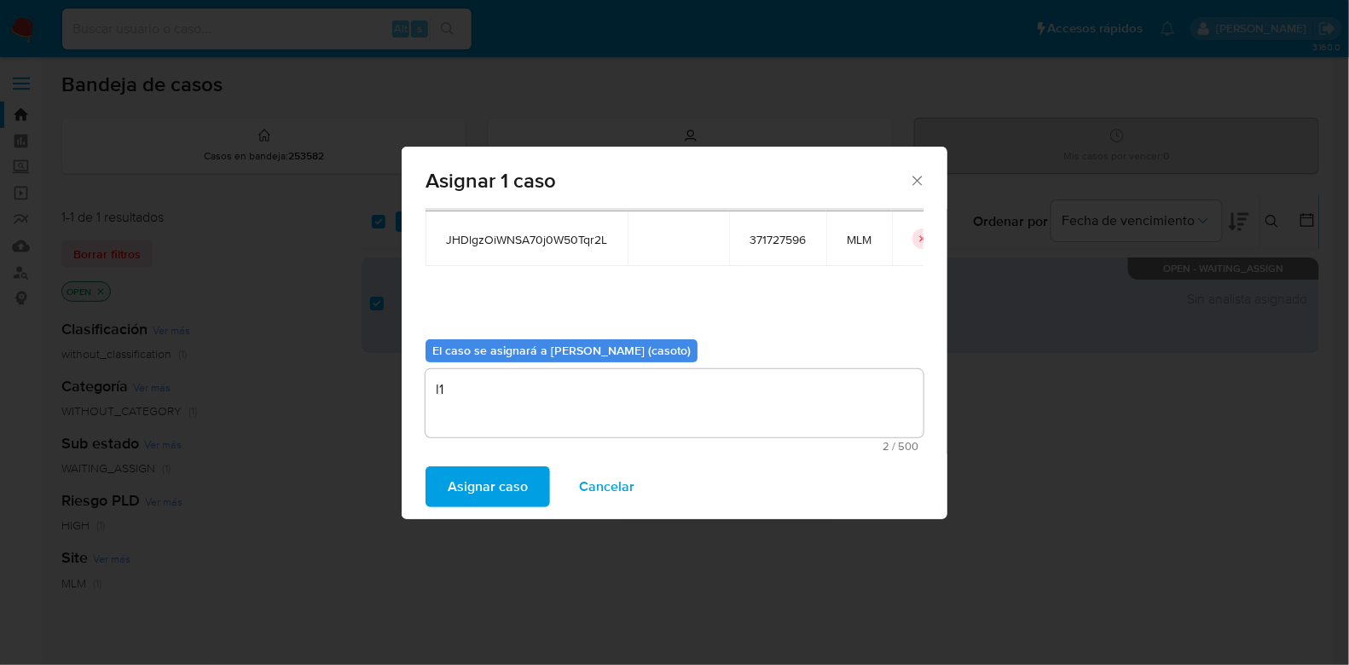
click at [482, 489] on span "Asignar caso" at bounding box center [488, 487] width 80 height 38
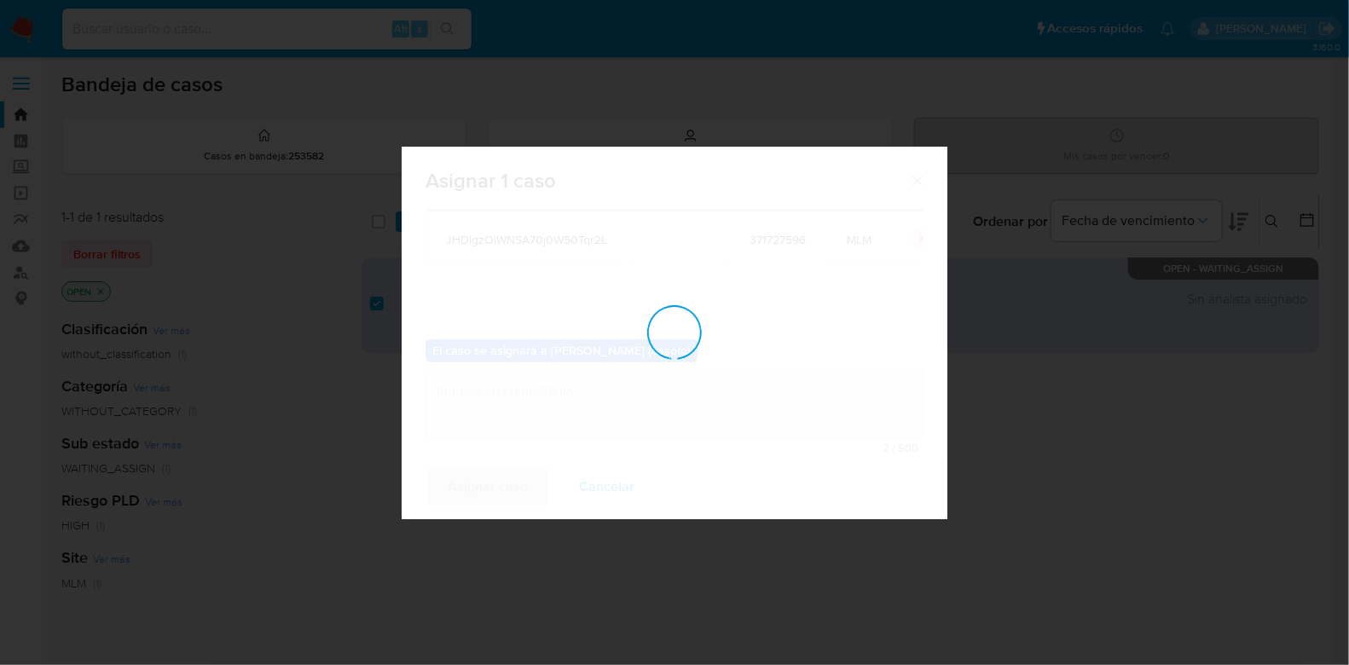
checkbox input "false"
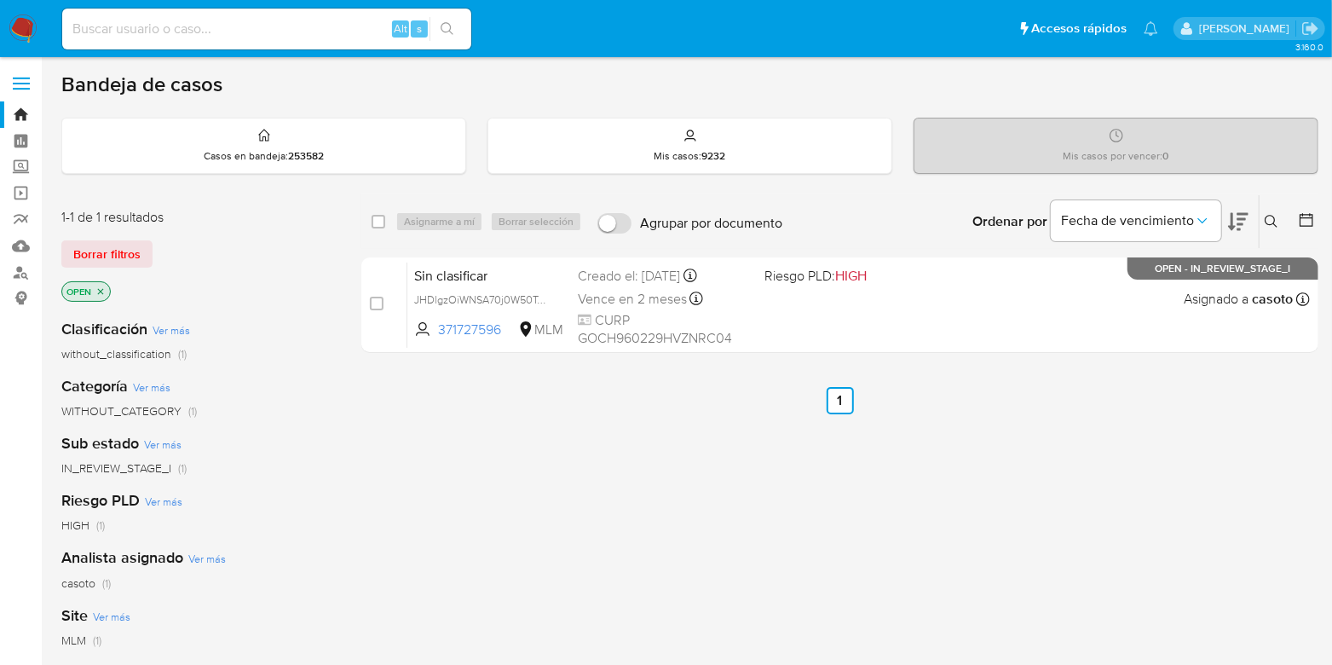
click at [1273, 216] on icon at bounding box center [1272, 222] width 14 height 14
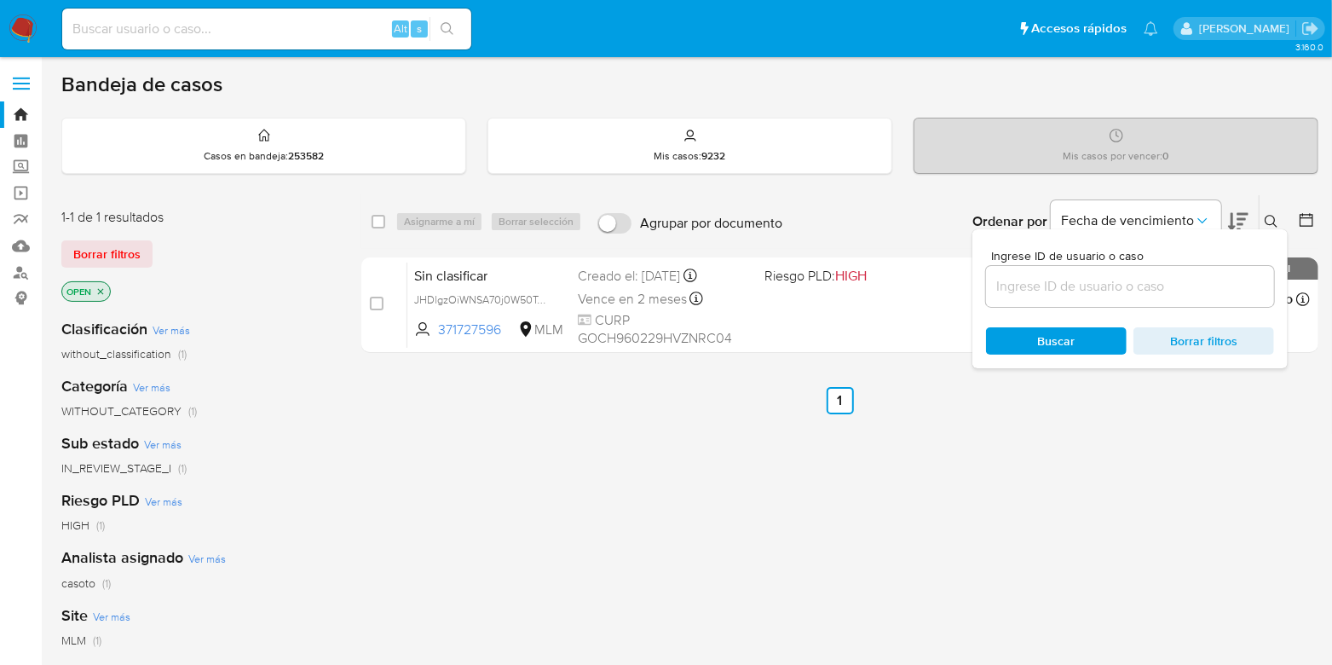
click at [1104, 280] on input at bounding box center [1130, 286] width 288 height 22
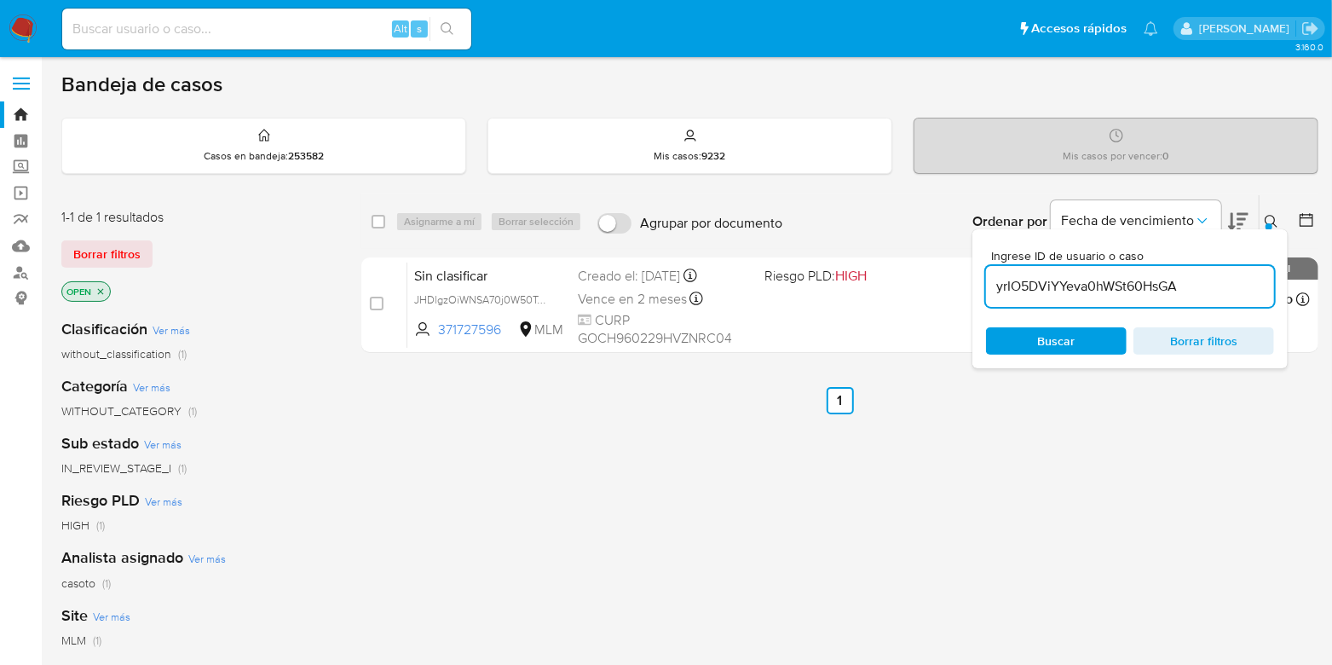
type input "yrIO5DViYYeva0hWSt60HsGA"
click at [1270, 215] on icon at bounding box center [1272, 222] width 14 height 14
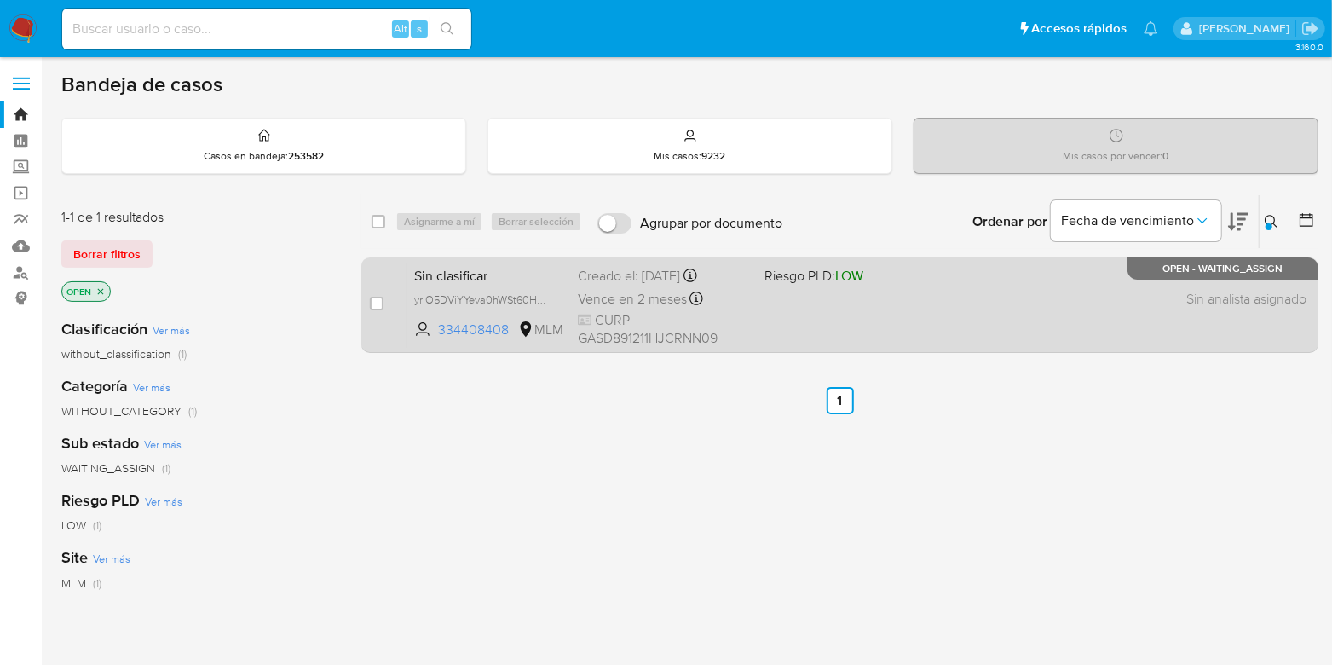
click at [899, 300] on div "Sin clasificar yrIO5DViYYeva0hWSt60HsGA 334408408 MLM Riesgo PLD: LOW Creado el…" at bounding box center [858, 305] width 903 height 86
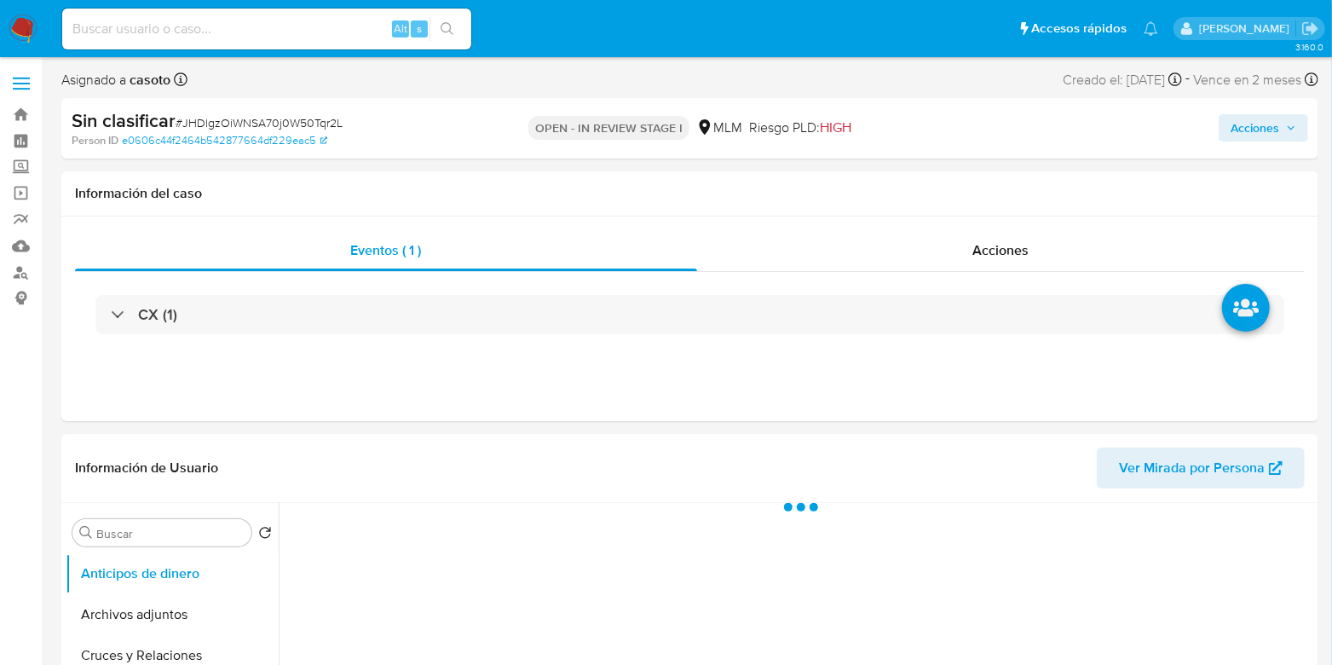
select select "10"
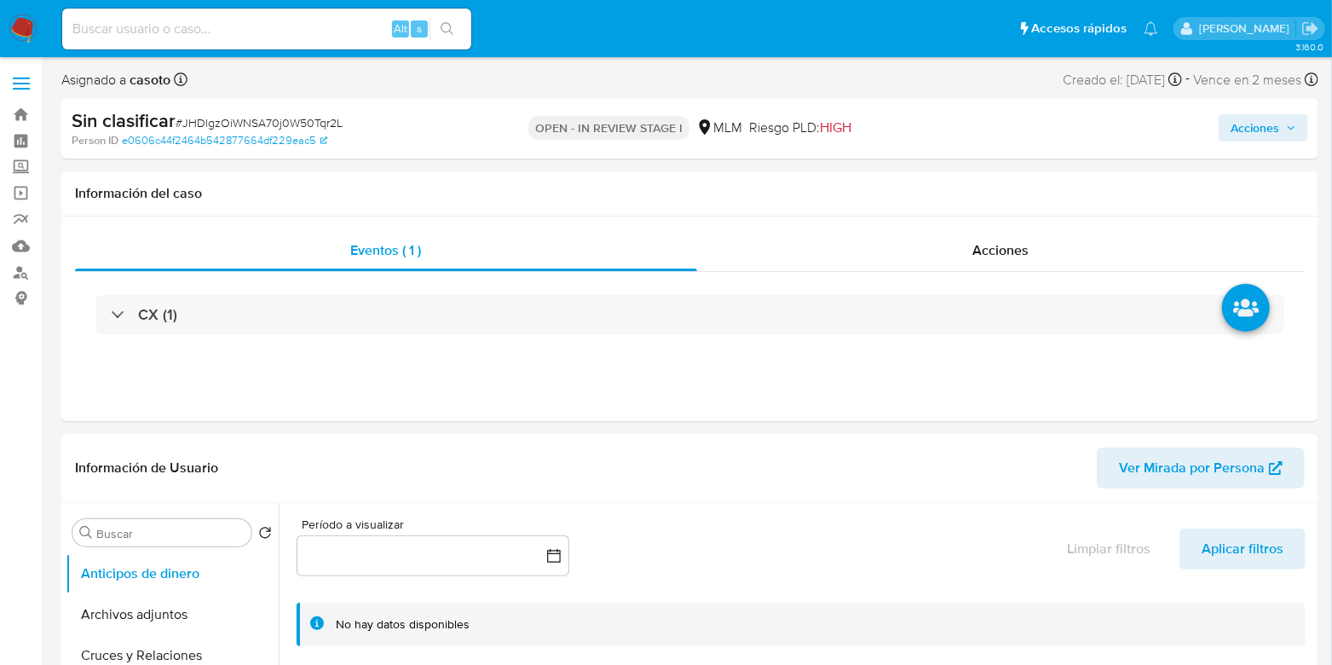
click at [1251, 130] on span "Acciones" at bounding box center [1255, 127] width 49 height 27
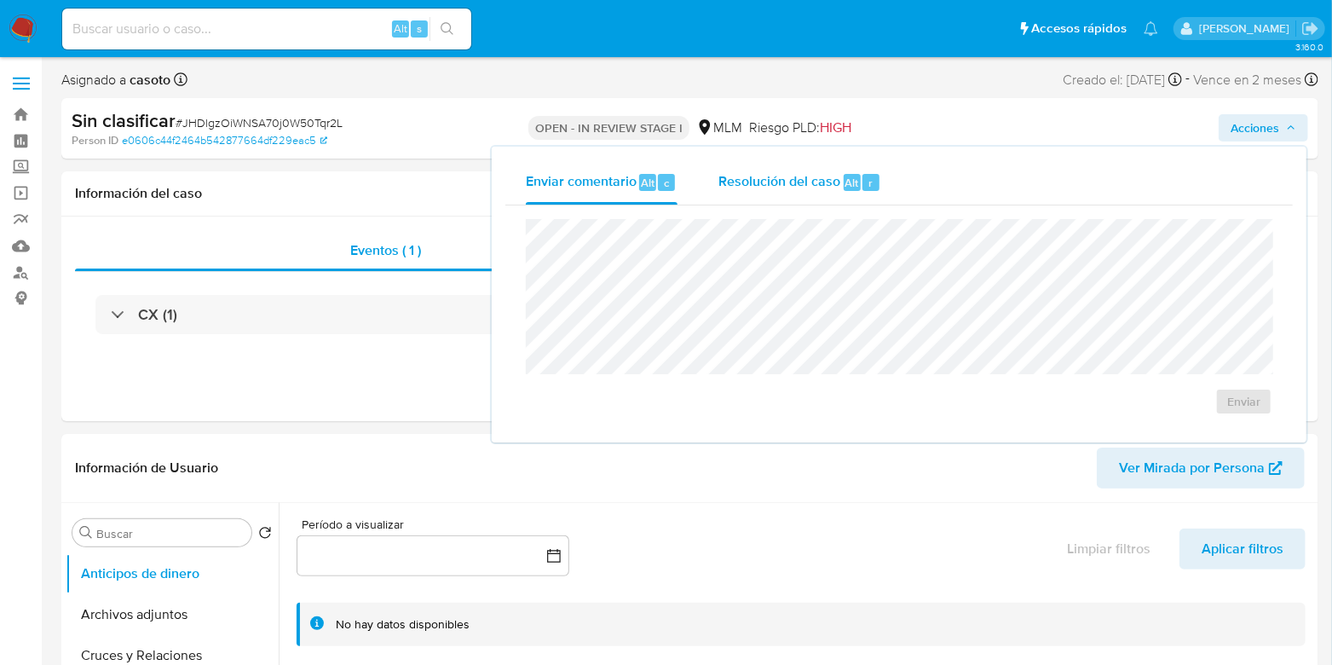
click at [818, 196] on div "Resolución del caso Alt r" at bounding box center [800, 182] width 163 height 44
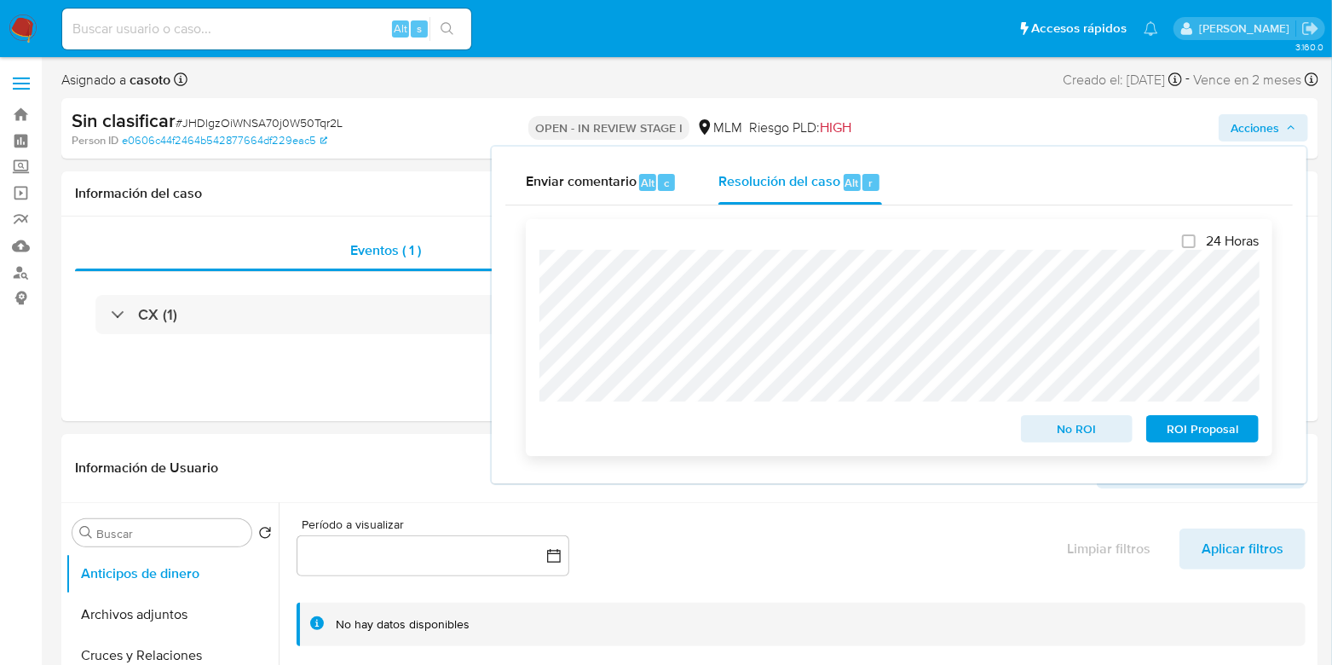
click at [1069, 432] on span "No ROI" at bounding box center [1077, 429] width 89 height 24
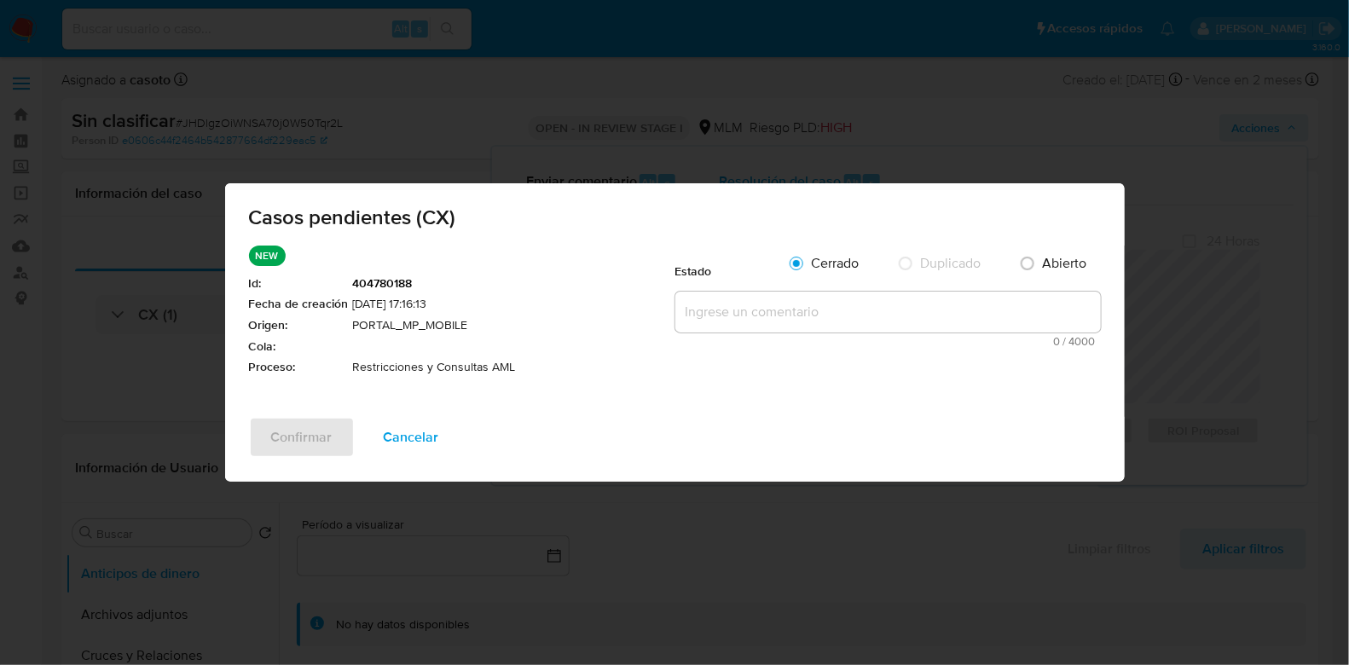
click at [708, 321] on textarea at bounding box center [887, 312] width 425 height 41
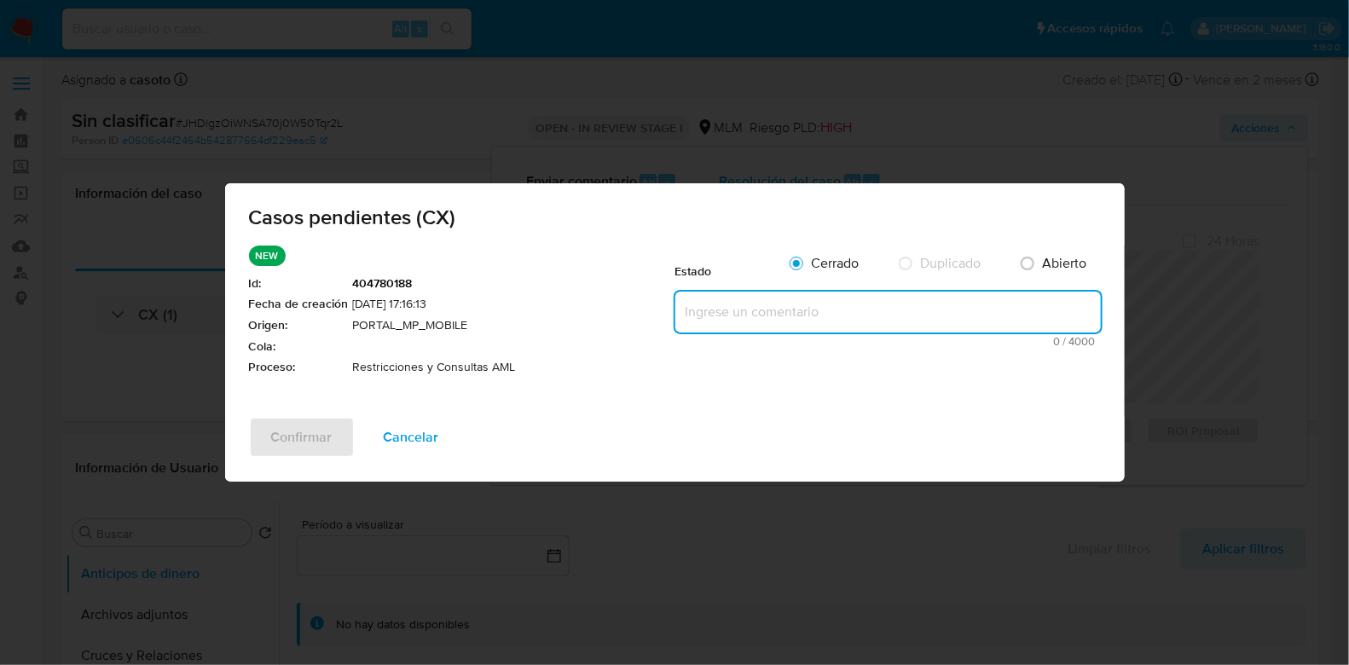
paste textarea "presenta 2 análisis ros"
type textarea "presenta 2 análisis ros"
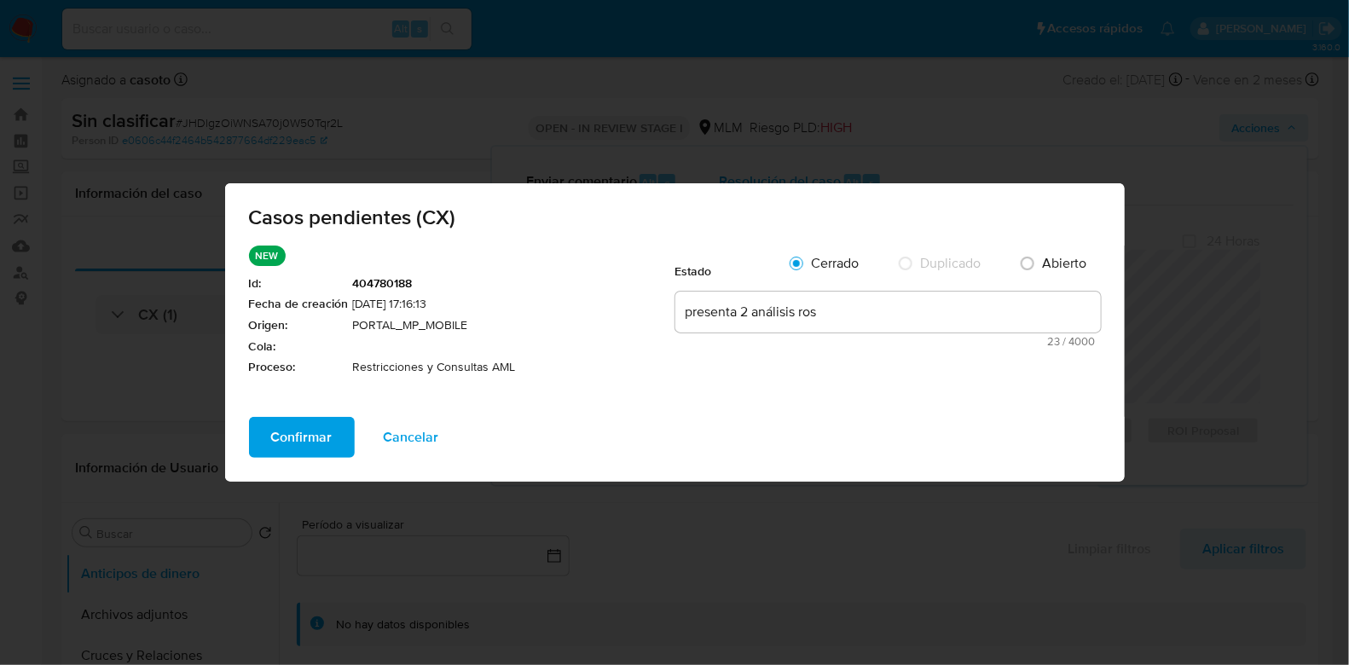
click at [326, 429] on span "Confirmar" at bounding box center [301, 438] width 61 height 38
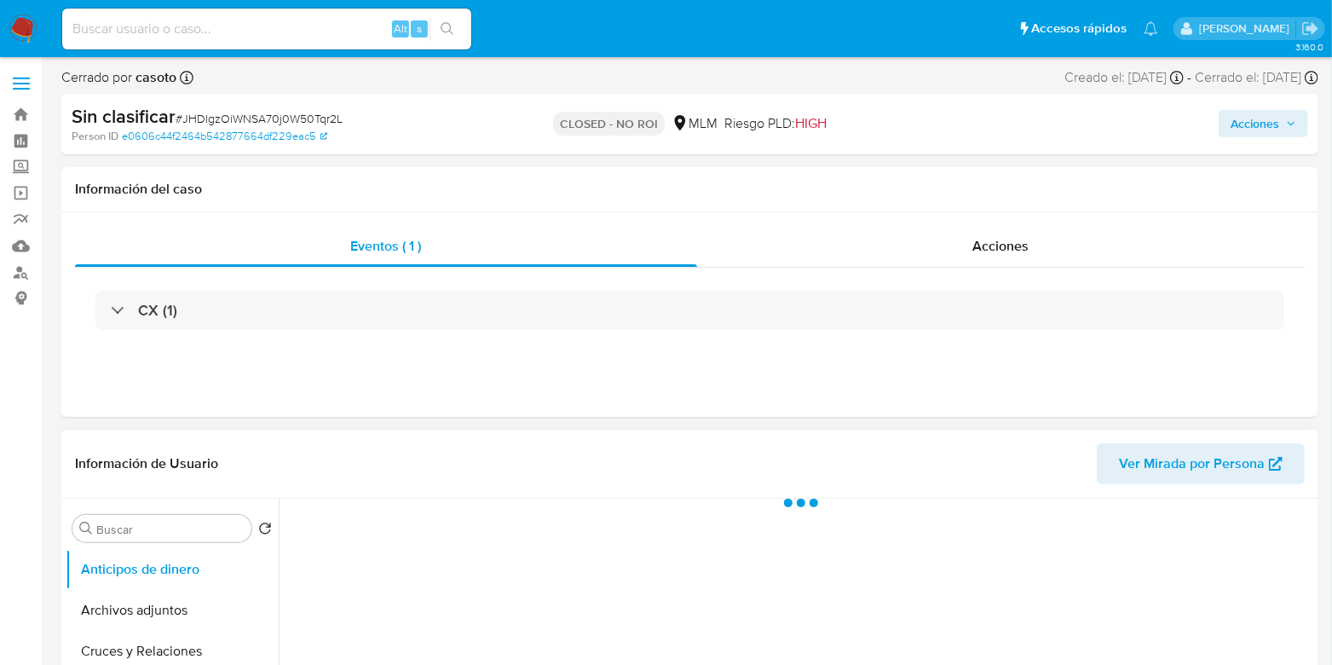
select select "10"
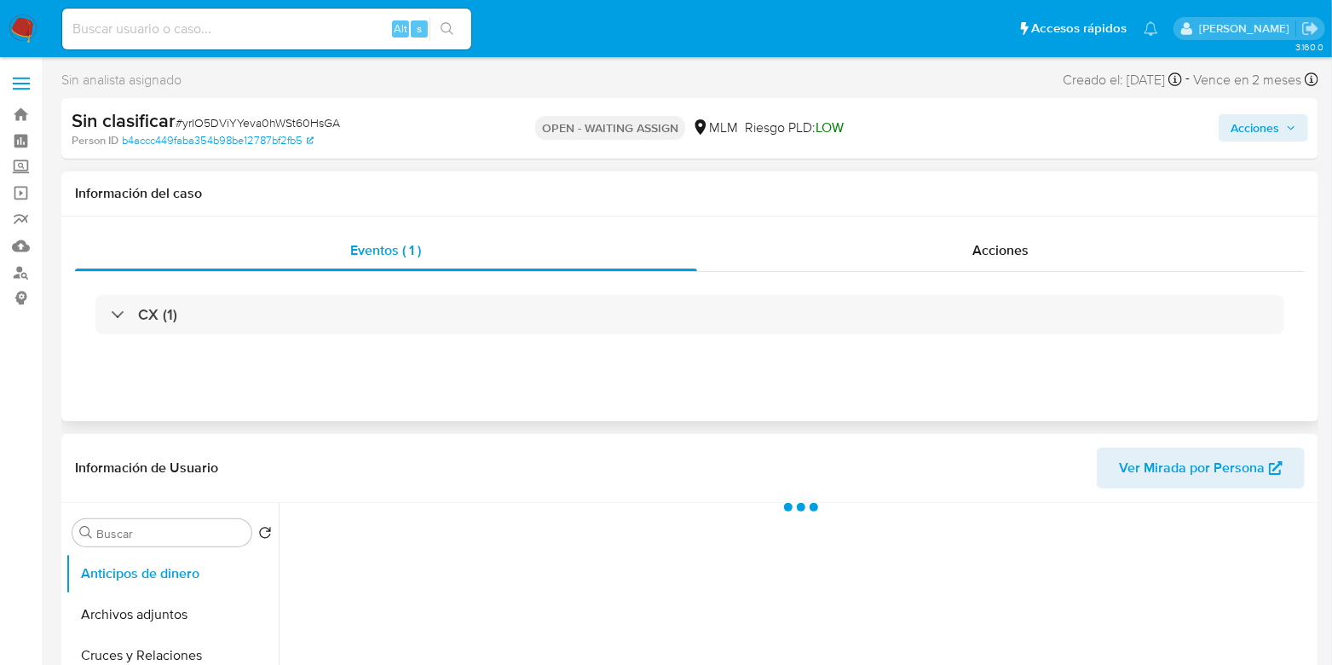
select select "10"
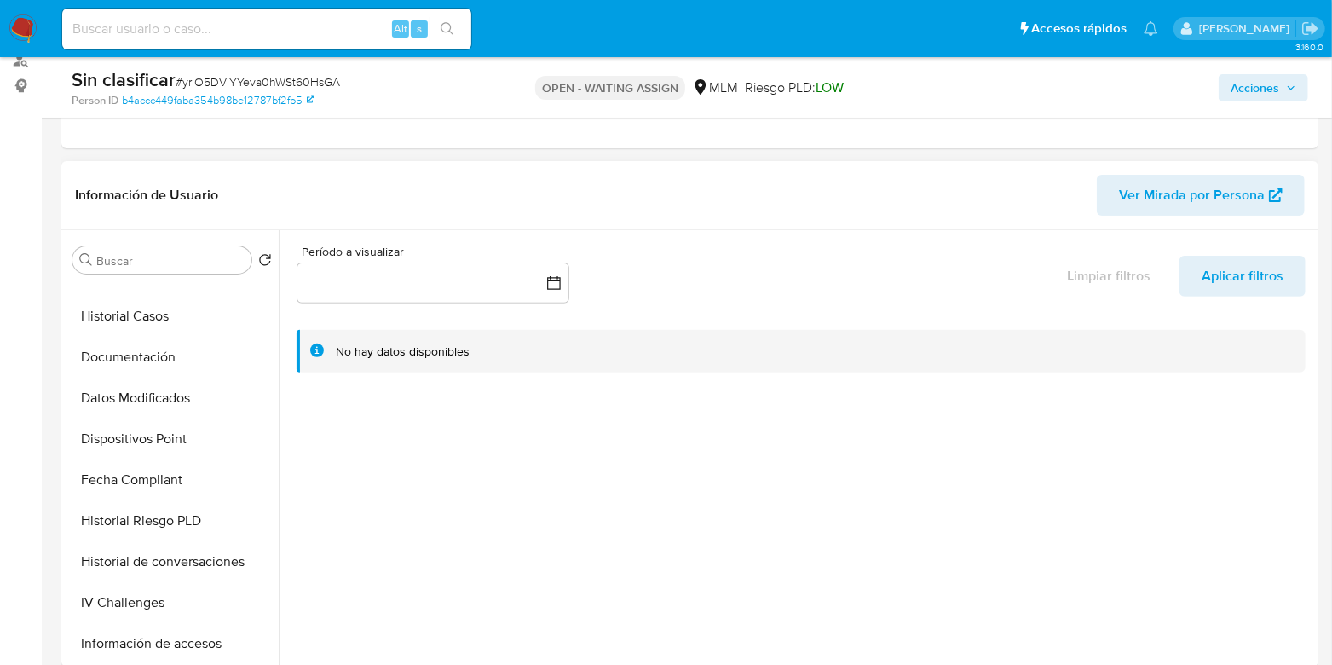
scroll to position [320, 0]
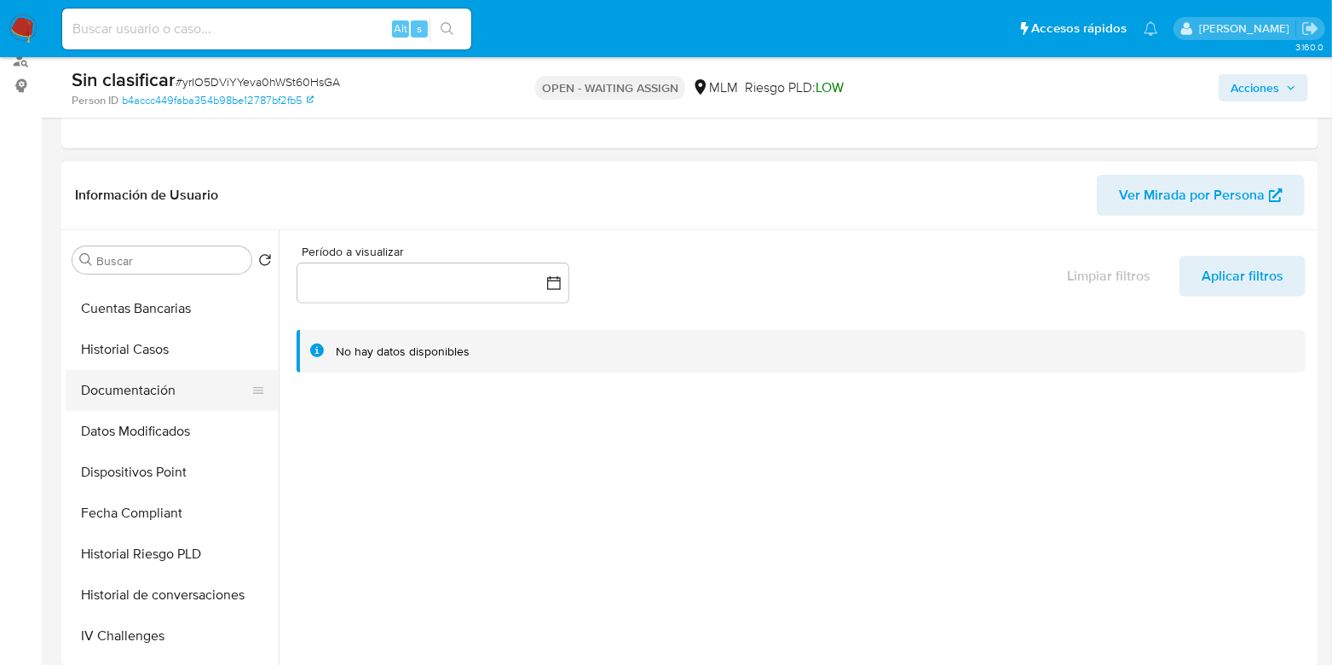
click at [185, 367] on button "Historial Casos" at bounding box center [172, 349] width 213 height 41
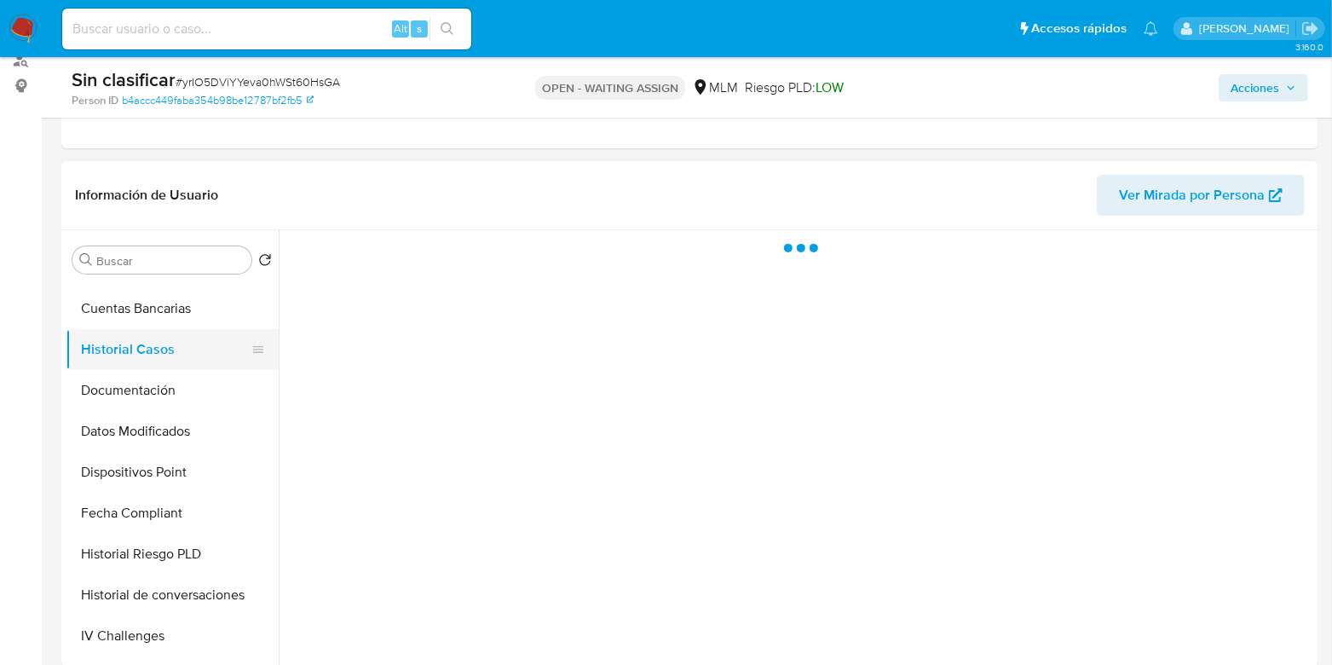
click at [183, 355] on button "Historial Casos" at bounding box center [165, 349] width 199 height 41
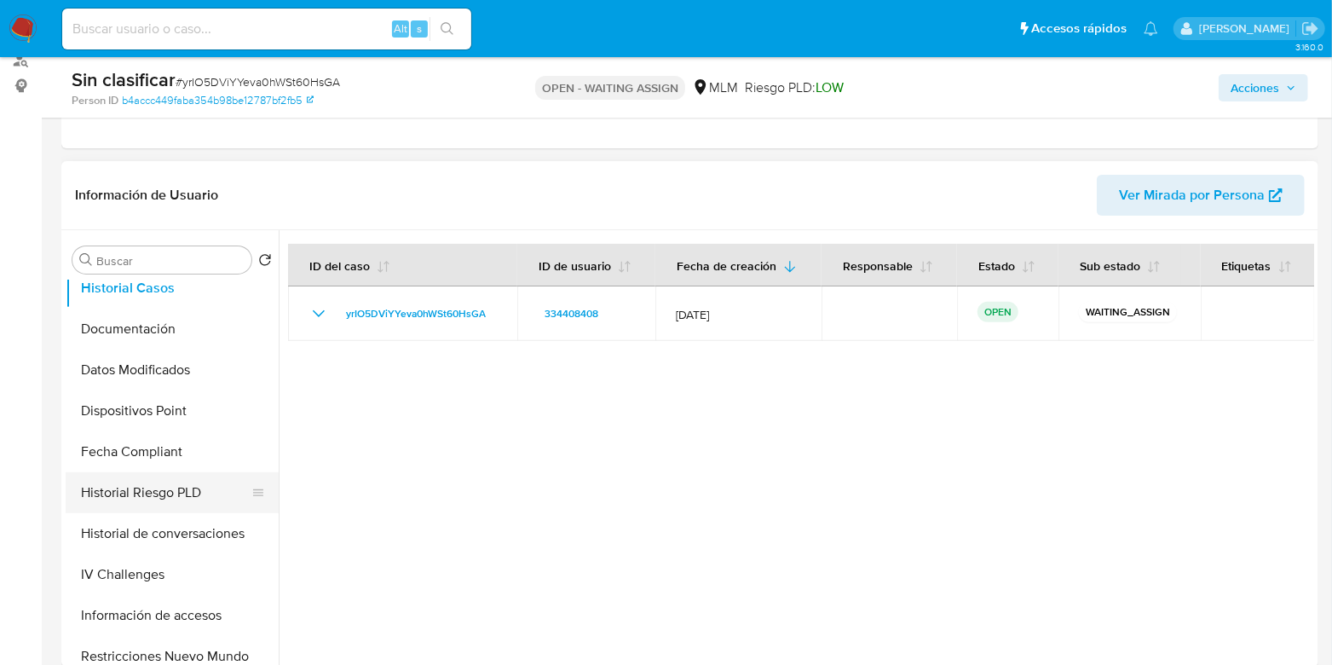
scroll to position [425, 0]
click at [211, 478] on button "Historial de conversaciones" at bounding box center [165, 489] width 199 height 41
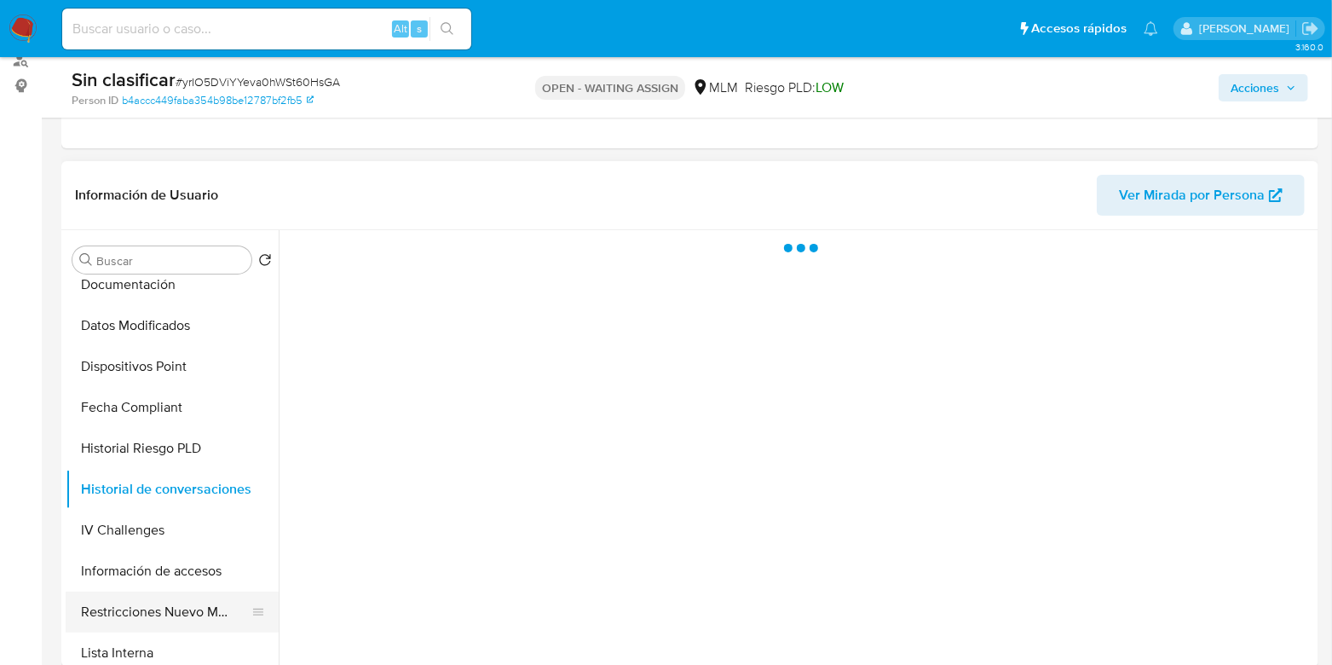
click at [171, 621] on button "Restricciones Nuevo Mundo" at bounding box center [165, 612] width 199 height 41
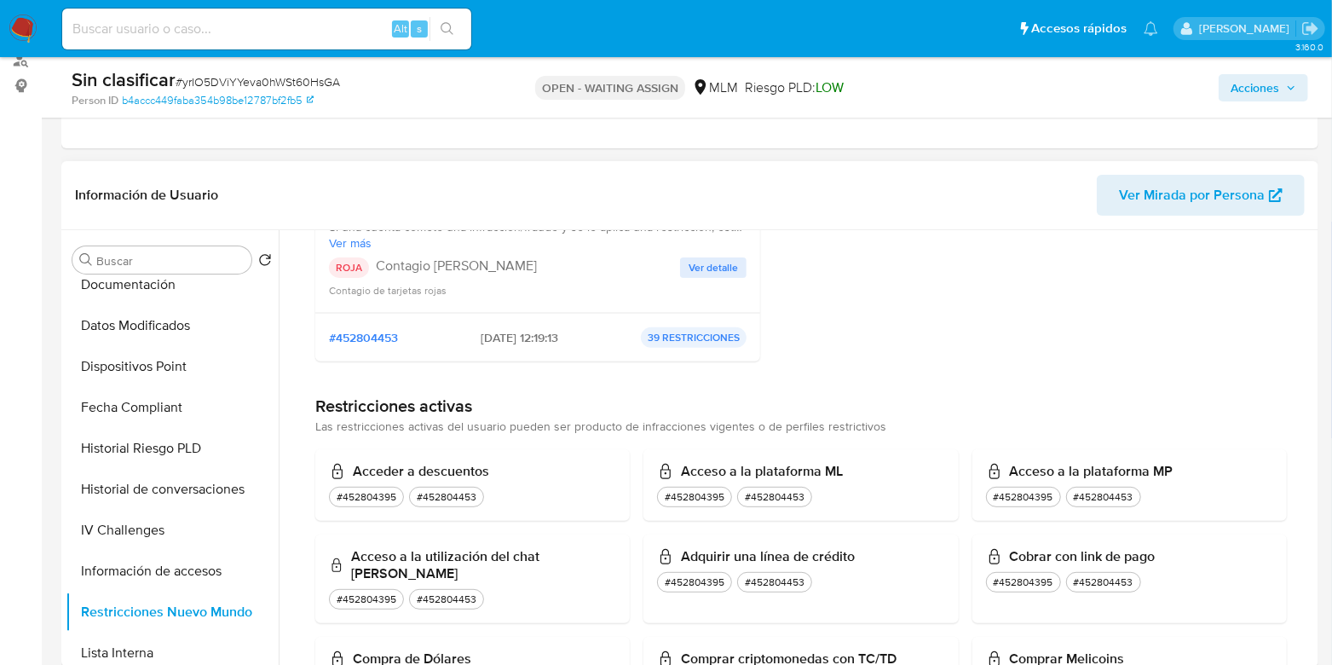
scroll to position [106, 0]
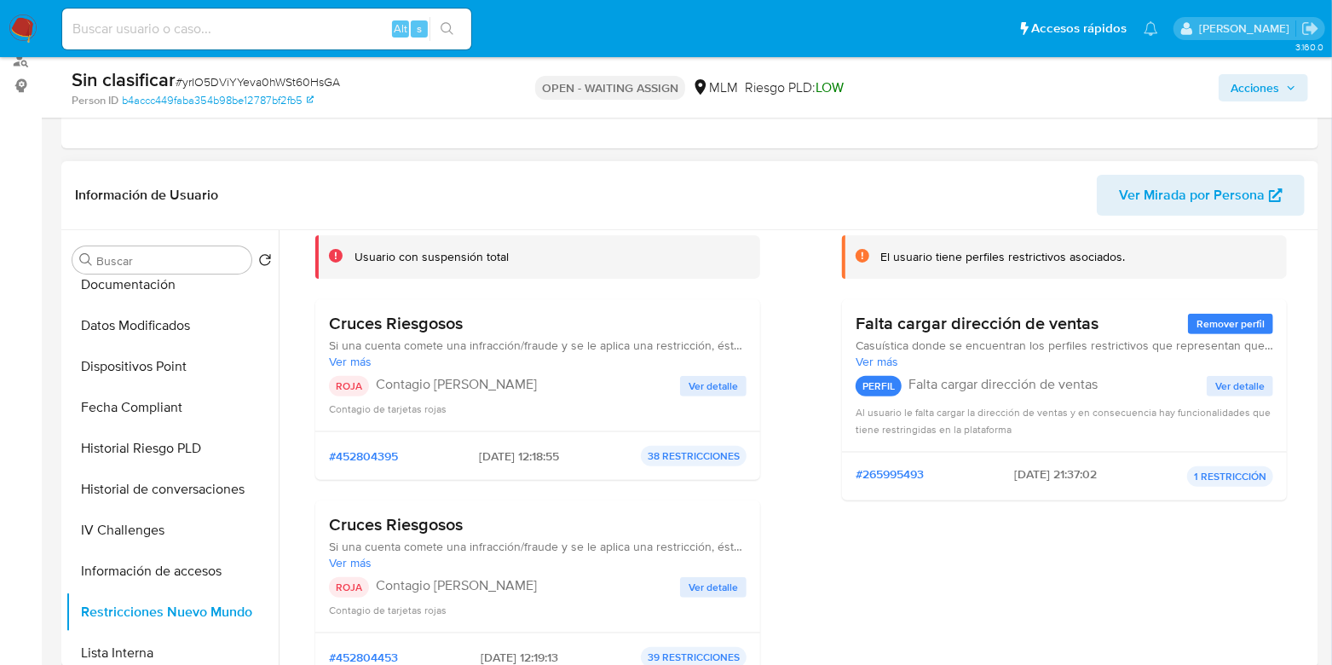
click at [701, 373] on div "Cruces Riesgosos Si una cuenta comete una infracción/fraude y se le aplica una …" at bounding box center [538, 365] width 418 height 104
click at [685, 387] on button "Ver detalle" at bounding box center [713, 386] width 66 height 20
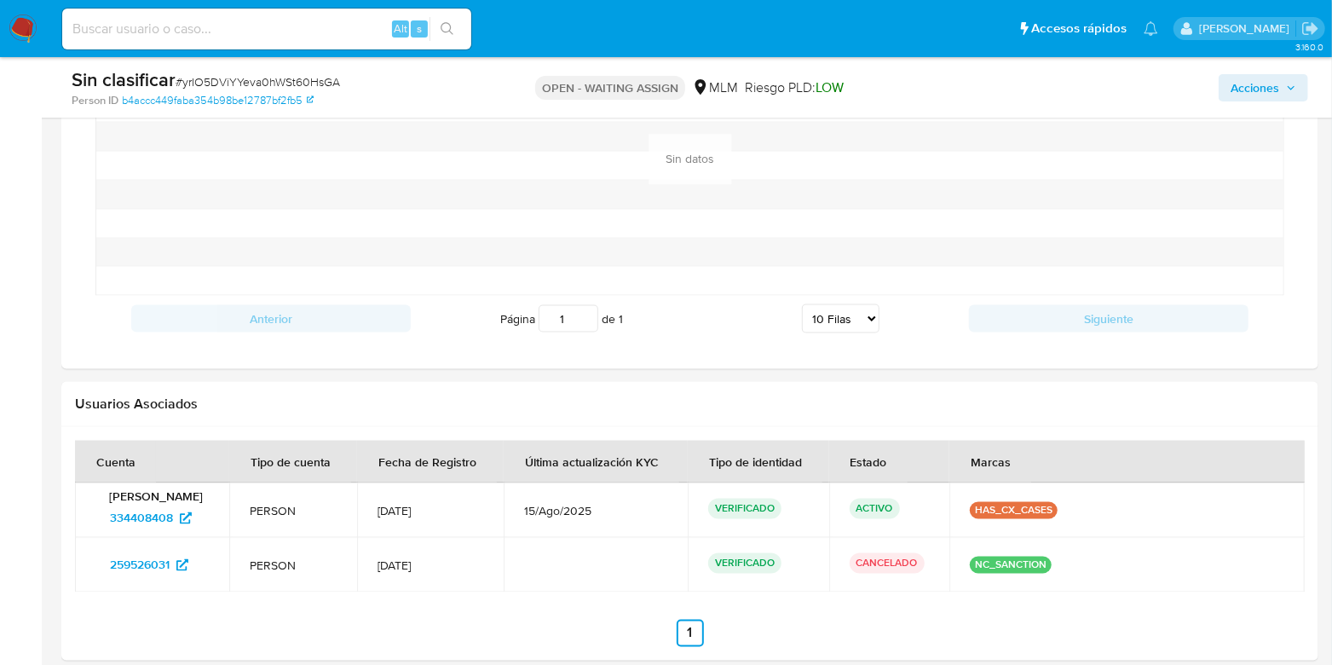
scroll to position [1632, 0]
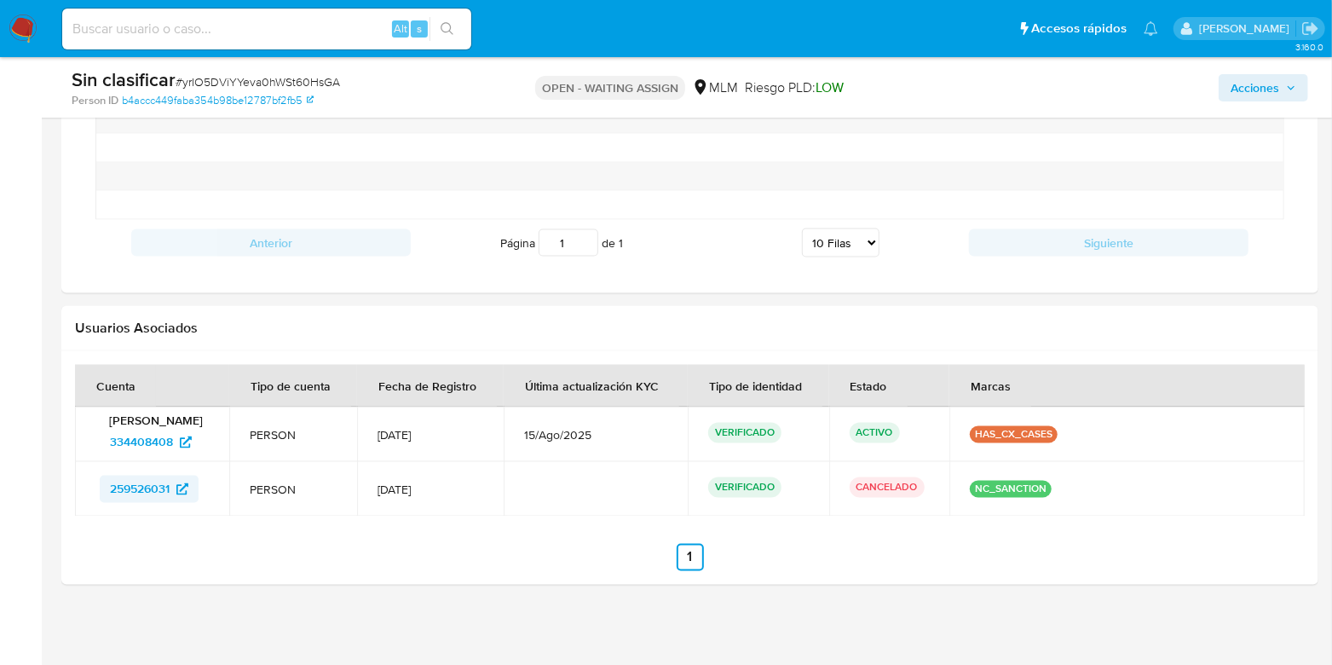
click at [134, 489] on span "259526031" at bounding box center [140, 489] width 60 height 27
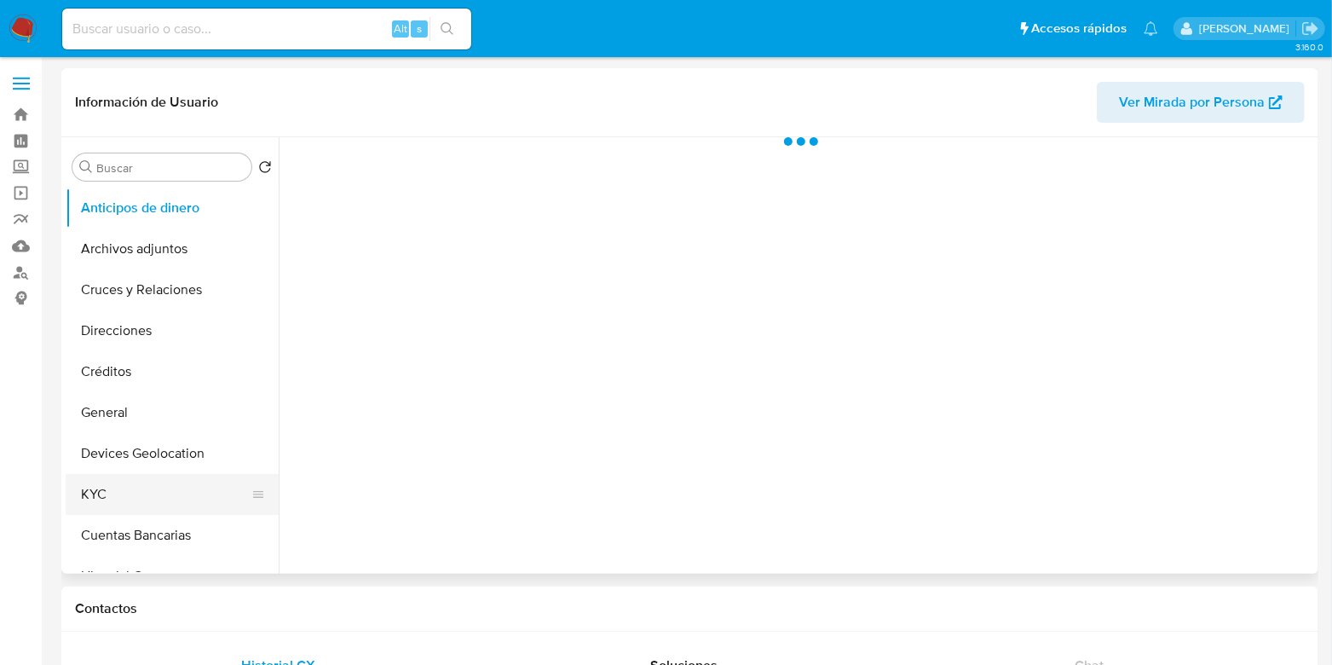
click at [107, 488] on button "KYC" at bounding box center [165, 494] width 199 height 41
select select "10"
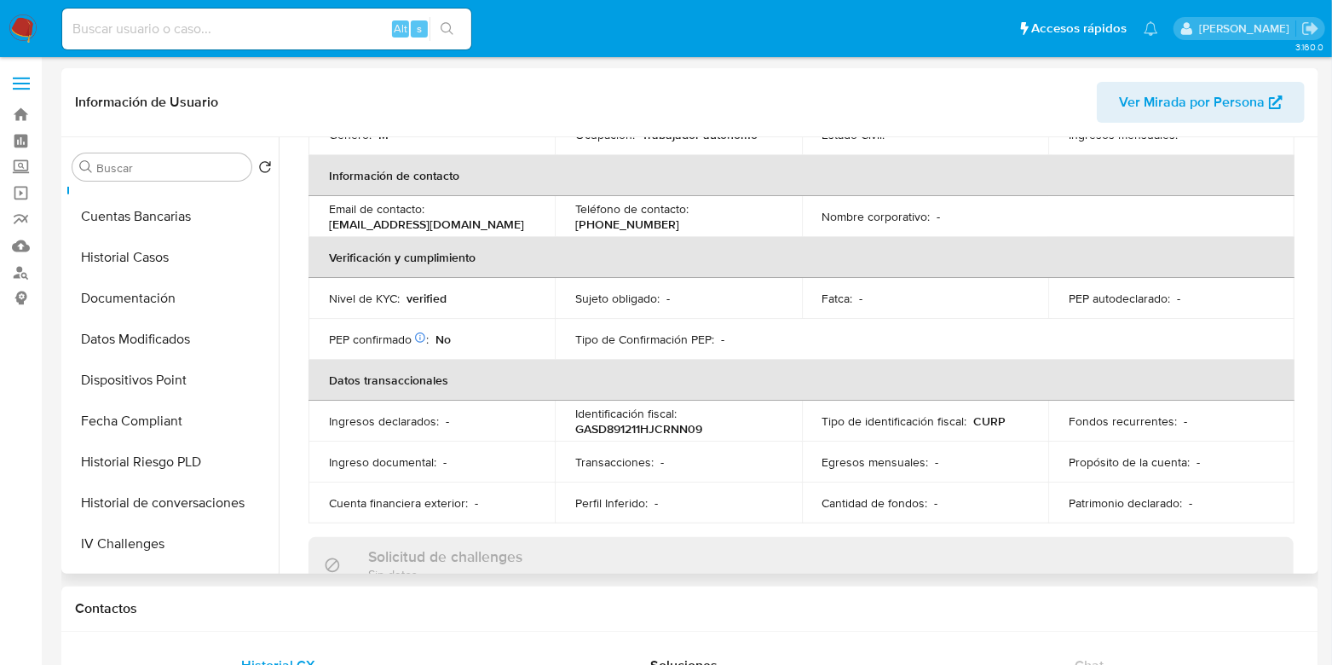
scroll to position [320, 0]
click at [143, 265] on button "Historial Casos" at bounding box center [165, 256] width 199 height 41
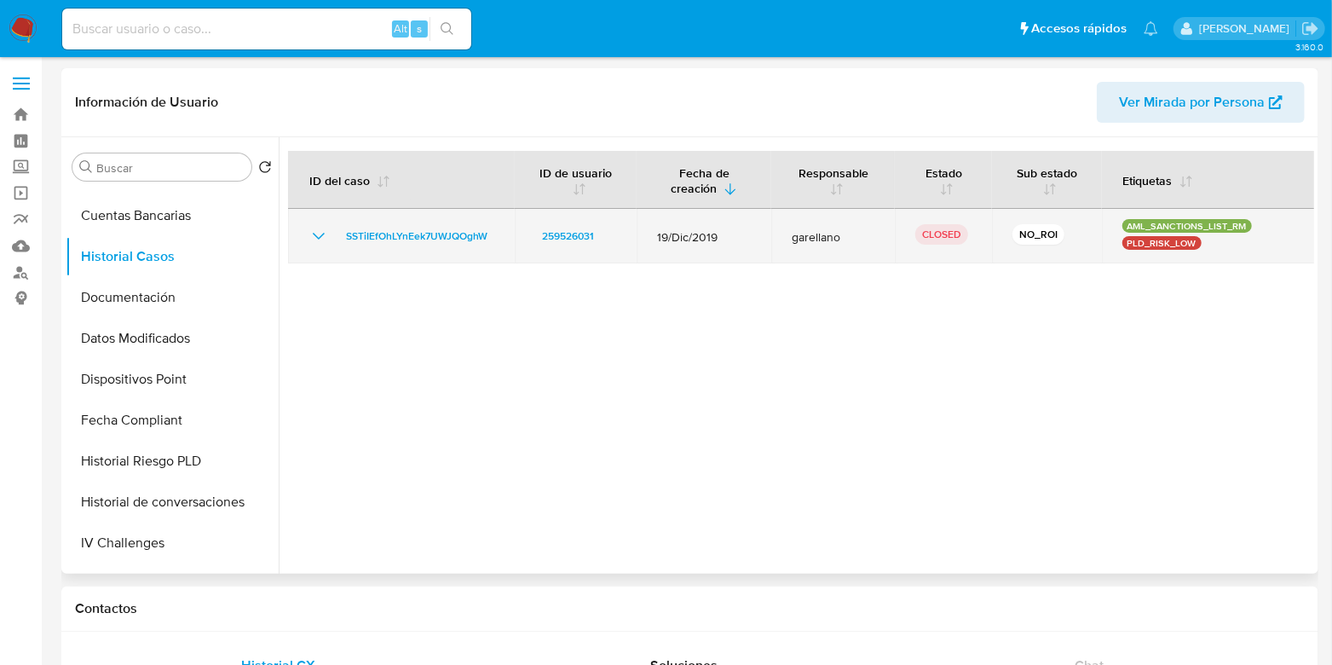
click at [314, 238] on icon "Mostrar/Ocultar" at bounding box center [319, 236] width 20 height 20
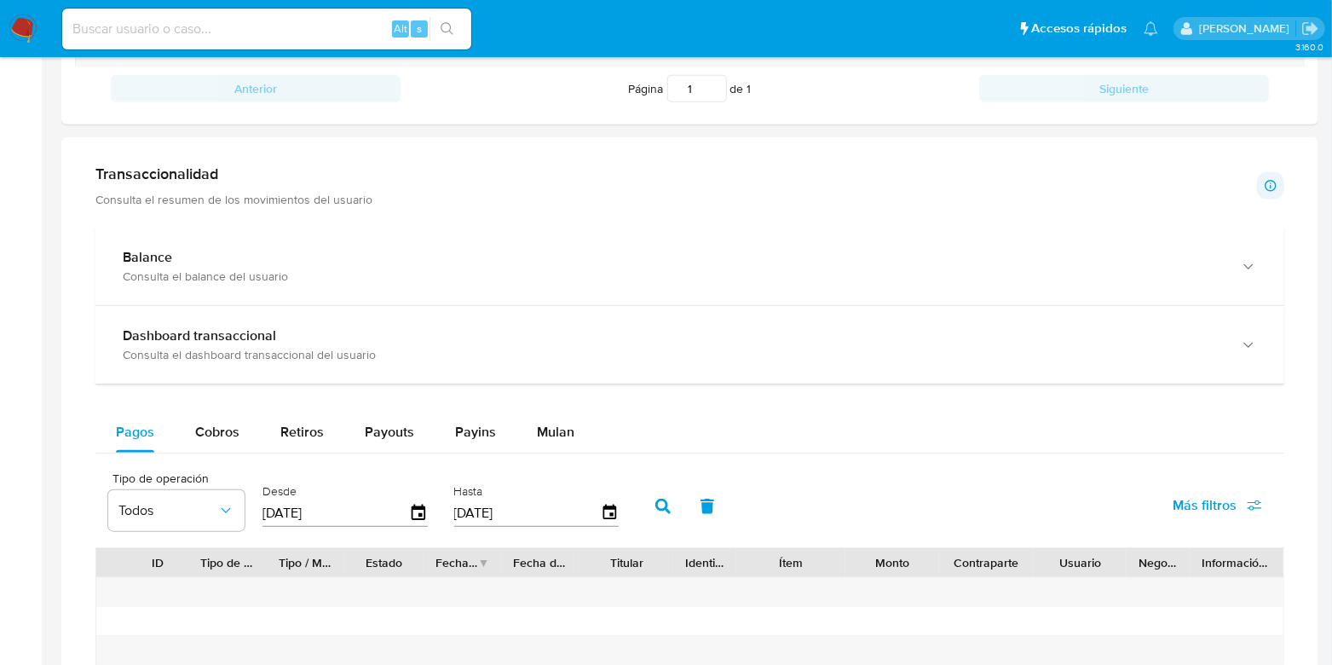
scroll to position [590, 0]
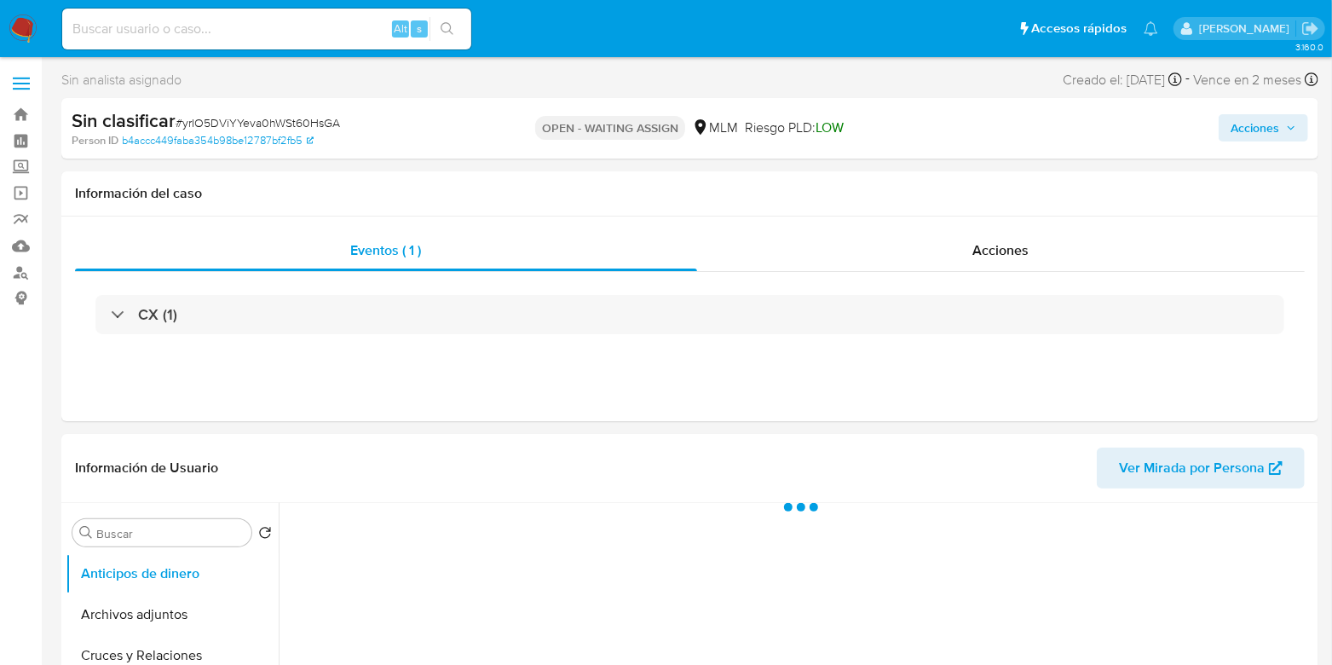
select select "10"
